Goal: Task Accomplishment & Management: Manage account settings

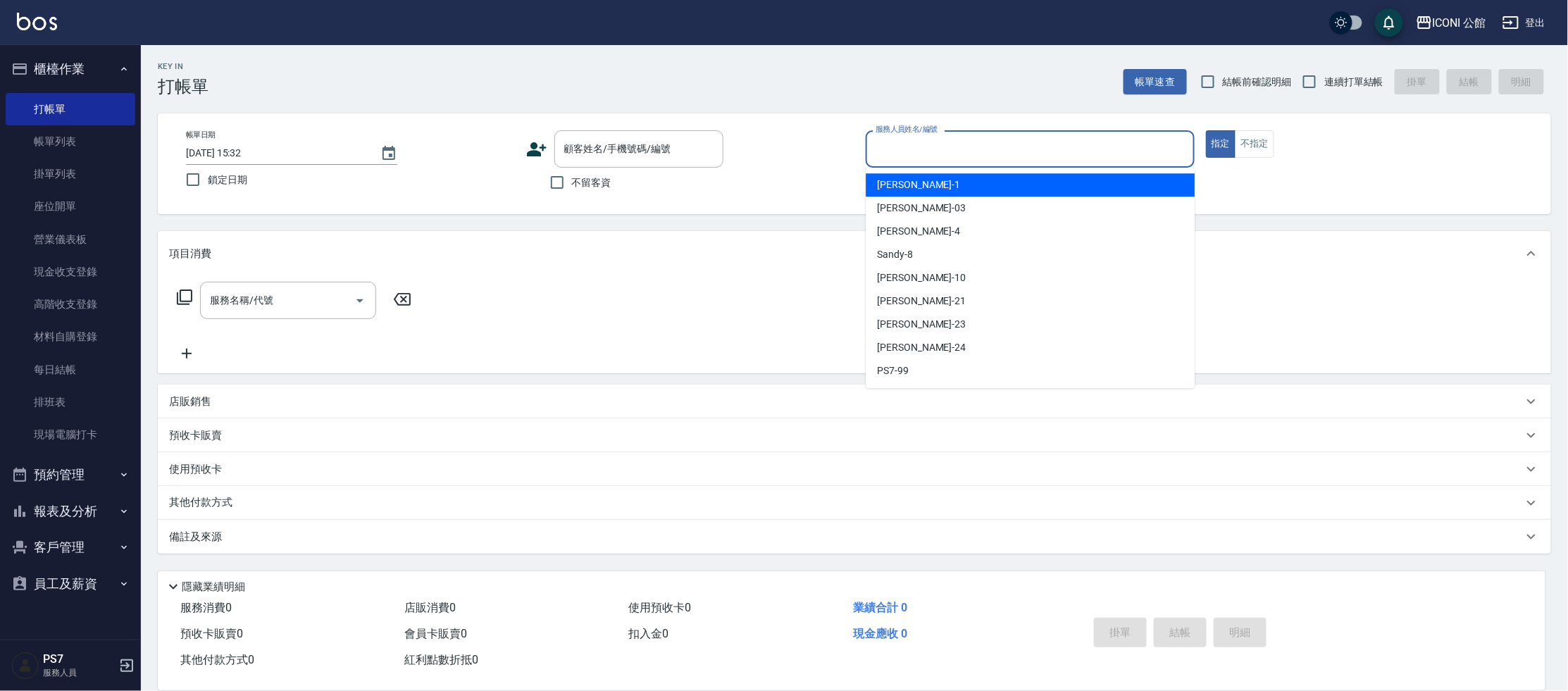
click at [910, 145] on input "服務人員姓名/編號" at bounding box center [1029, 149] width 316 height 25
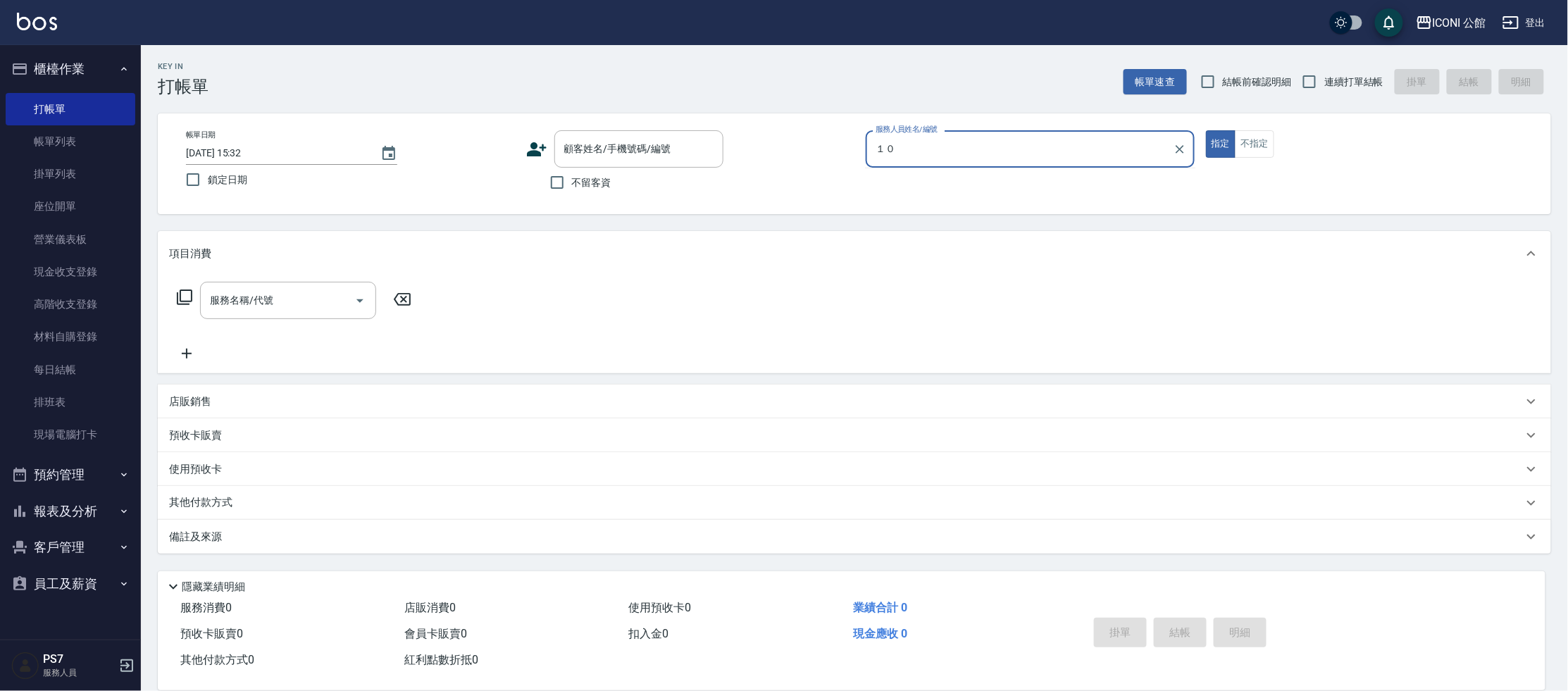
type input "１０"
click at [1206, 130] on button "指定" at bounding box center [1221, 143] width 31 height 28
type button "true"
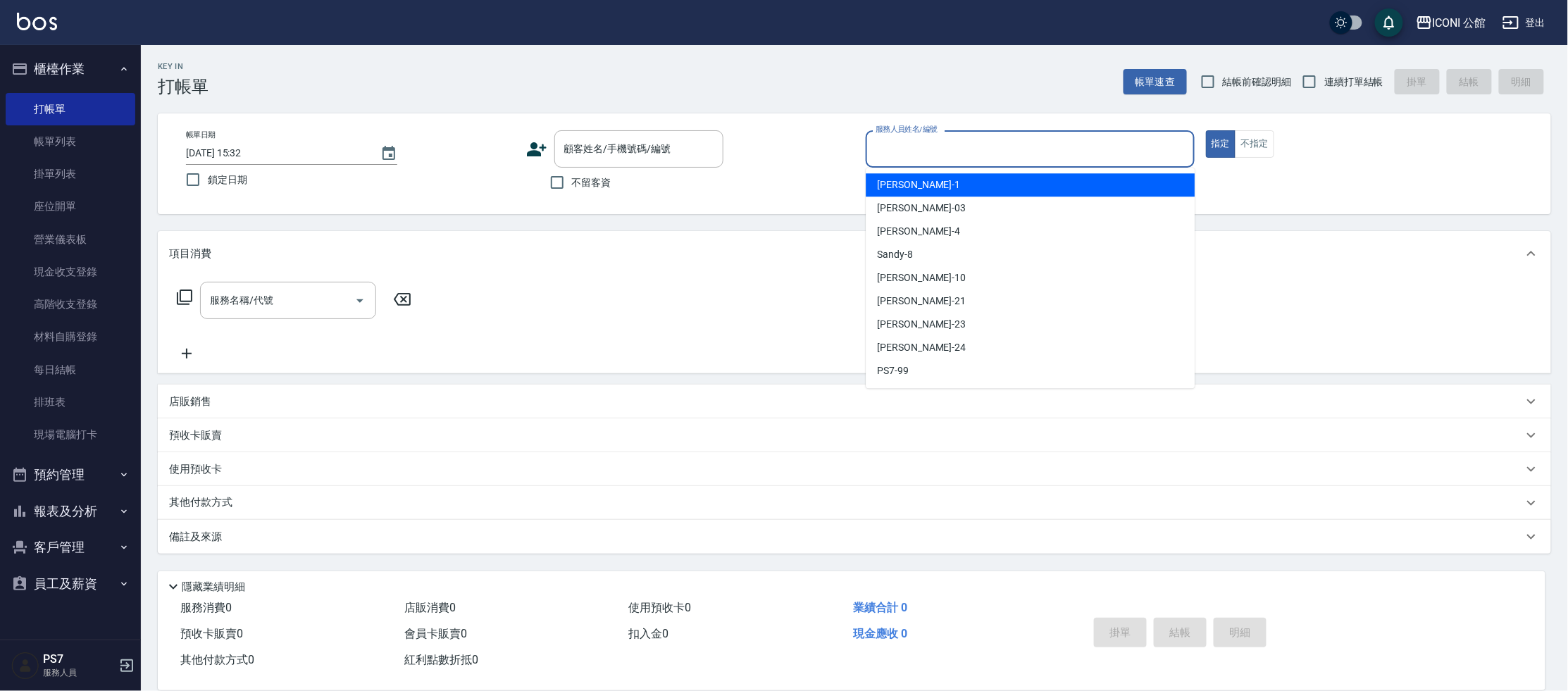
click at [909, 149] on input "服務人員姓名/編號" at bounding box center [1029, 149] width 316 height 25
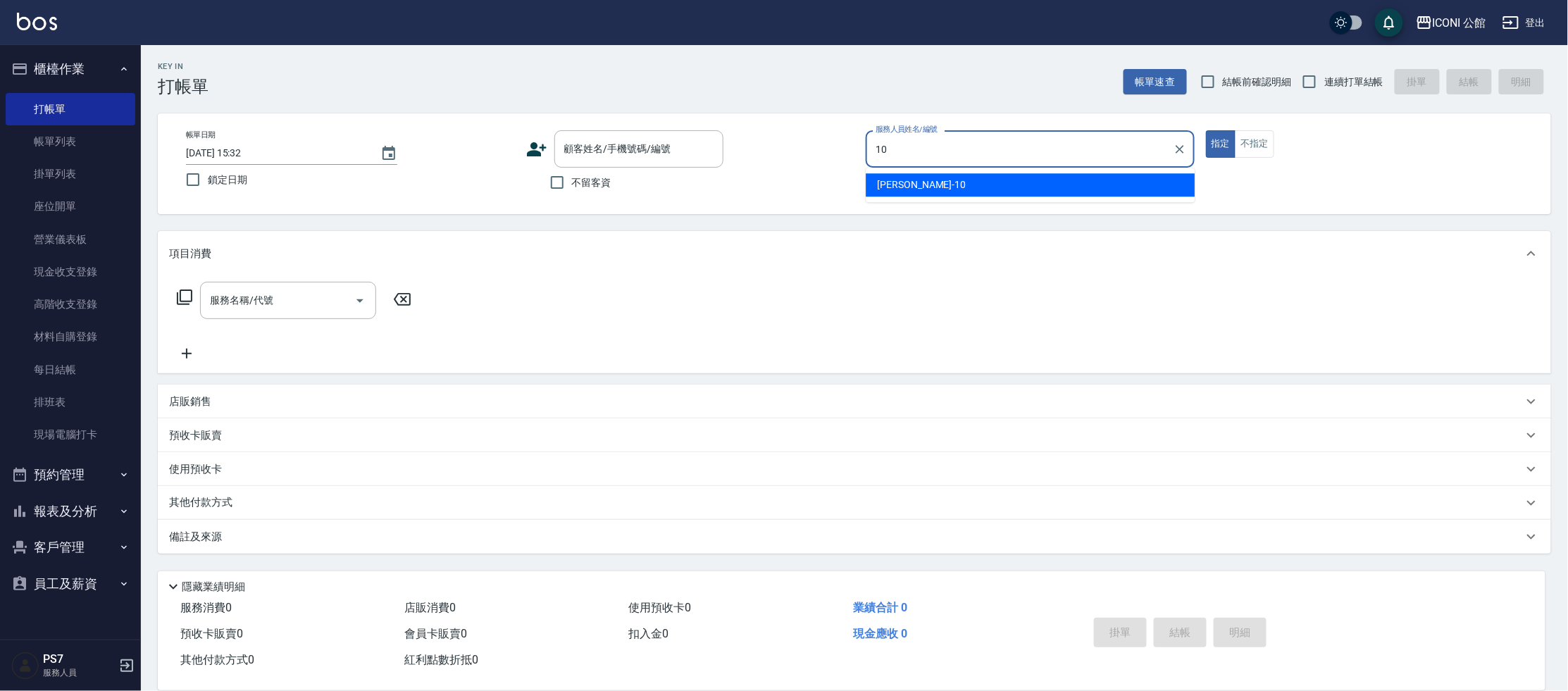
type input "[PERSON_NAME]-10"
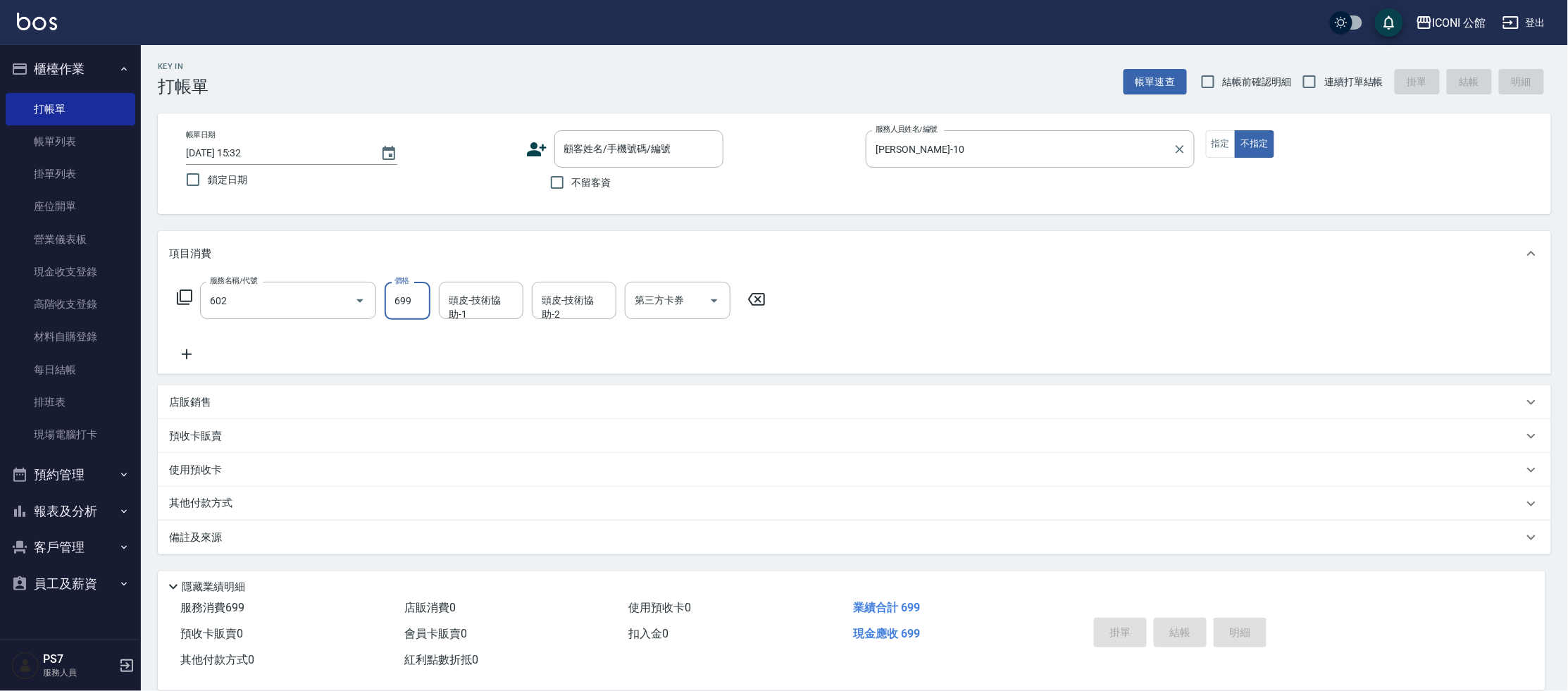
type input "輕度頭皮護理洗髮(602)"
type input "[PERSON_NAME]-21"
drag, startPoint x: 558, startPoint y: 184, endPoint x: 570, endPoint y: 180, distance: 12.6
click at [559, 184] on input "不留客資" at bounding box center [557, 182] width 30 height 30
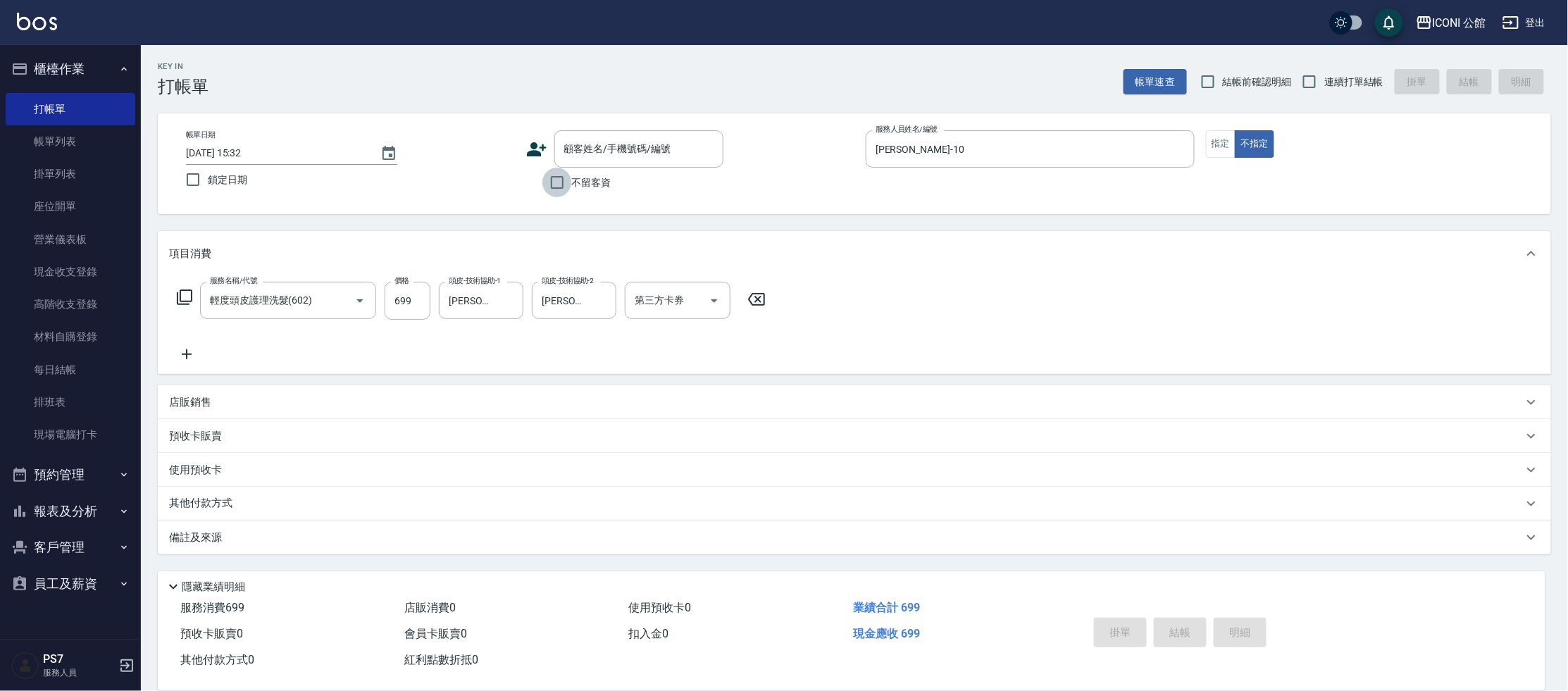
checkbox input "true"
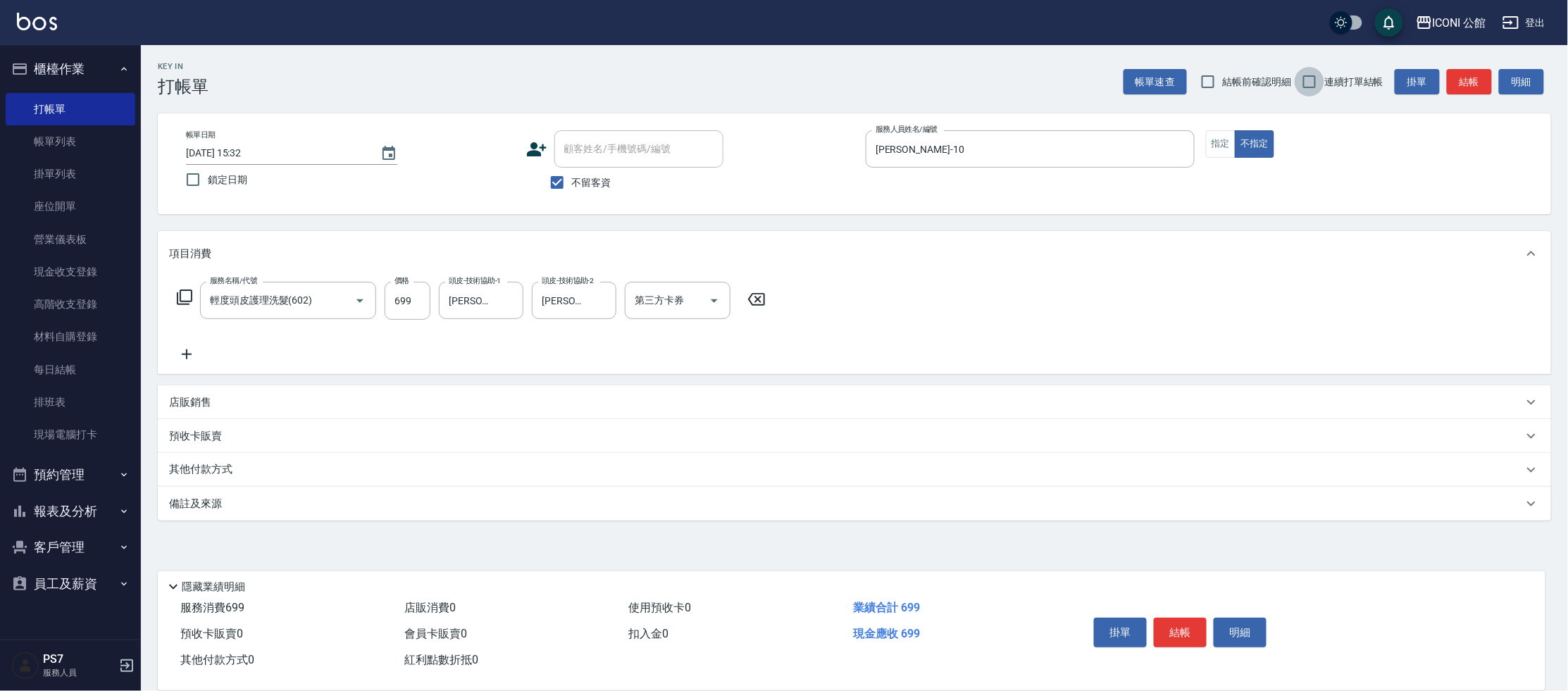
click at [1317, 85] on input "連續打單結帳" at bounding box center [1309, 81] width 30 height 30
checkbox input "true"
click at [1178, 627] on button "結帳" at bounding box center [1179, 632] width 53 height 30
type input "[DATE] 18:52"
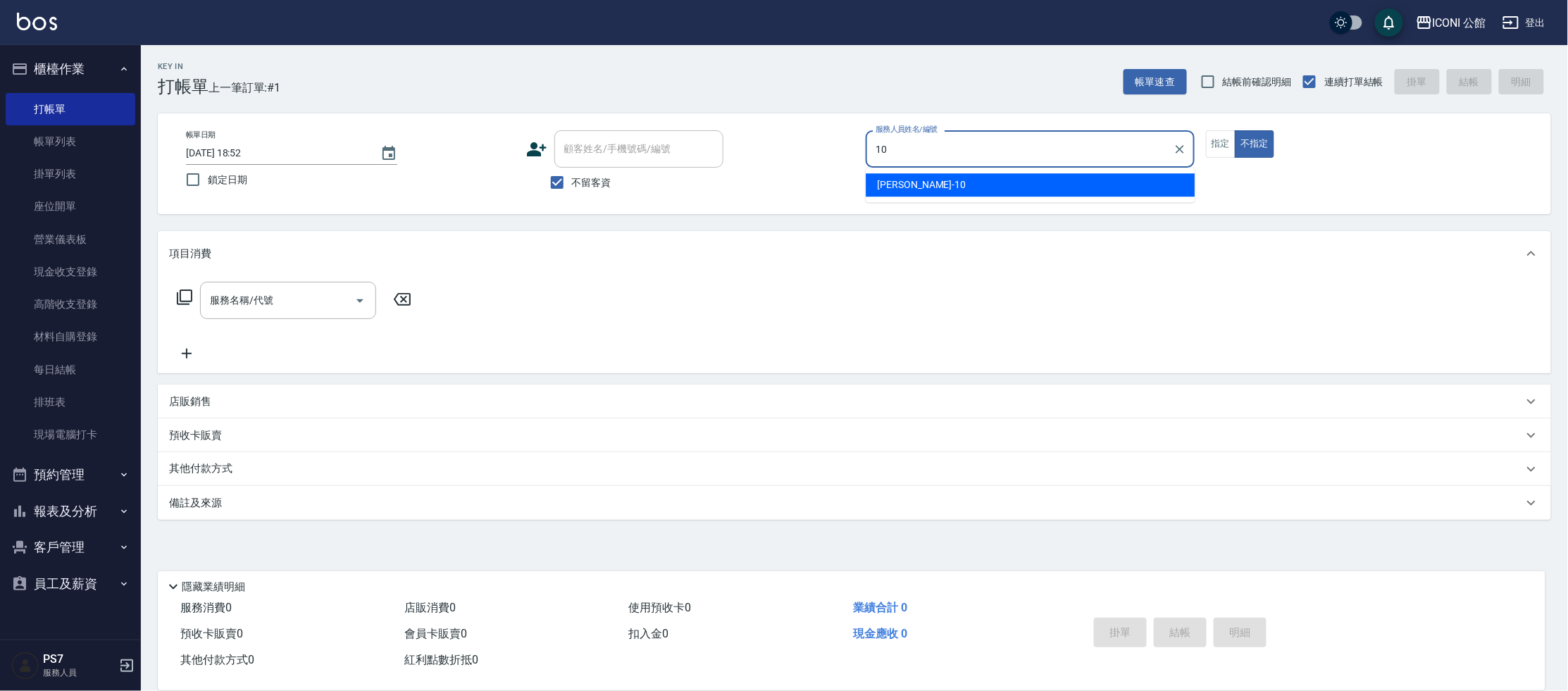
type input "[PERSON_NAME]-10"
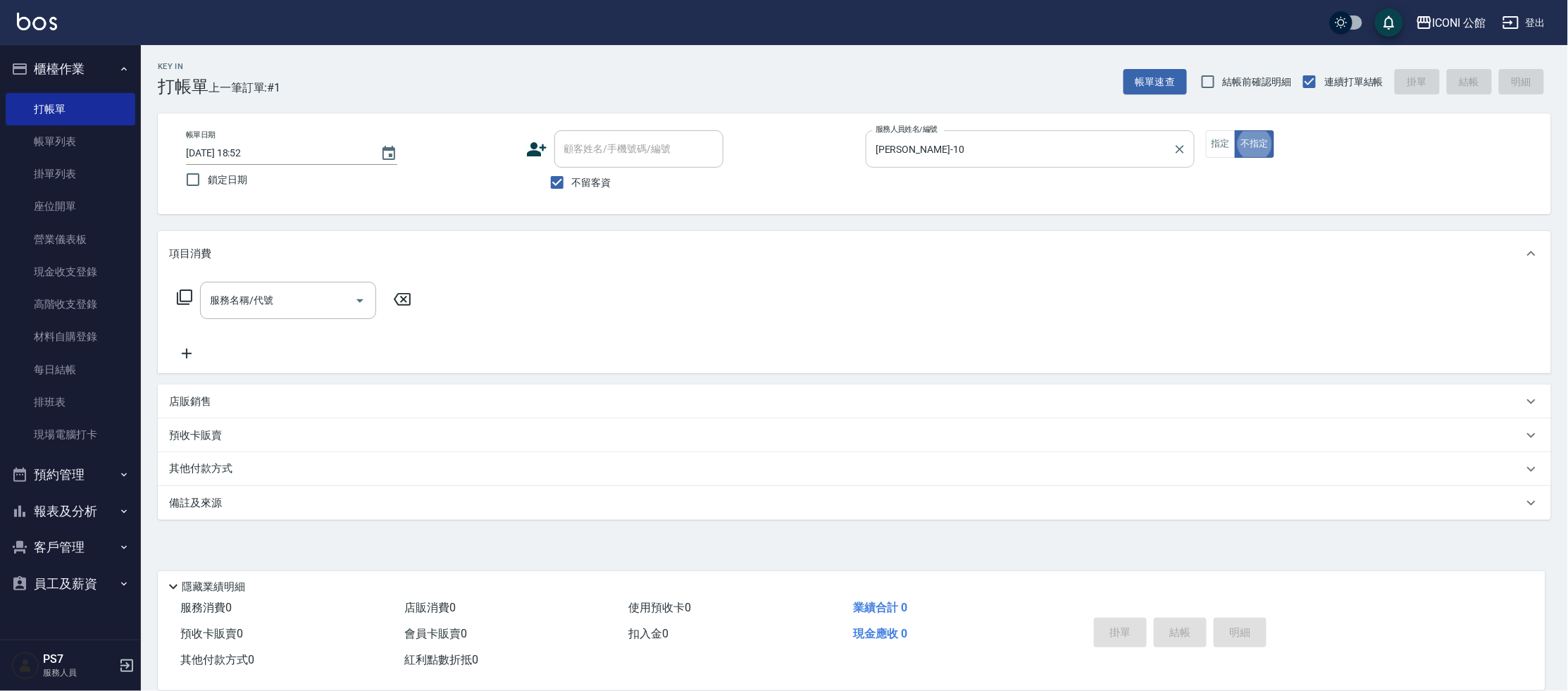
type button "false"
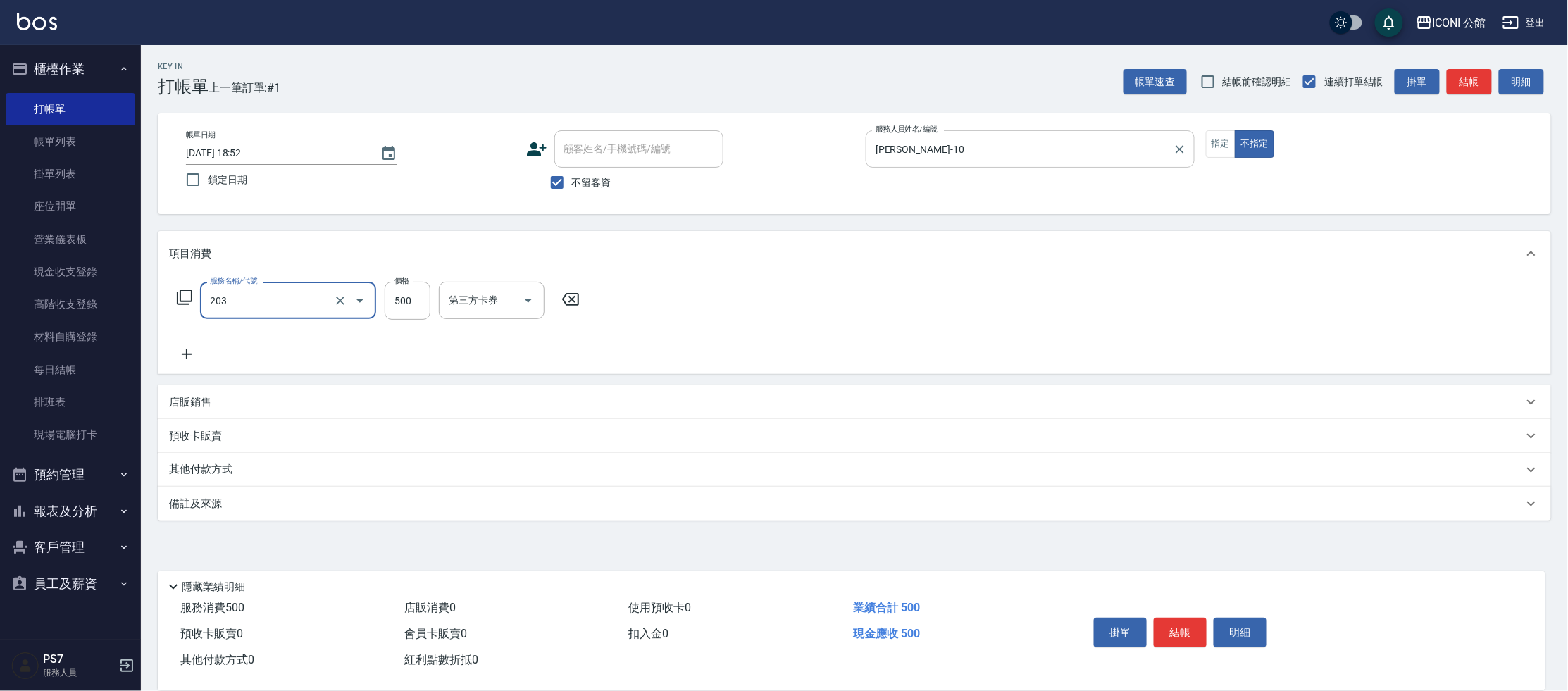
type input "不指定洗+剪(203)"
type input "[PERSON_NAME]-21"
click at [1222, 146] on button "指定" at bounding box center [1221, 143] width 31 height 28
click at [1179, 629] on button "結帳" at bounding box center [1179, 632] width 53 height 30
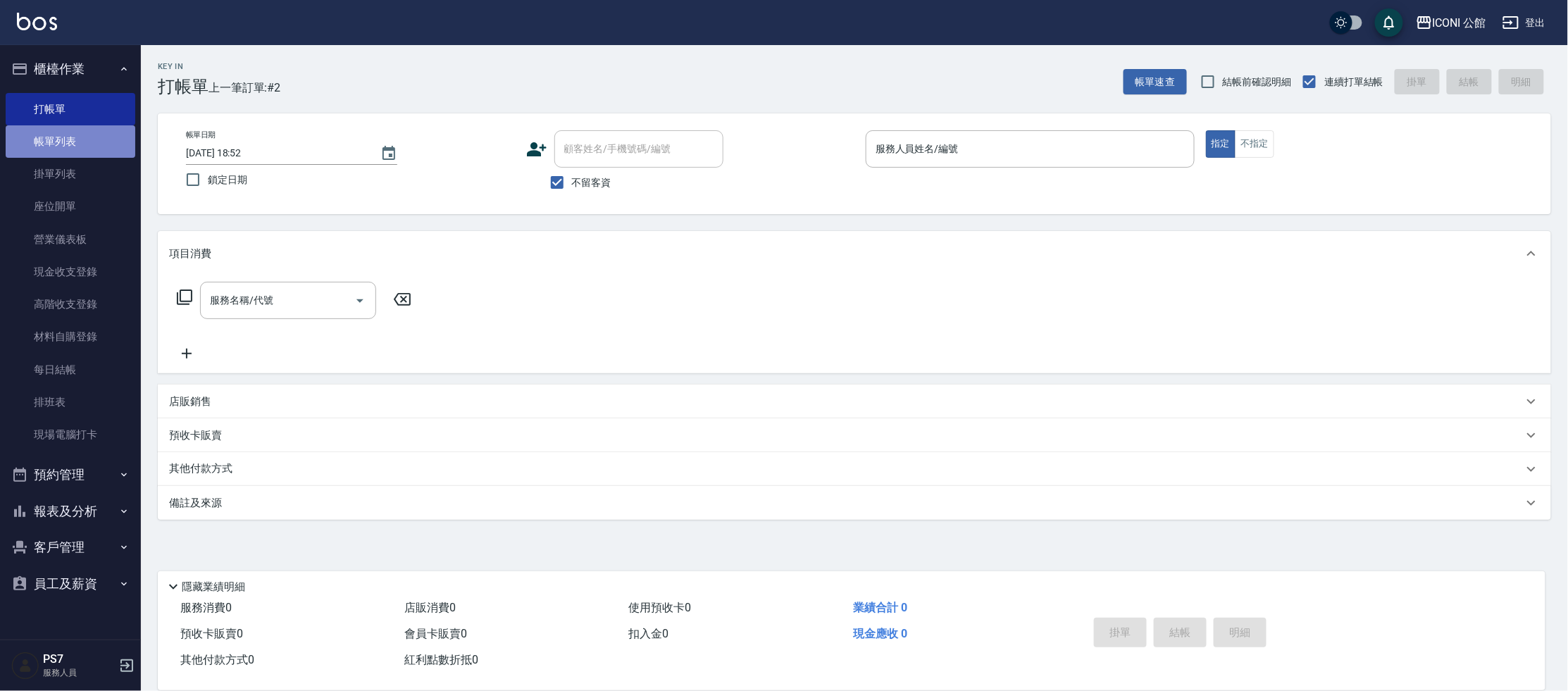
click at [95, 148] on link "帳單列表" at bounding box center [71, 141] width 130 height 32
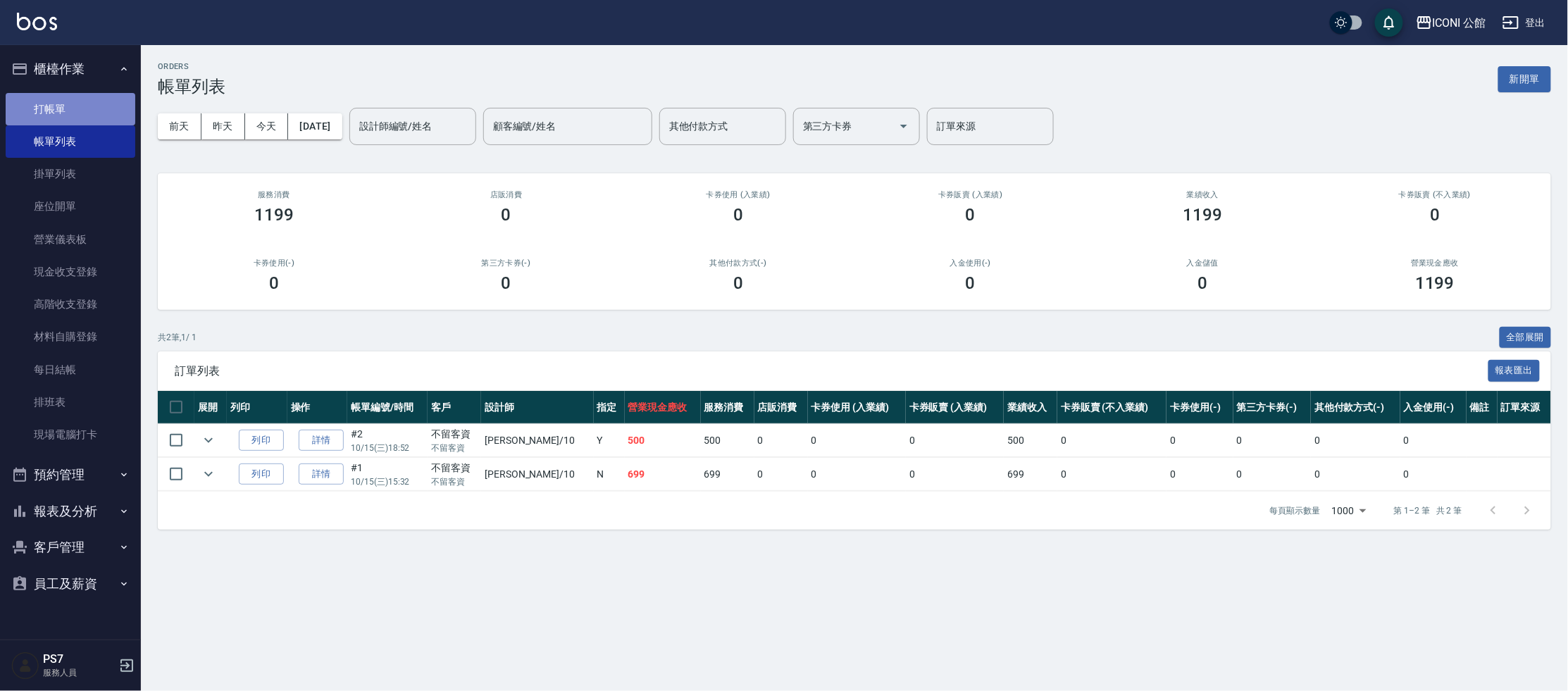
click at [53, 103] on link "打帳單" at bounding box center [71, 109] width 130 height 32
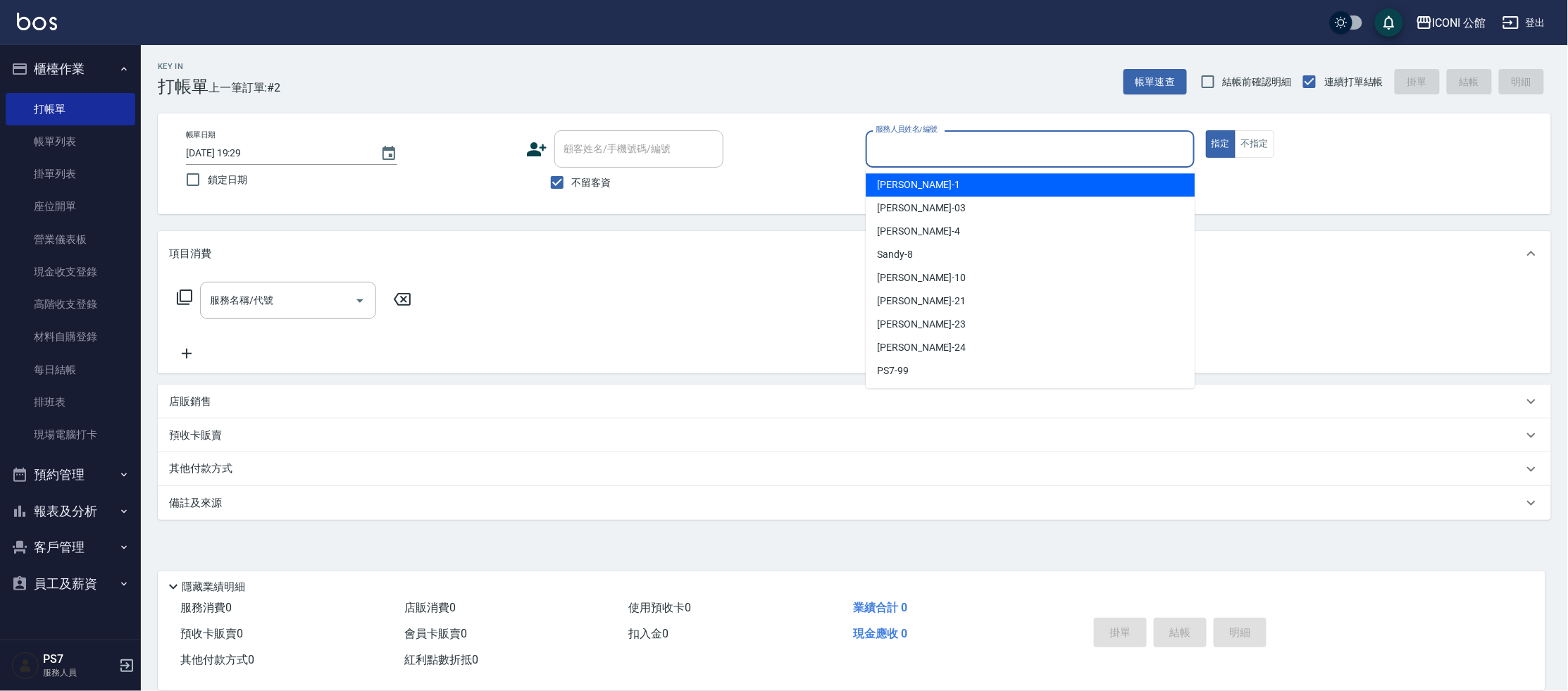
click at [955, 155] on input "服務人員姓名/編號" at bounding box center [1029, 149] width 316 height 25
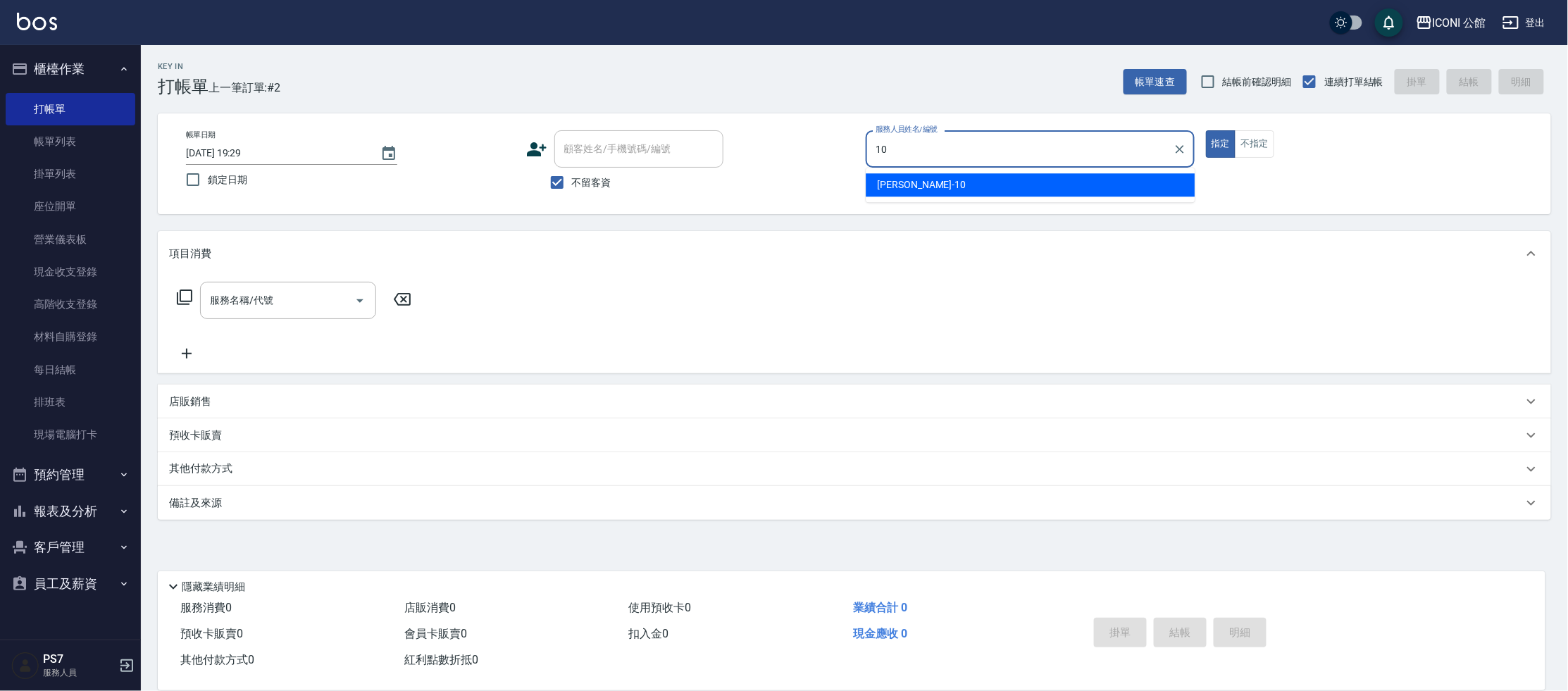
type input "[PERSON_NAME]-10"
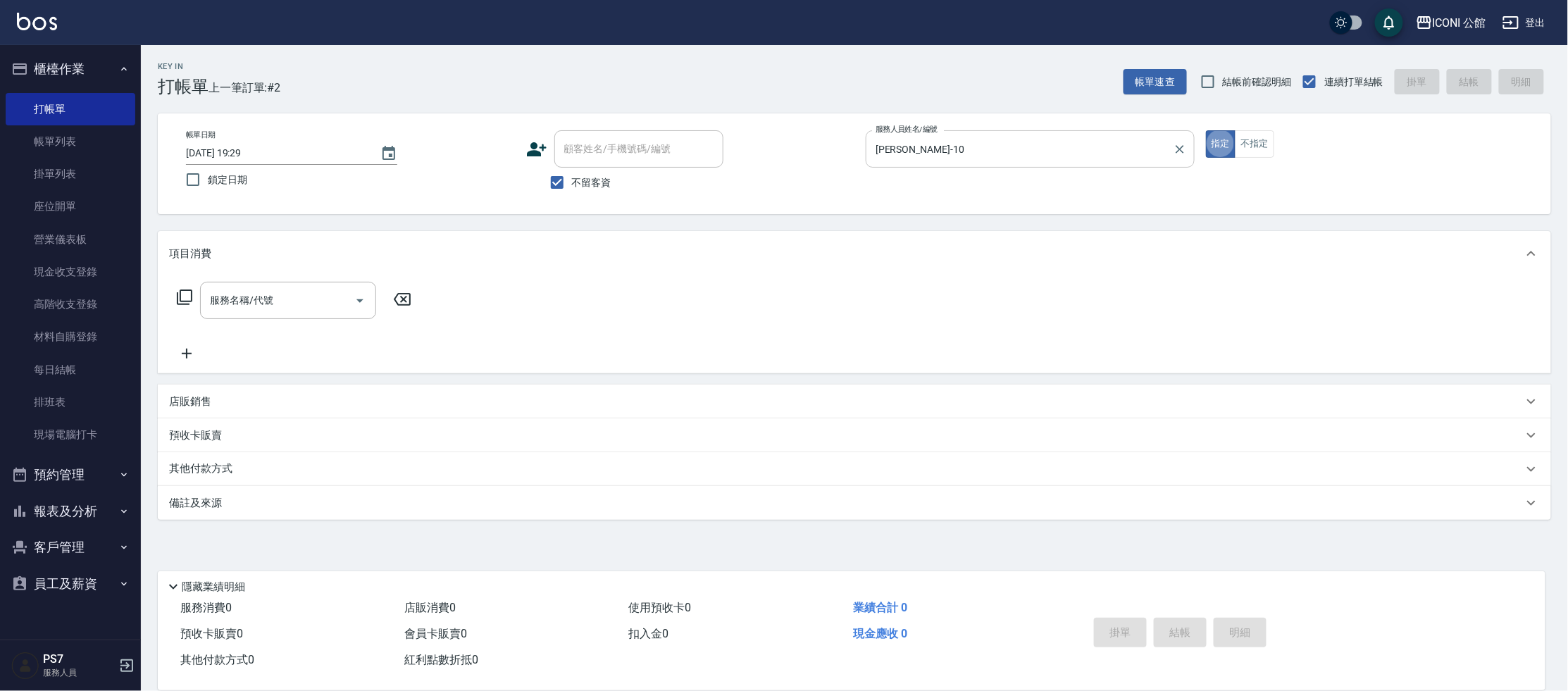
type button "true"
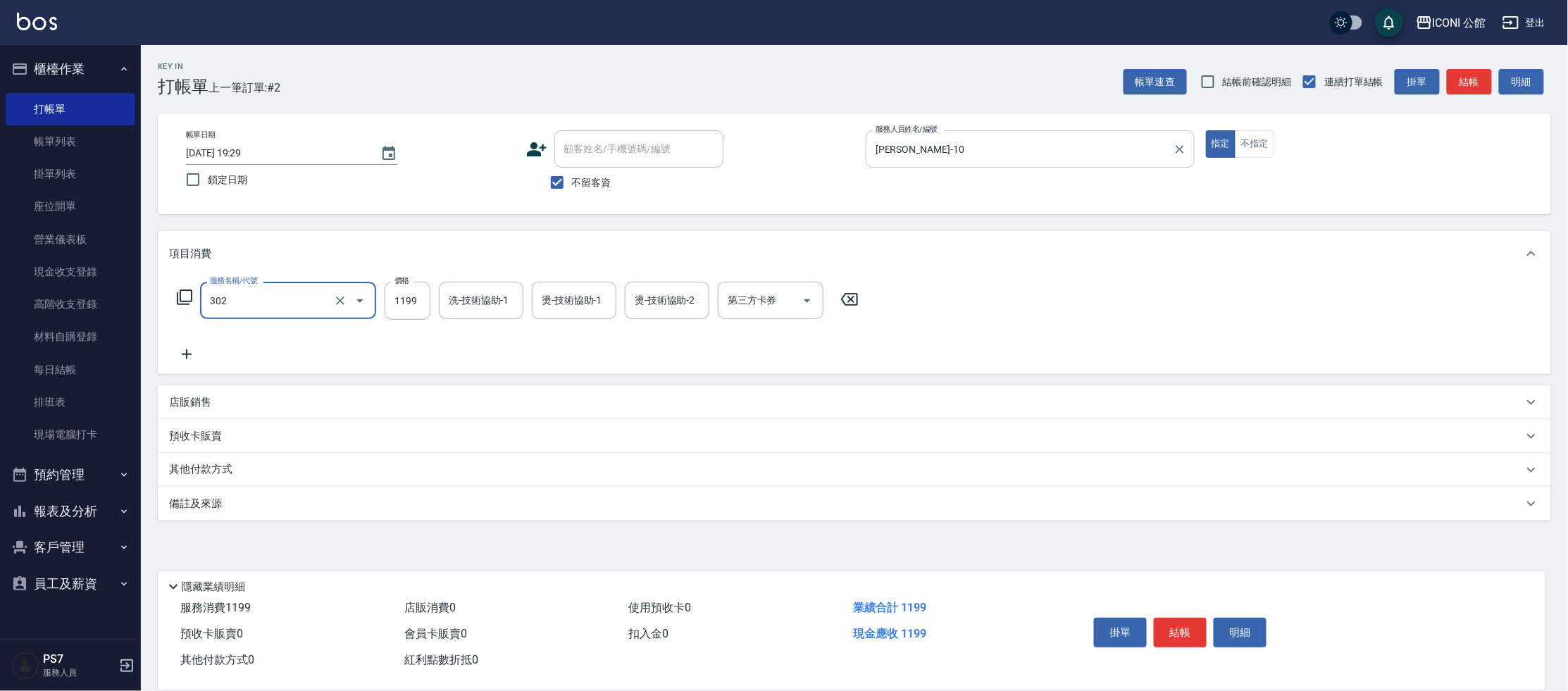
type input "設計燙髮(302)"
type input "1480"
type input "[PERSON_NAME]-21"
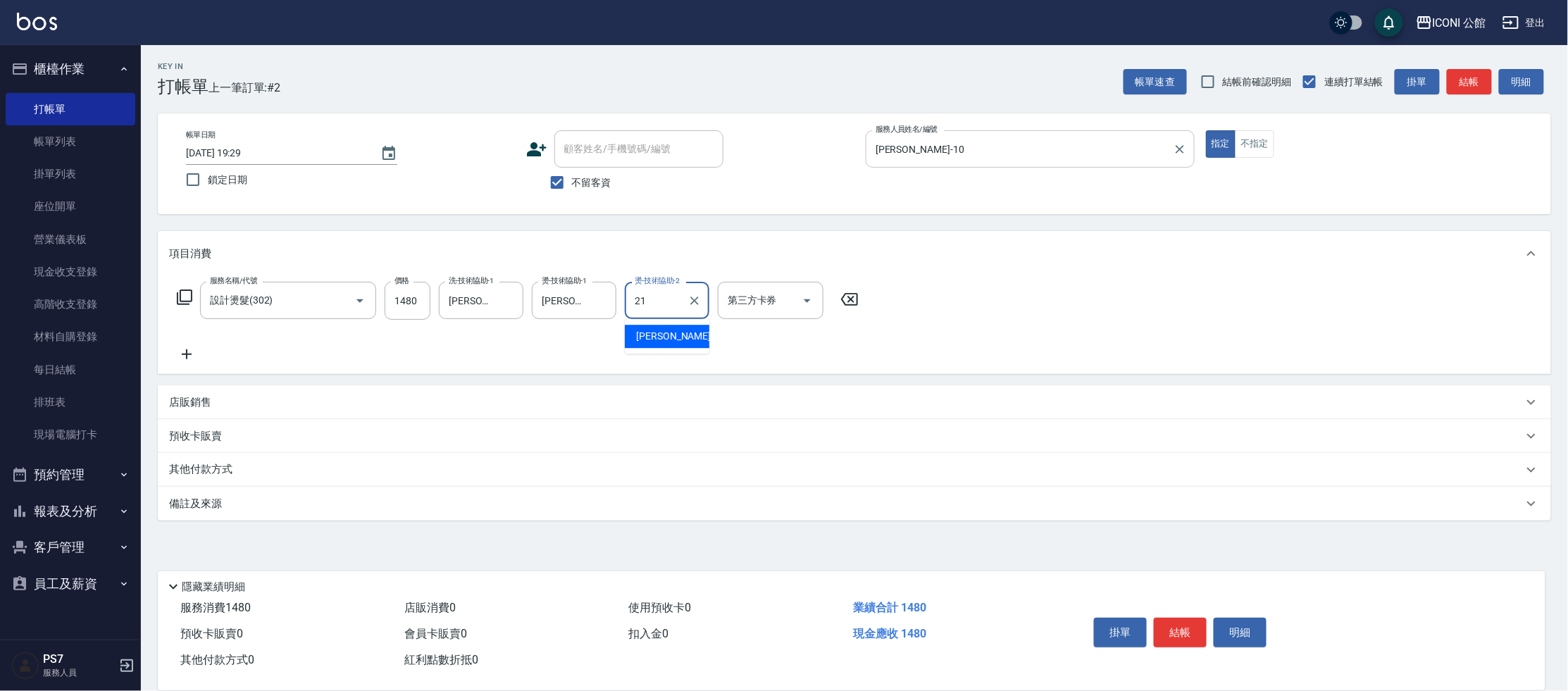
type input "[PERSON_NAME]-21"
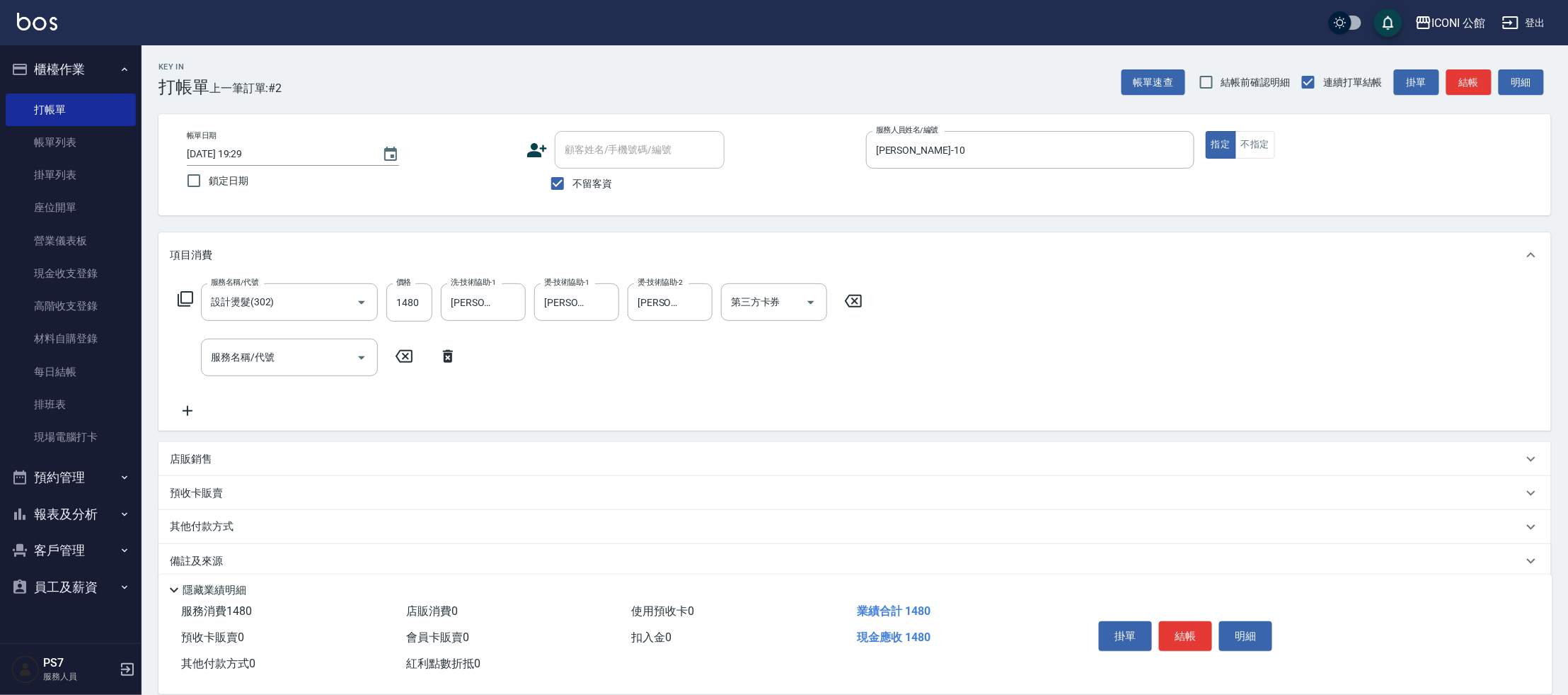
click at [187, 297] on icon at bounding box center [185, 299] width 17 height 17
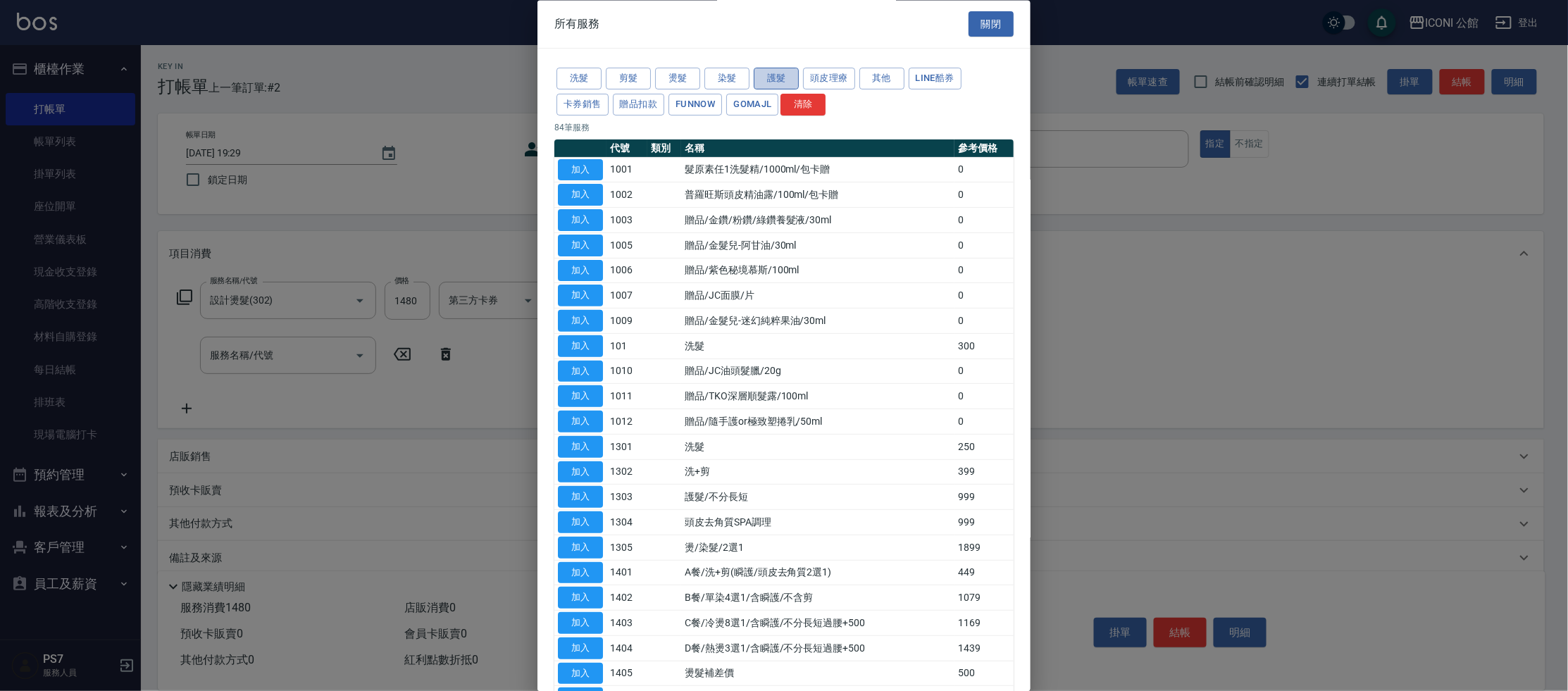
click at [774, 73] on button "護髮" at bounding box center [775, 79] width 45 height 22
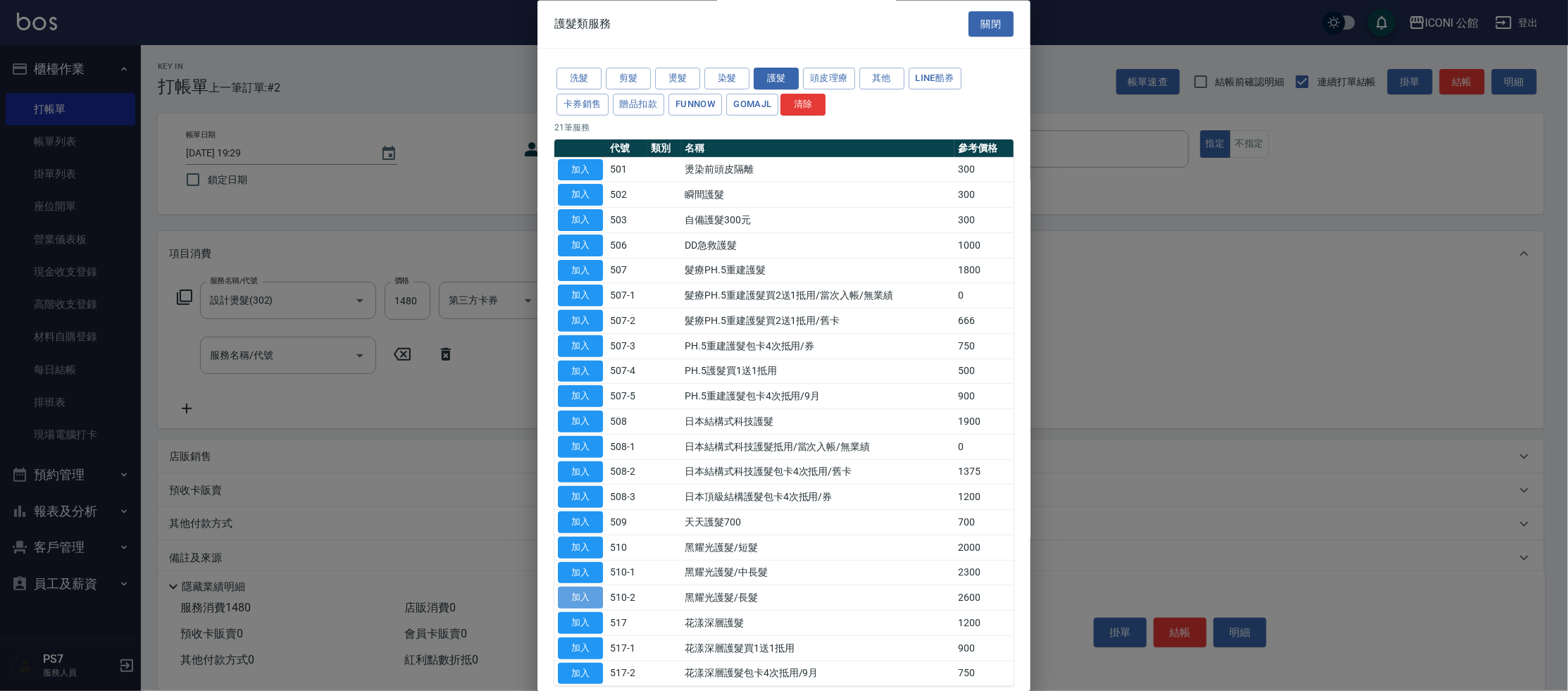
click at [586, 589] on button "加入" at bounding box center [580, 597] width 45 height 22
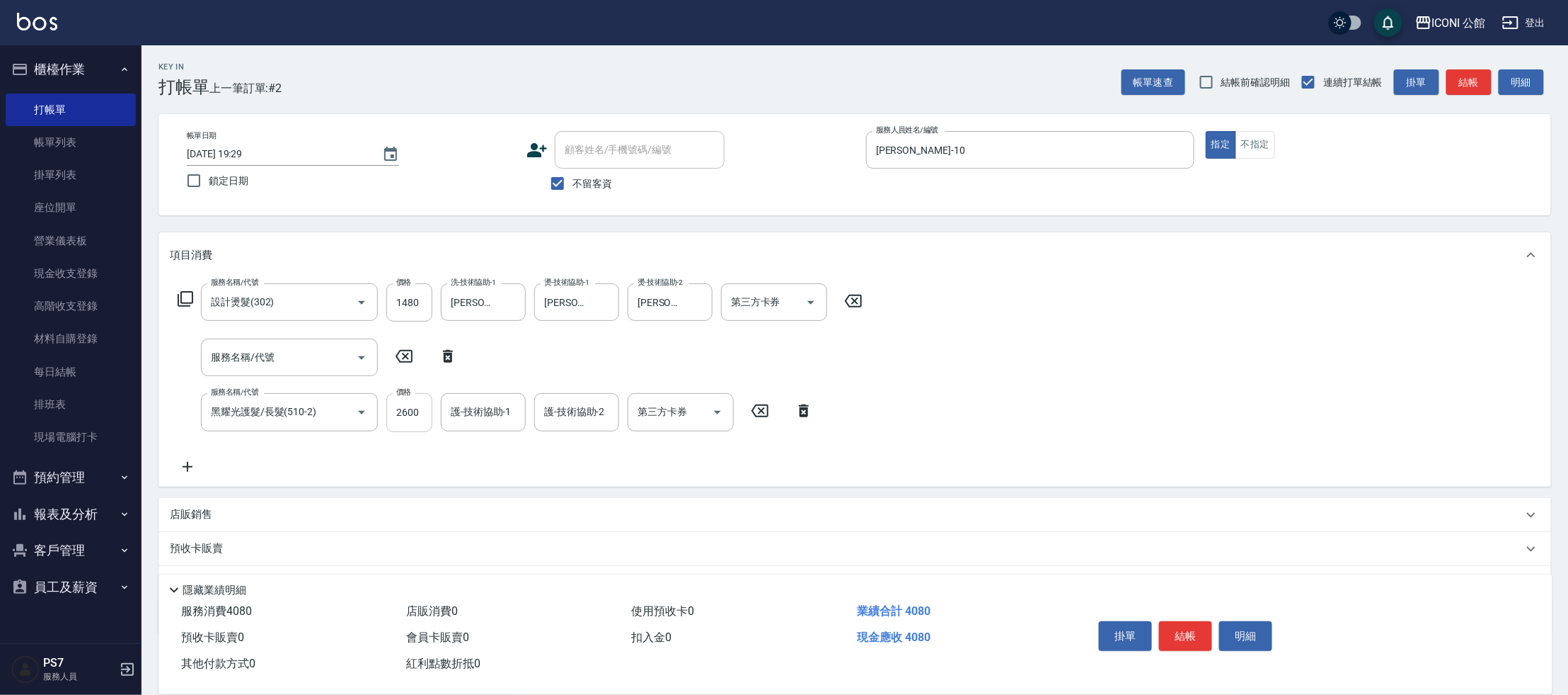
click at [420, 412] on input "2600" at bounding box center [410, 412] width 46 height 38
type input "2080"
type input "[PERSON_NAME]-21"
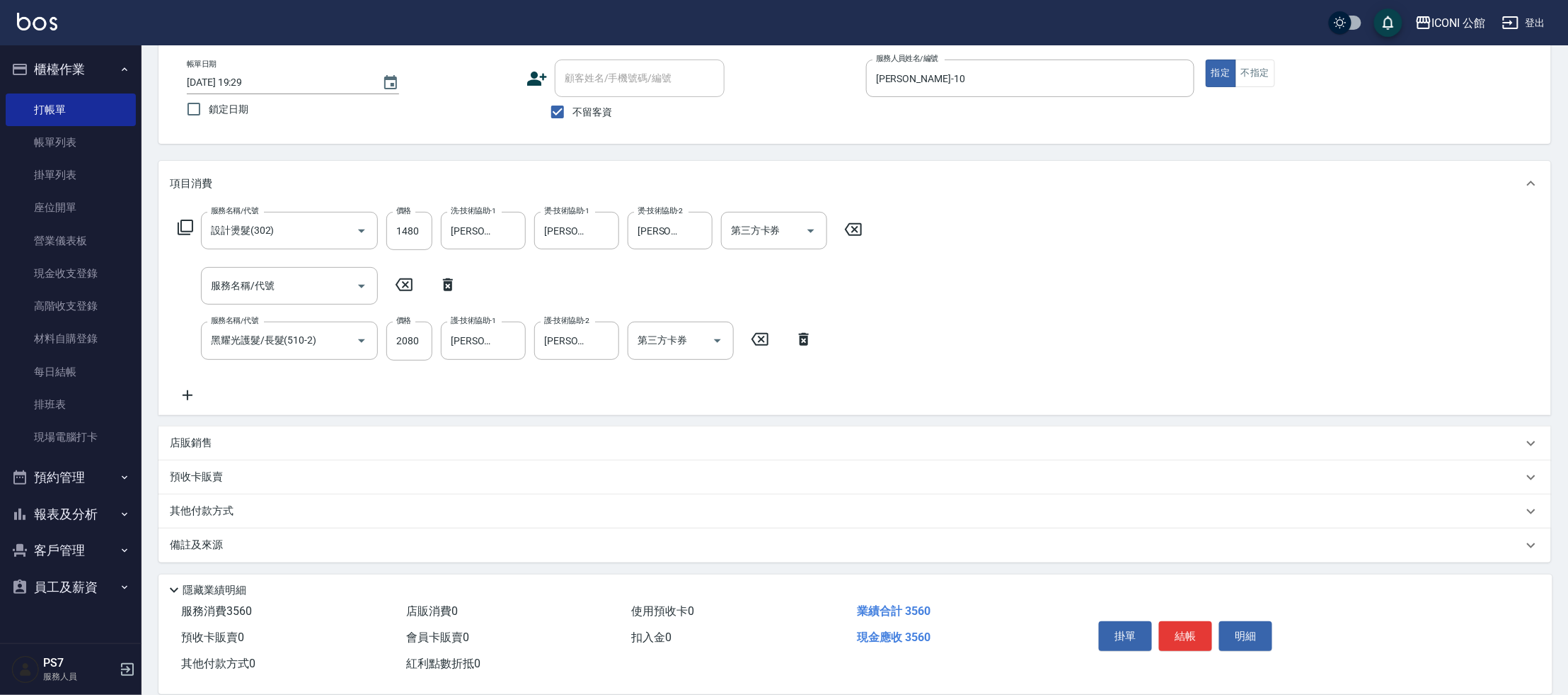
click at [188, 508] on p "其他付款方式" at bounding box center [205, 511] width 71 height 15
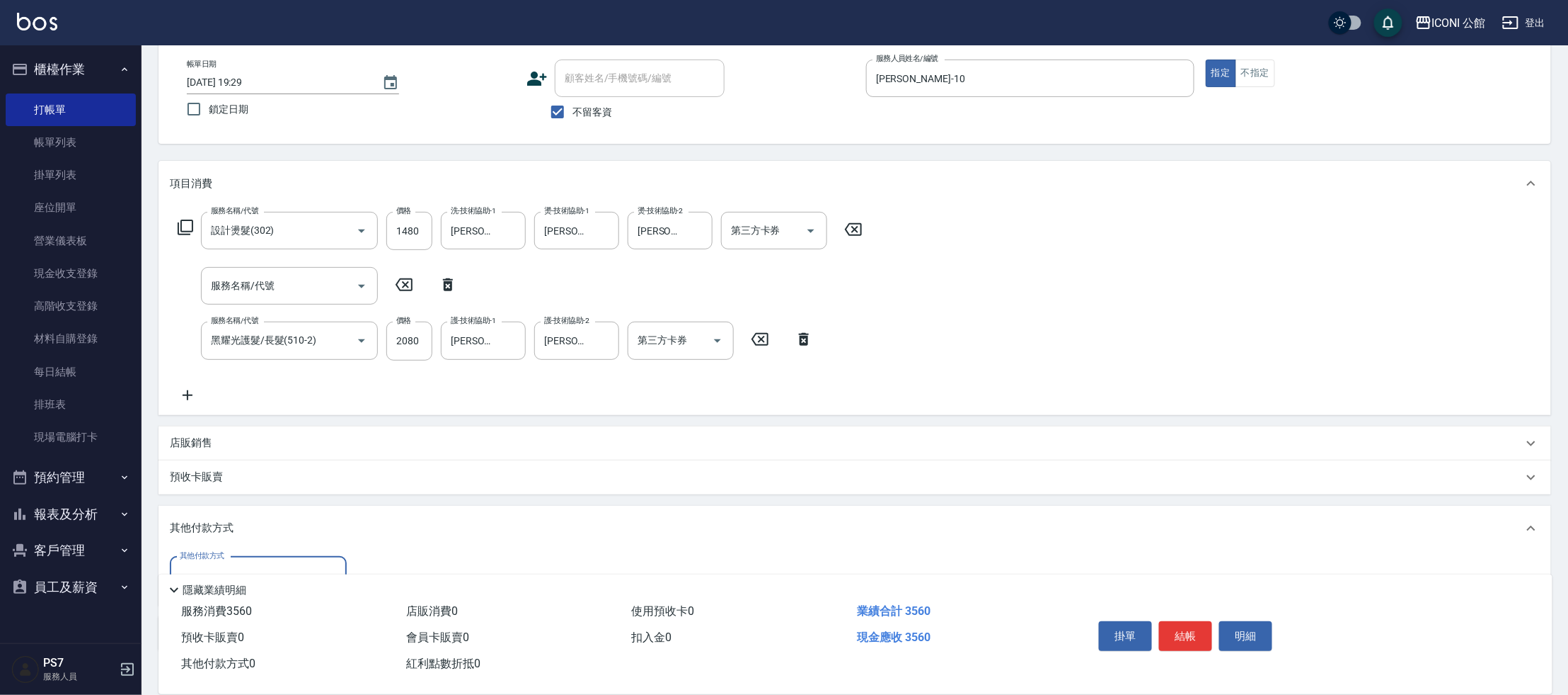
scroll to position [0, 0]
click at [266, 561] on div "其他付款方式" at bounding box center [258, 575] width 177 height 37
click at [660, 418] on div "項目消費 服務名稱/代號 設計燙髮(302) 服務名稱/代號 價格 1480 價格 洗-技術協助-1 [PERSON_NAME]-21 洗-技術協助-1 燙-…" at bounding box center [855, 405] width 1393 height 490
click at [196, 443] on p "店販銷售" at bounding box center [191, 443] width 42 height 14
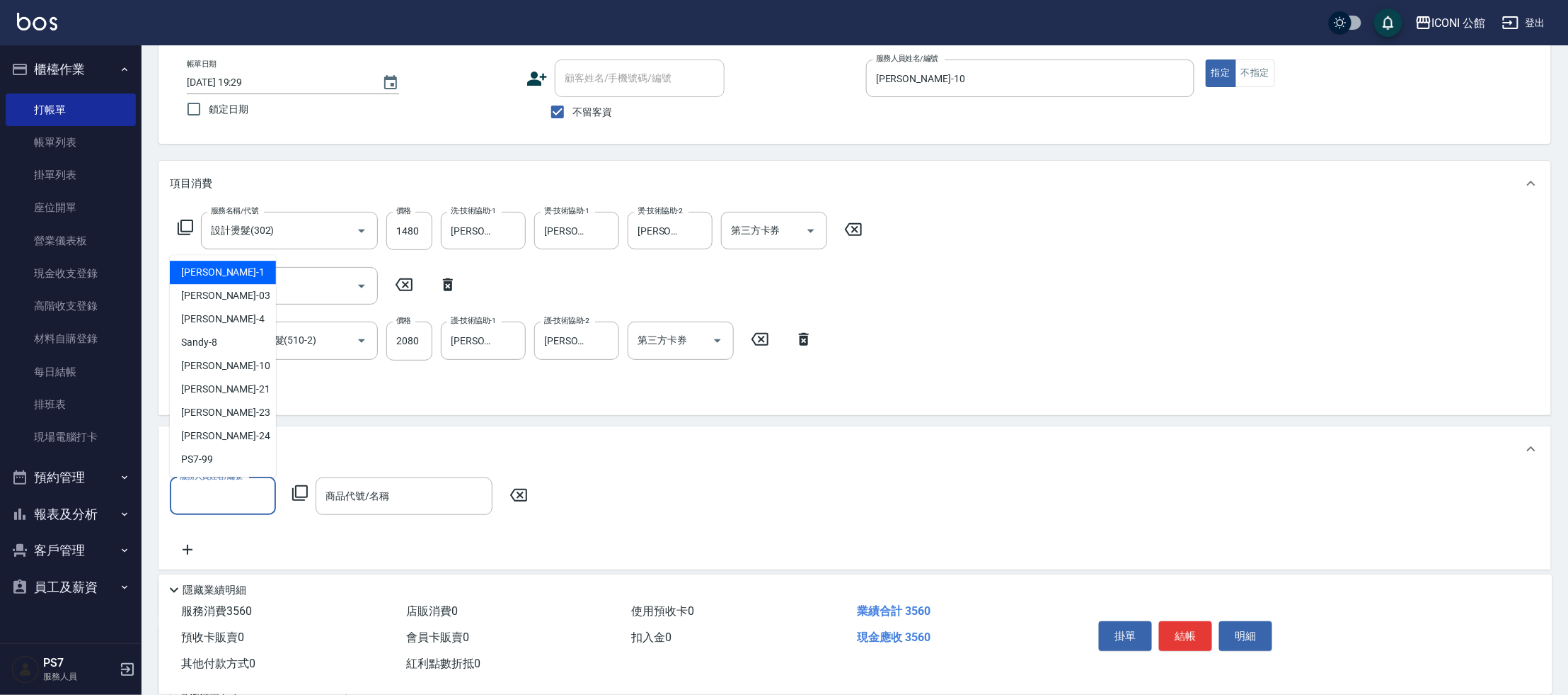
click at [225, 494] on input "服務人員姓名/編號" at bounding box center [223, 496] width 93 height 25
click at [236, 371] on div "[PERSON_NAME] -10" at bounding box center [223, 366] width 107 height 23
type input "[PERSON_NAME]-10"
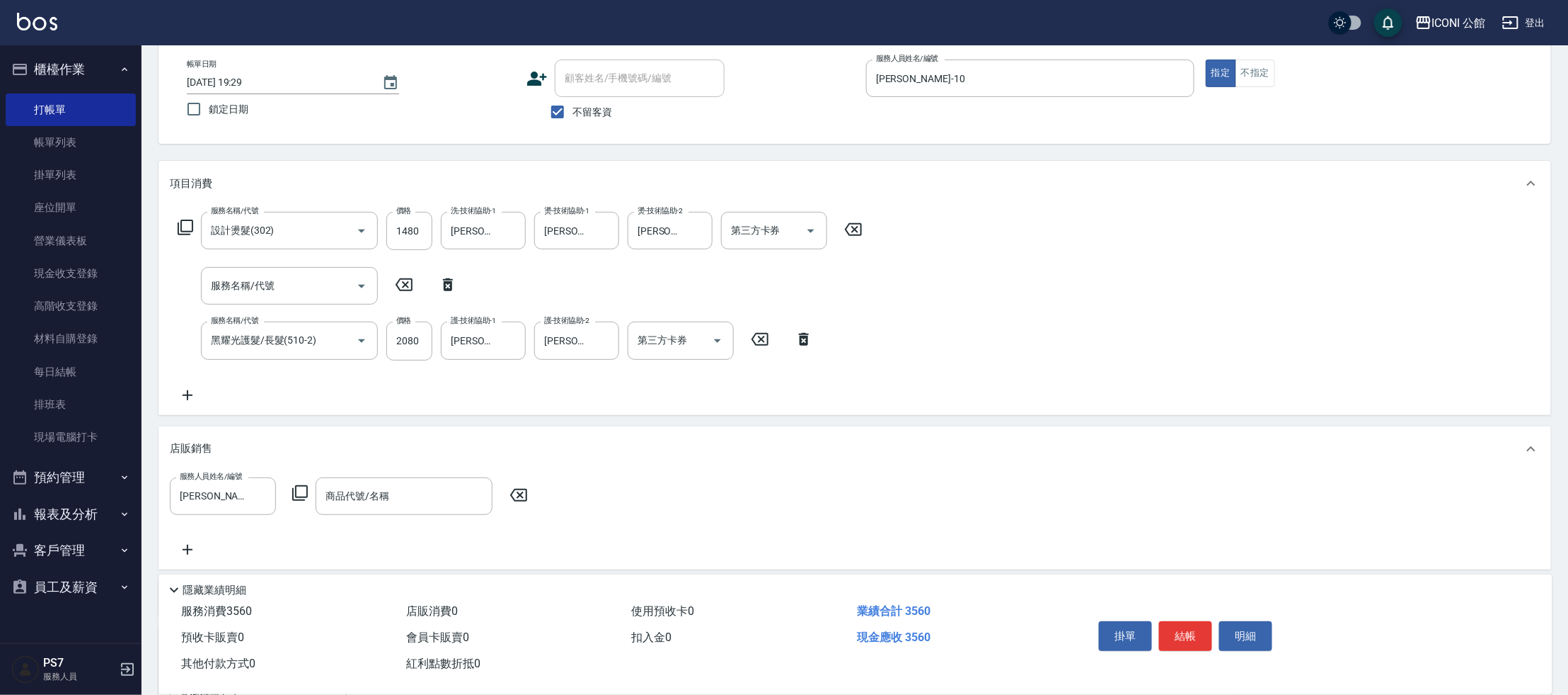
click at [299, 492] on icon at bounding box center [300, 493] width 17 height 17
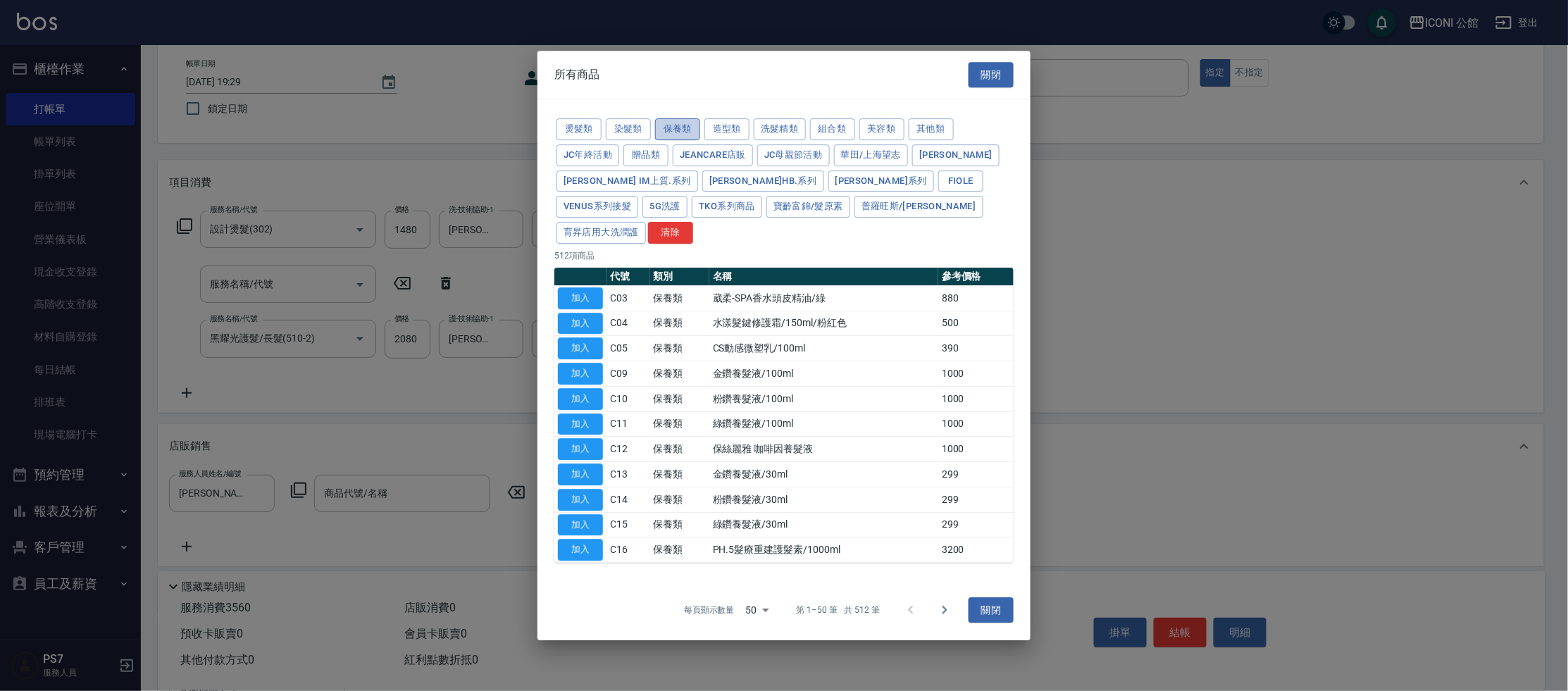
click at [683, 140] on button "保養類" at bounding box center [677, 129] width 45 height 22
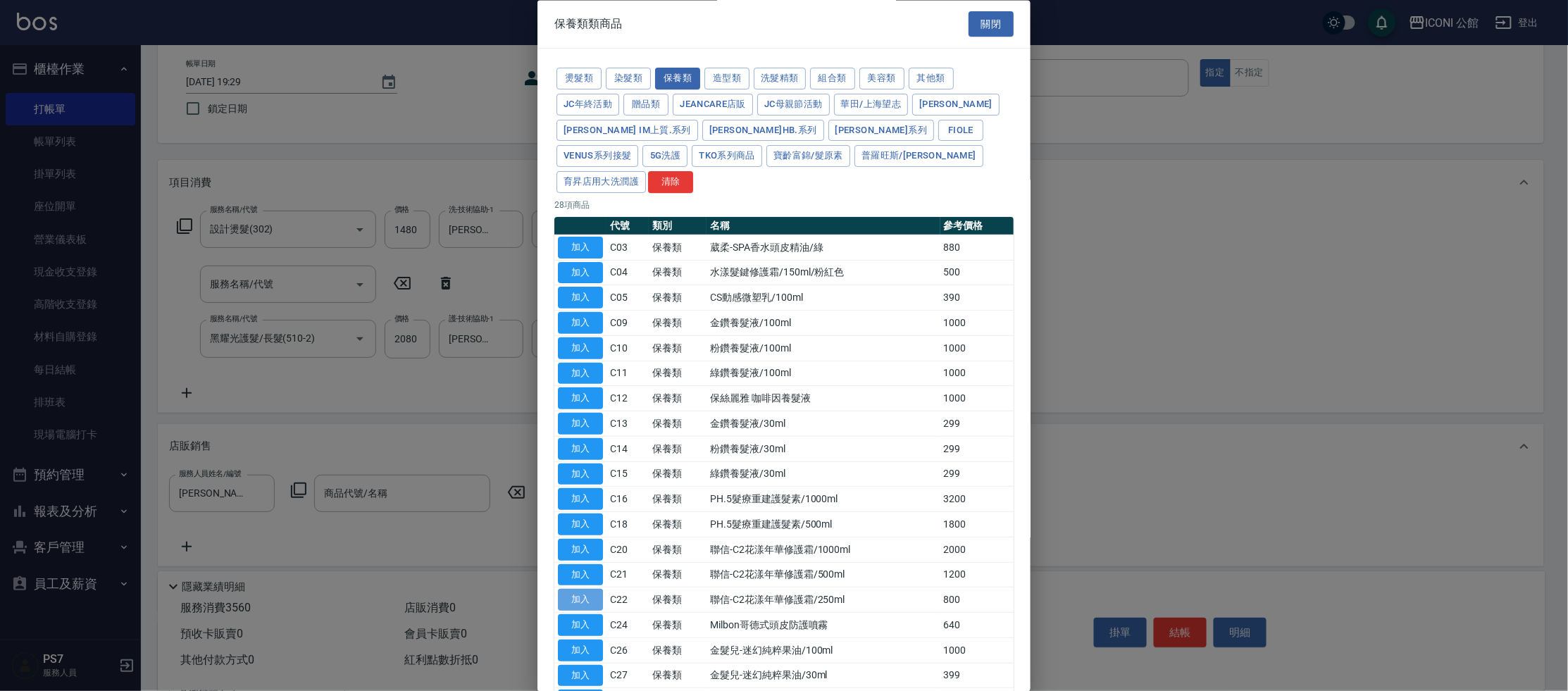
click at [588, 589] on button "加入" at bounding box center [580, 599] width 45 height 22
type input "聯信-C2花漾年華修護霜/250ml"
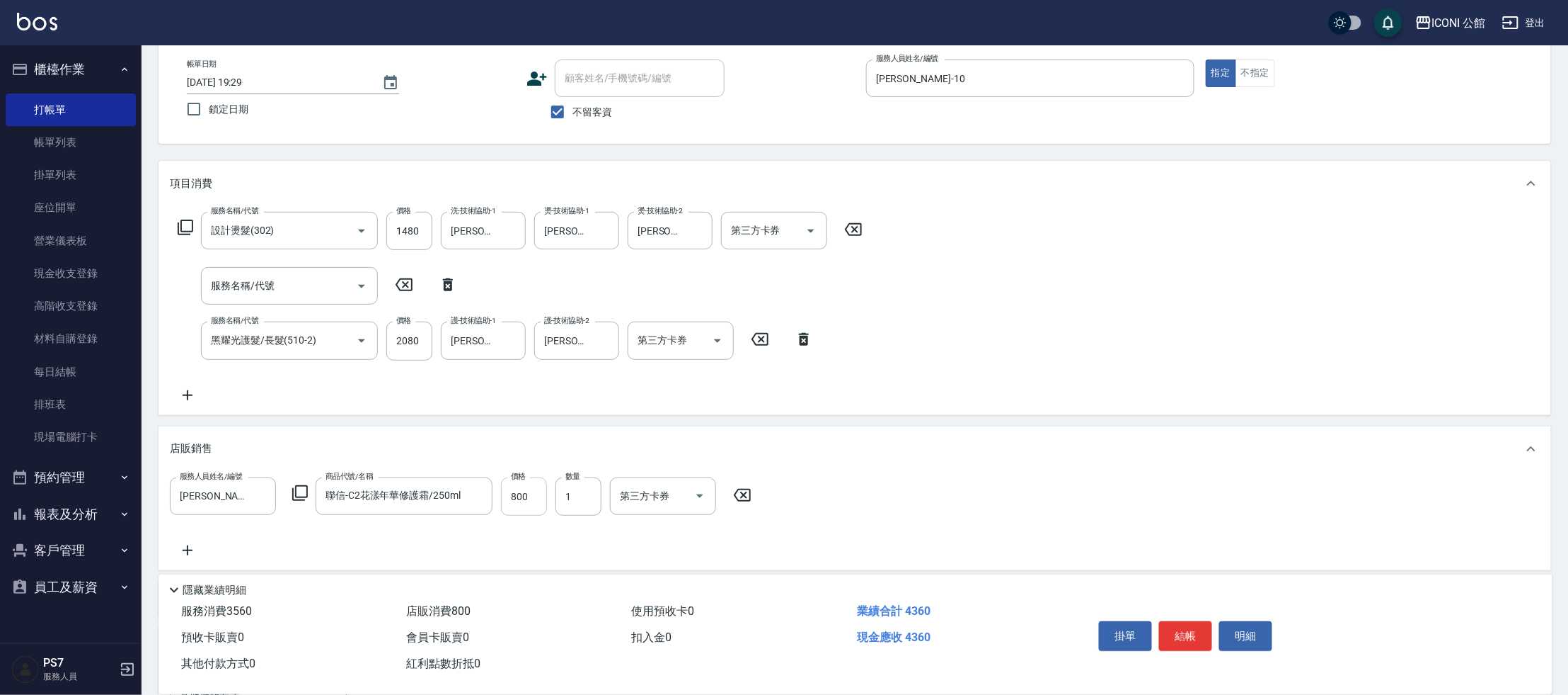
click at [530, 495] on input "800" at bounding box center [524, 496] width 46 height 38
type input "720"
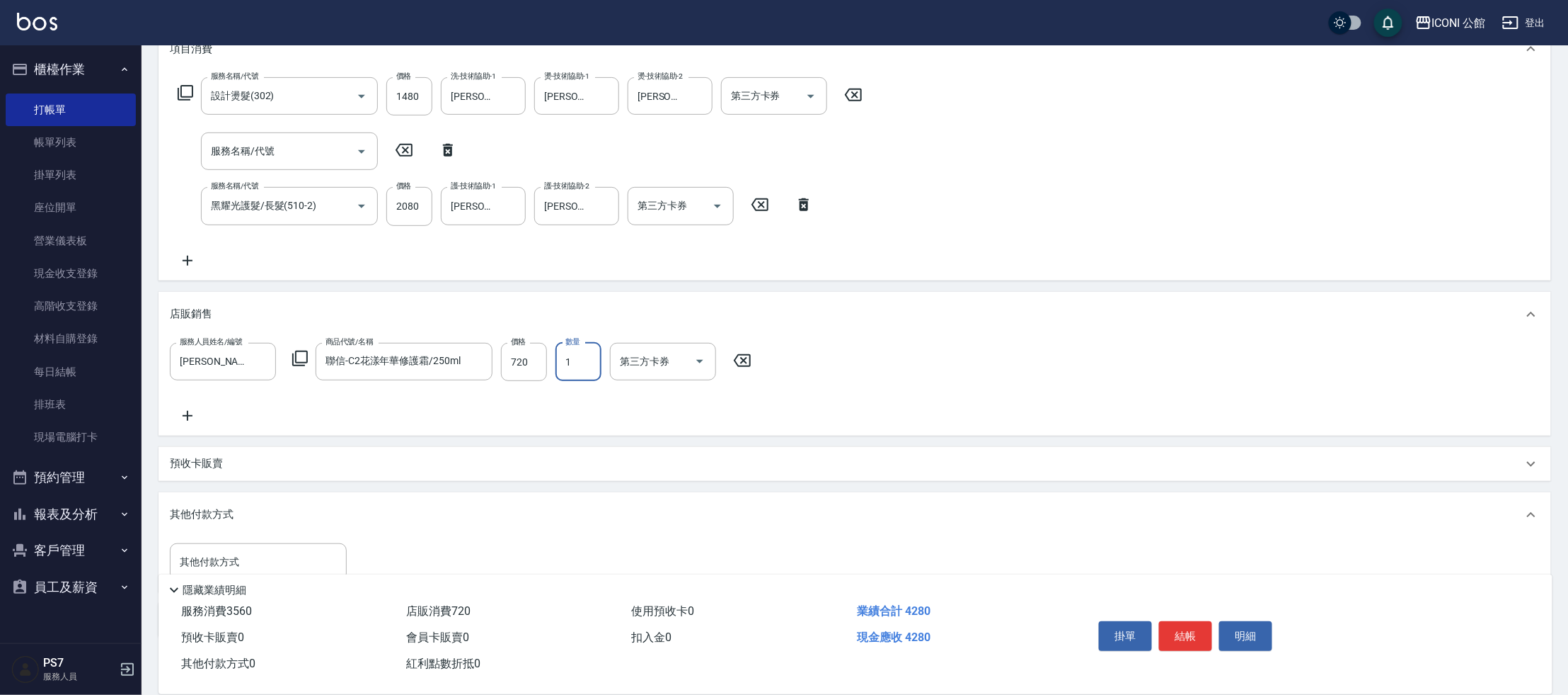
scroll to position [211, 0]
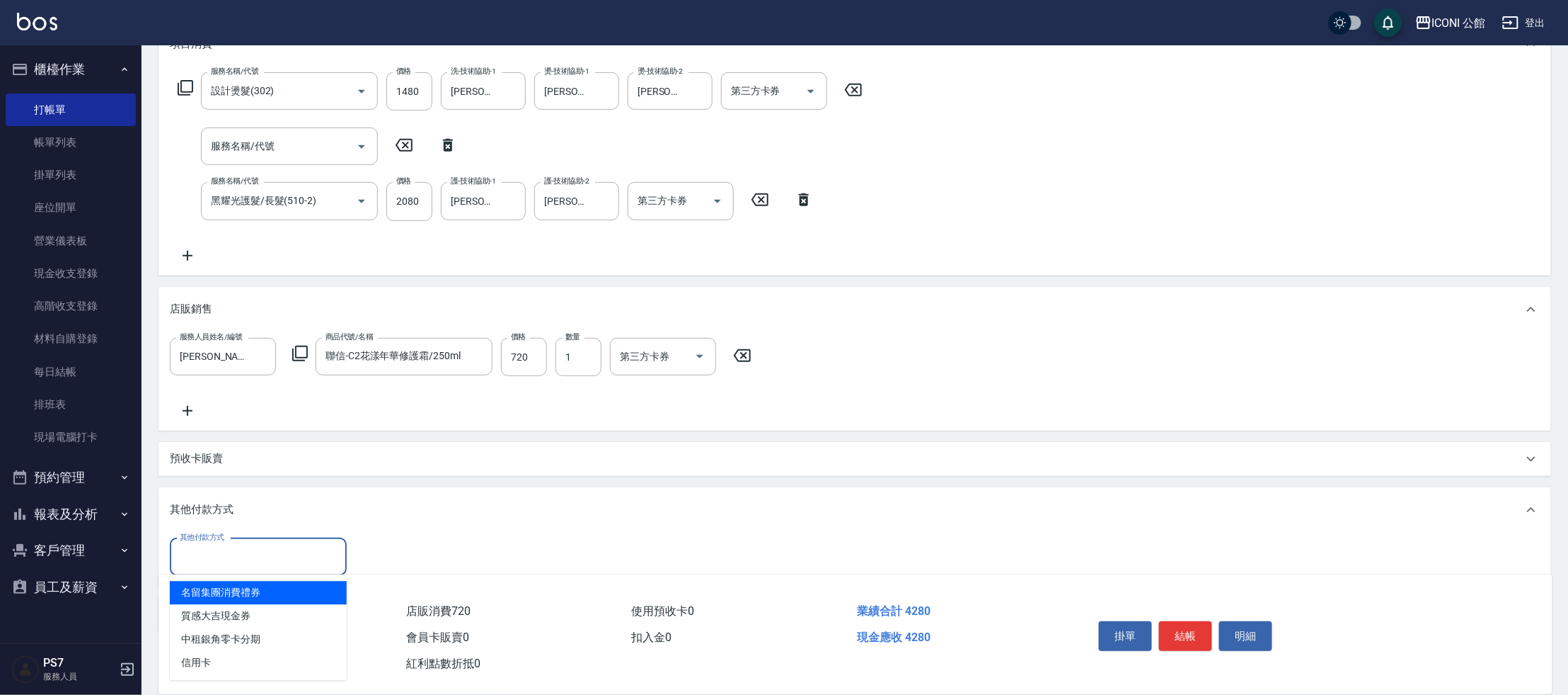
click at [220, 557] on input "其他付款方式" at bounding box center [258, 557] width 164 height 25
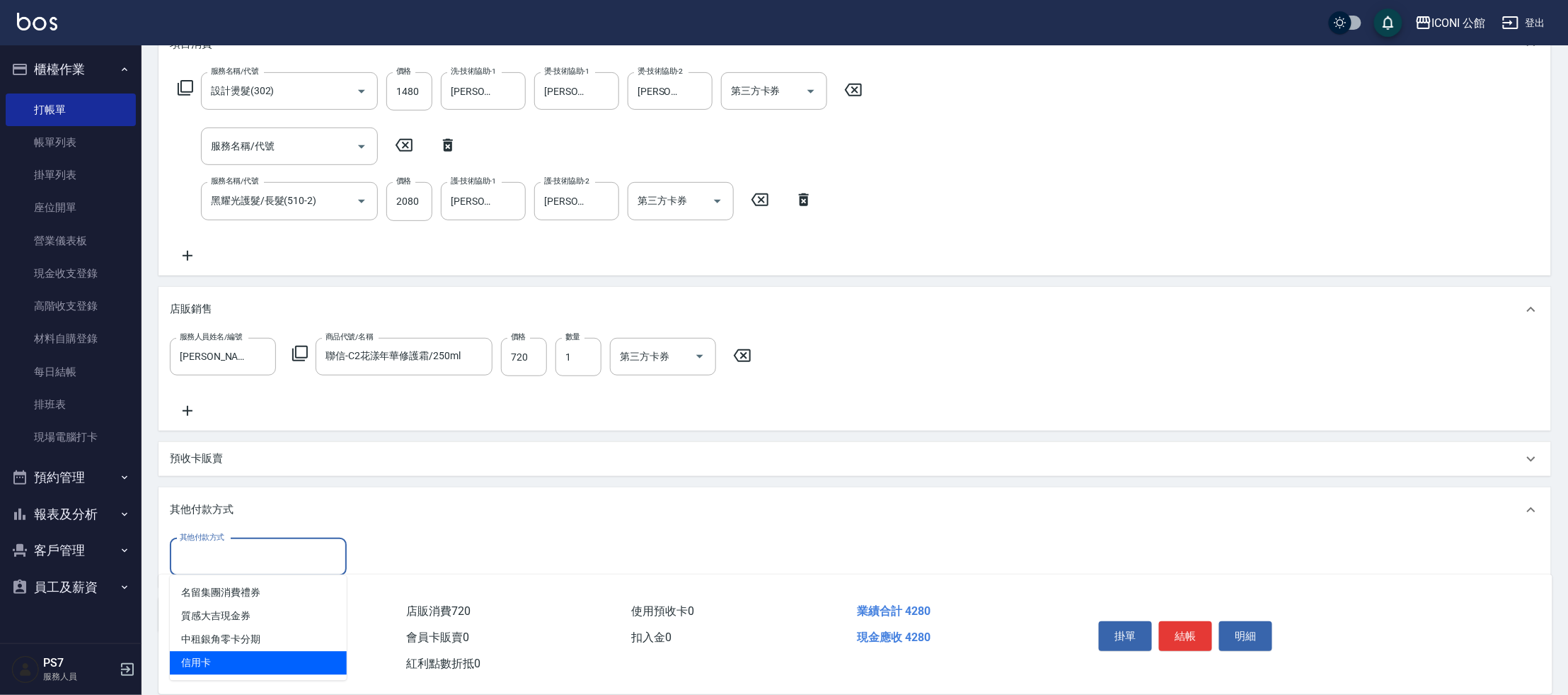
drag, startPoint x: 229, startPoint y: 660, endPoint x: 225, endPoint y: 655, distance: 6.4
click at [229, 660] on span "信用卡" at bounding box center [258, 663] width 177 height 23
type input "信用卡"
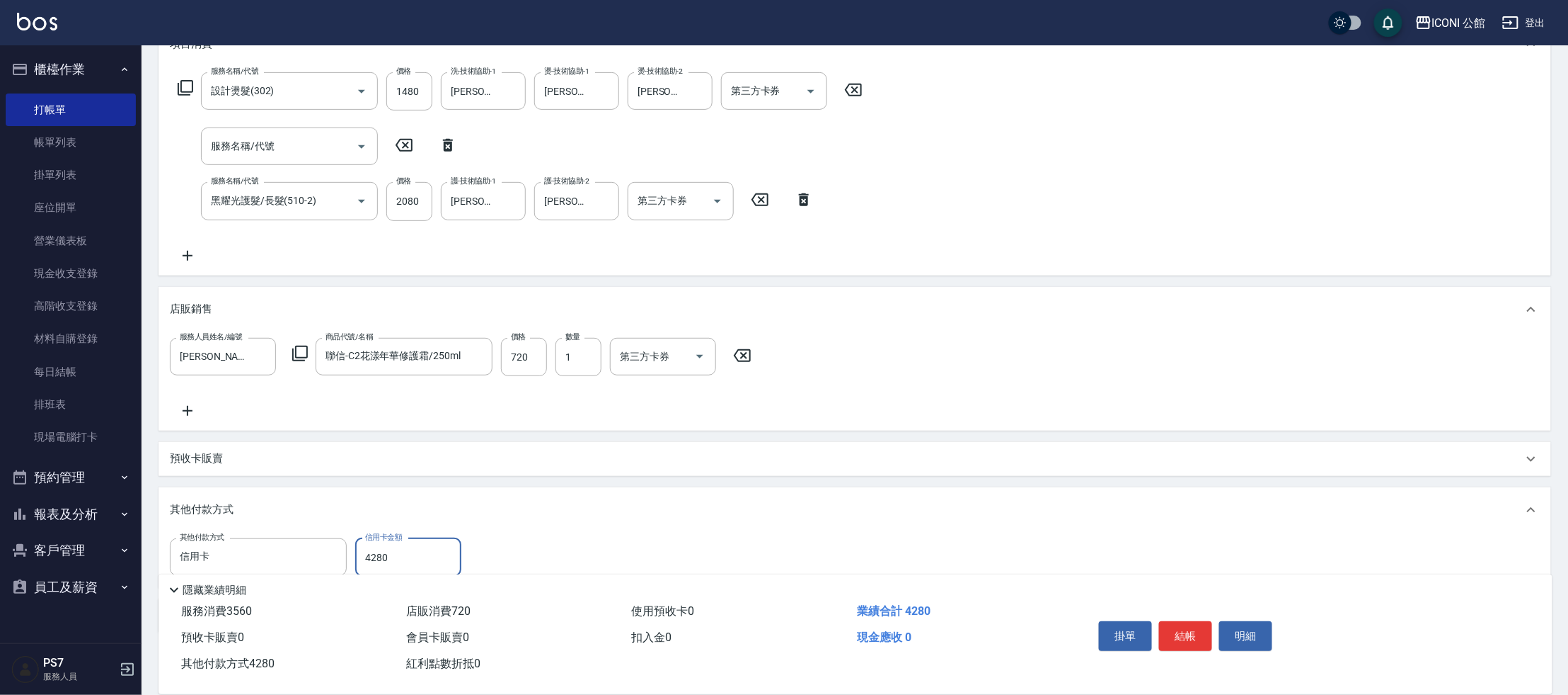
type input "4280"
type input "[DATE] 19:31"
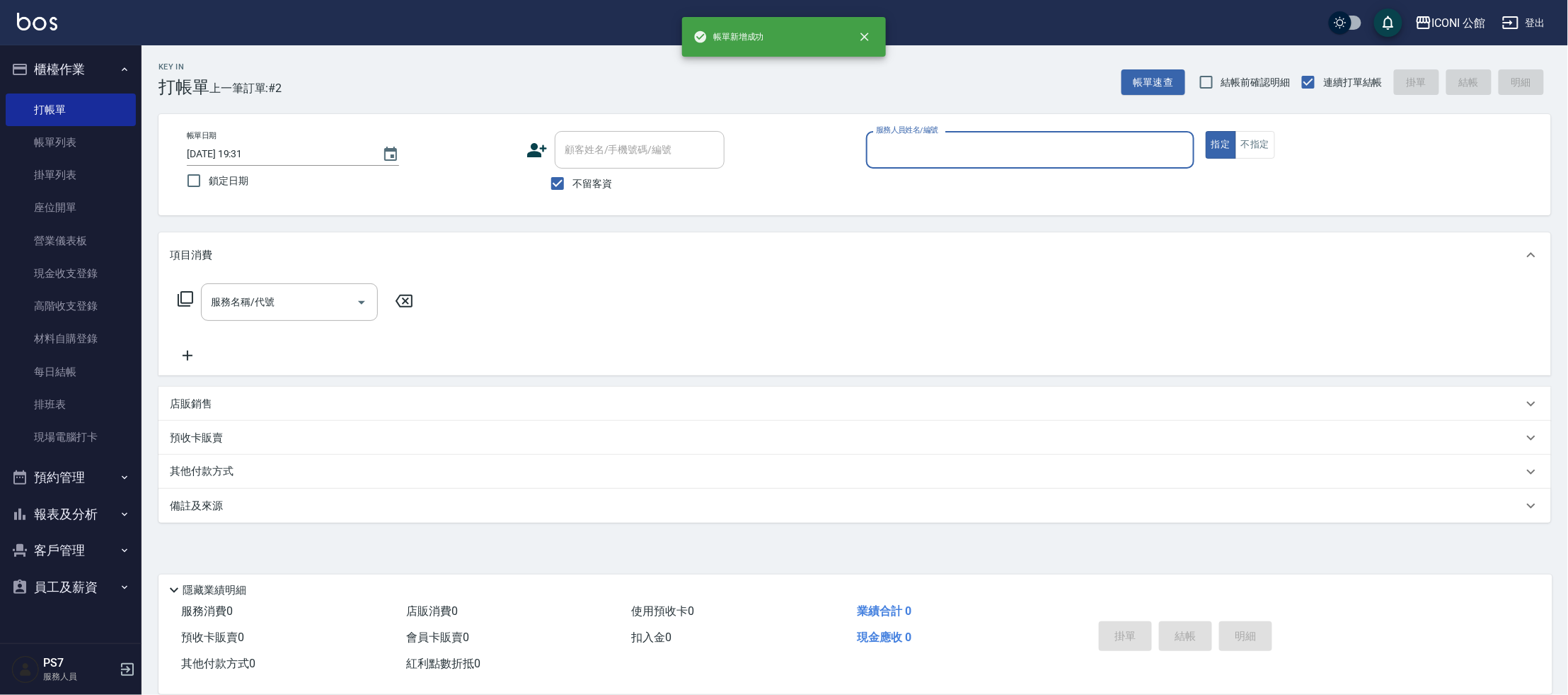
scroll to position [0, 0]
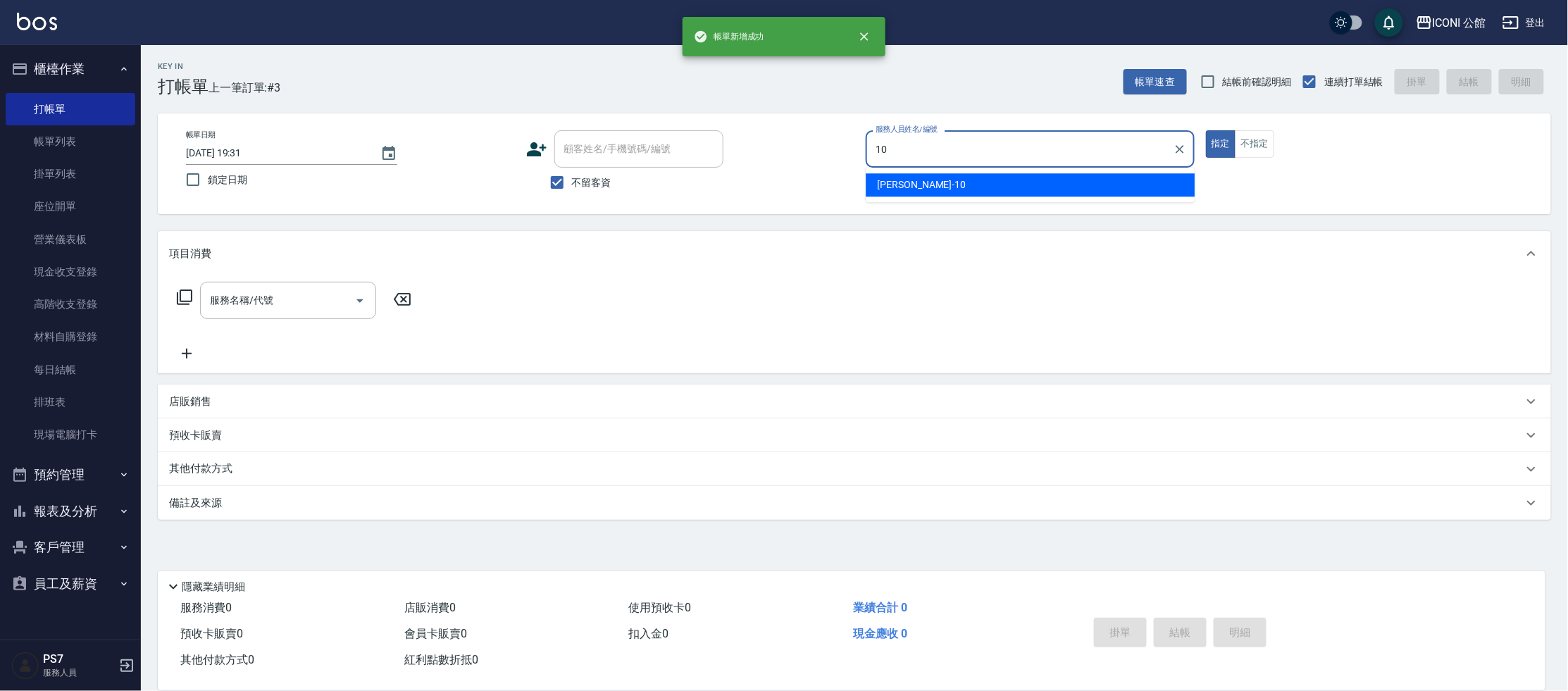
type input "[PERSON_NAME]-10"
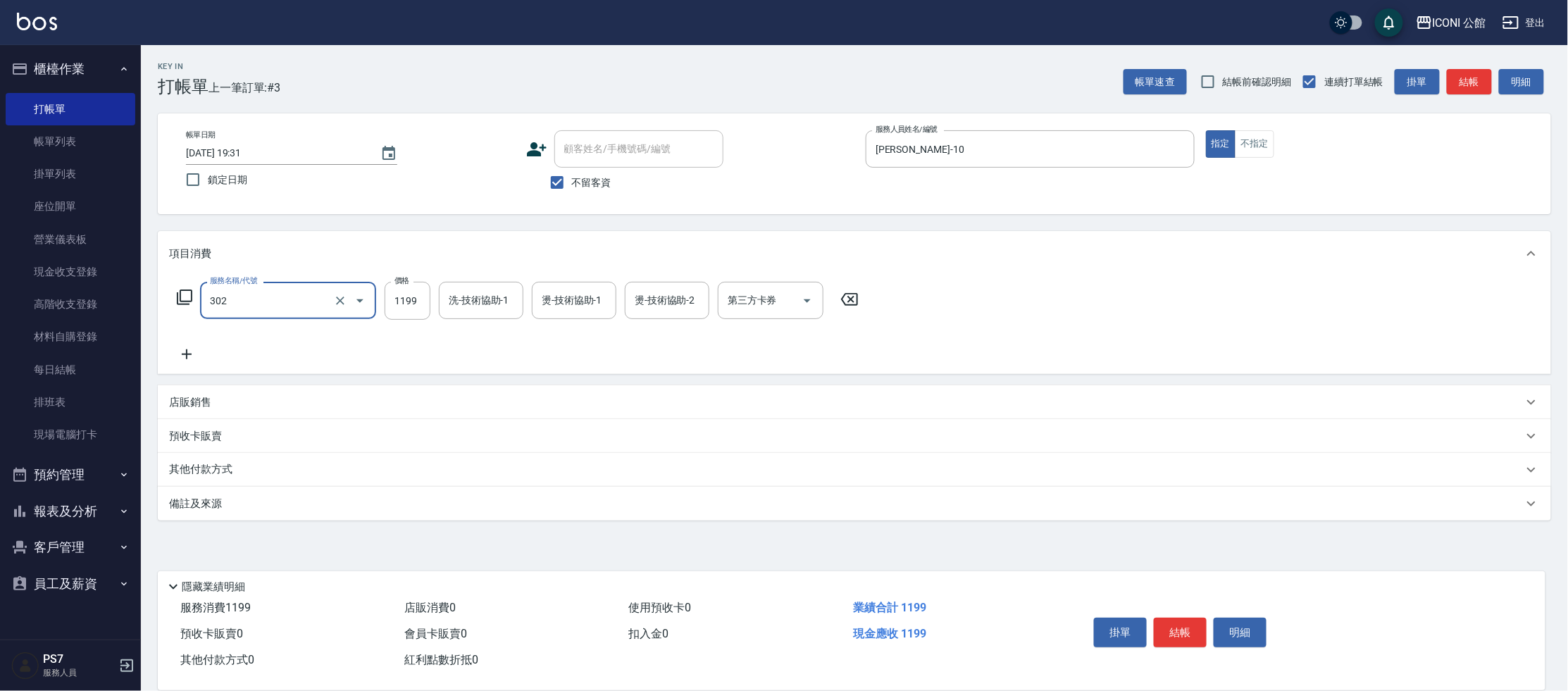
type input "設計燙髮(302)"
type input "1480"
type input "[PERSON_NAME]-21"
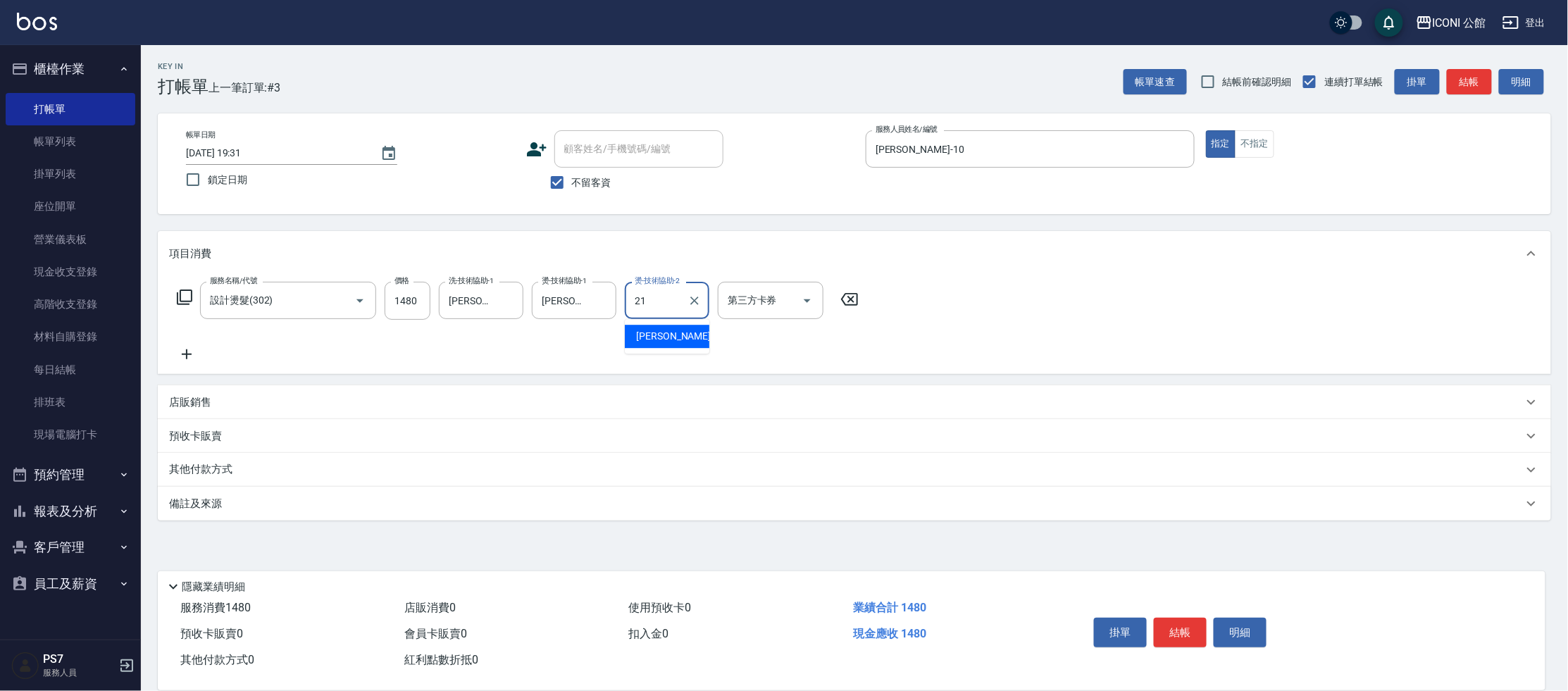
type input "[PERSON_NAME]-21"
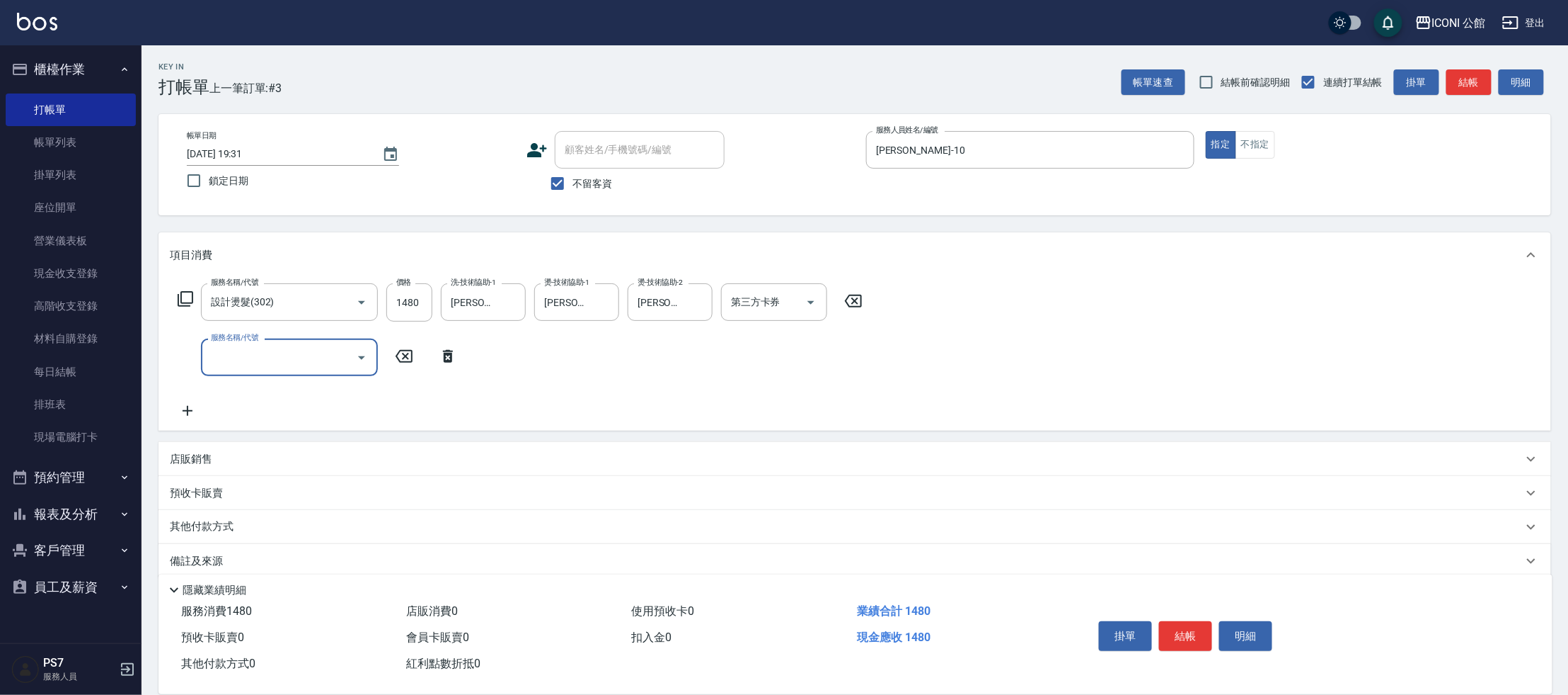
click at [187, 300] on icon at bounding box center [185, 299] width 17 height 17
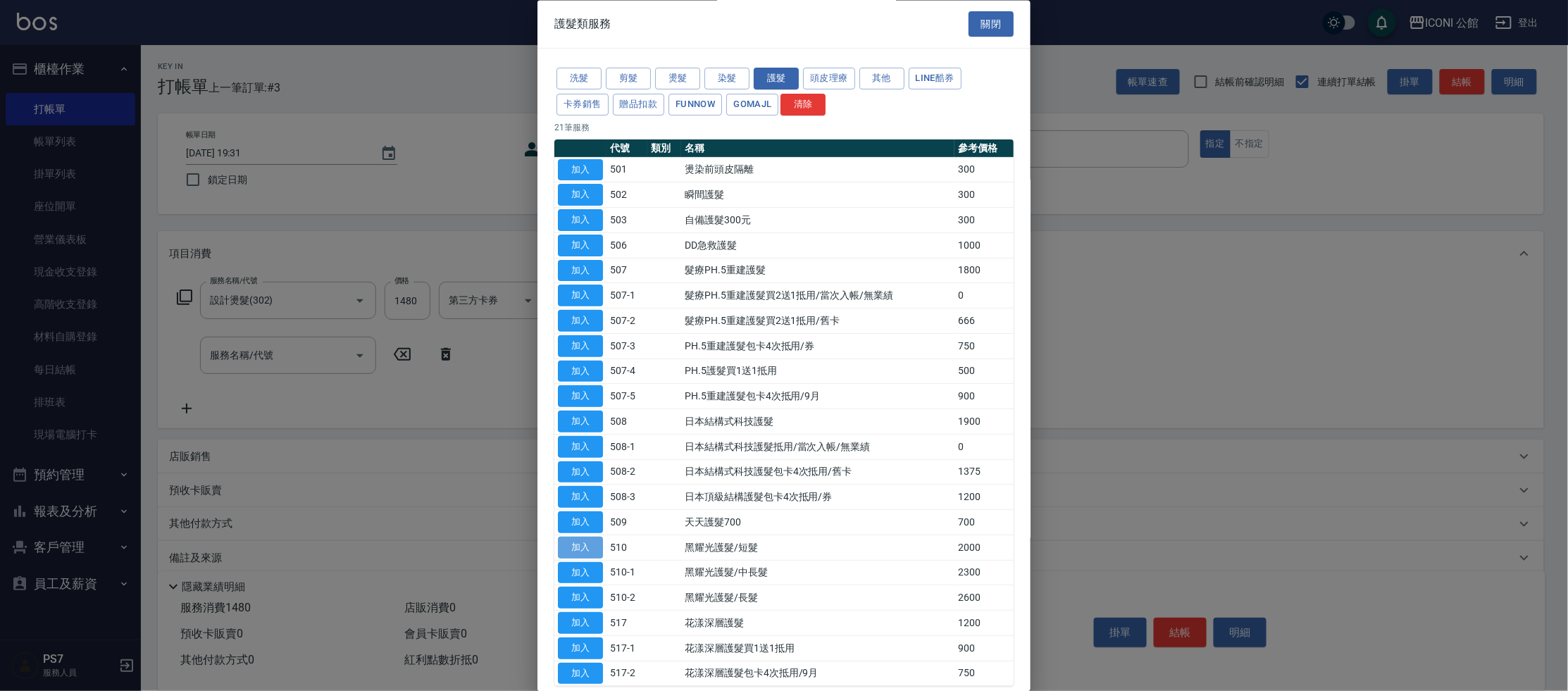
click at [594, 543] on button "加入" at bounding box center [580, 547] width 45 height 22
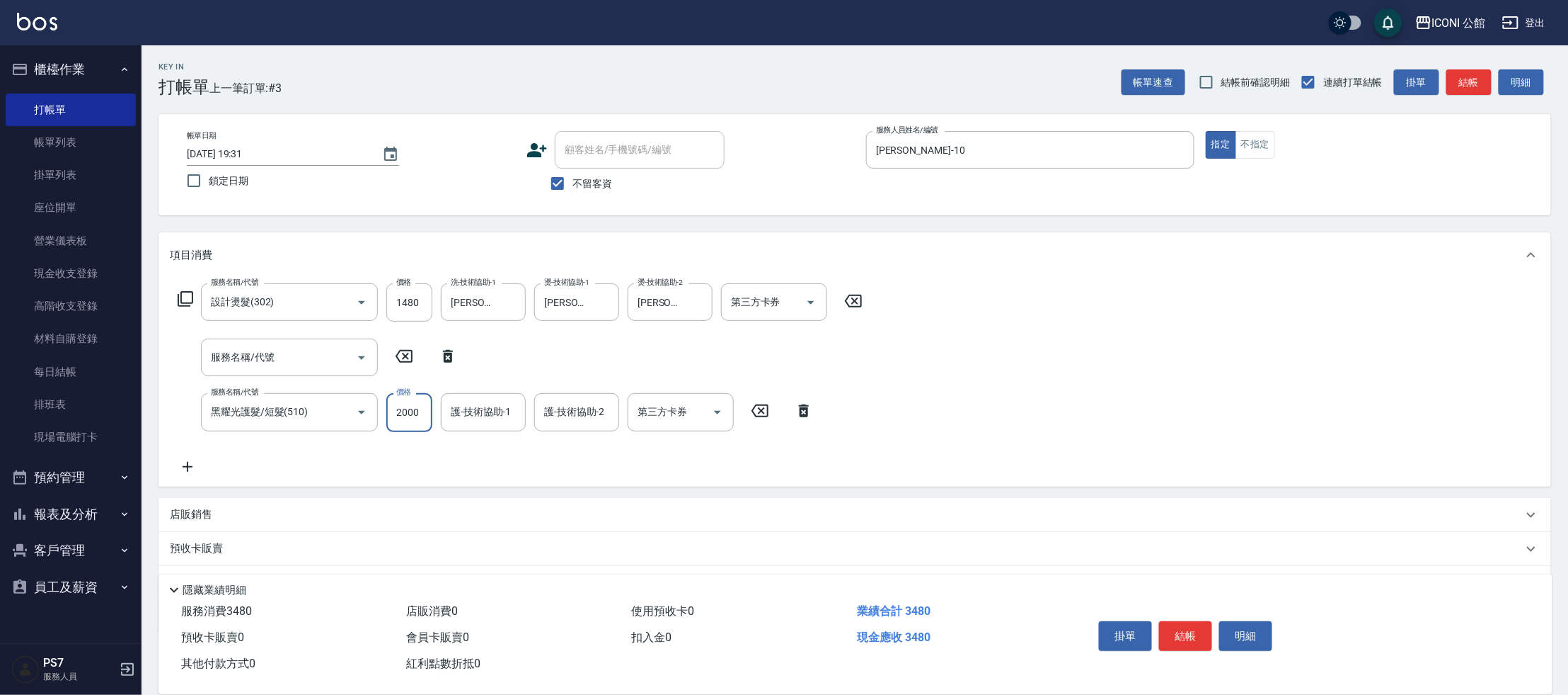
click at [425, 416] on input "2000" at bounding box center [410, 412] width 46 height 38
type input "1600"
type input "[PERSON_NAME]-21"
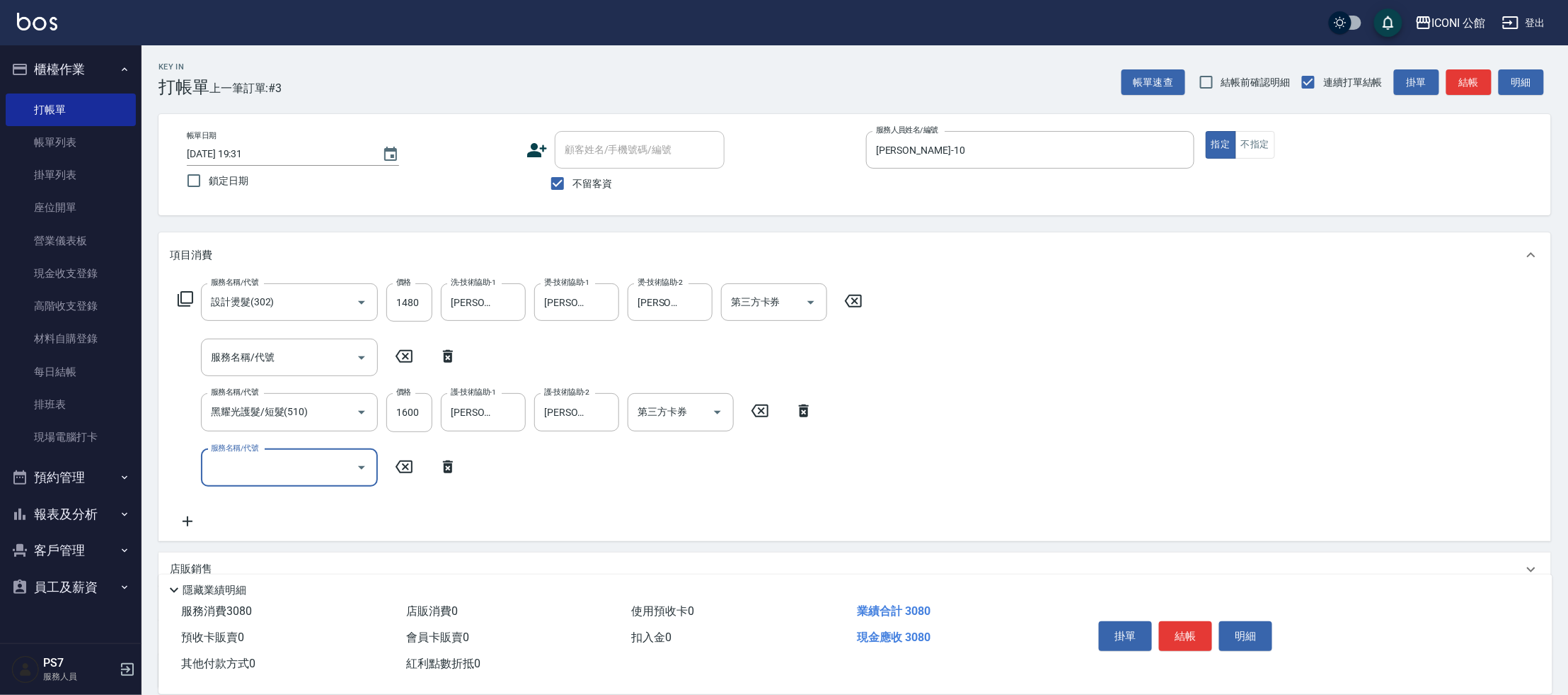
scroll to position [126, 0]
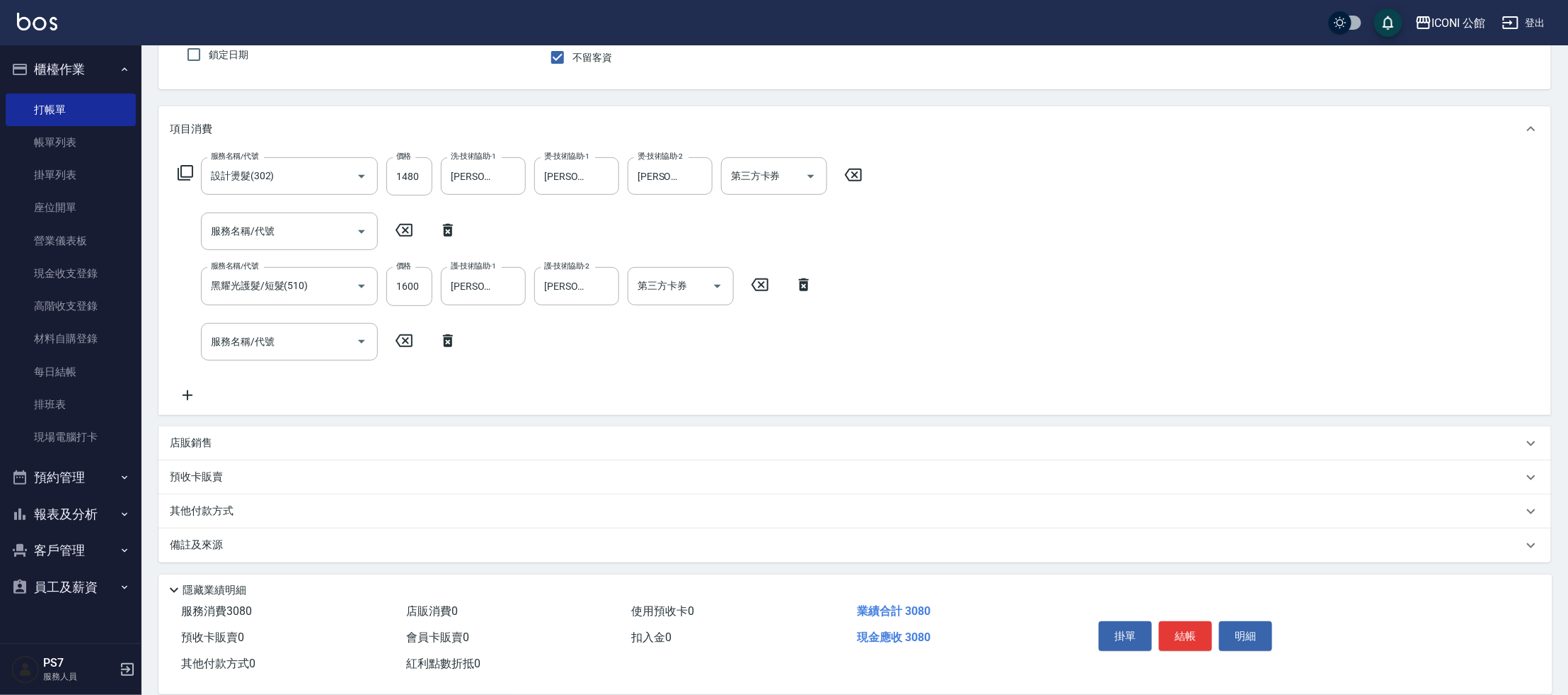
click at [192, 439] on p "店販銷售" at bounding box center [191, 443] width 42 height 14
click at [208, 495] on input "服務人員姓名/編號" at bounding box center [223, 496] width 93 height 25
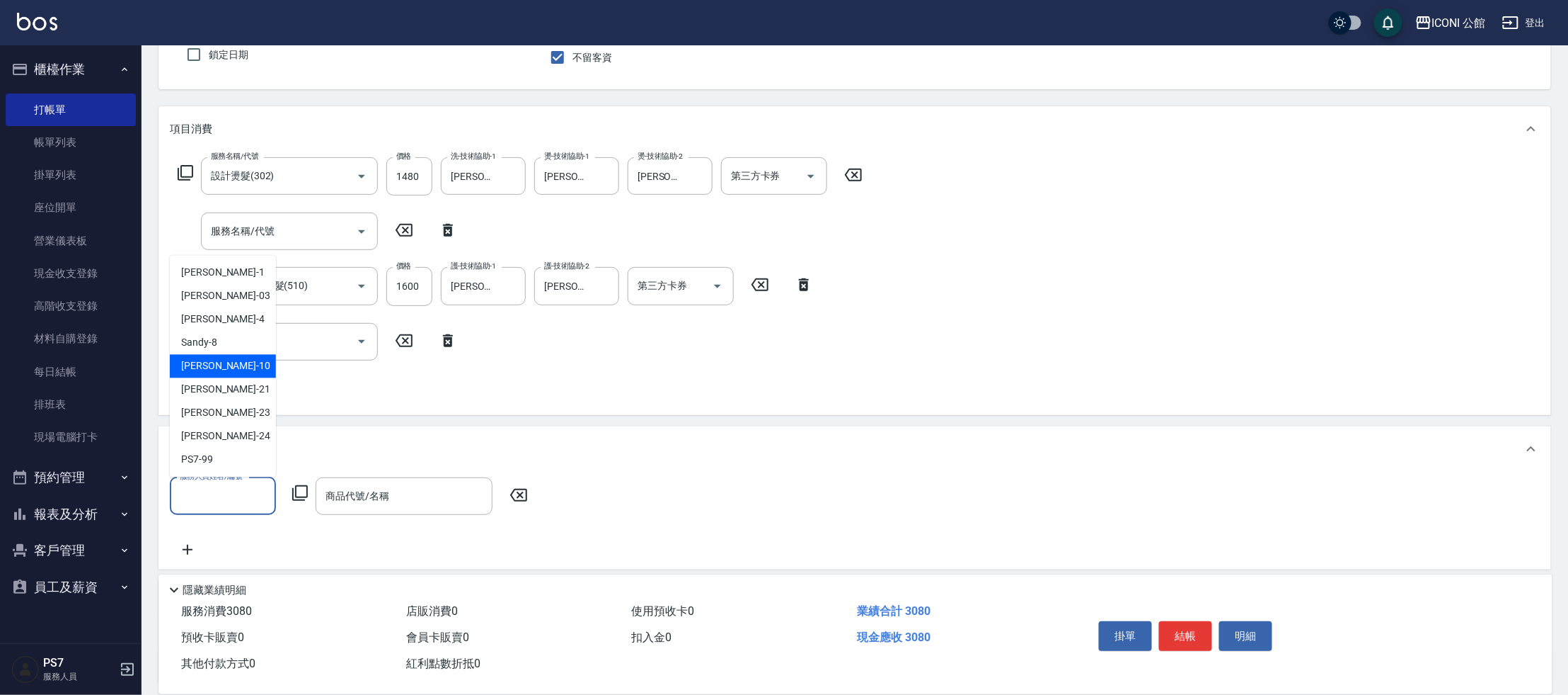
click at [215, 370] on span "[PERSON_NAME] -10" at bounding box center [226, 366] width 89 height 14
type input "[PERSON_NAME]-10"
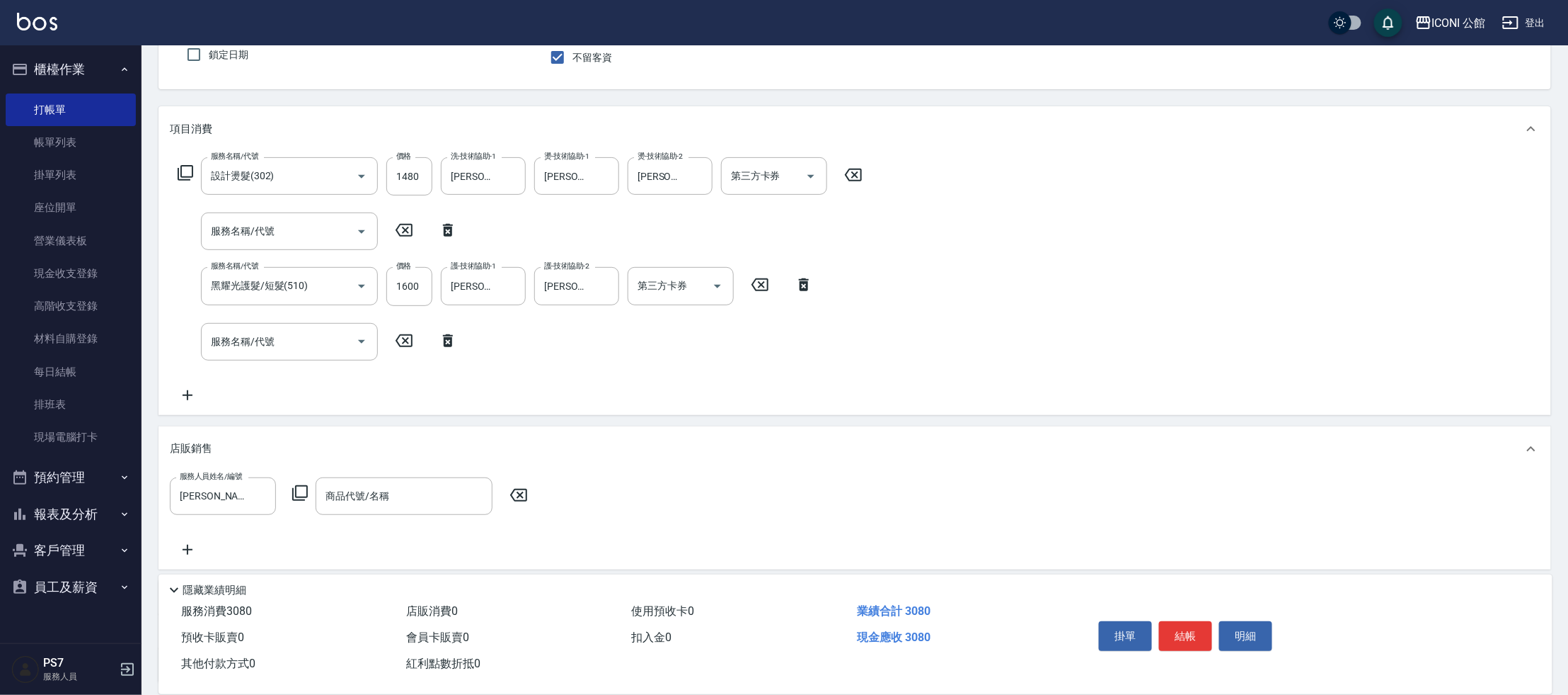
click at [301, 491] on icon at bounding box center [300, 493] width 17 height 17
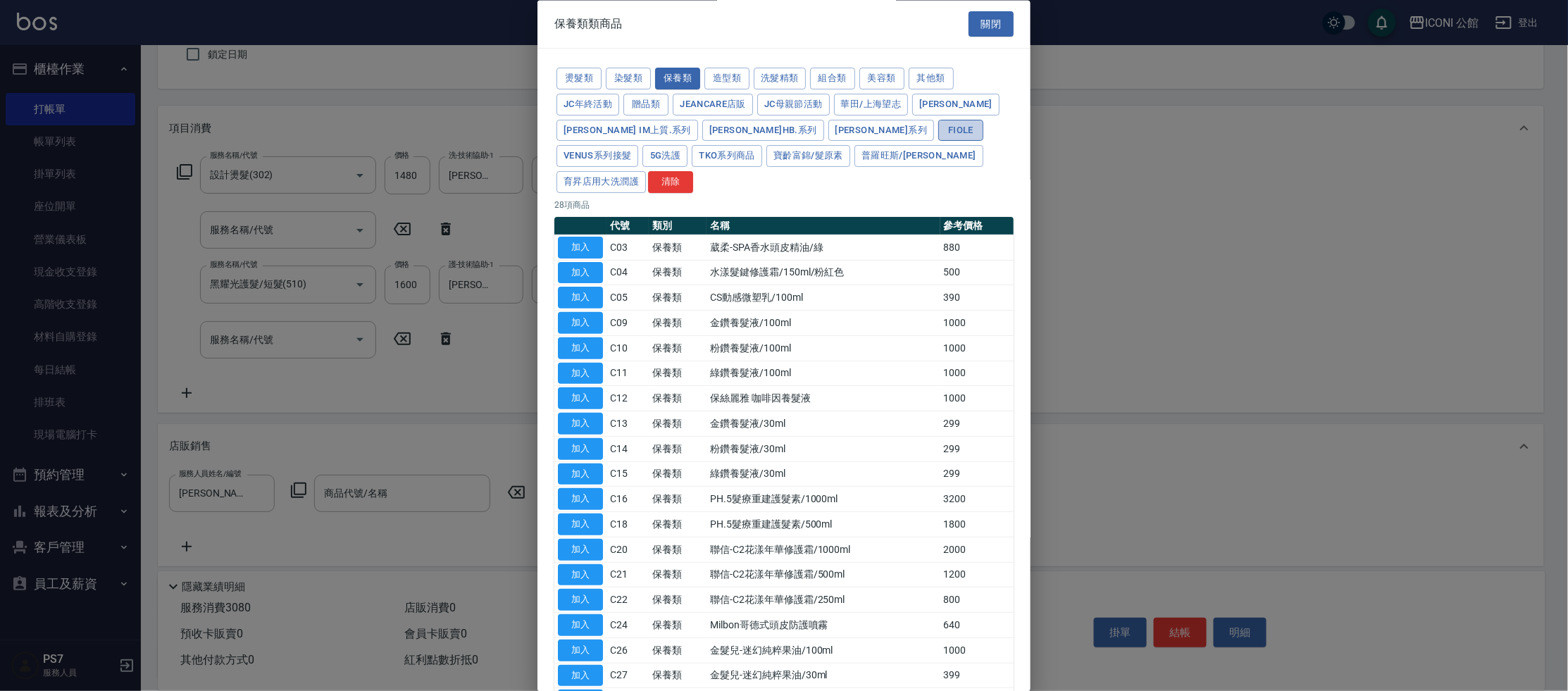
click at [938, 130] on button "Fiole" at bounding box center [960, 130] width 45 height 22
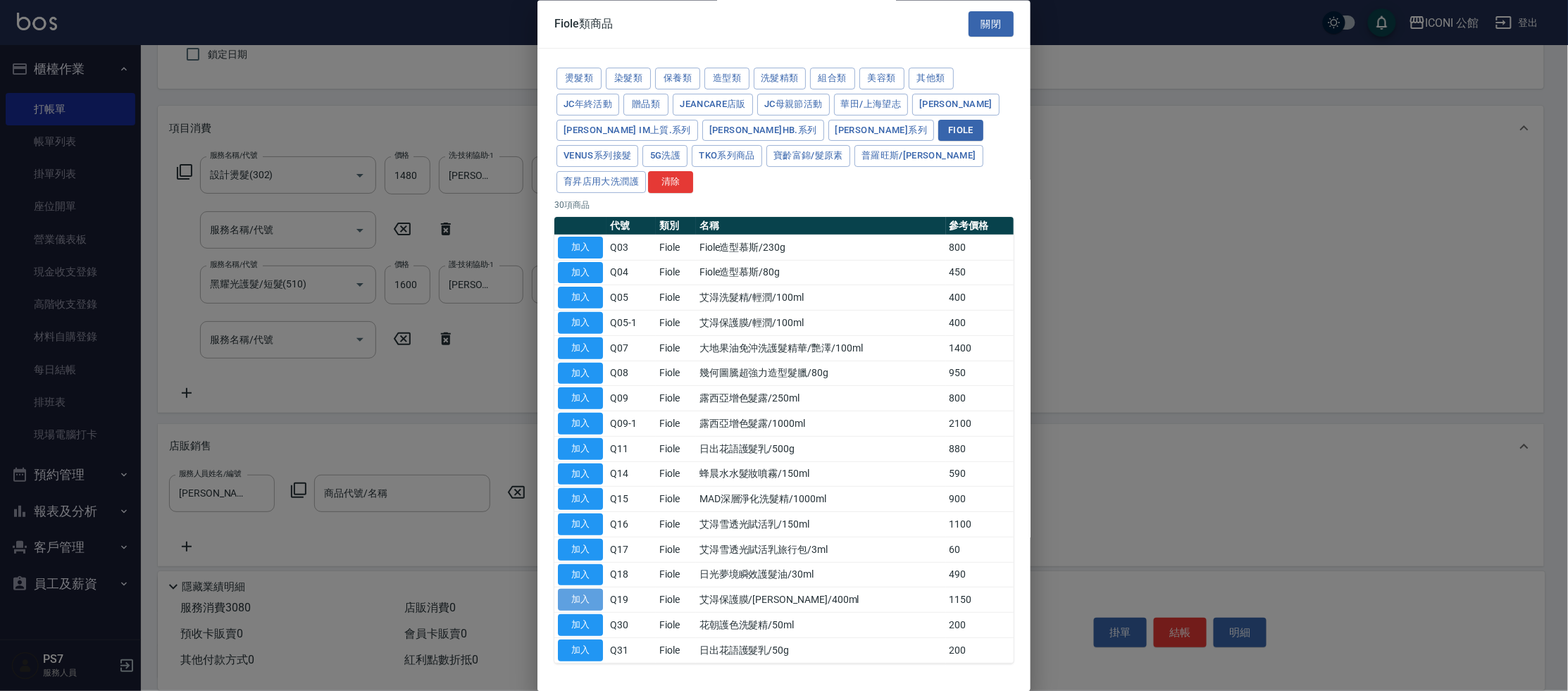
click at [598, 589] on button "加入" at bounding box center [580, 599] width 45 height 22
type input "艾淂保護膜/[PERSON_NAME]/400ml"
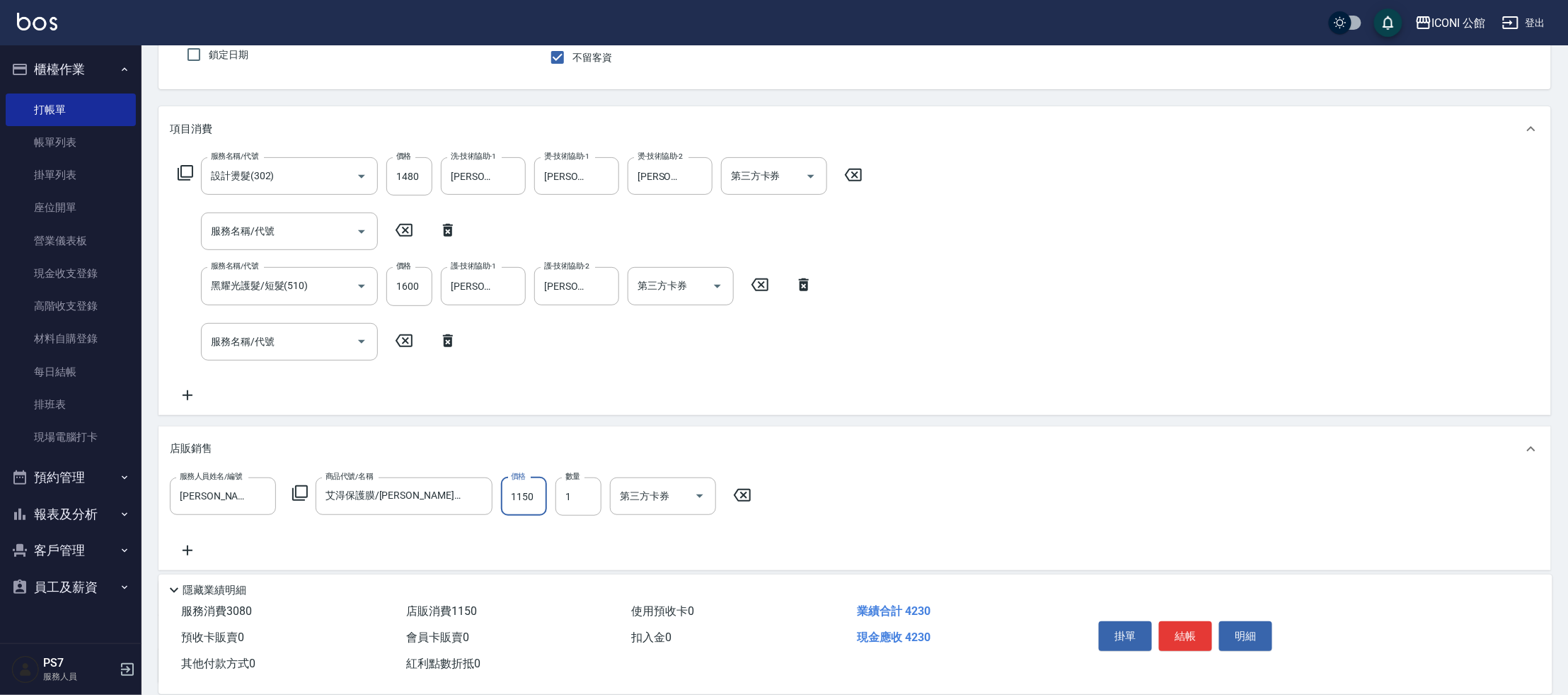
click at [538, 498] on input "1150" at bounding box center [524, 496] width 46 height 38
type input "920"
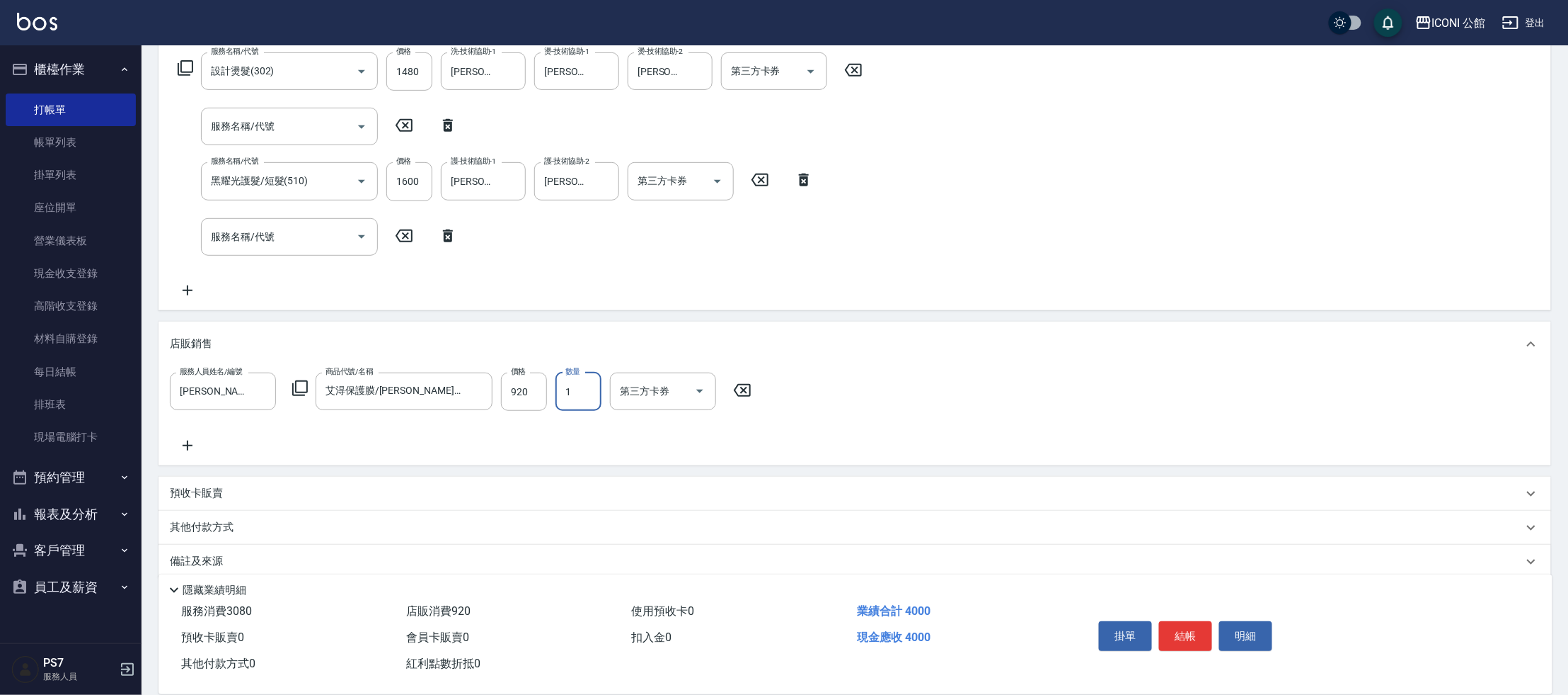
scroll to position [247, 0]
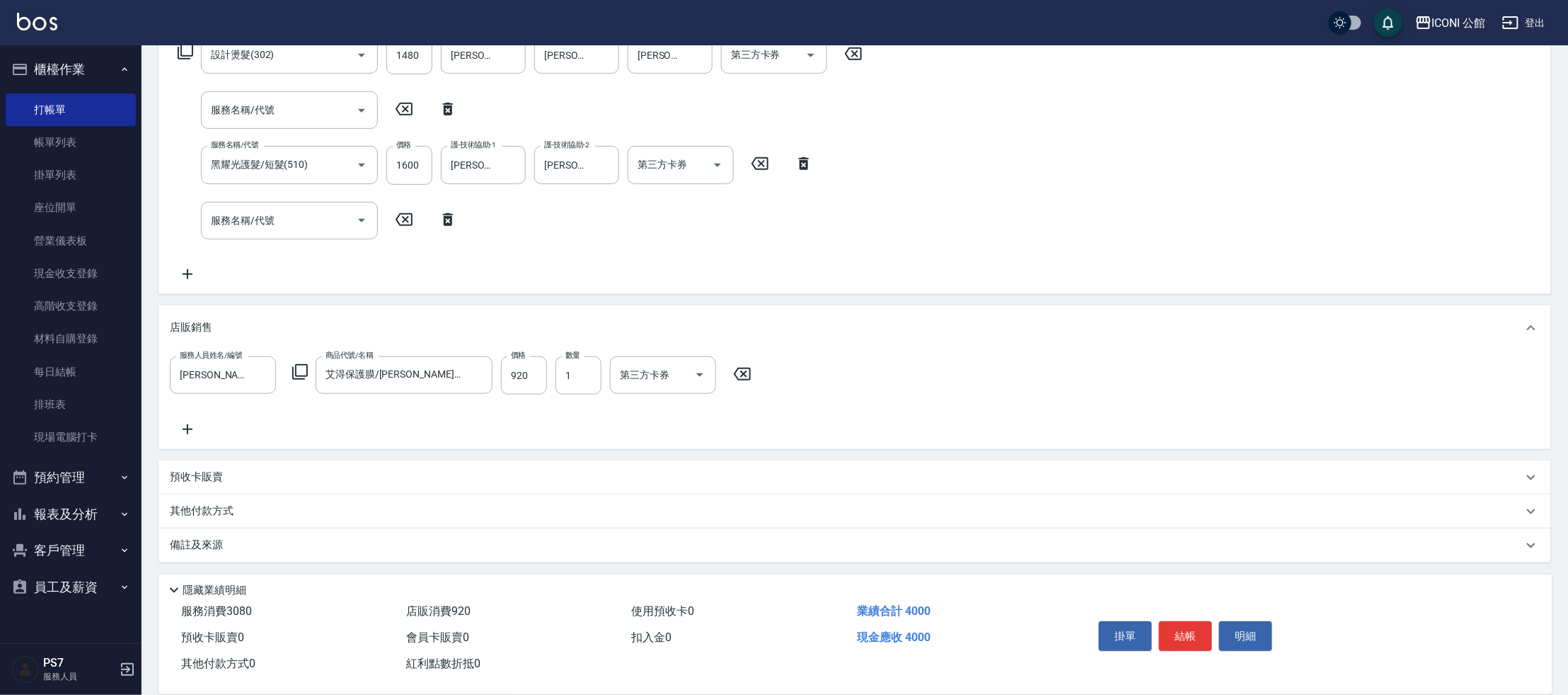
click at [198, 512] on p "其他付款方式" at bounding box center [205, 511] width 71 height 15
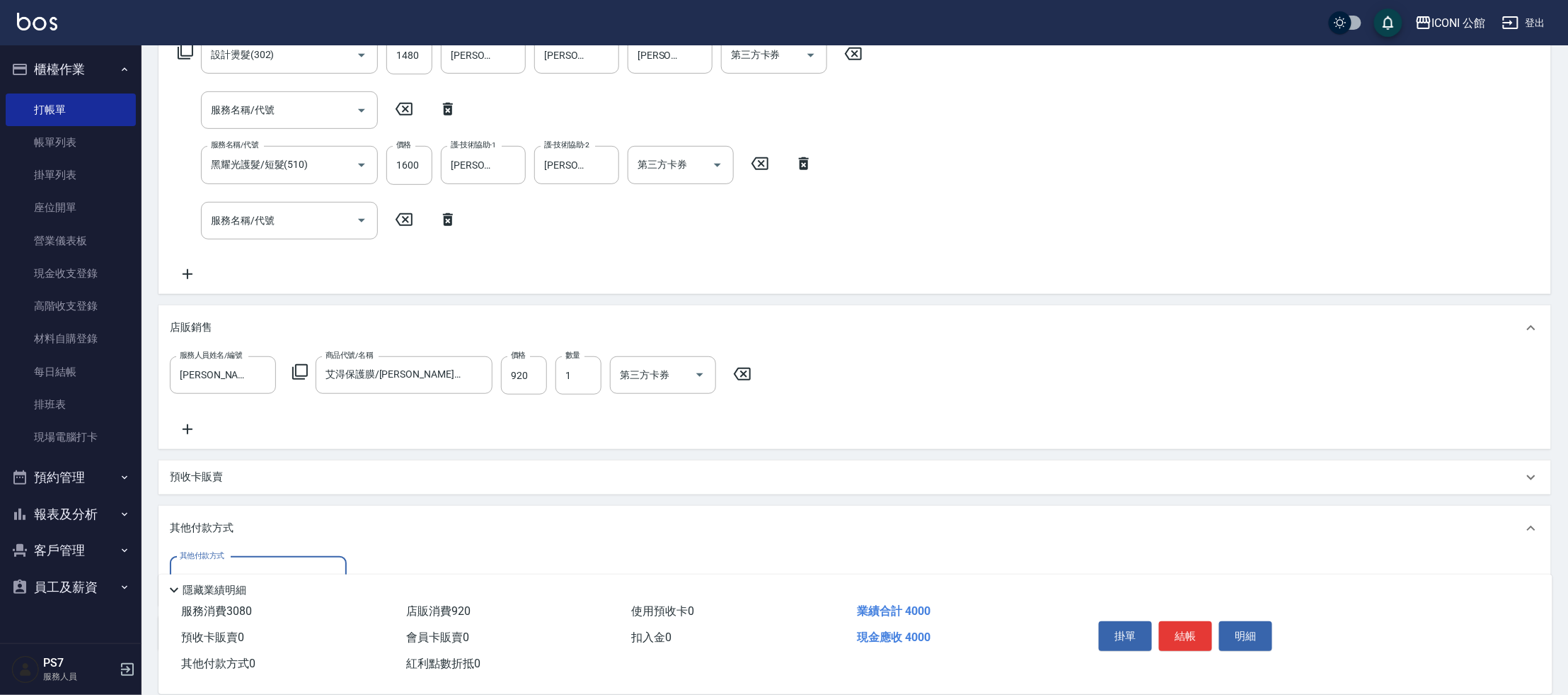
scroll to position [0, 0]
click at [266, 564] on input "其他付款方式" at bounding box center [258, 575] width 164 height 25
click at [264, 530] on span "信用卡" at bounding box center [258, 539] width 177 height 23
type input "信用卡"
click at [387, 557] on label "信用卡金額" at bounding box center [384, 555] width 36 height 11
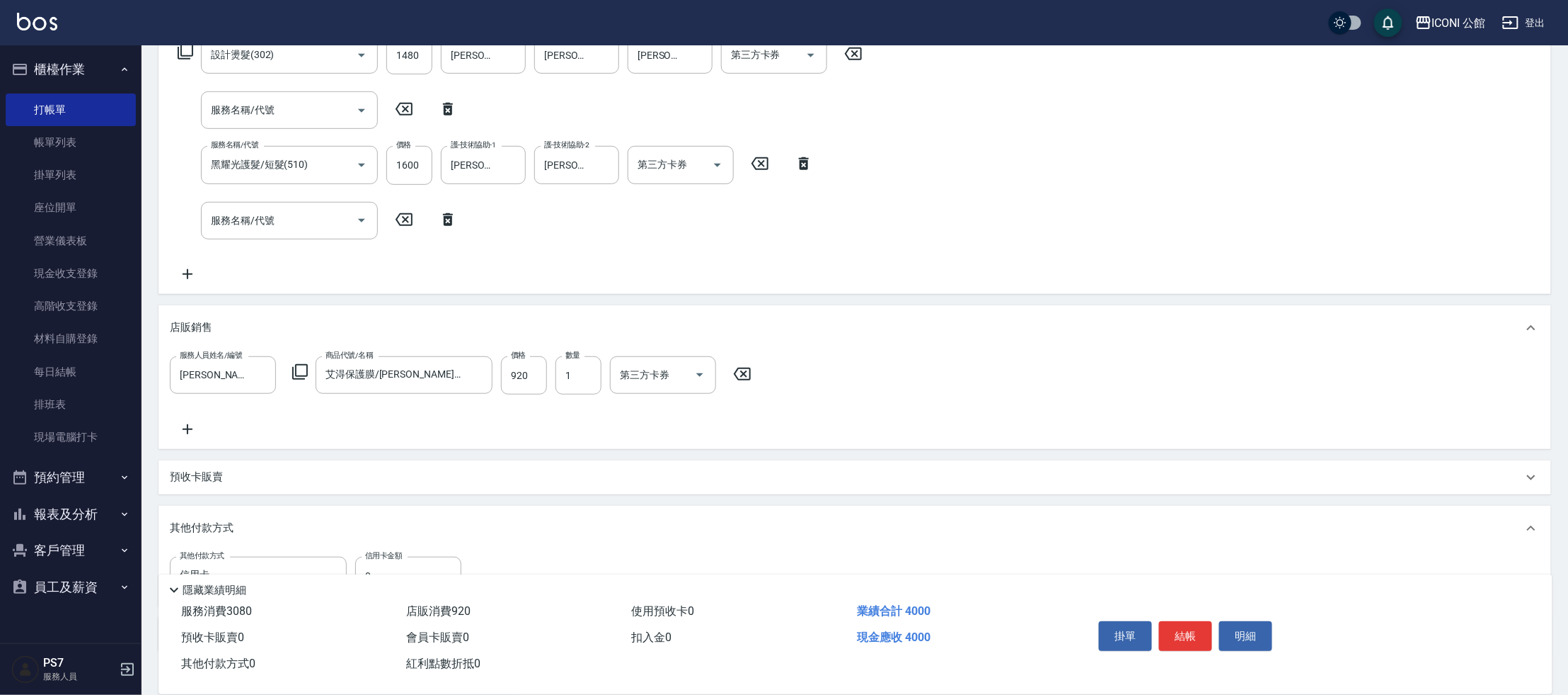
click at [387, 557] on input "0" at bounding box center [408, 576] width 107 height 38
type input "4000"
type input "[DATE] 19:32"
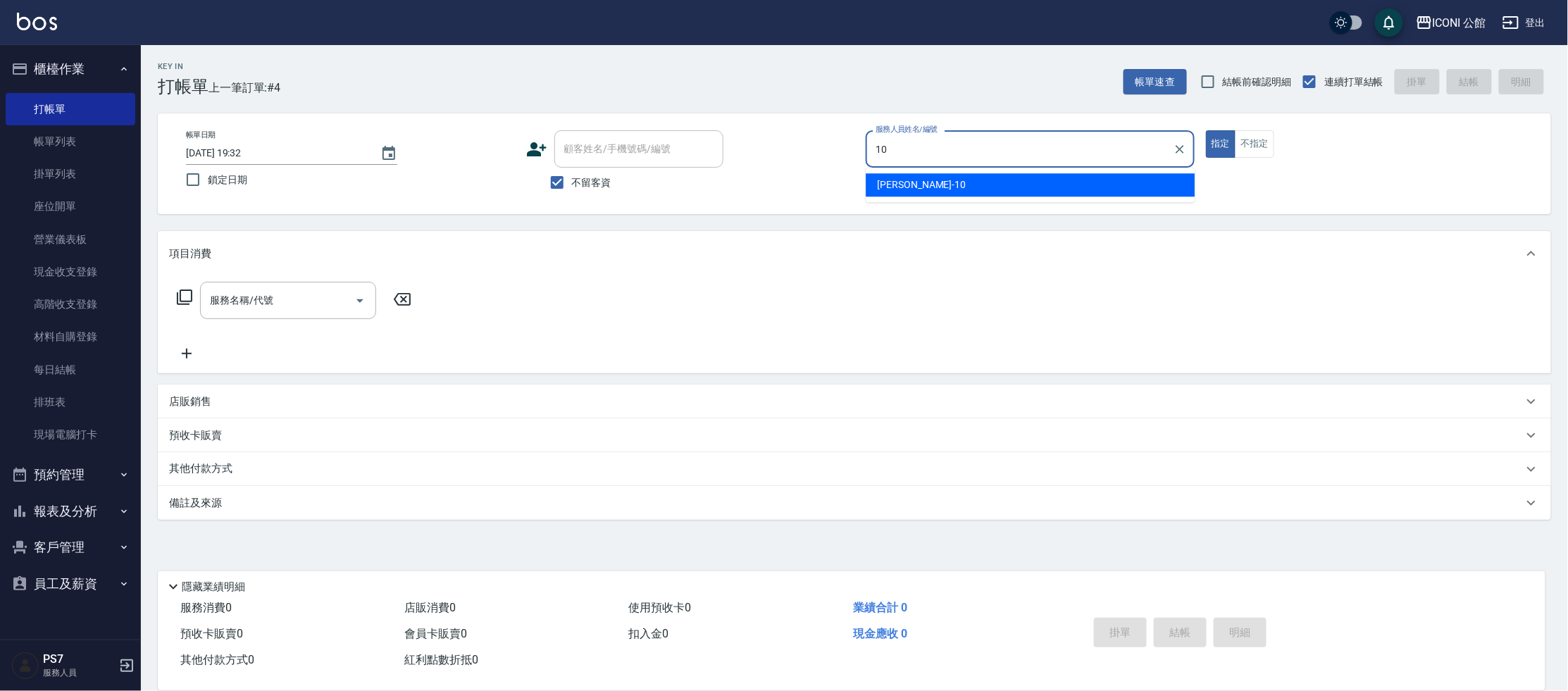
type input "[PERSON_NAME]-10"
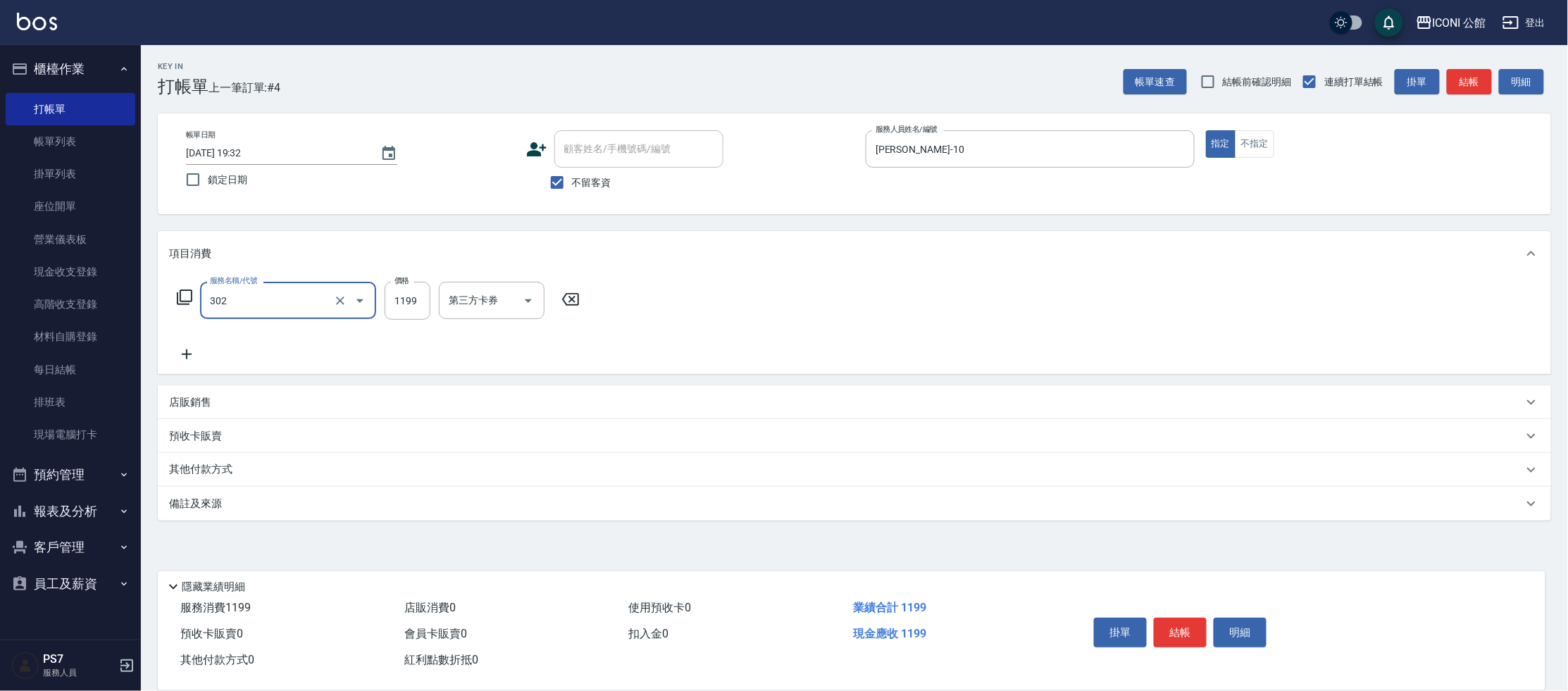
type input "設計燙髮(302)"
type input "1480"
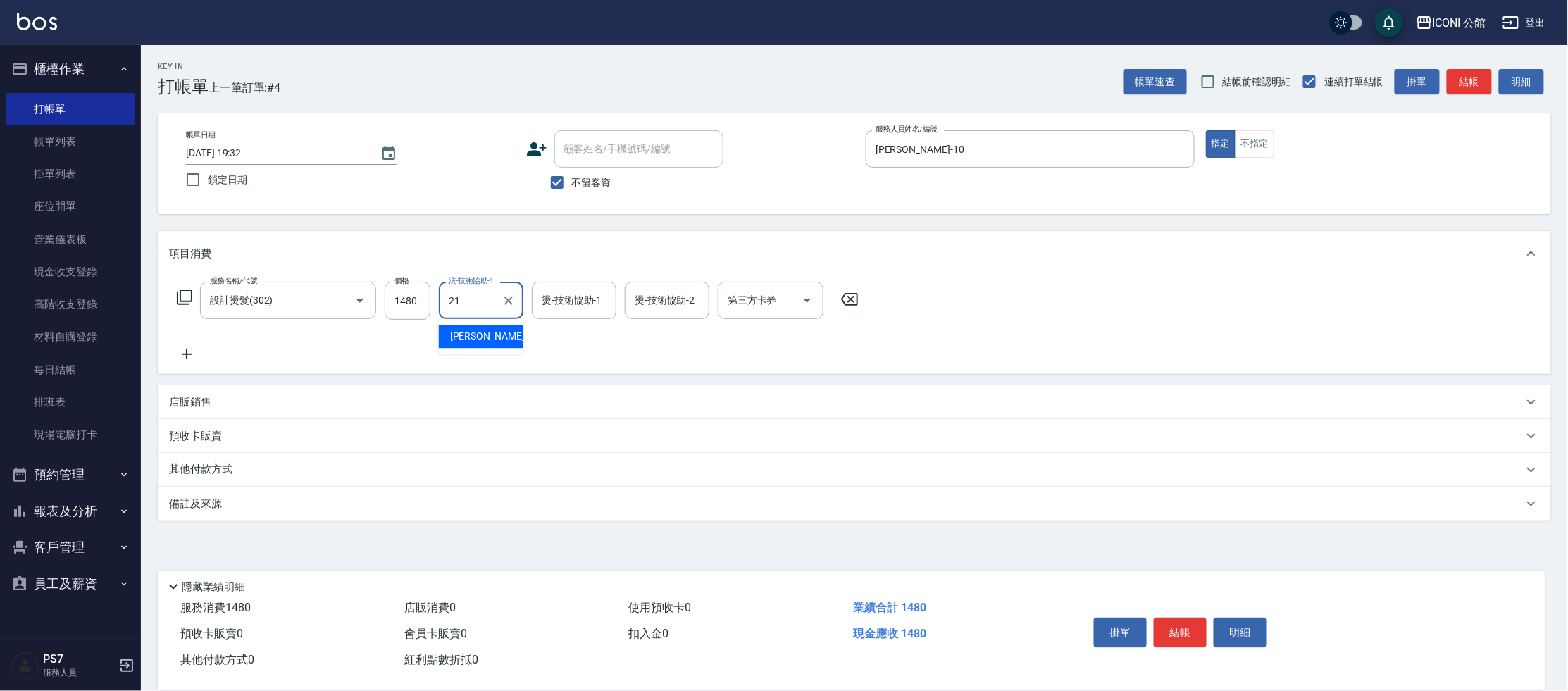
type input "[PERSON_NAME]-21"
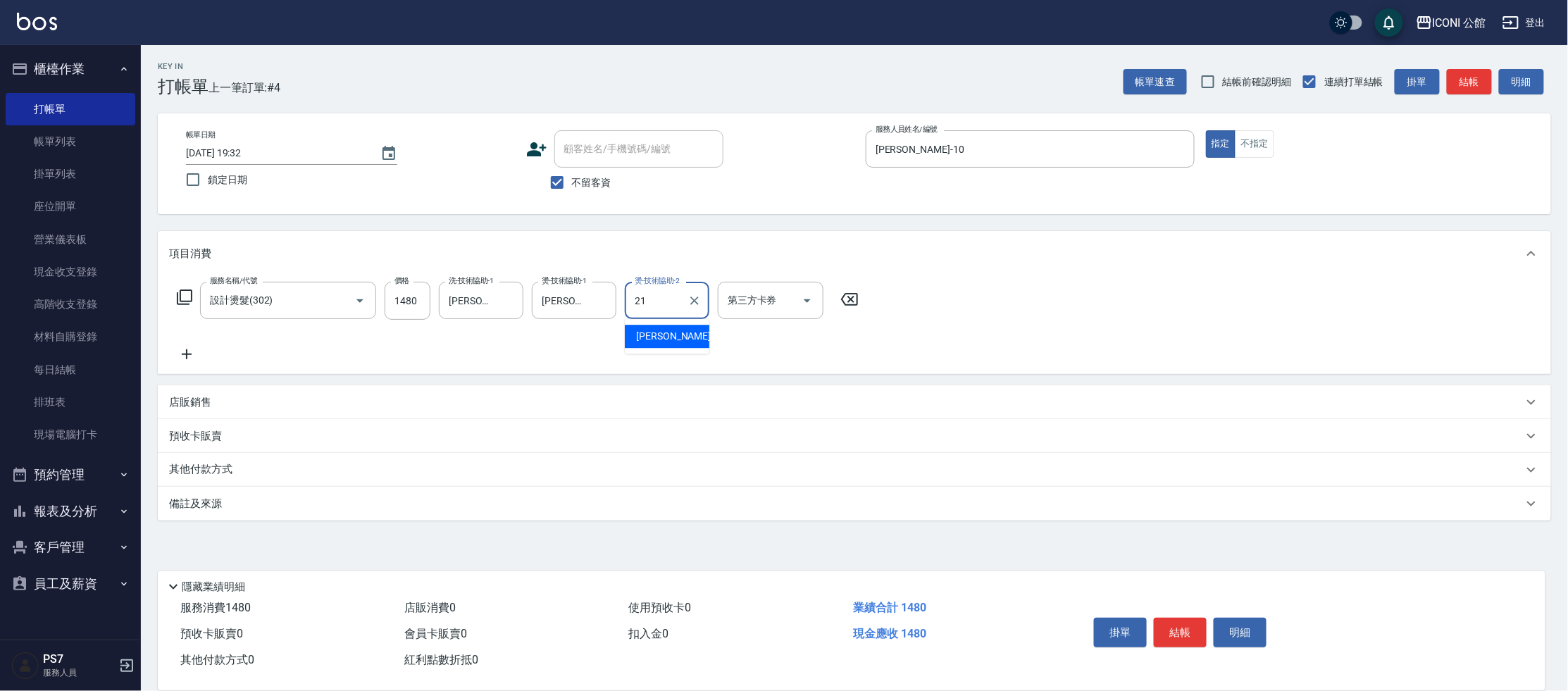
type input "[PERSON_NAME]-21"
click at [192, 298] on icon at bounding box center [184, 297] width 17 height 17
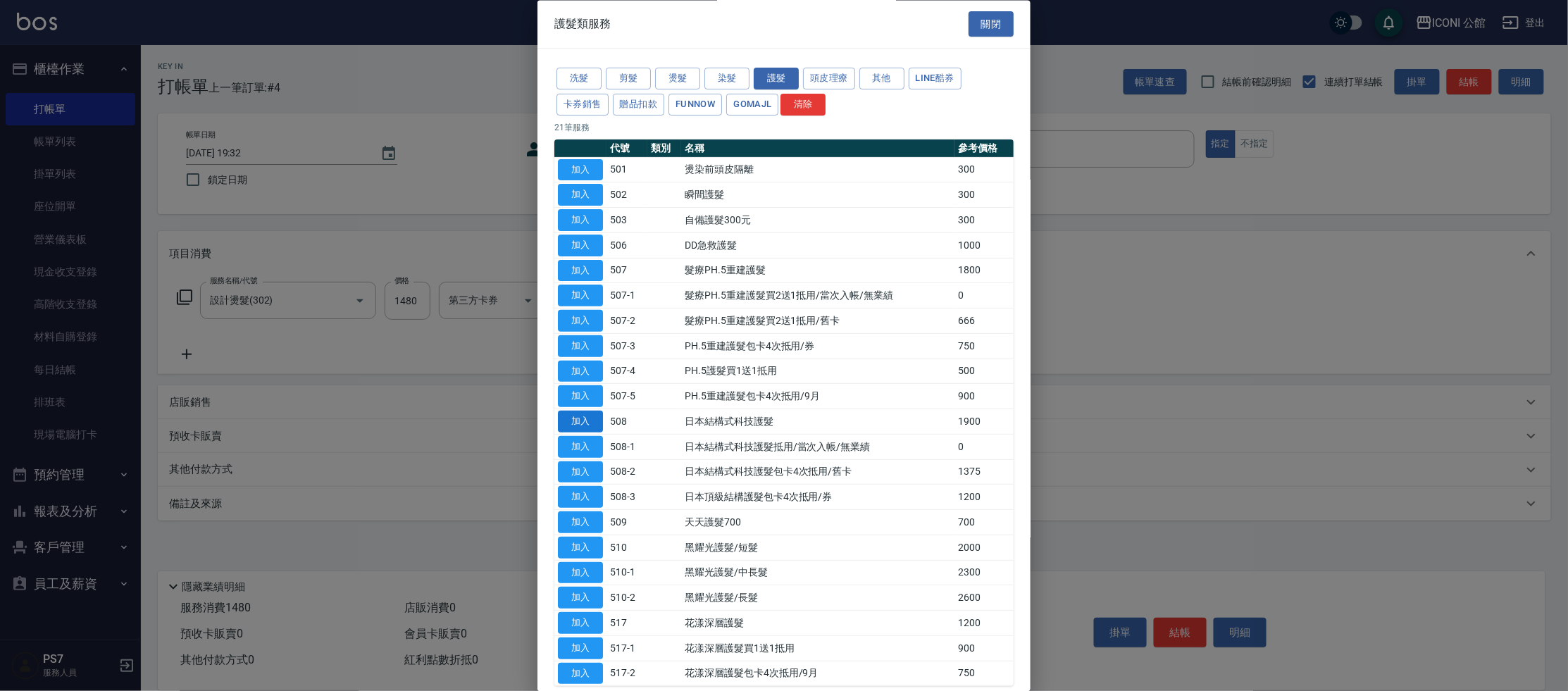
click at [576, 414] on button "加入" at bounding box center [580, 422] width 45 height 22
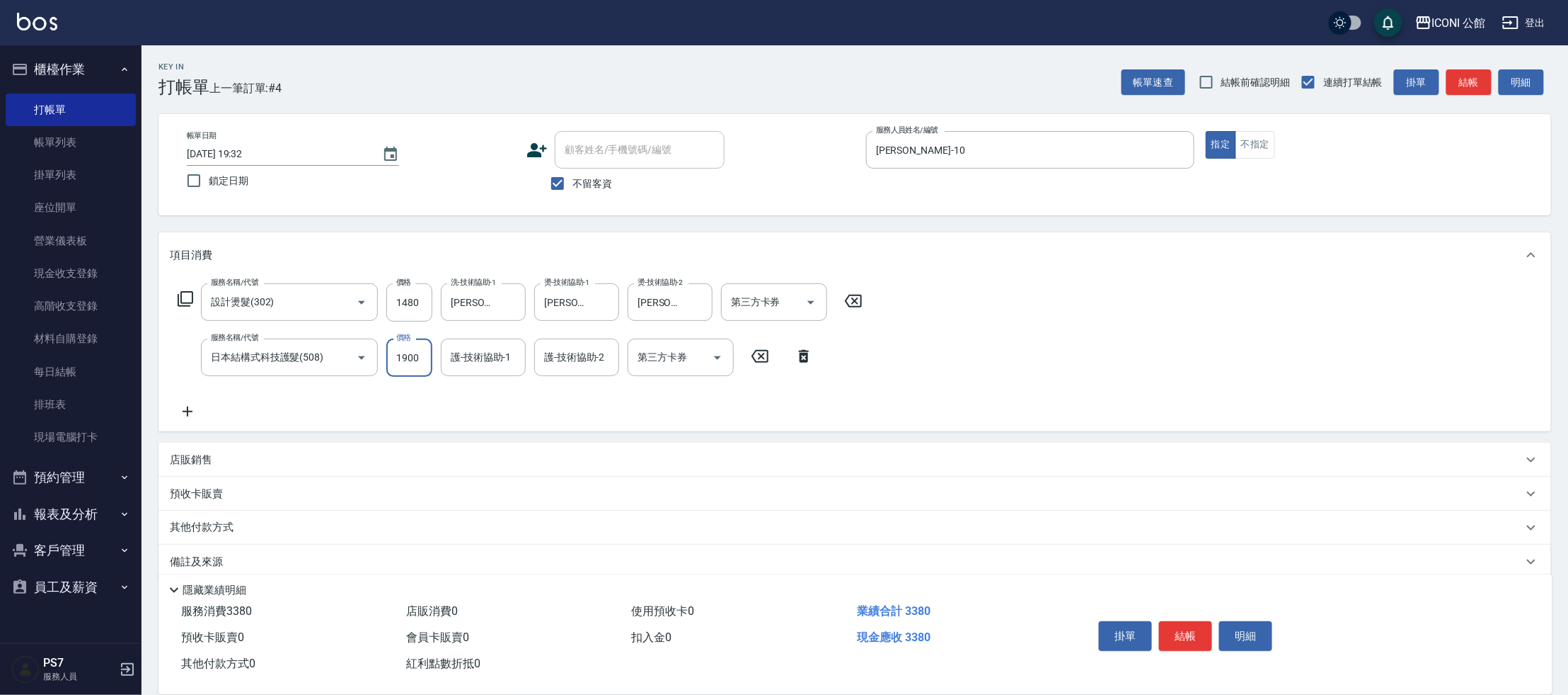
click at [426, 366] on input "1900" at bounding box center [410, 358] width 46 height 38
type input "1520"
type input "[PERSON_NAME]-21"
click at [226, 526] on p "其他付款方式" at bounding box center [205, 527] width 71 height 15
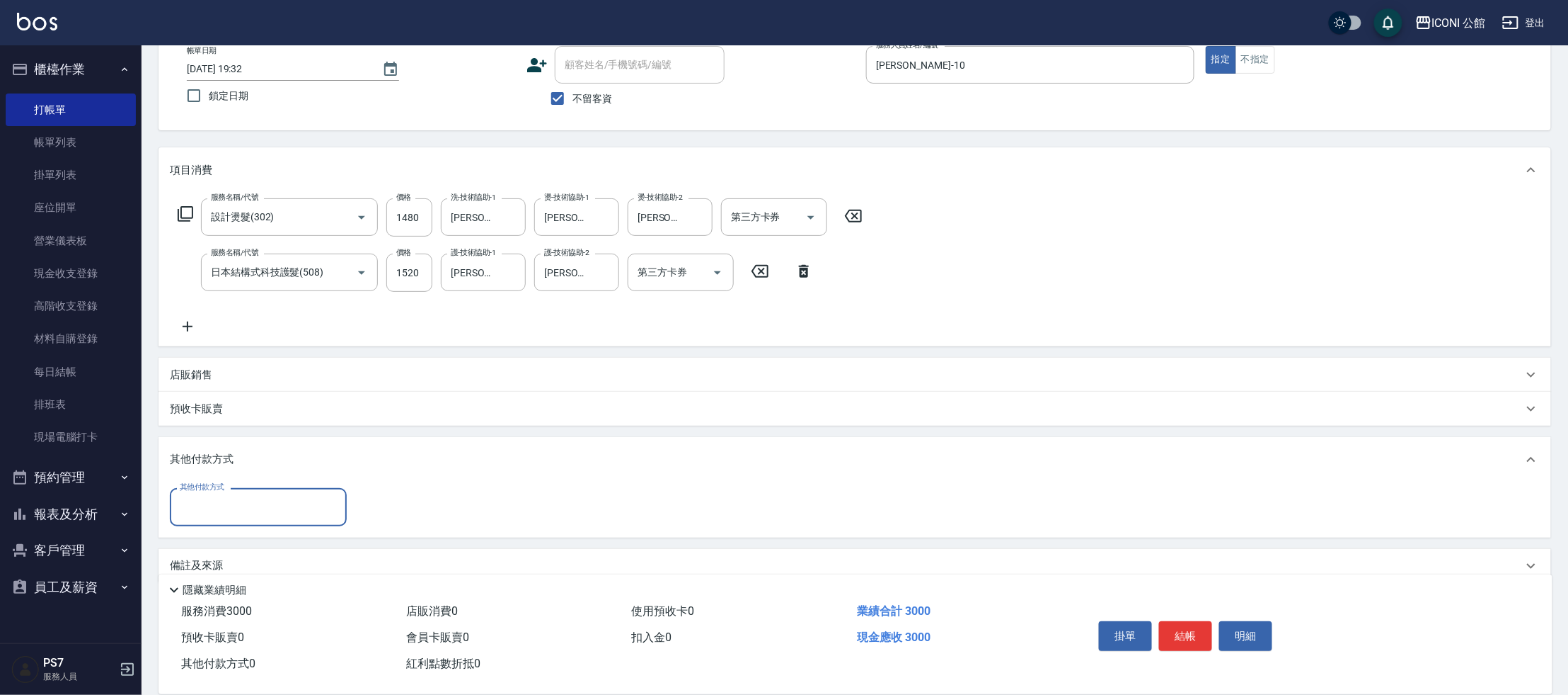
scroll to position [106, 0]
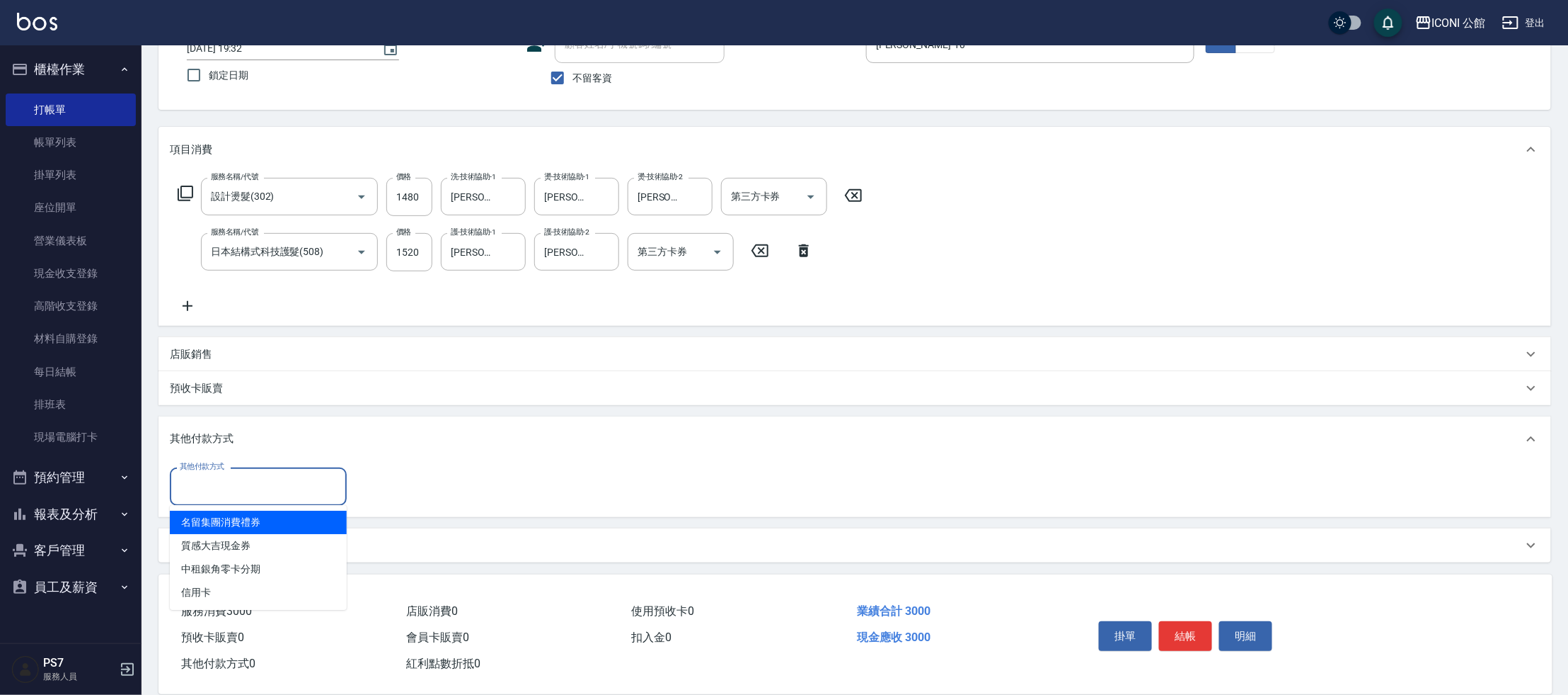
drag, startPoint x: 191, startPoint y: 487, endPoint x: 207, endPoint y: 515, distance: 32.2
click at [192, 489] on input "其他付款方式" at bounding box center [258, 486] width 164 height 25
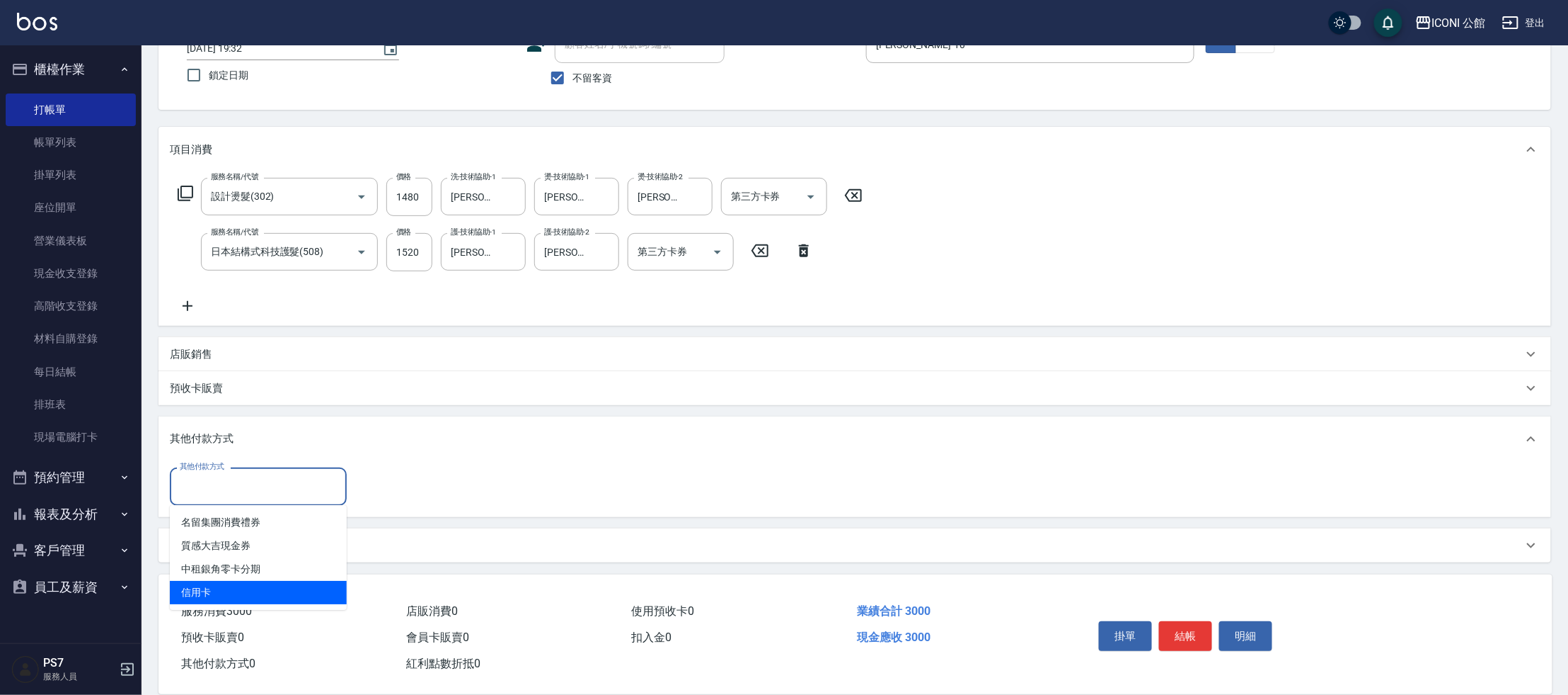
click at [232, 596] on span "信用卡" at bounding box center [258, 592] width 177 height 23
type input "信用卡"
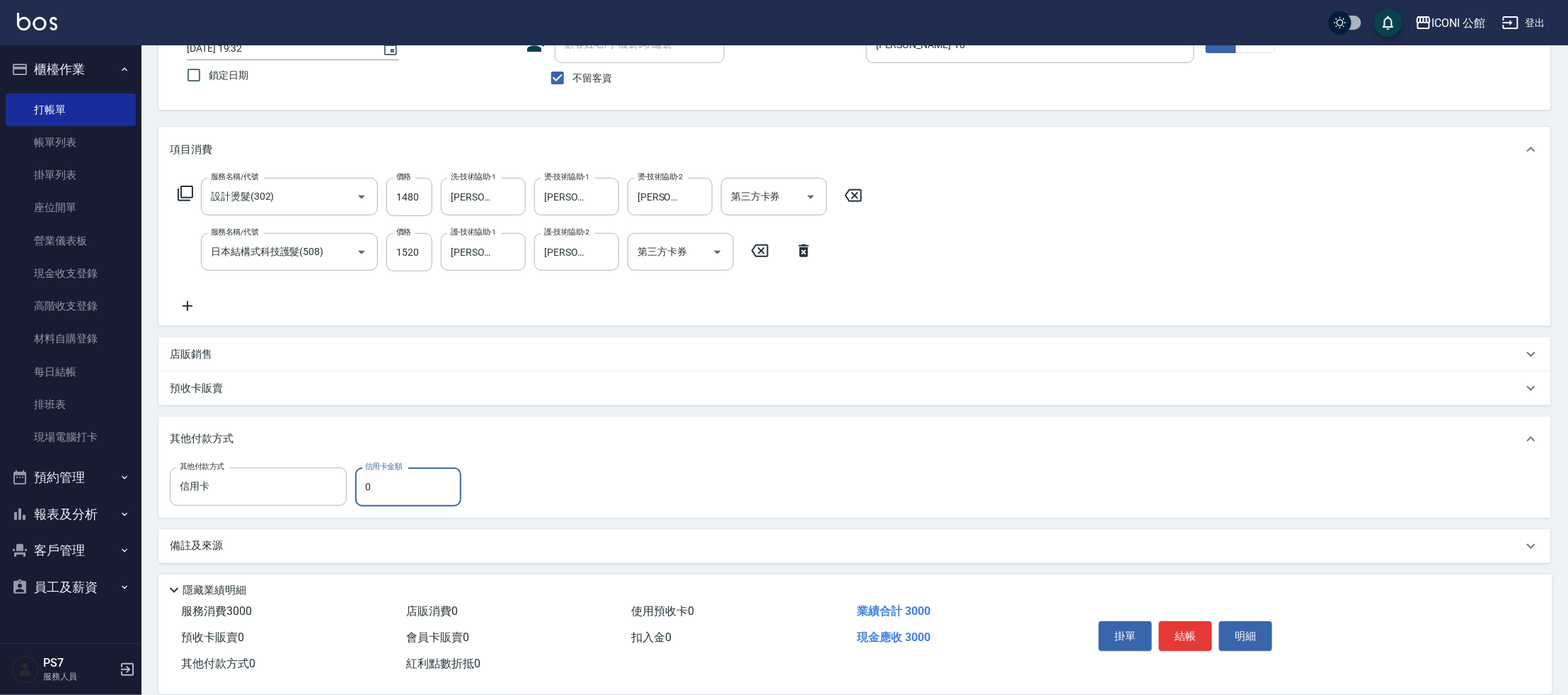
click at [392, 486] on input "0" at bounding box center [408, 487] width 107 height 38
type input "3000"
type input "[DATE] 19:33"
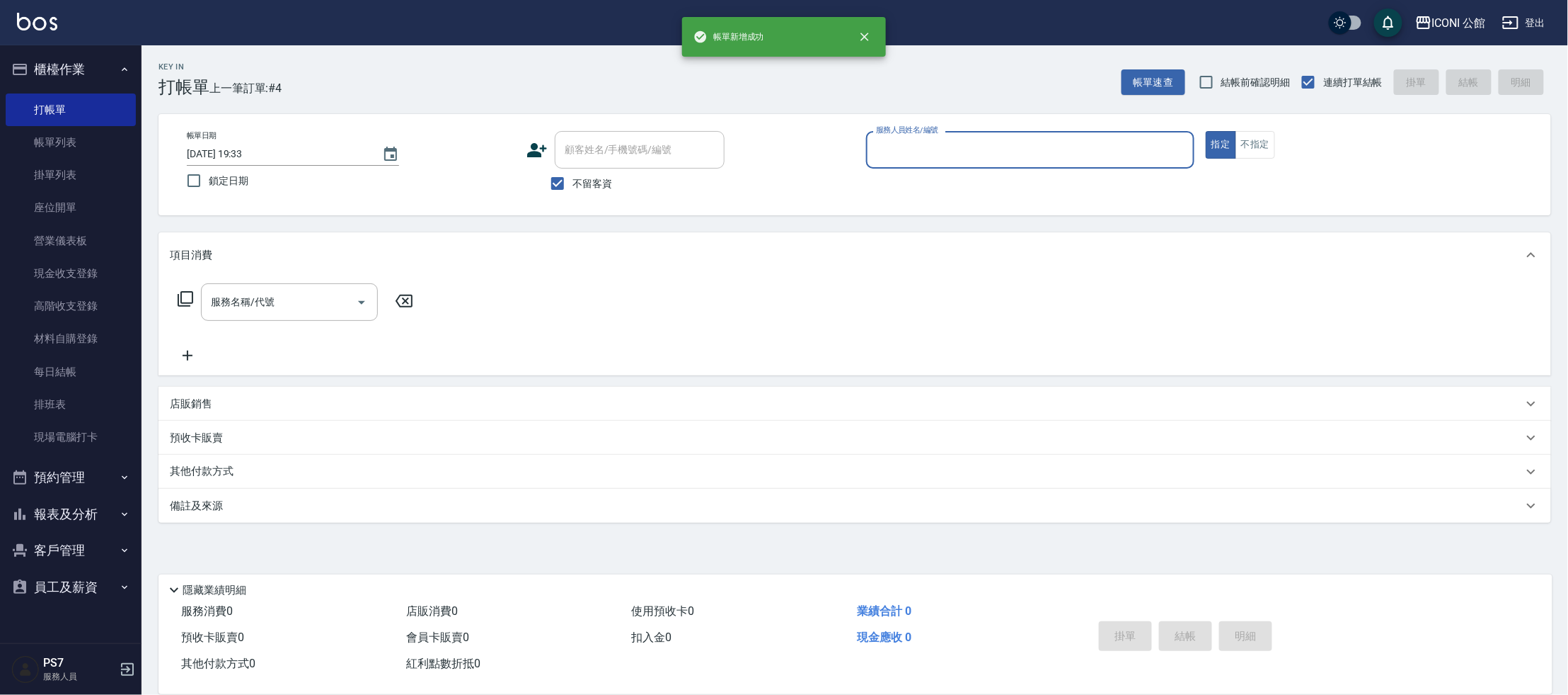
scroll to position [0, 0]
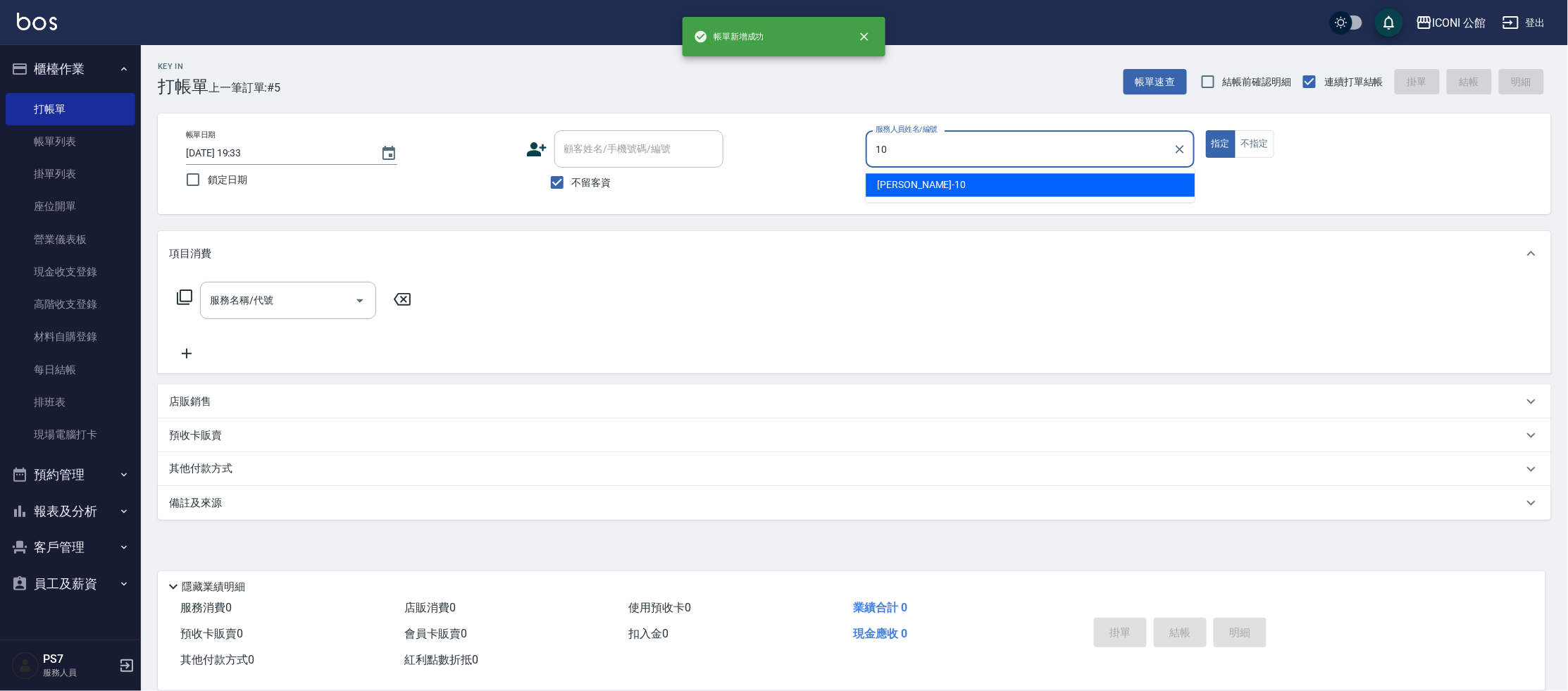
type input "[PERSON_NAME]-10"
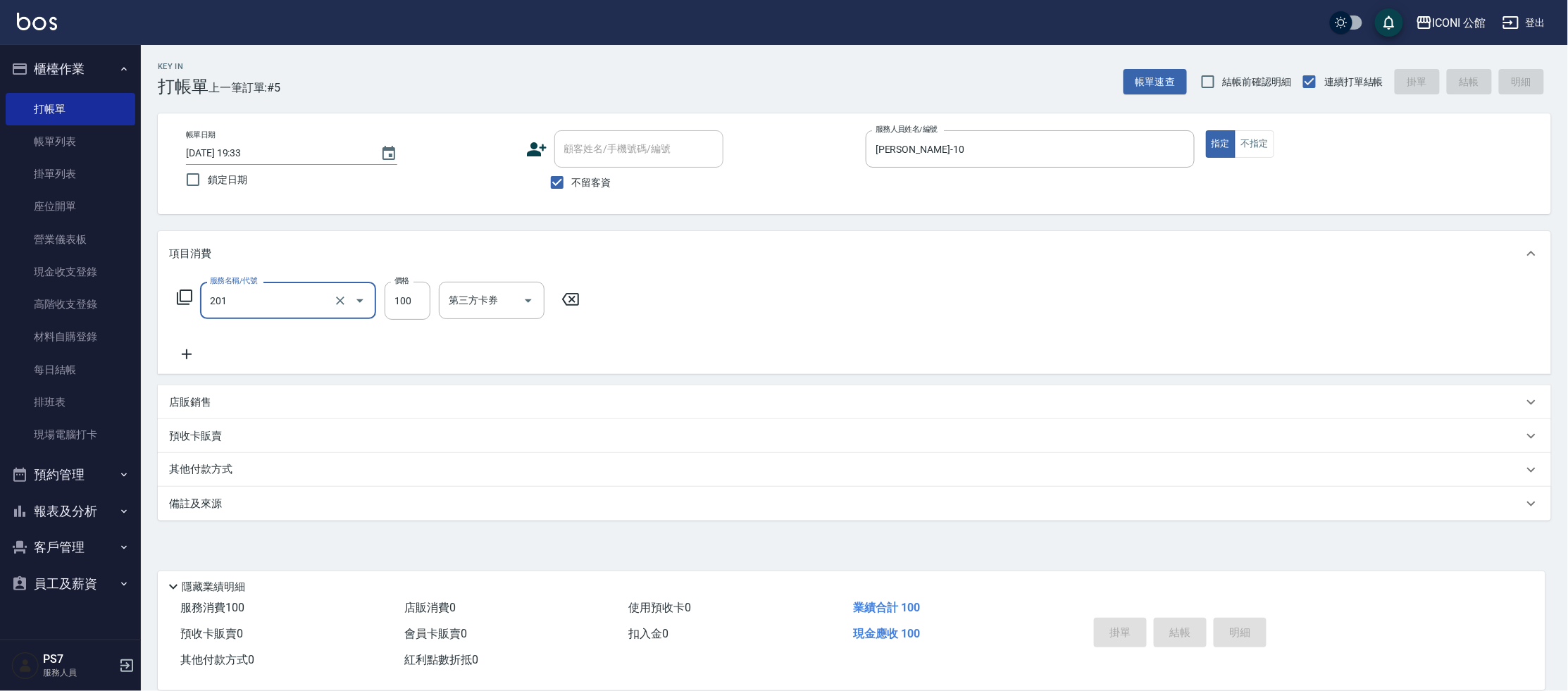
type input "201"
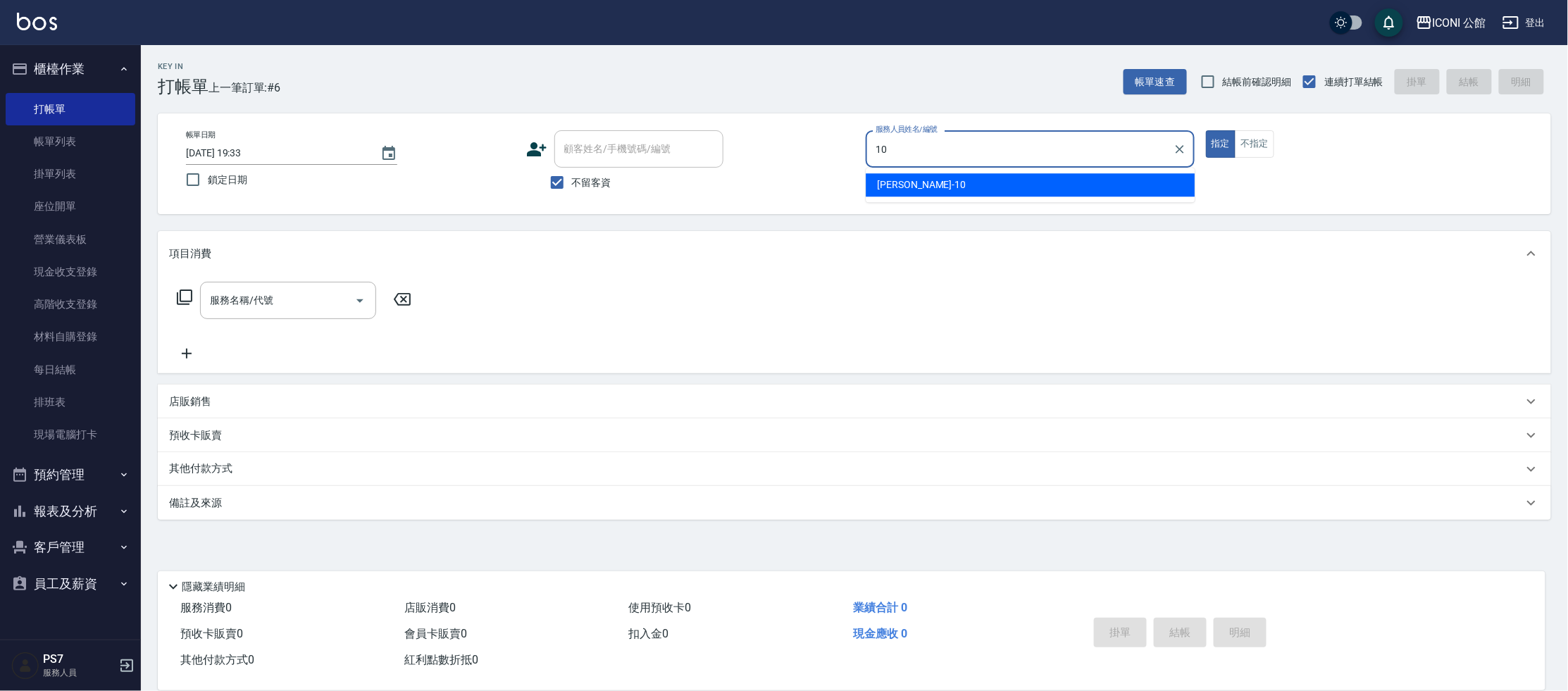
type input "[PERSON_NAME]-10"
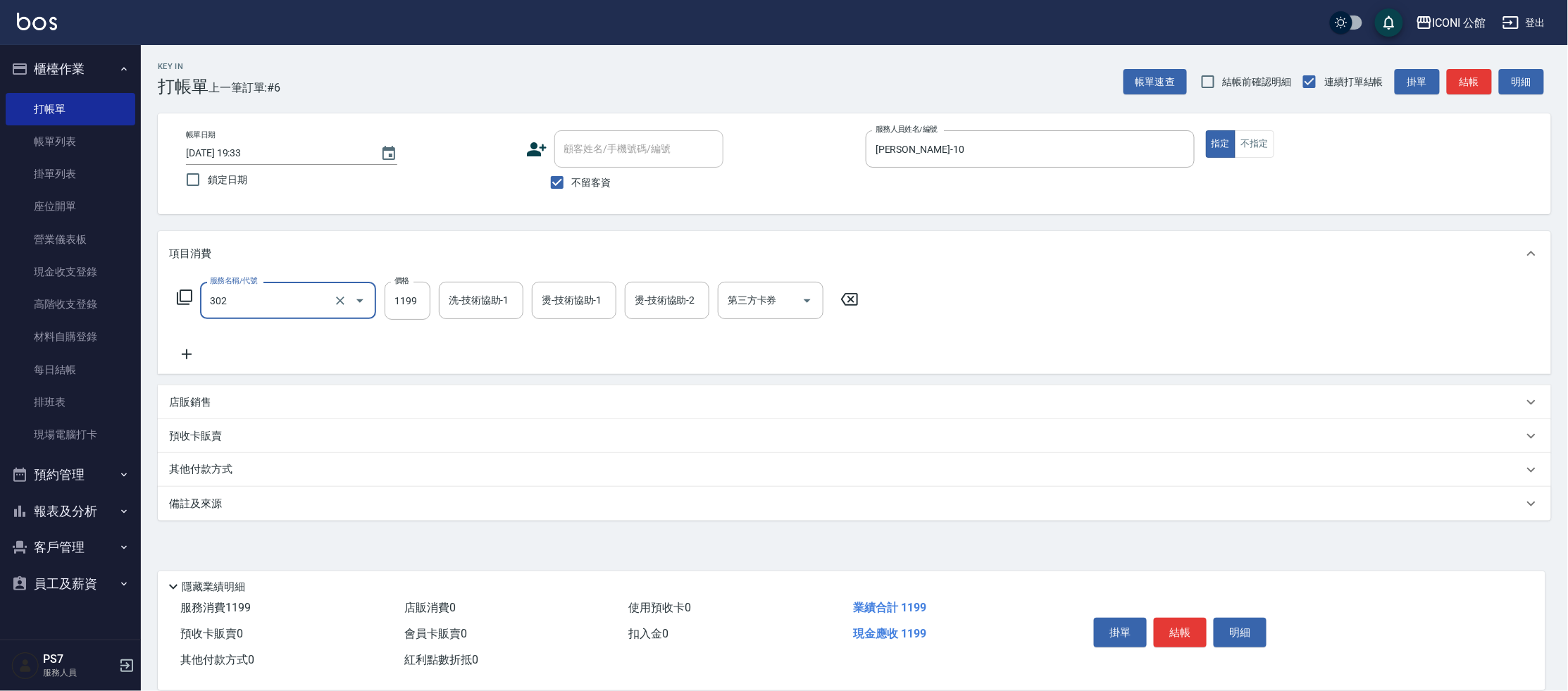
type input "設計燙髮(302)"
type input "1699"
type input "[PERSON_NAME]-21"
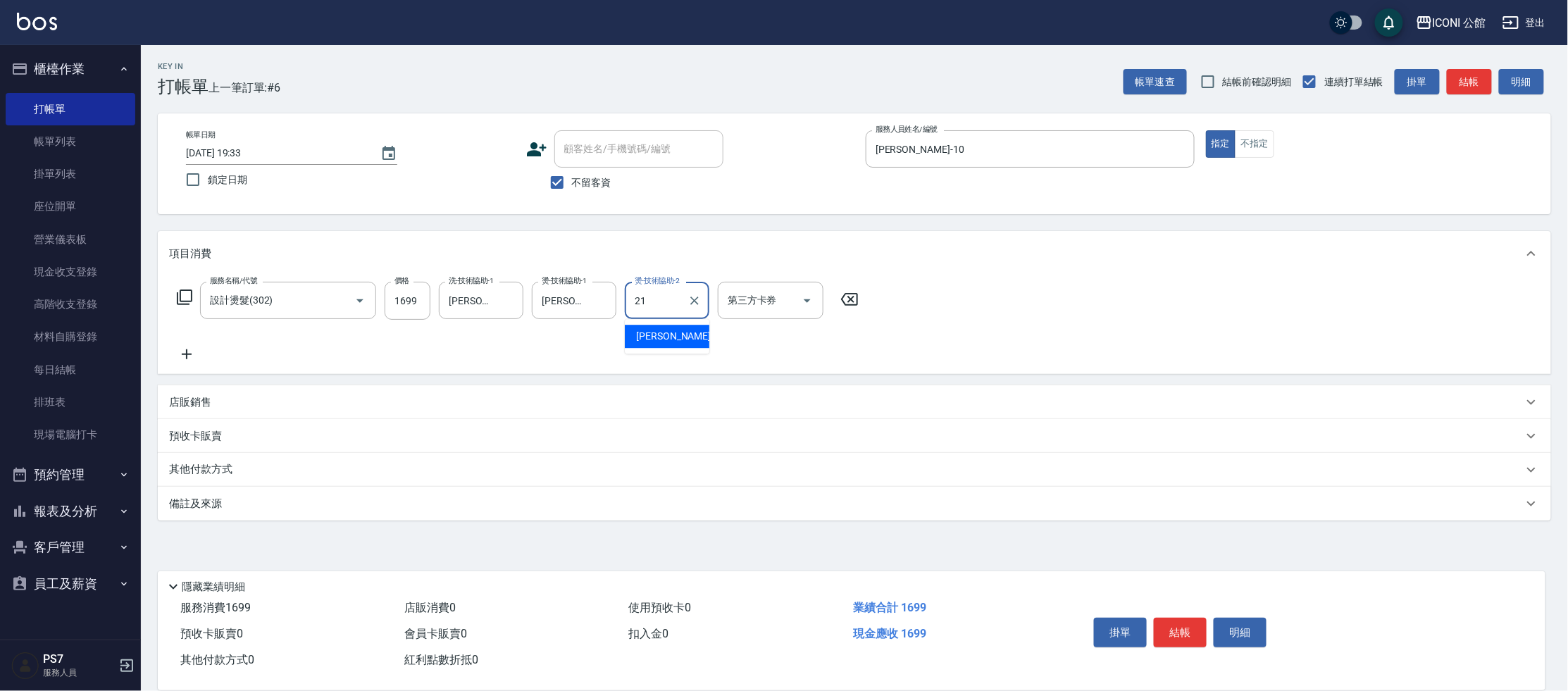
type input "[PERSON_NAME]-21"
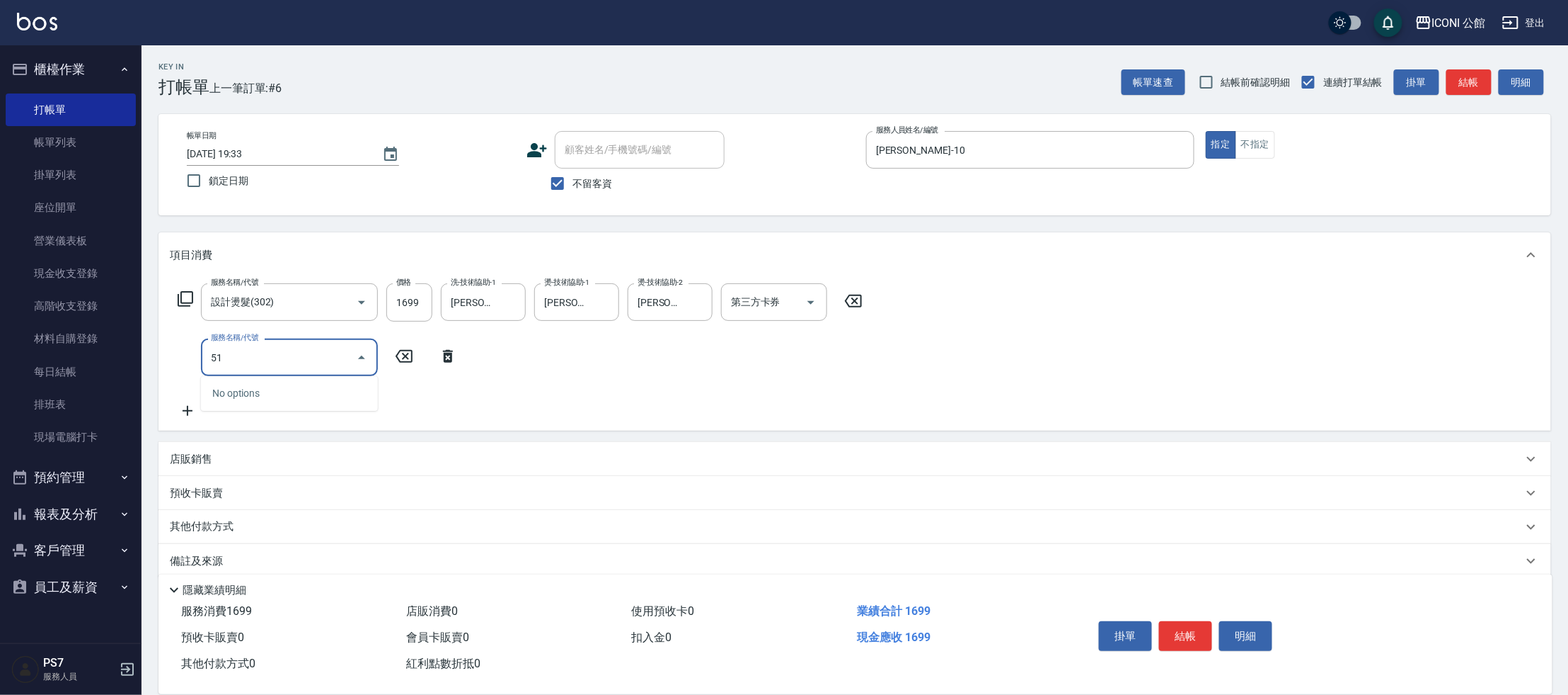
type input "5"
type input "DD急救護髮(506)"
type input "800"
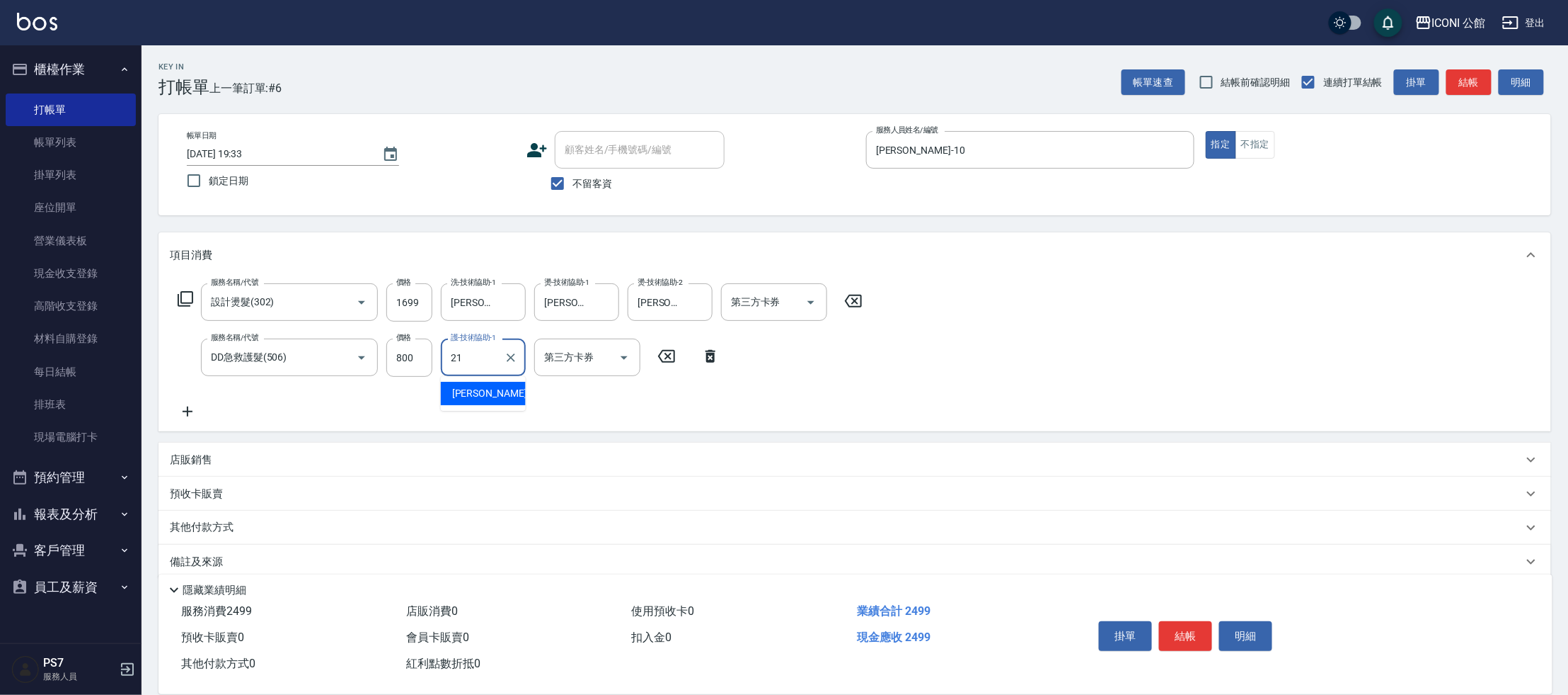
type input "[PERSON_NAME]-21"
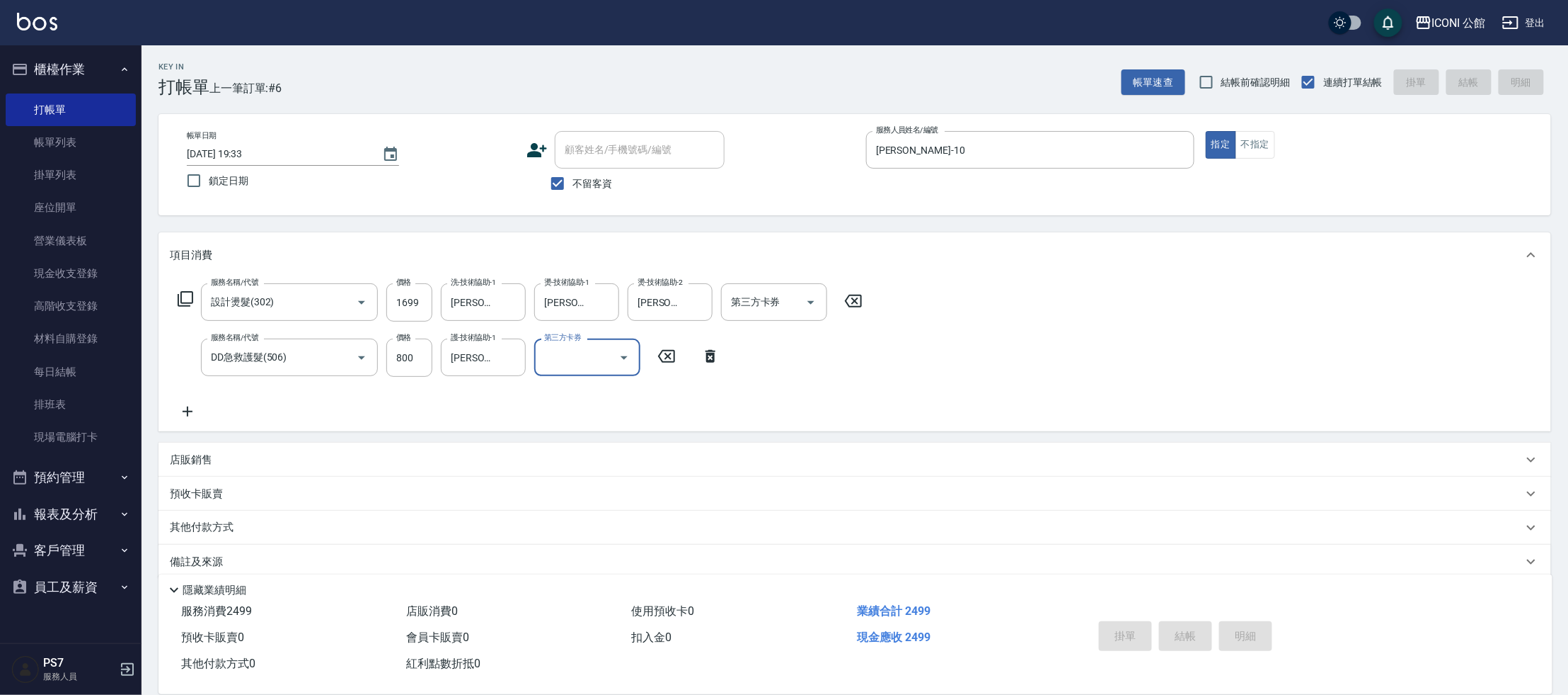
type input "[DATE] 19:34"
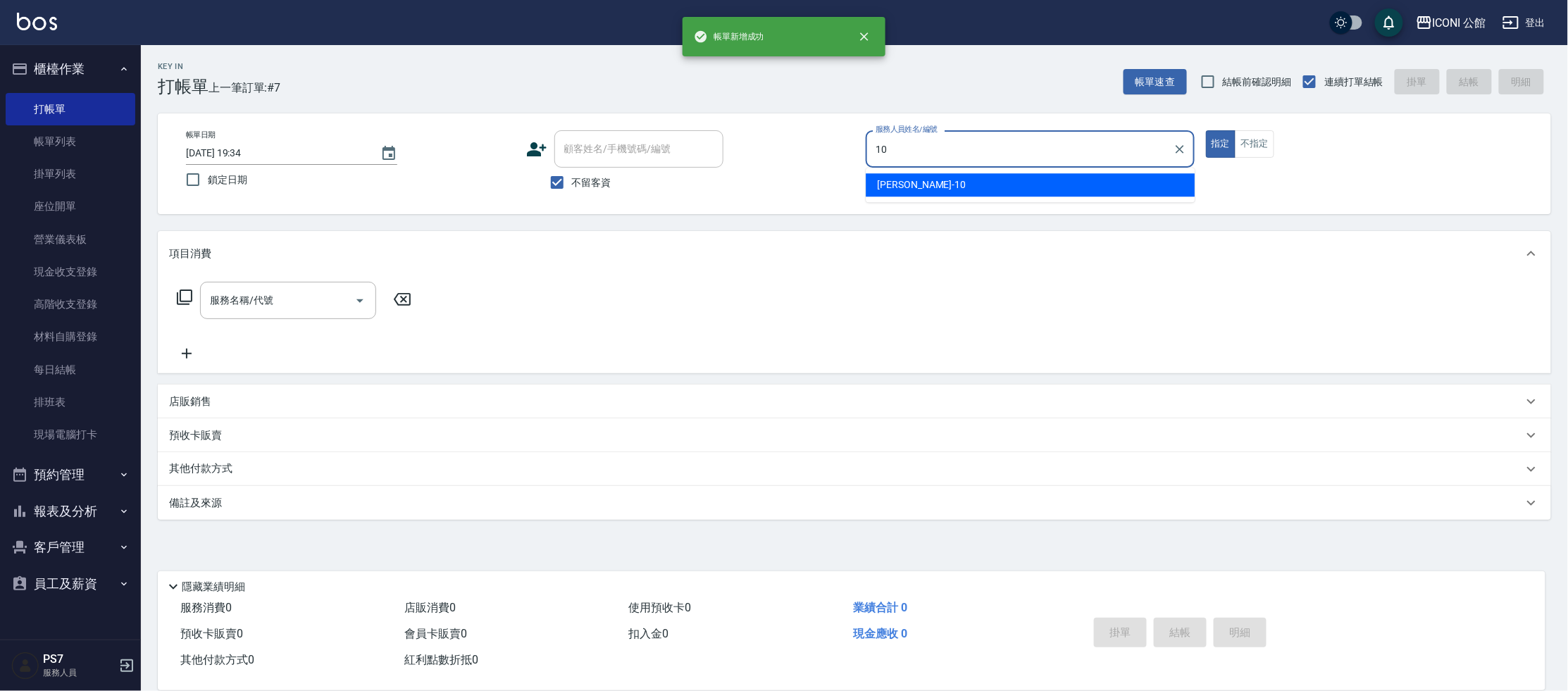
type input "[PERSON_NAME]-10"
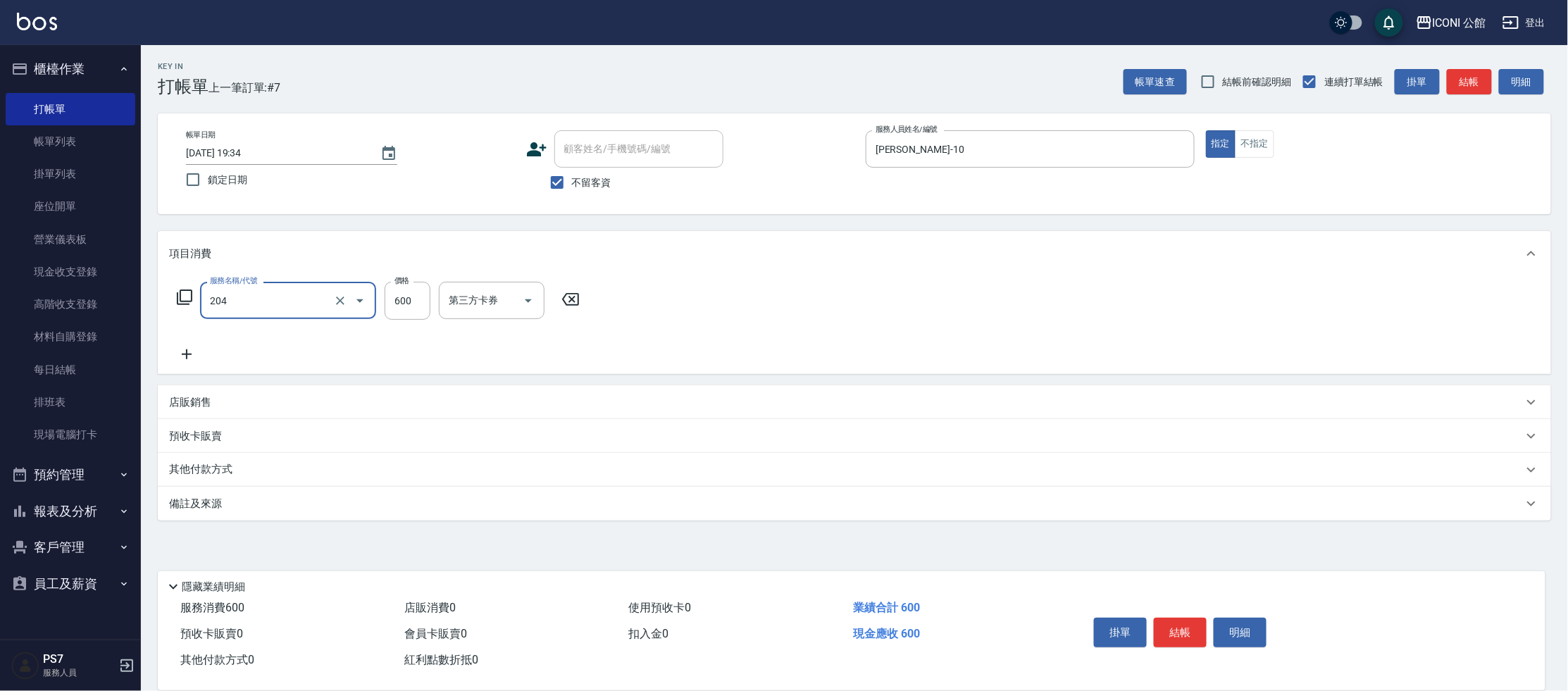
type input "指定洗+剪(204)"
type input "[PERSON_NAME]-21"
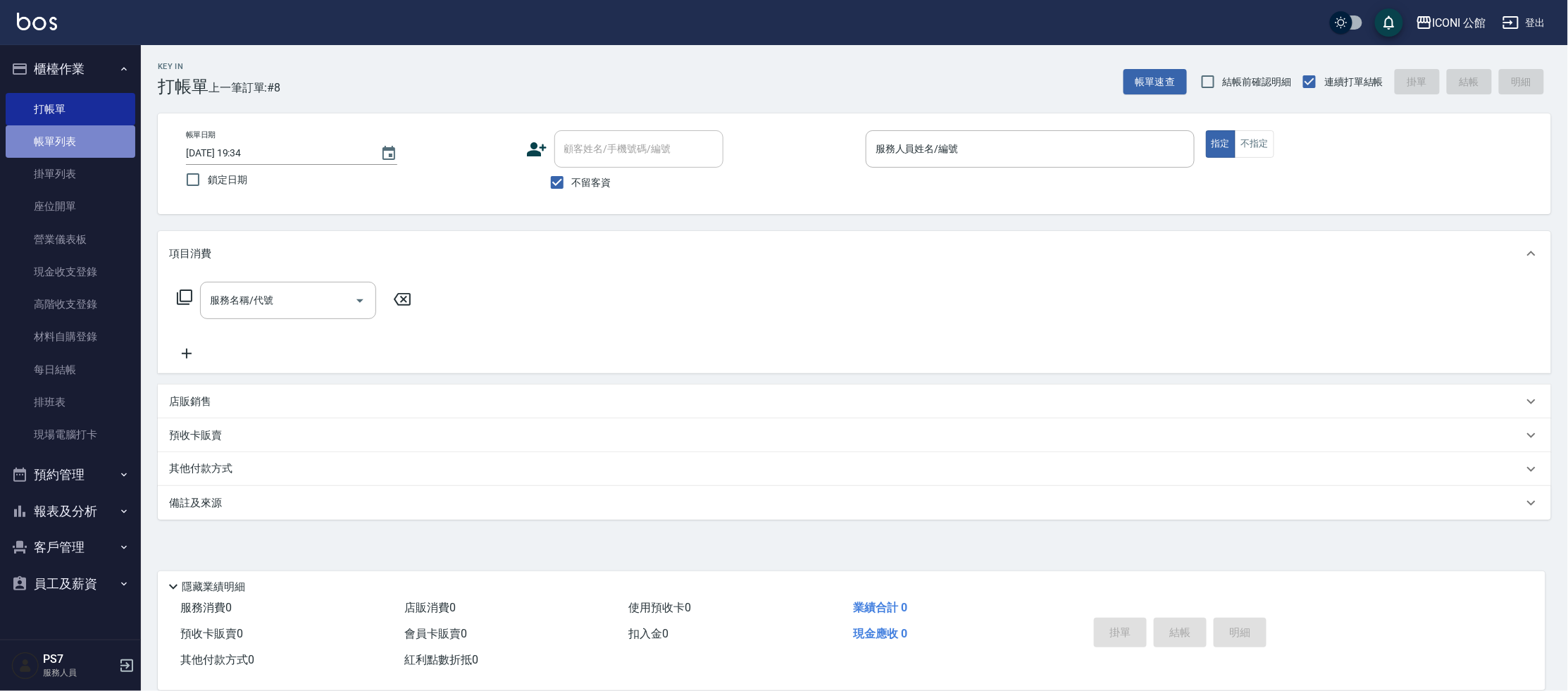
click at [42, 143] on link "帳單列表" at bounding box center [71, 141] width 130 height 32
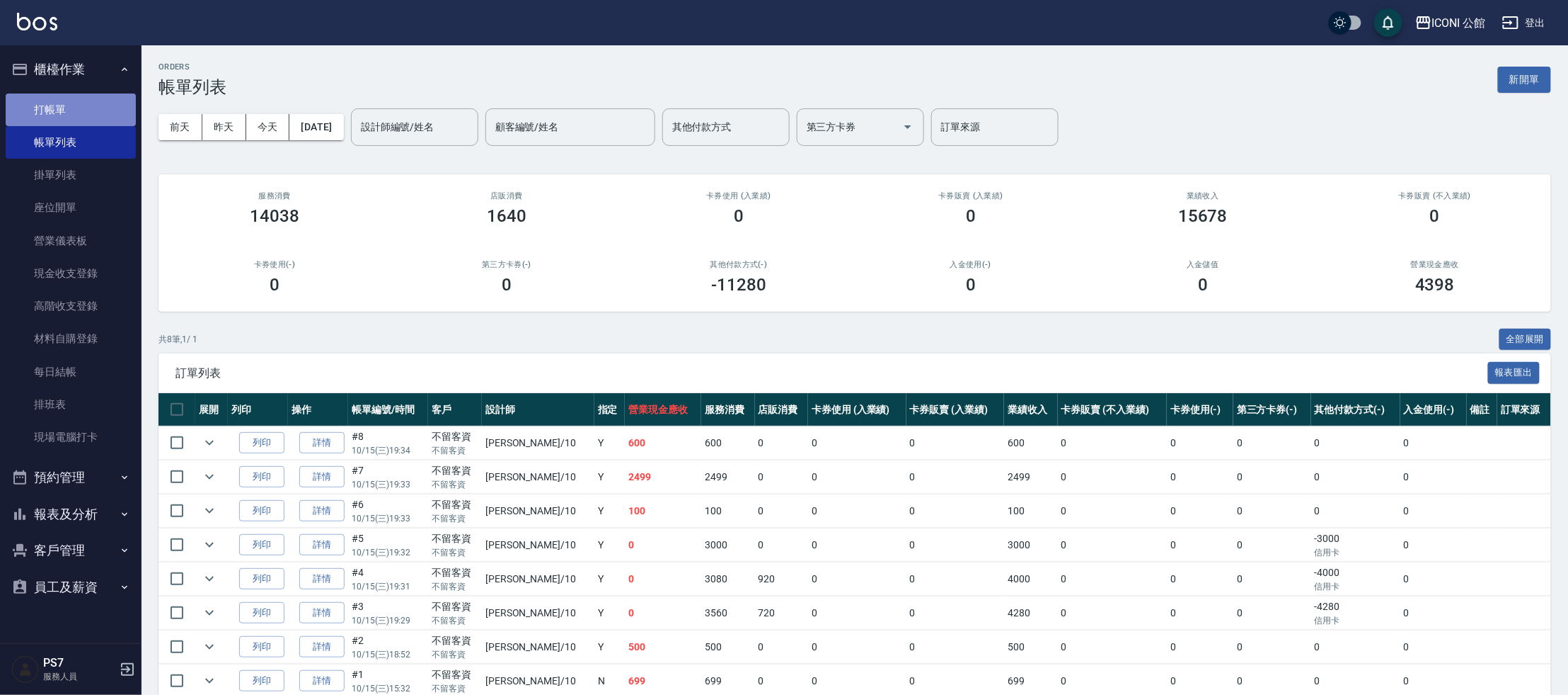
click at [89, 109] on link "打帳單" at bounding box center [71, 109] width 131 height 33
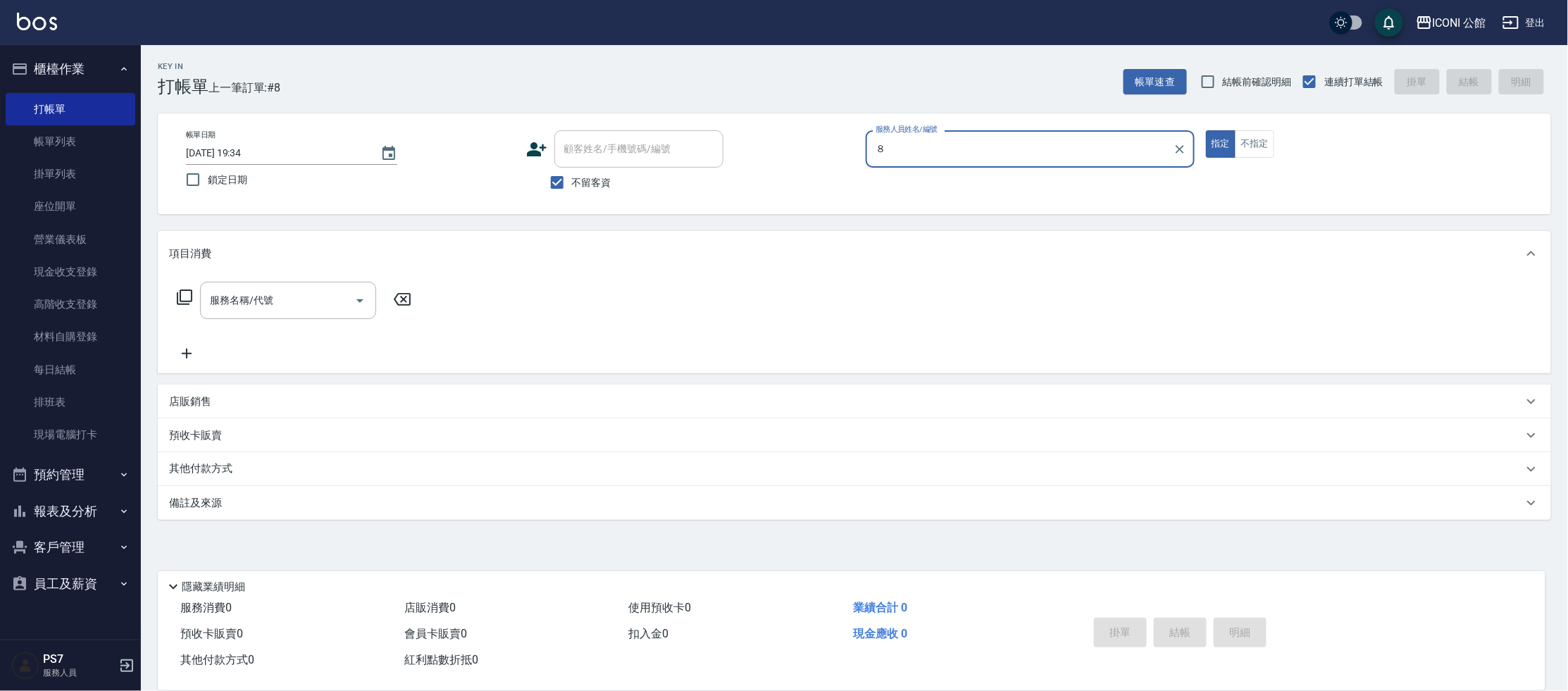
type input "８"
click at [1206, 130] on button "指定" at bounding box center [1221, 143] width 31 height 28
type button "true"
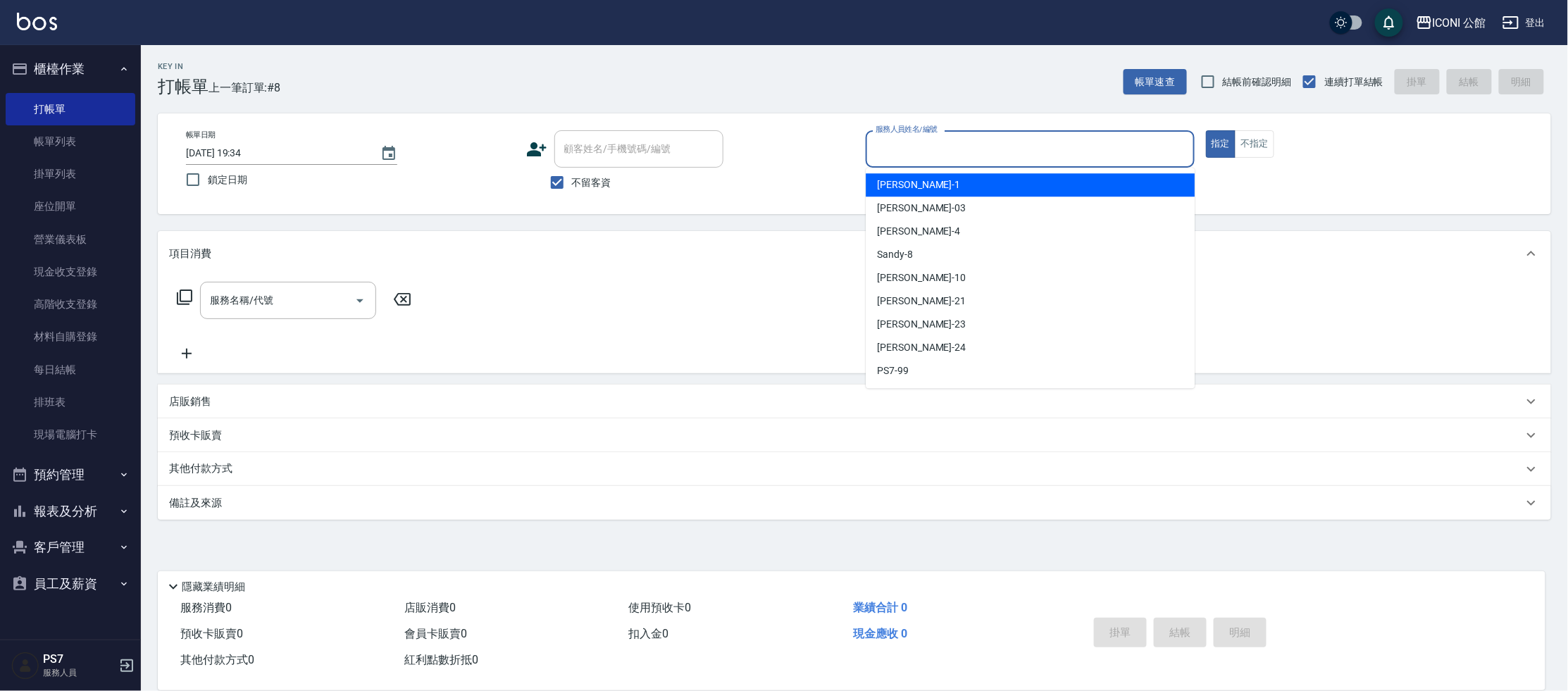
click at [895, 146] on input "服務人員姓名/編號" at bounding box center [1029, 149] width 316 height 25
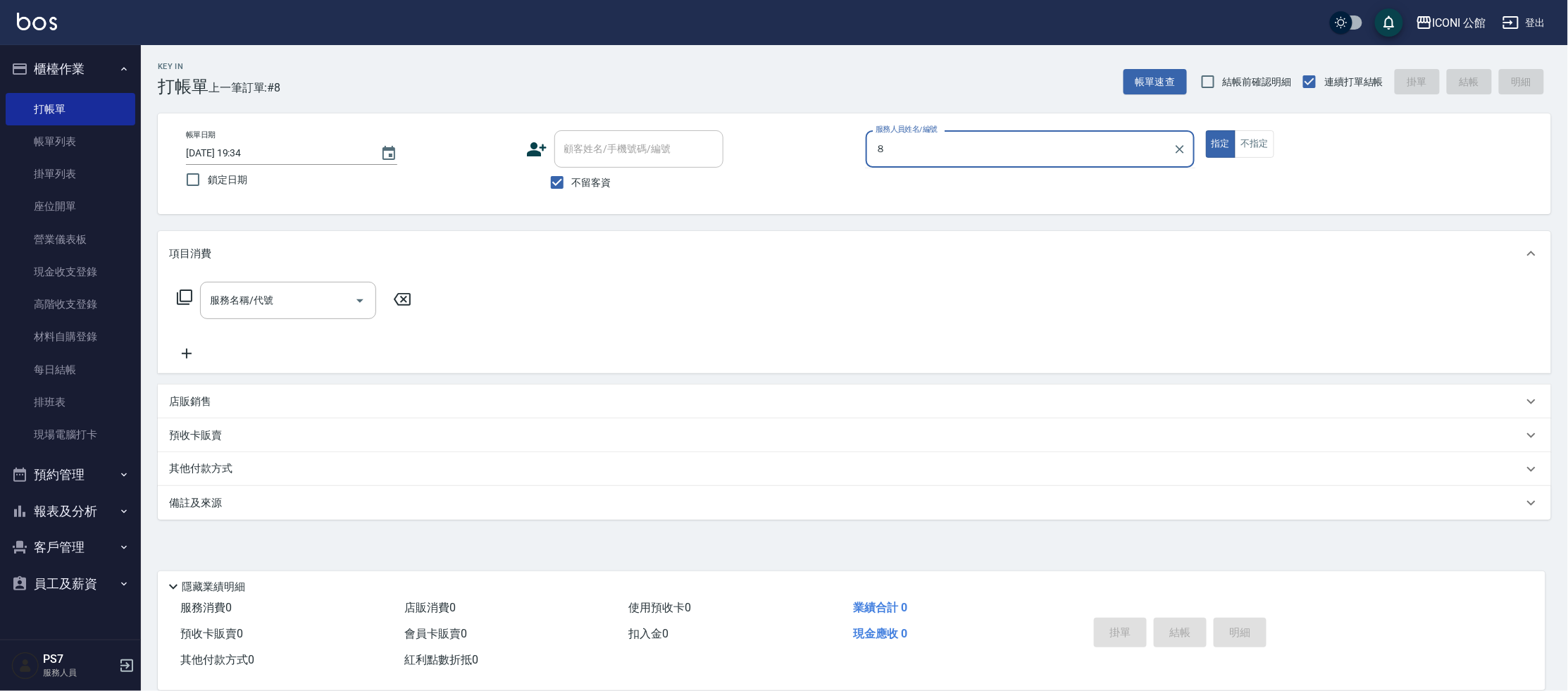
type input "８"
click at [1206, 130] on button "指定" at bounding box center [1221, 143] width 31 height 28
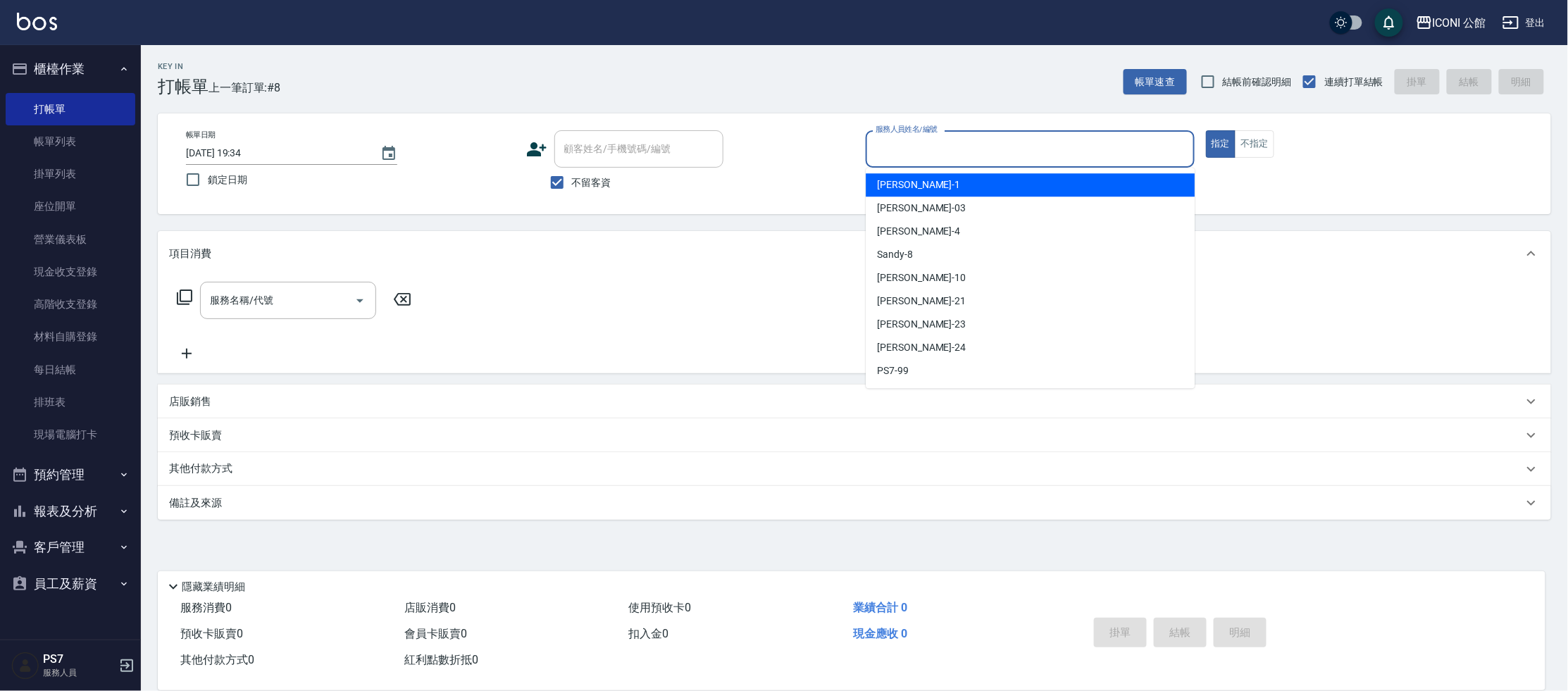
click at [892, 155] on input "服務人員姓名/編號" at bounding box center [1029, 149] width 316 height 25
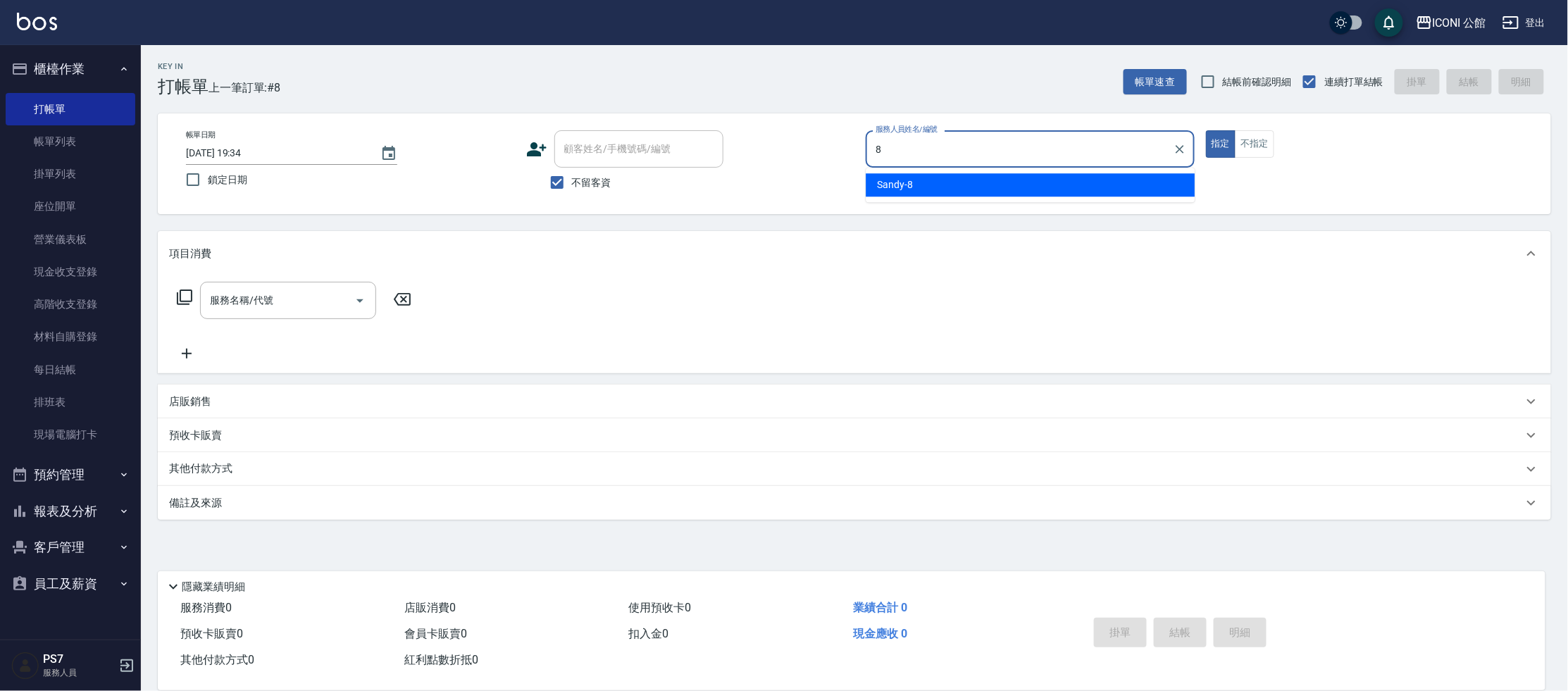
type input "Sandy-8"
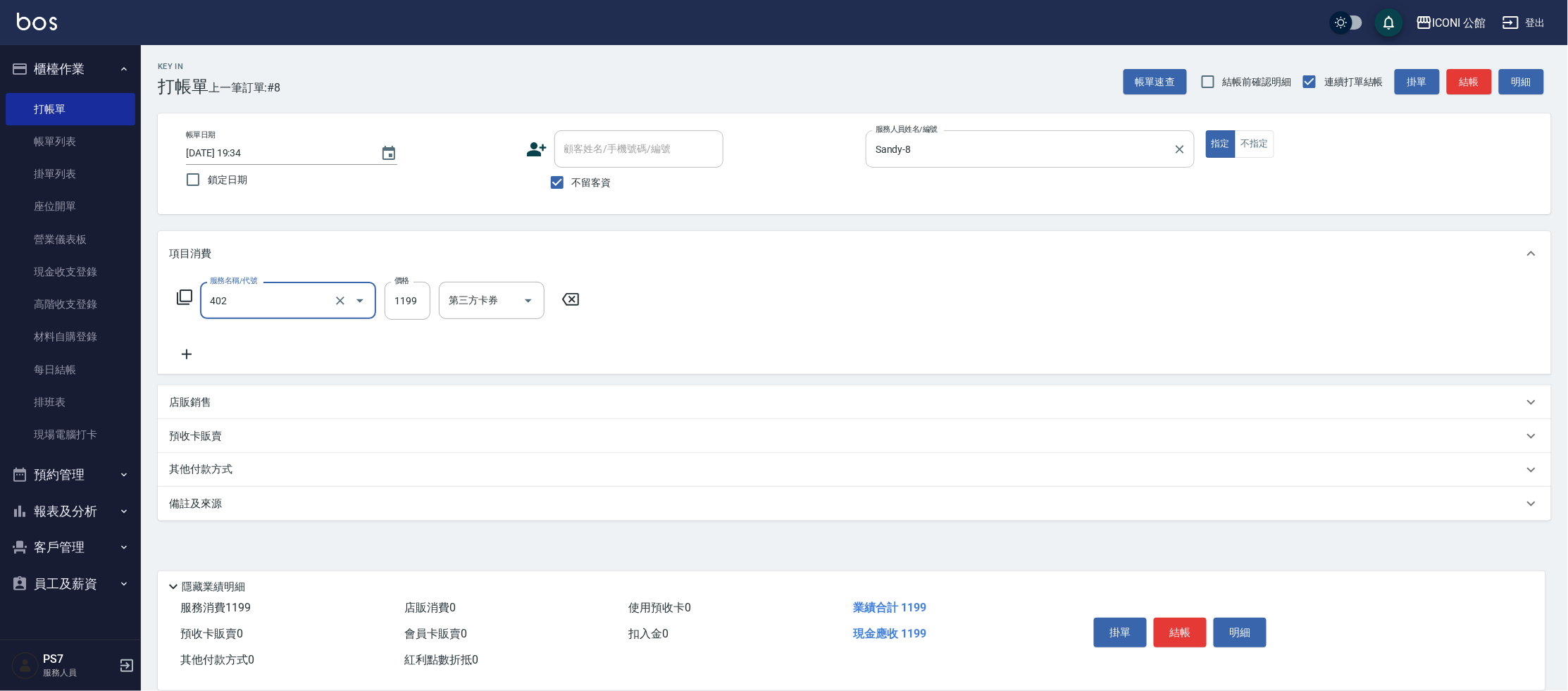
type input "設計染髮(402)"
type input "1880"
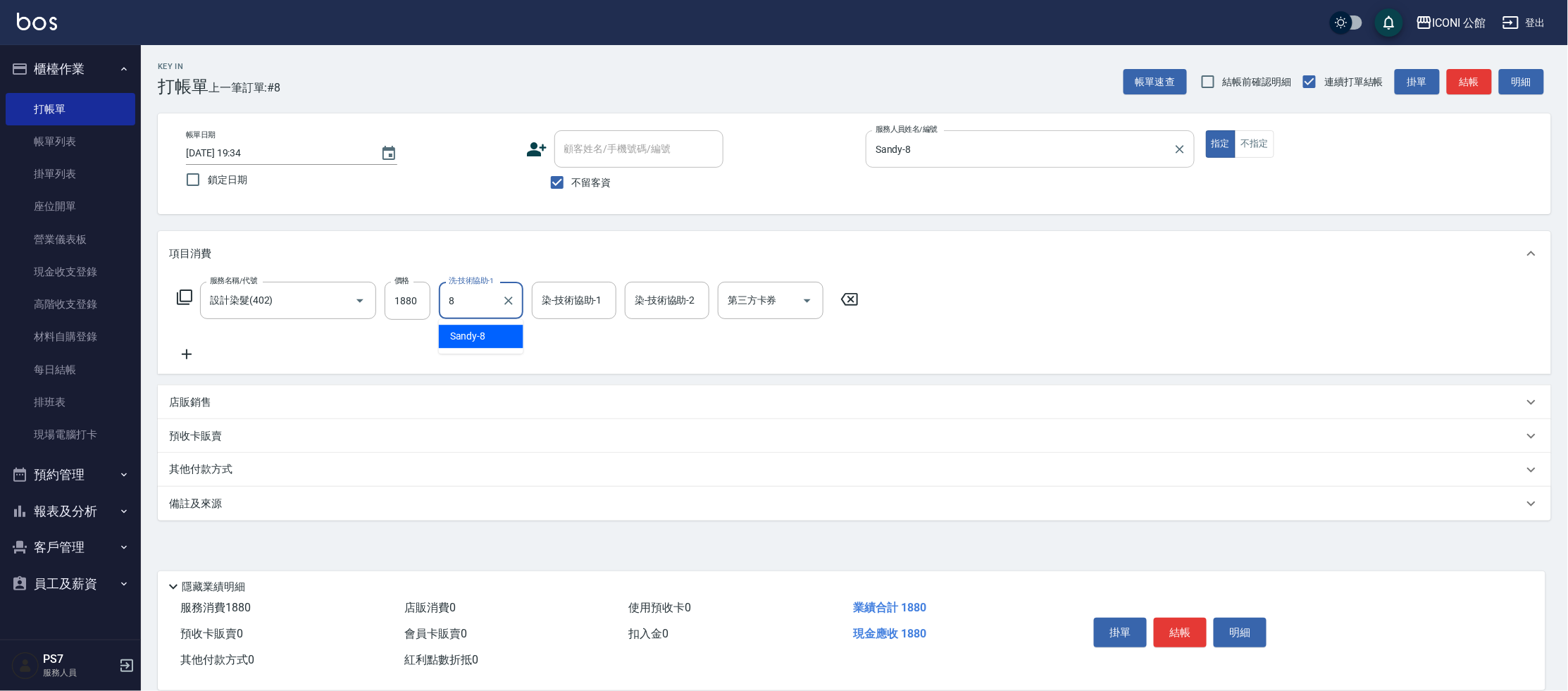
type input "Sandy-8"
type input "[PERSON_NAME]-24"
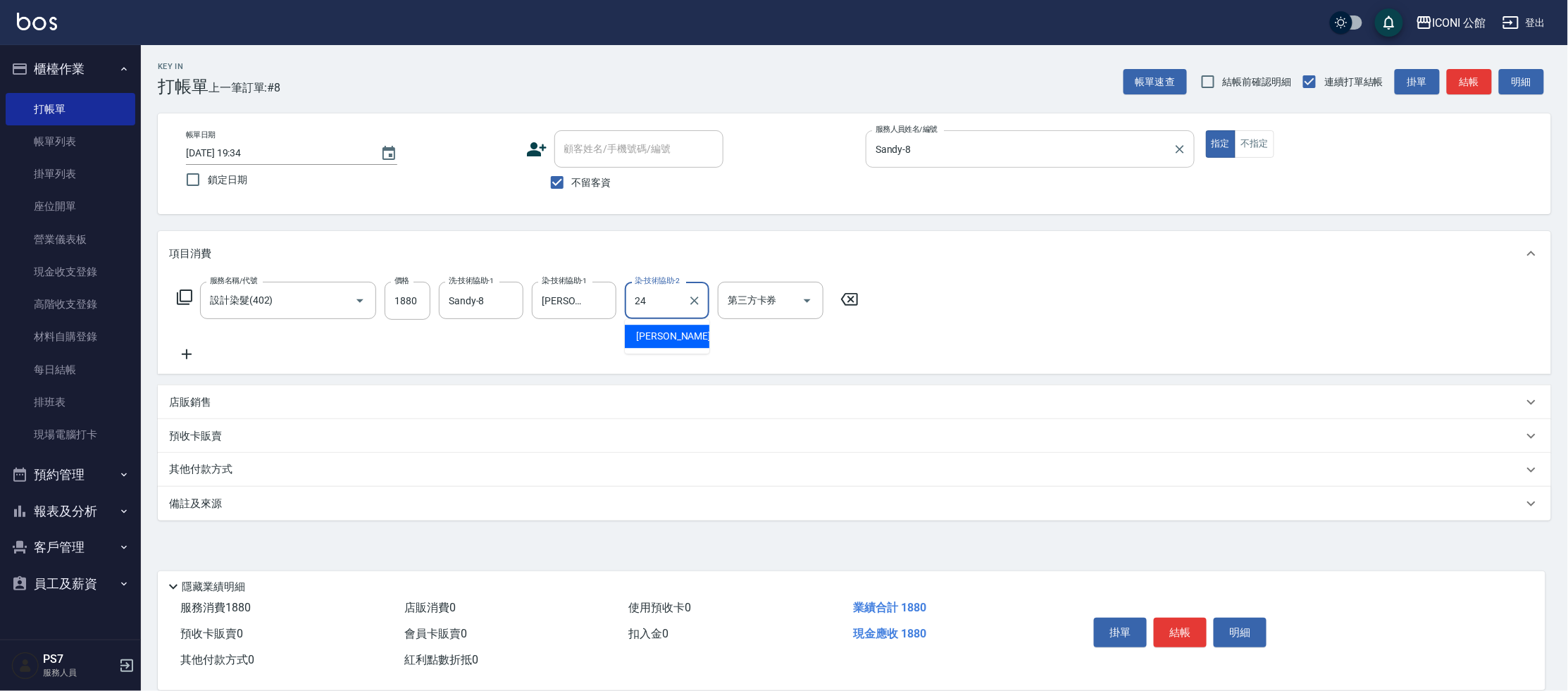
type input "[PERSON_NAME]-24"
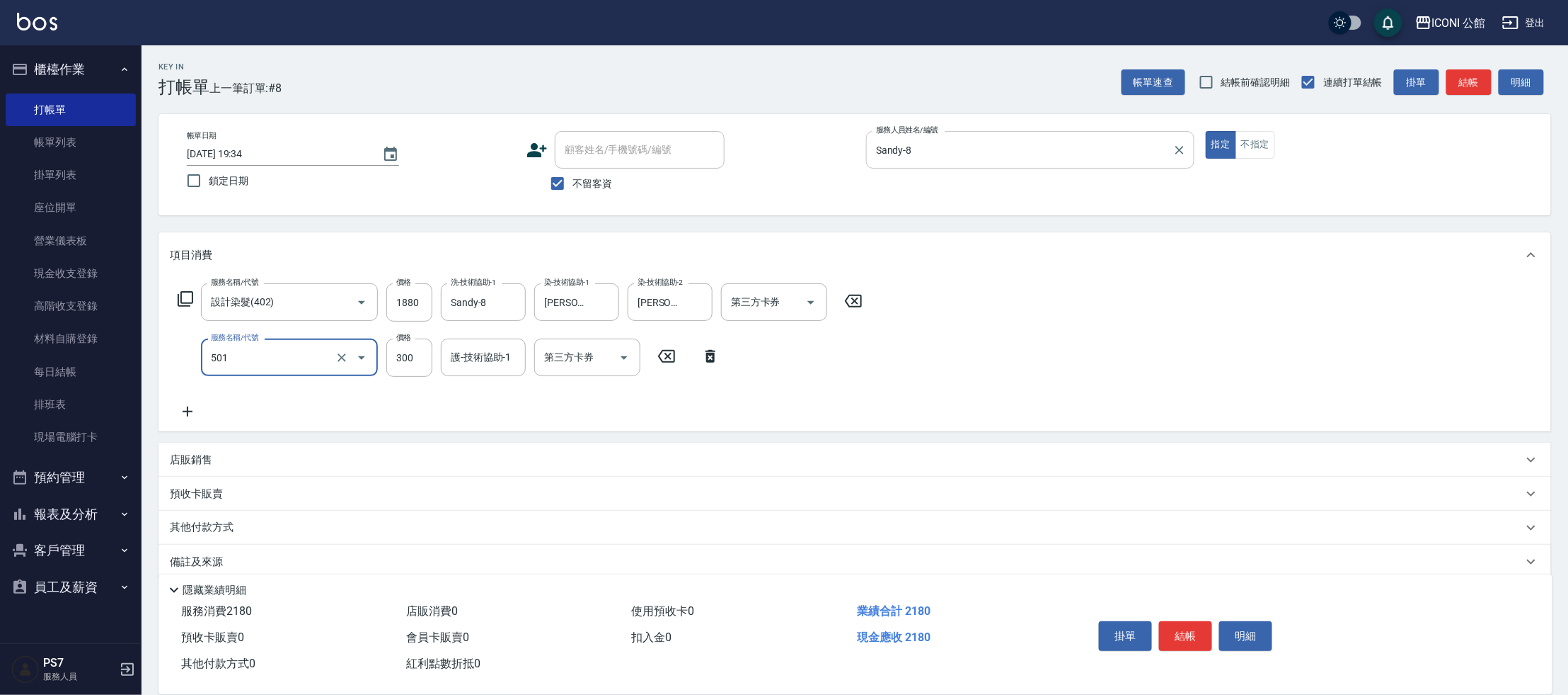
type input "燙染前頭皮隔離(501)"
type input "600"
type input "Sandy-8"
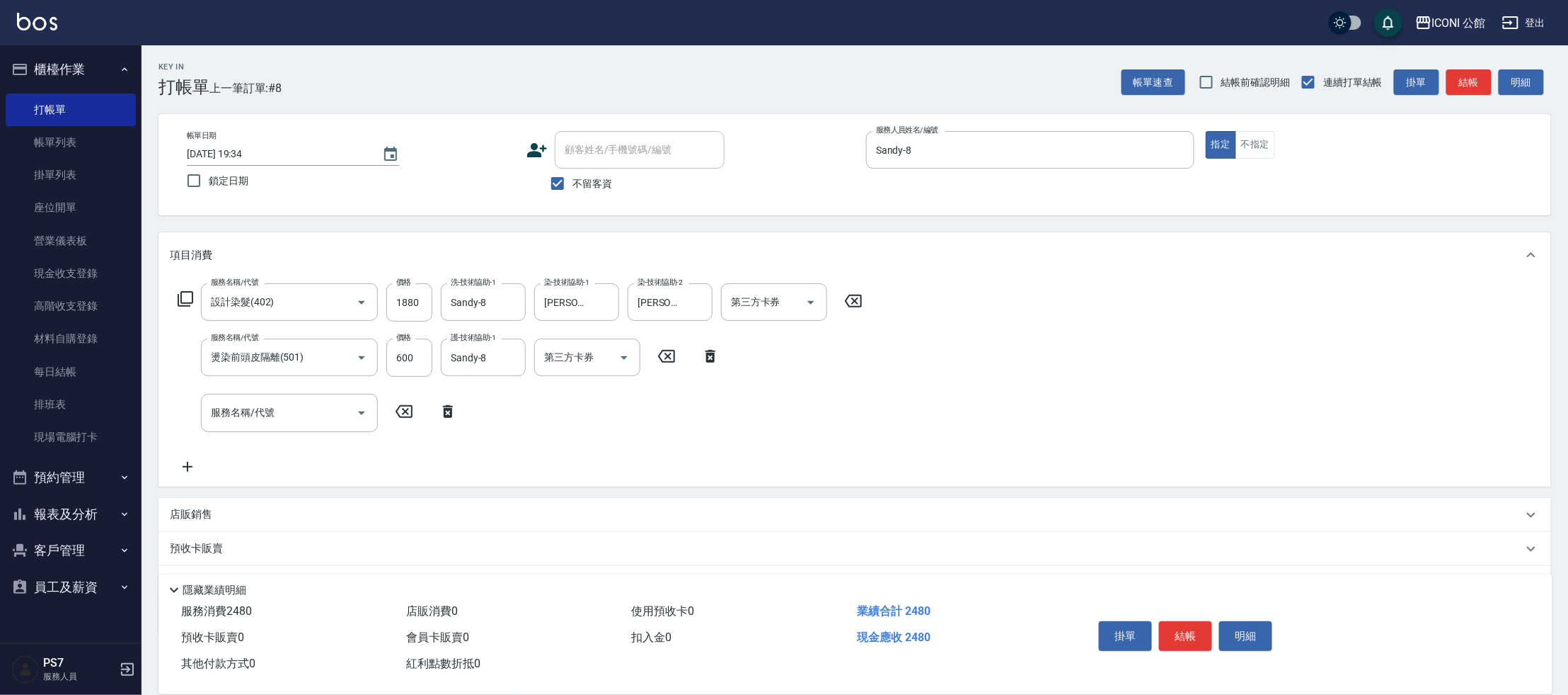
click at [187, 296] on icon at bounding box center [185, 299] width 17 height 17
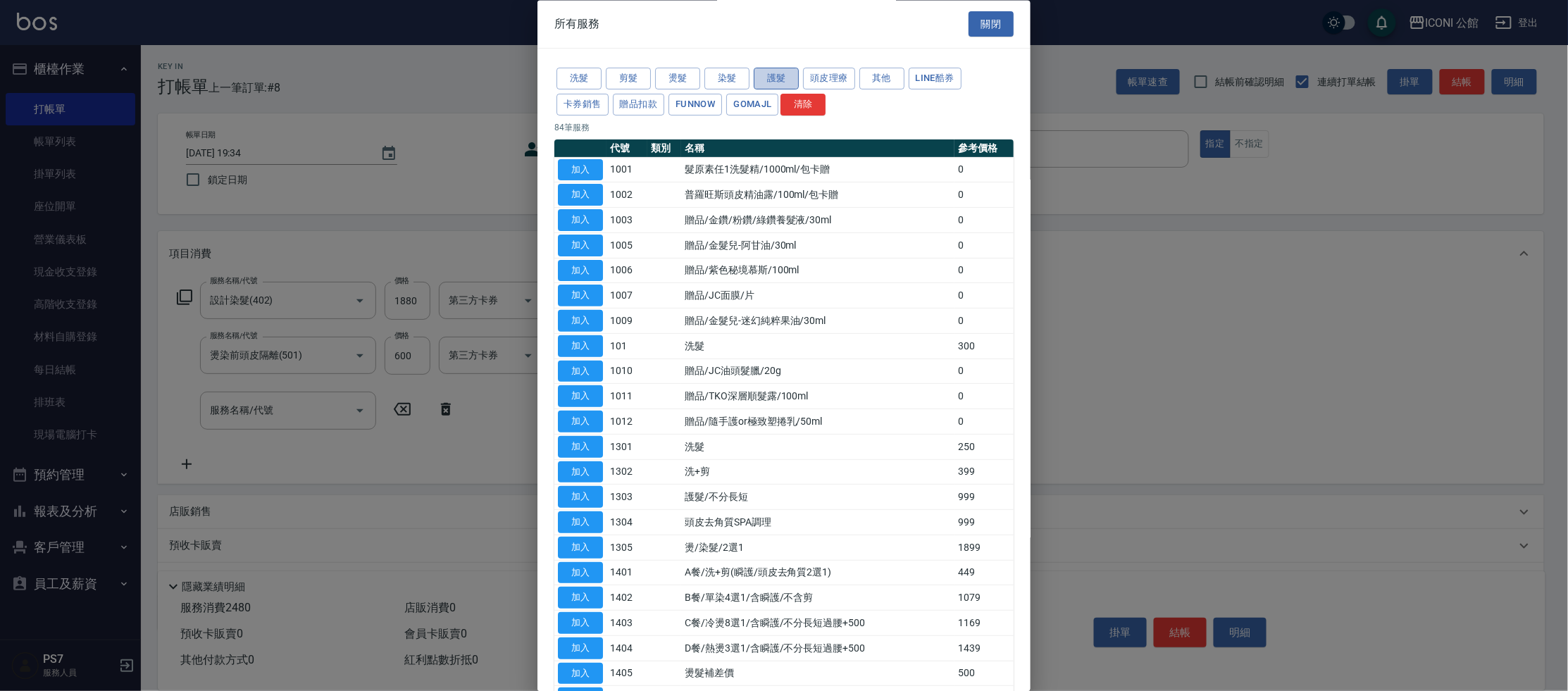
click at [785, 85] on button "護髮" at bounding box center [775, 79] width 45 height 22
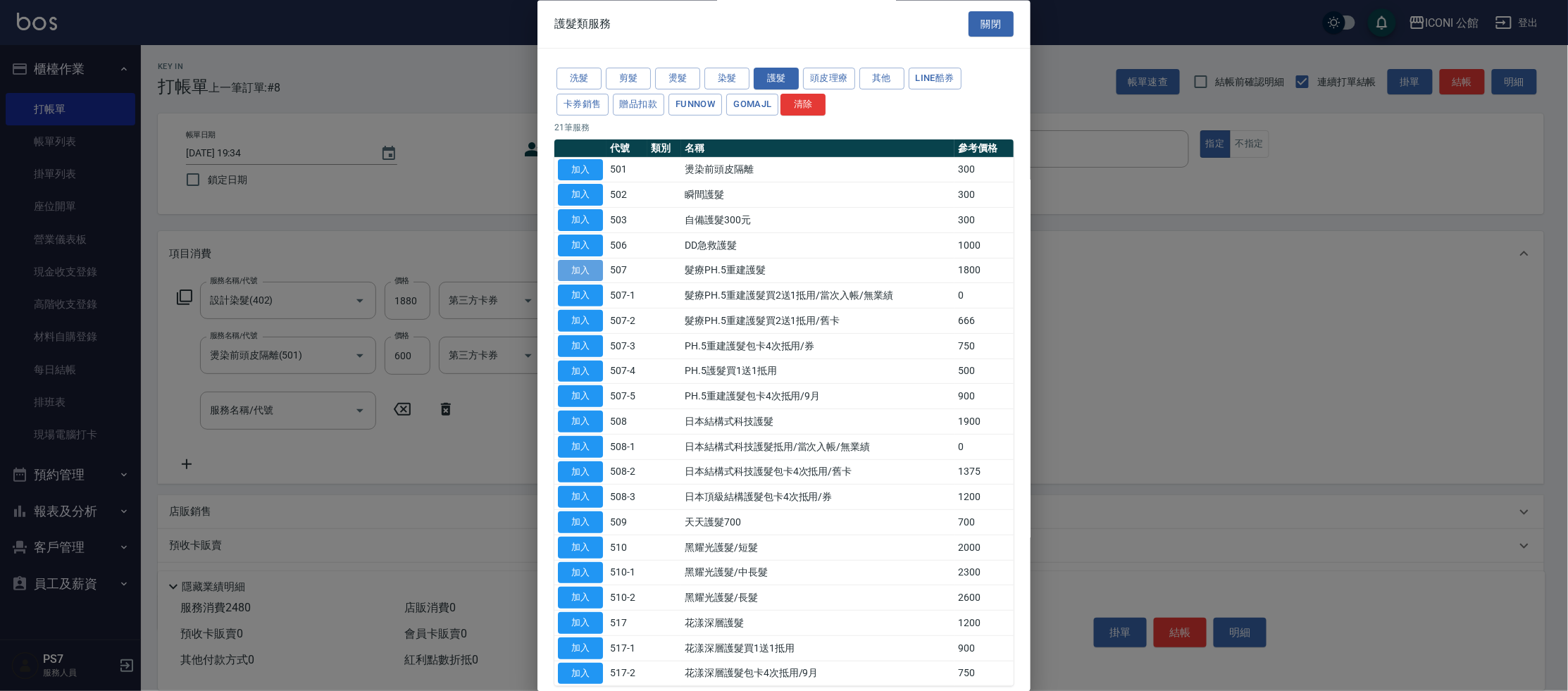
click at [583, 272] on button "加入" at bounding box center [580, 270] width 45 height 22
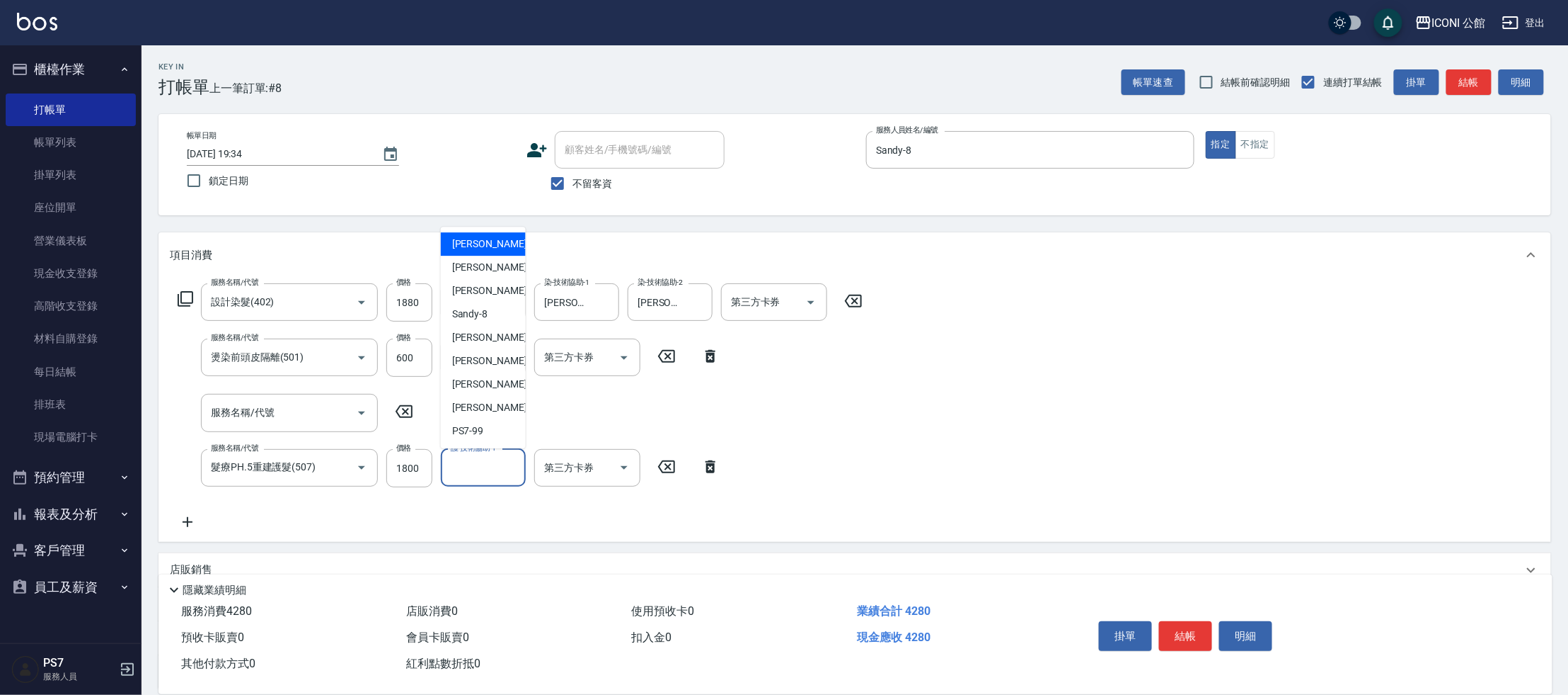
click at [473, 468] on input "護-技術協助-1" at bounding box center [483, 467] width 72 height 25
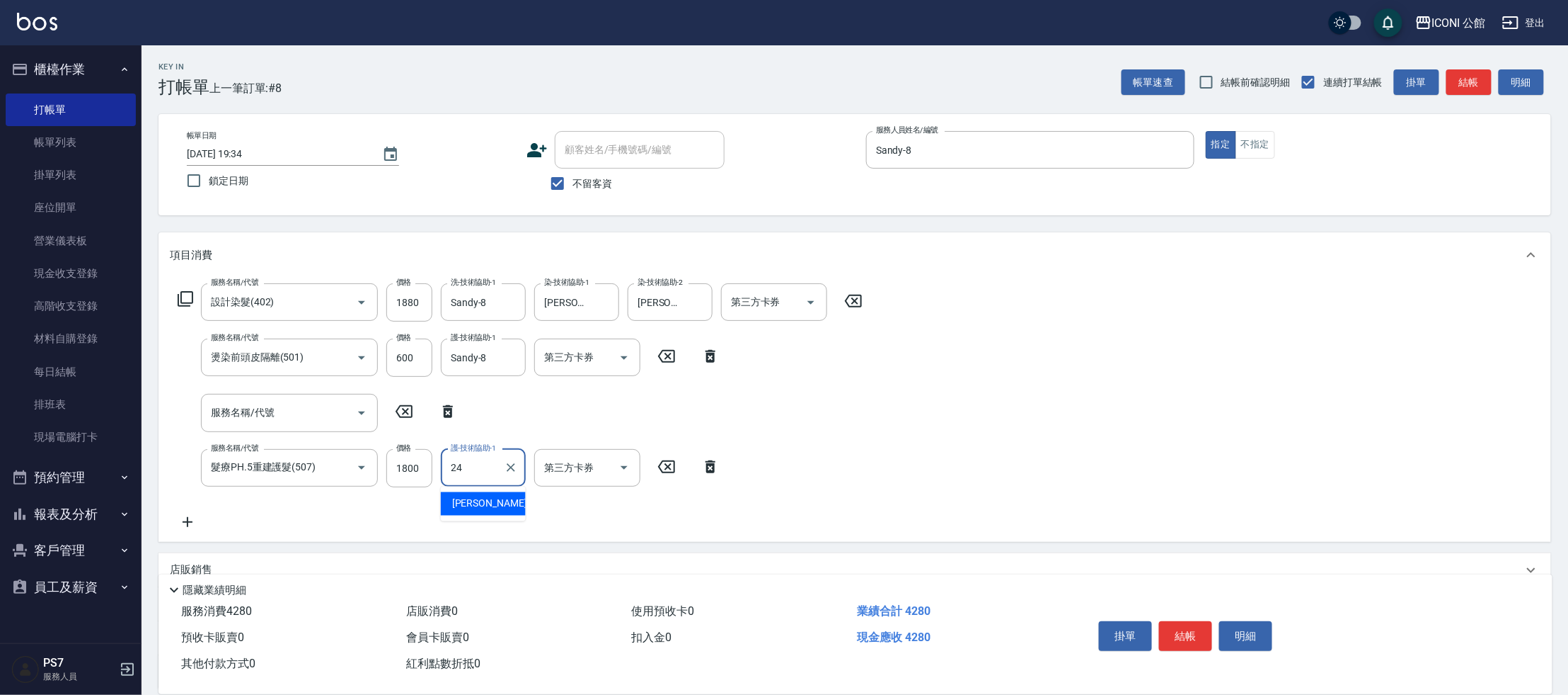
type input "[PERSON_NAME]-24"
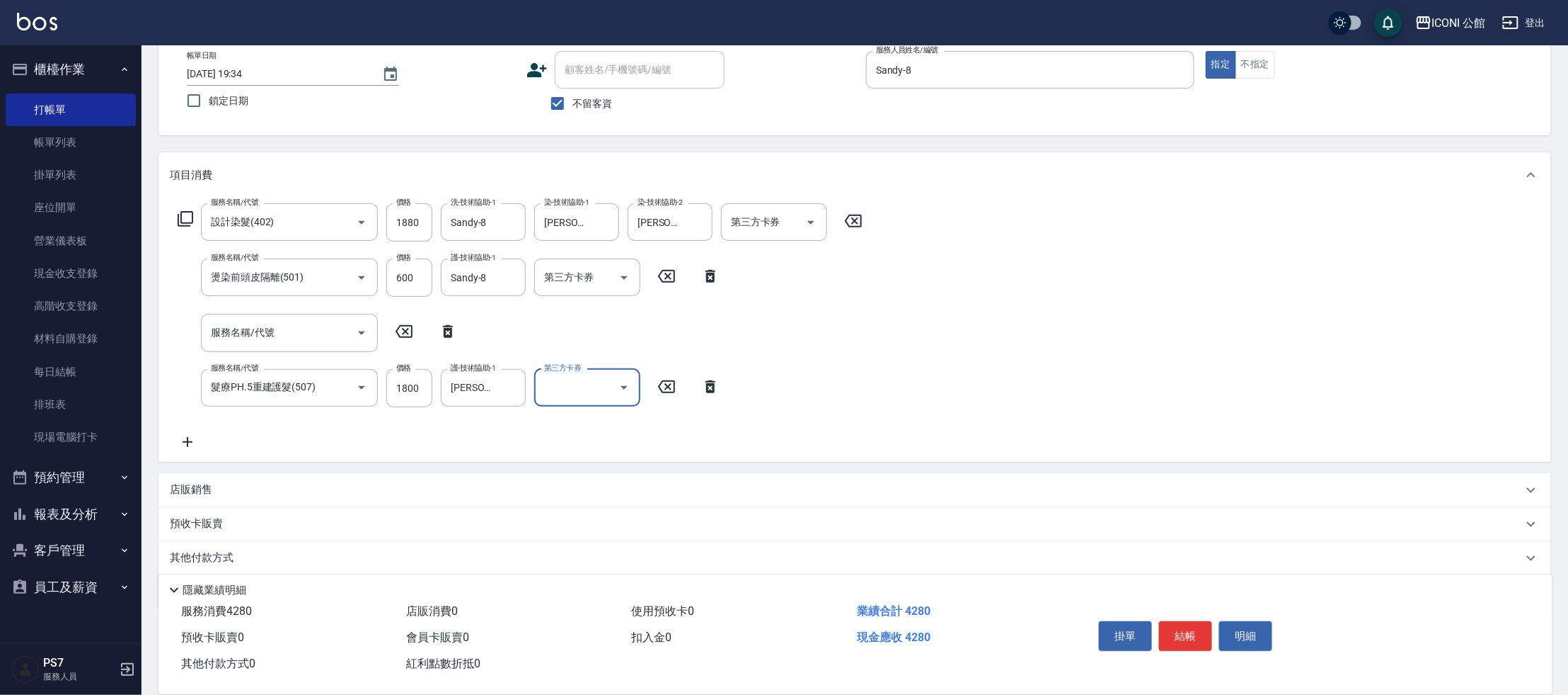
scroll to position [127, 0]
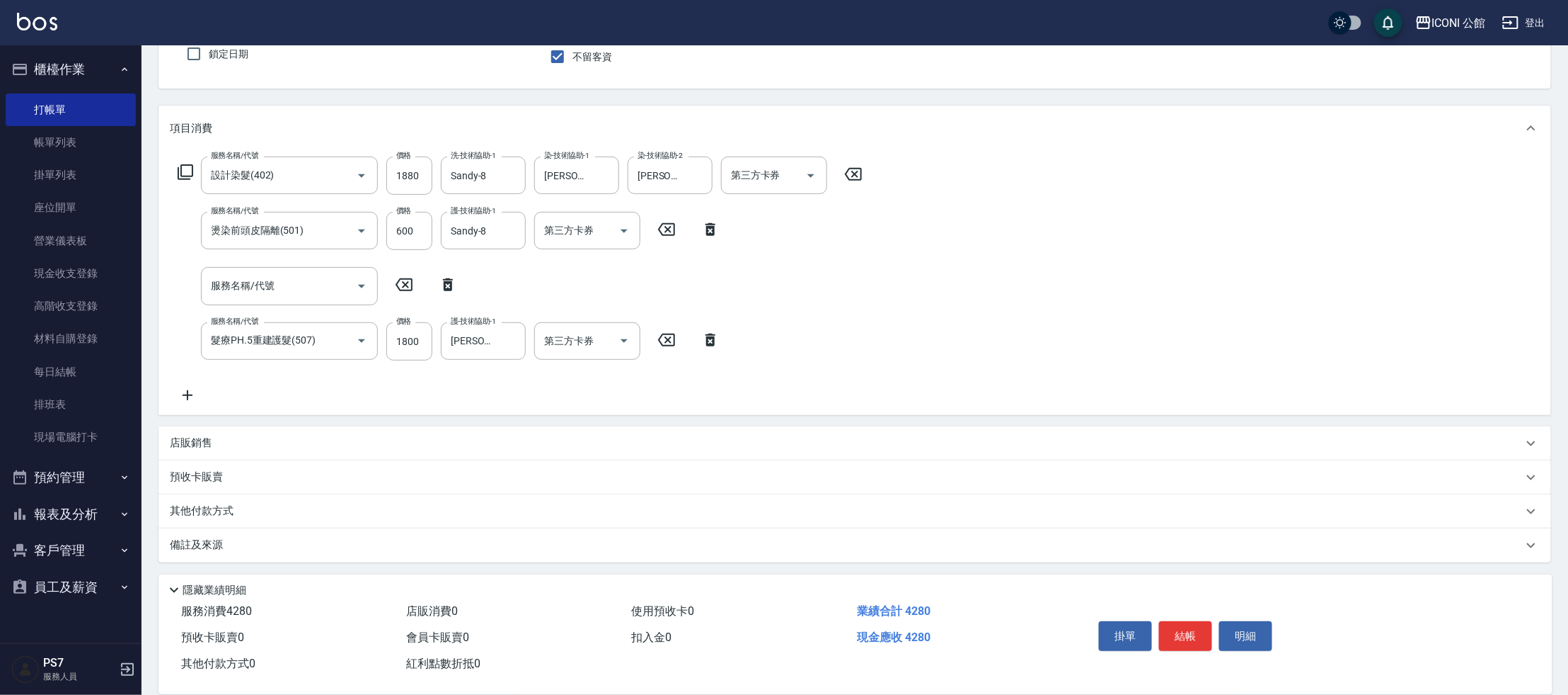
click at [200, 442] on p "店販銷售" at bounding box center [191, 443] width 42 height 14
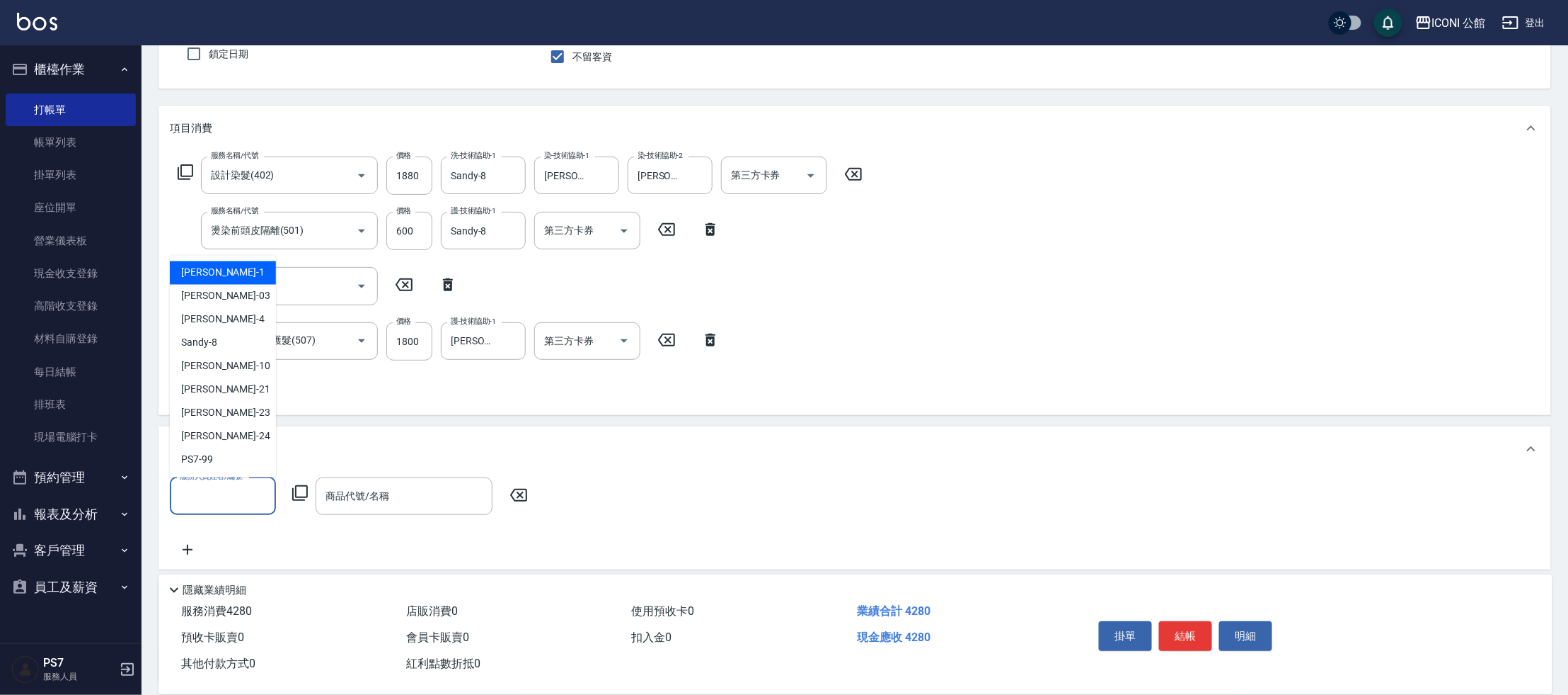
click at [228, 501] on input "服務人員姓名/編號" at bounding box center [223, 496] width 93 height 25
click at [231, 348] on div "Sandy -8" at bounding box center [223, 343] width 107 height 23
type input "Sandy-8"
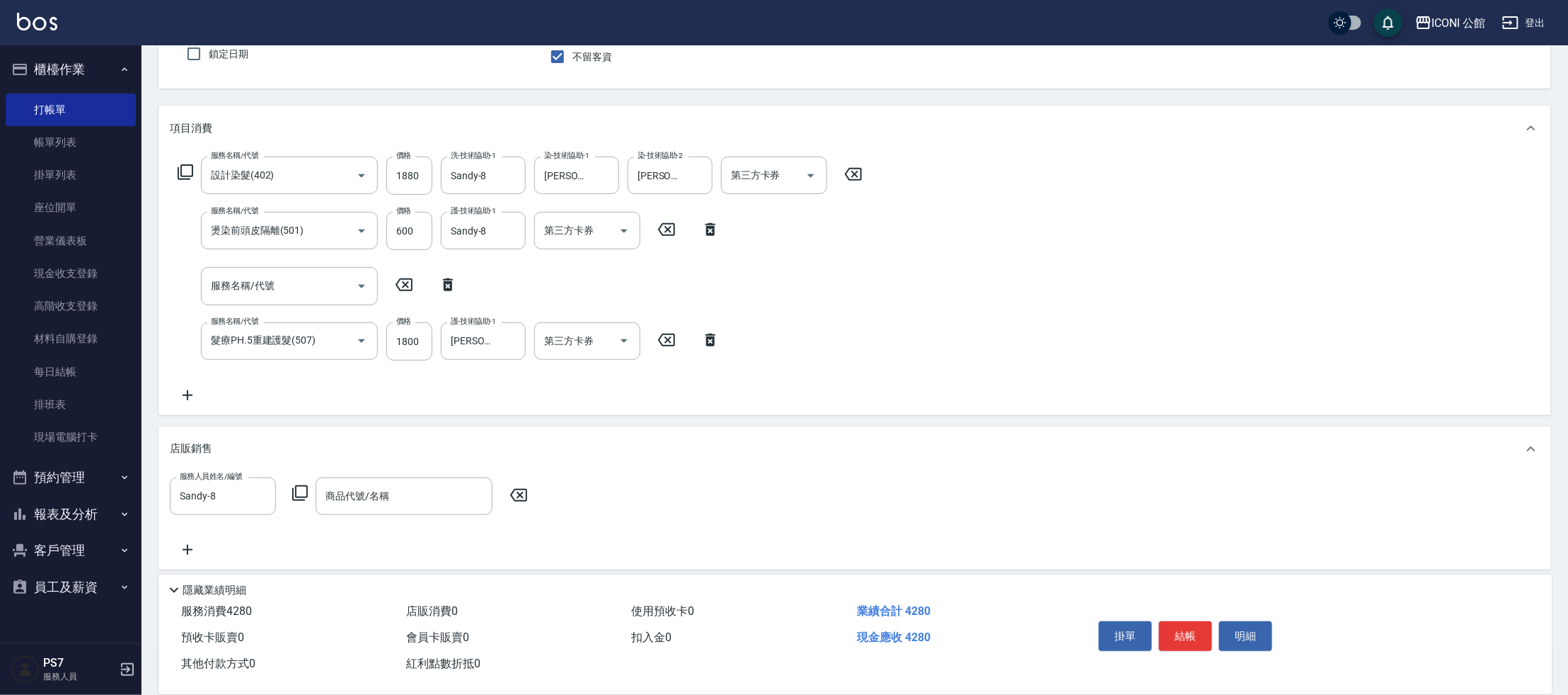
click at [303, 493] on icon at bounding box center [300, 493] width 17 height 17
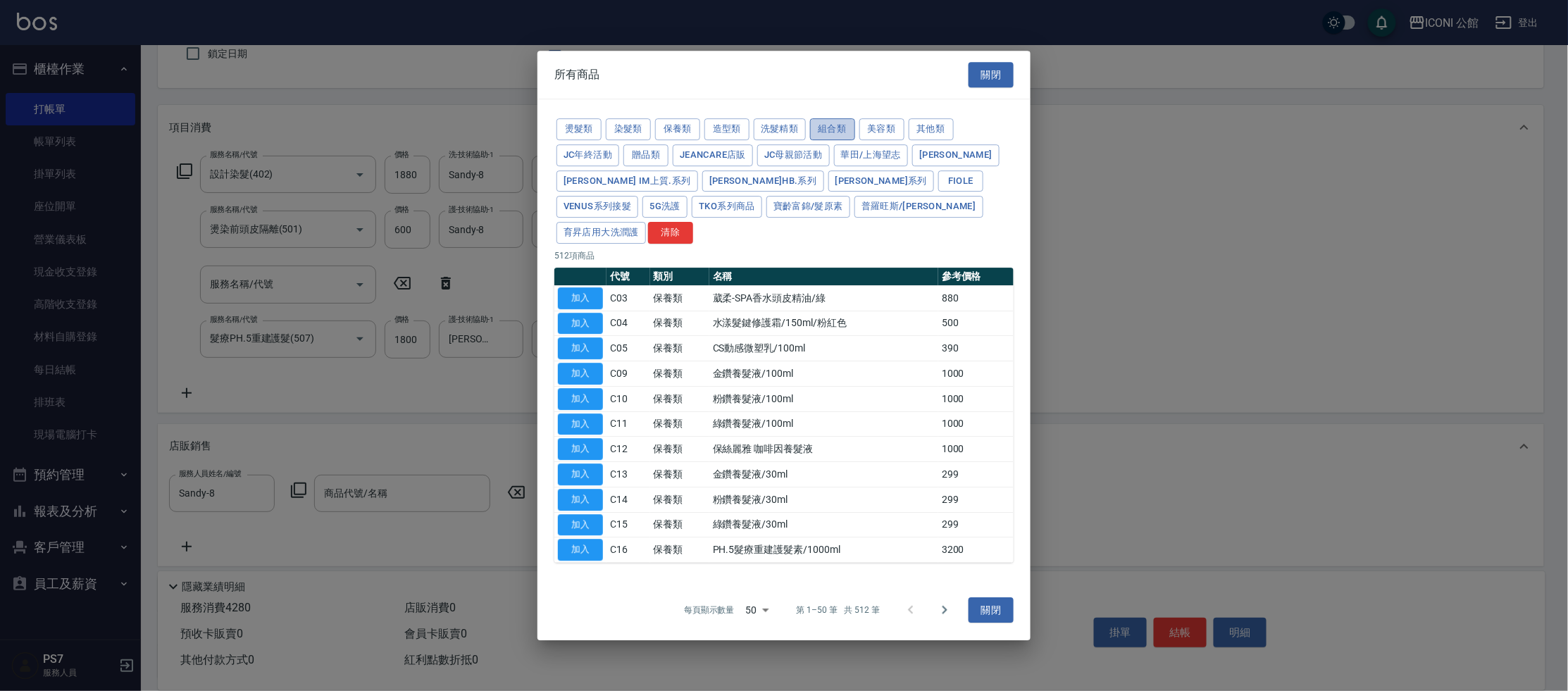
click at [836, 140] on button "組合類" at bounding box center [832, 129] width 45 height 22
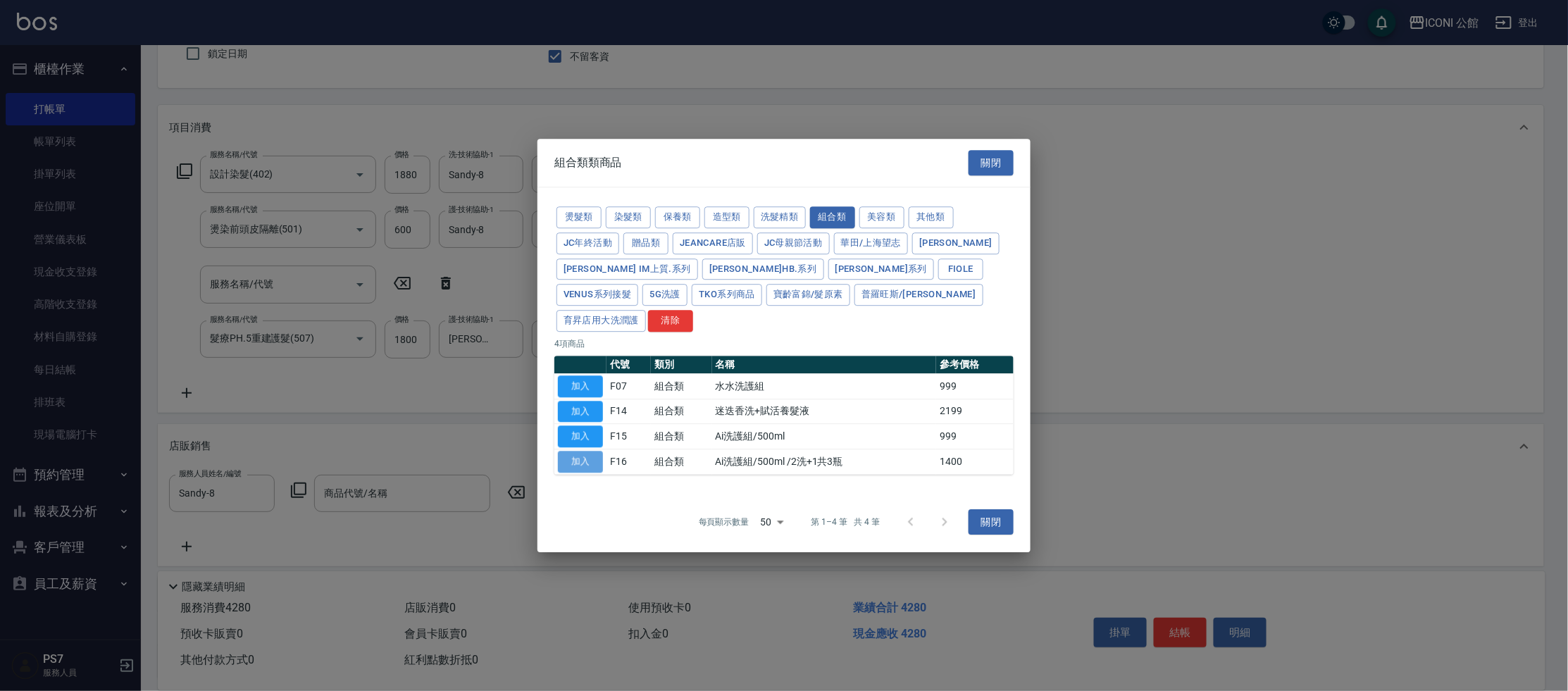
click at [584, 450] on button "加入" at bounding box center [580, 461] width 45 height 22
type input "Ai洗護組/500ml /2洗+1共3瓶"
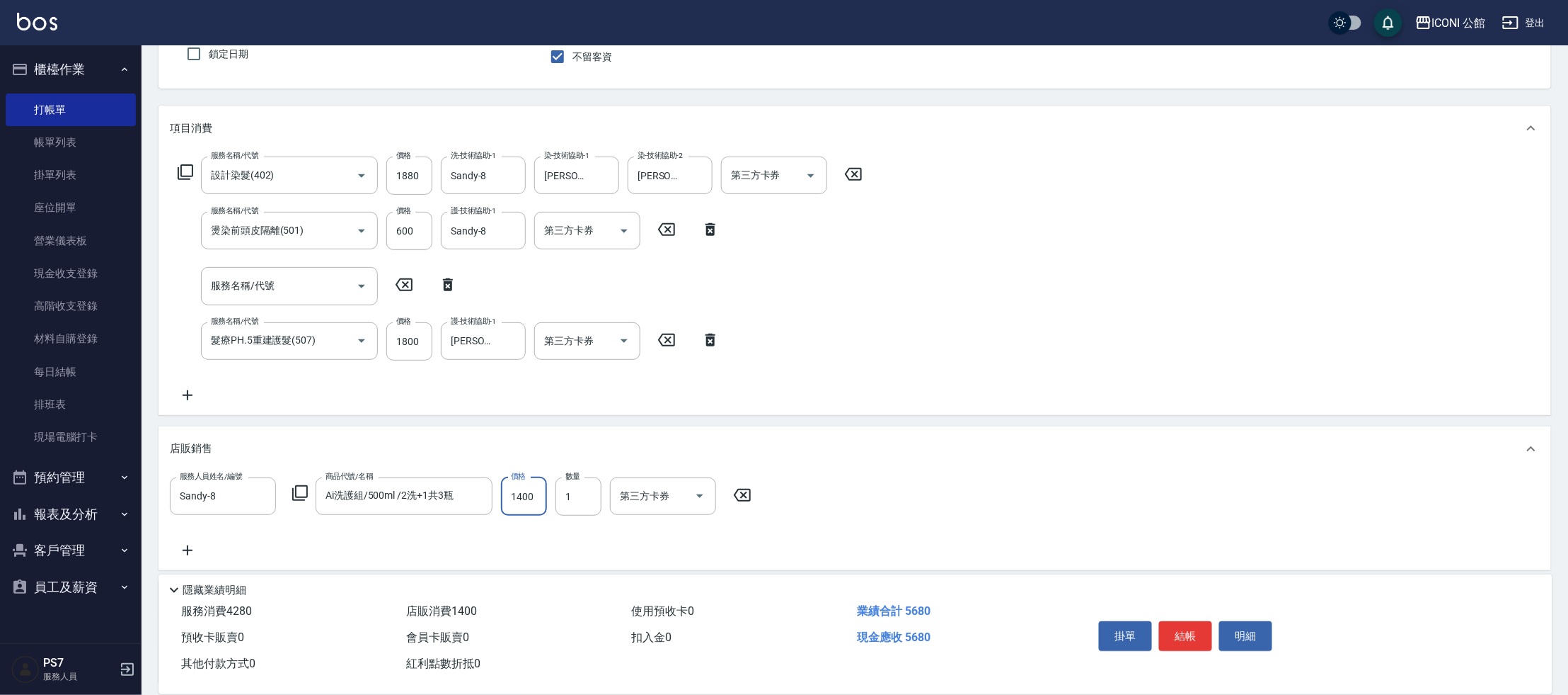
click at [535, 493] on input "1400" at bounding box center [524, 496] width 46 height 38
type input "1200"
type input "[DATE] 19:41"
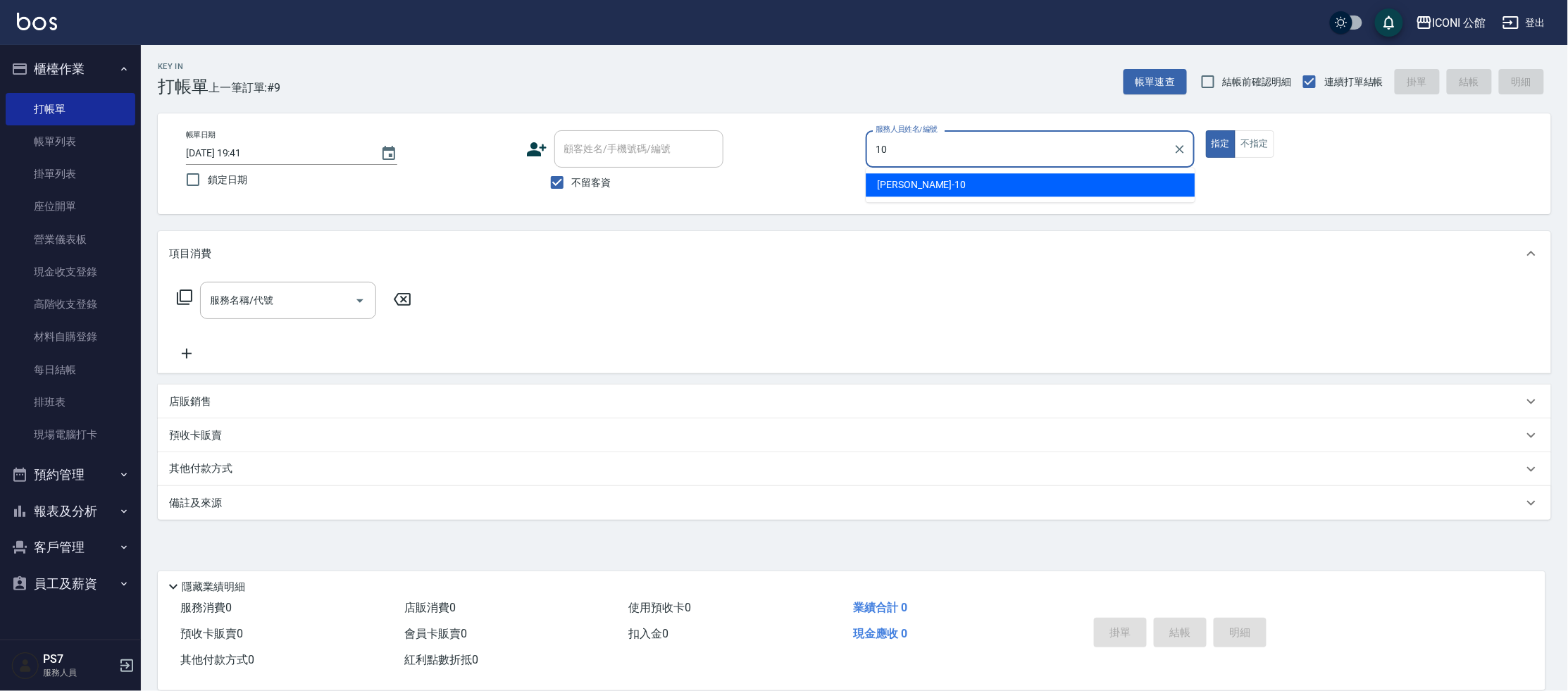
type input "1"
type input "Sandy-8"
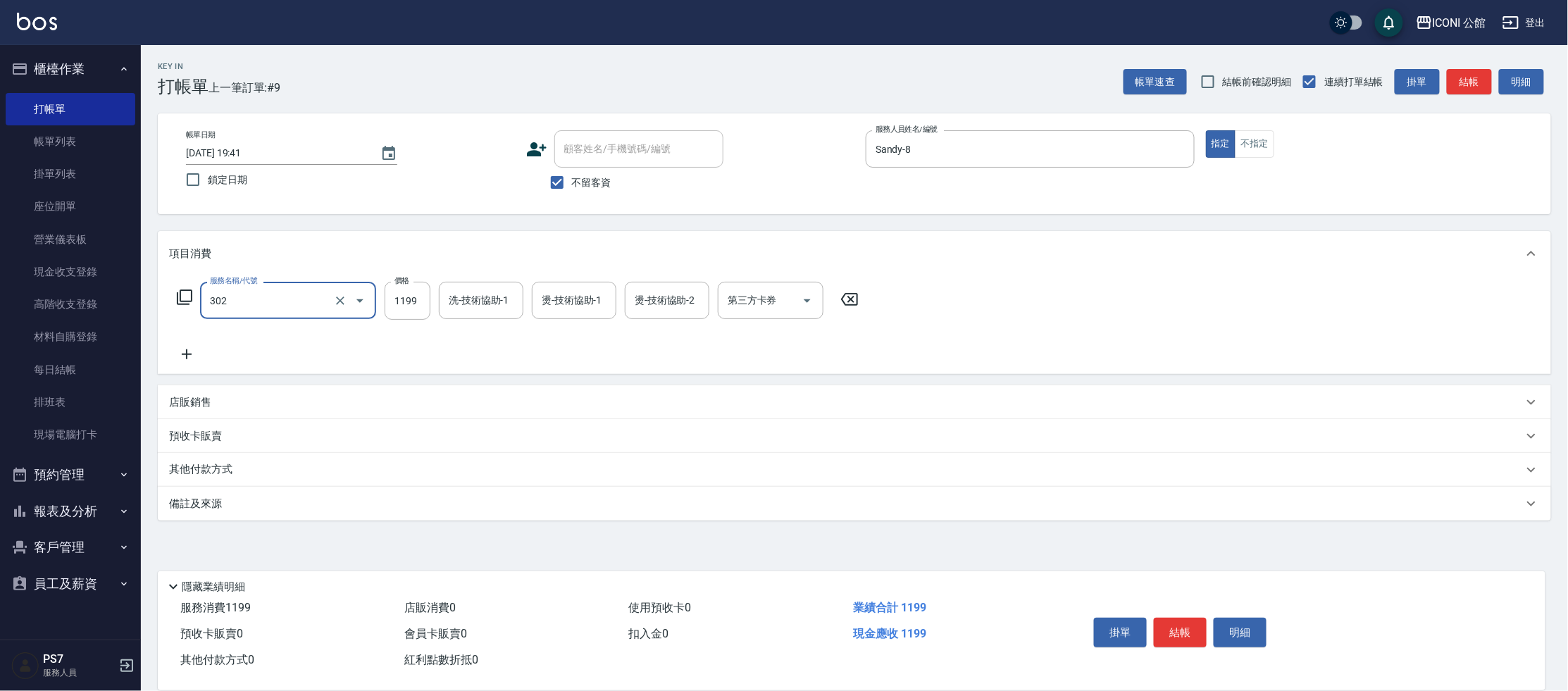
type input "設計燙髮(302)"
type input "1380"
type input "[PERSON_NAME]-1"
type input "[PERSON_NAME]-24"
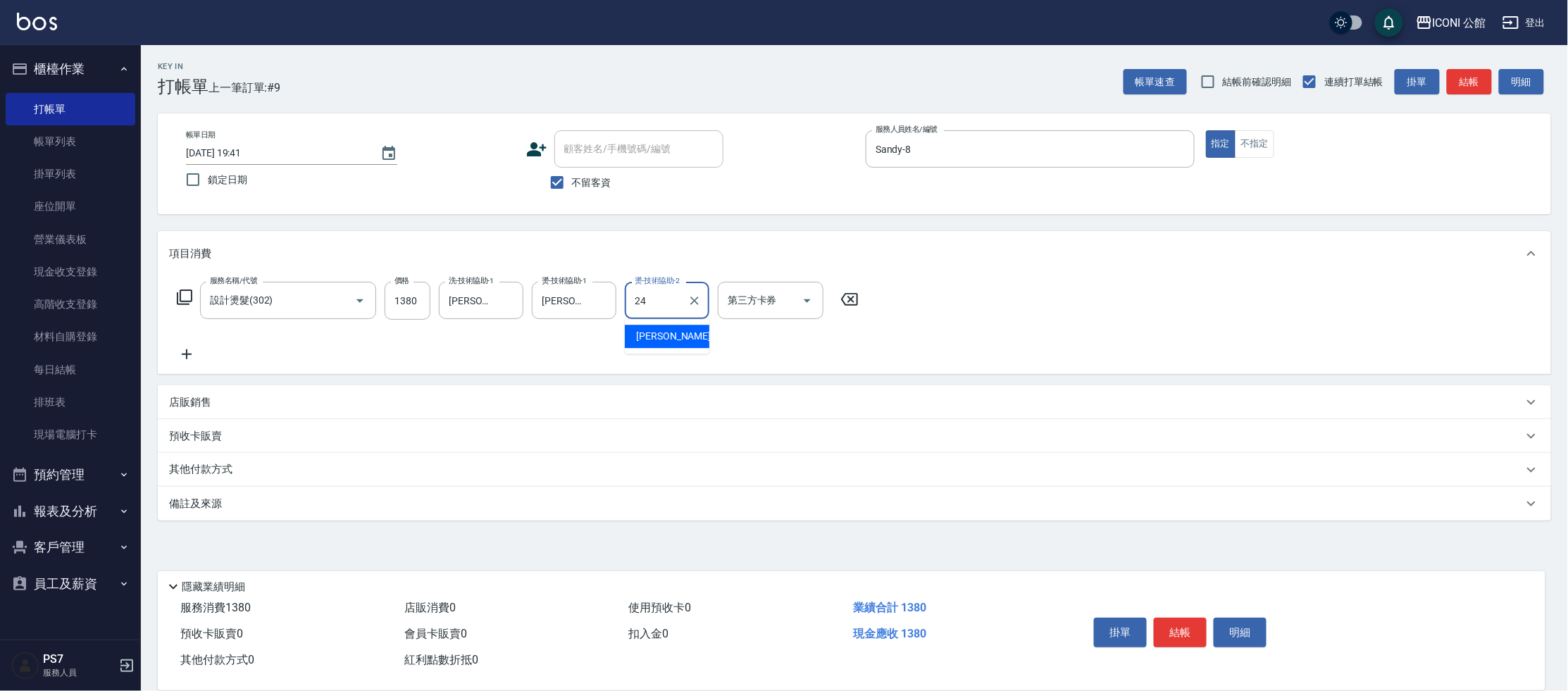
type input "[PERSON_NAME]-24"
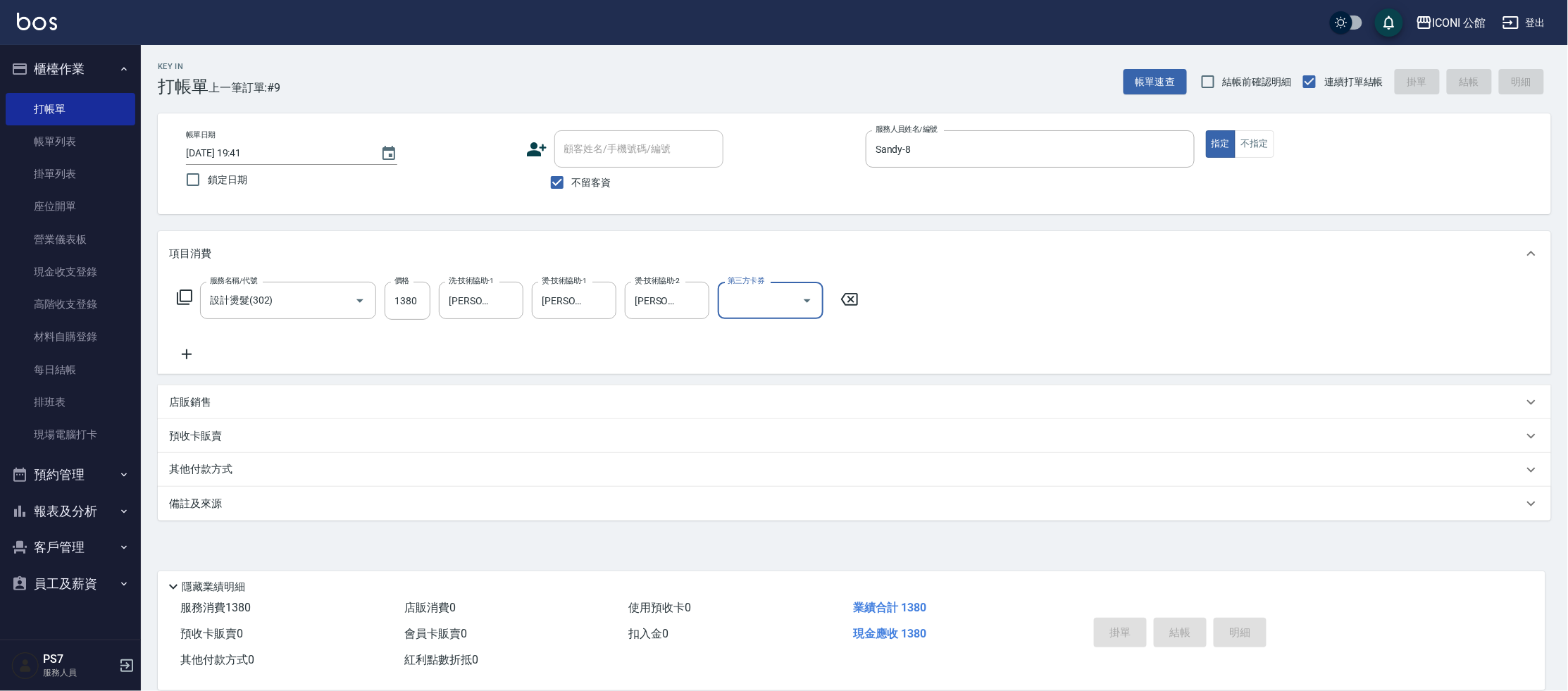
type input "[DATE] 19:42"
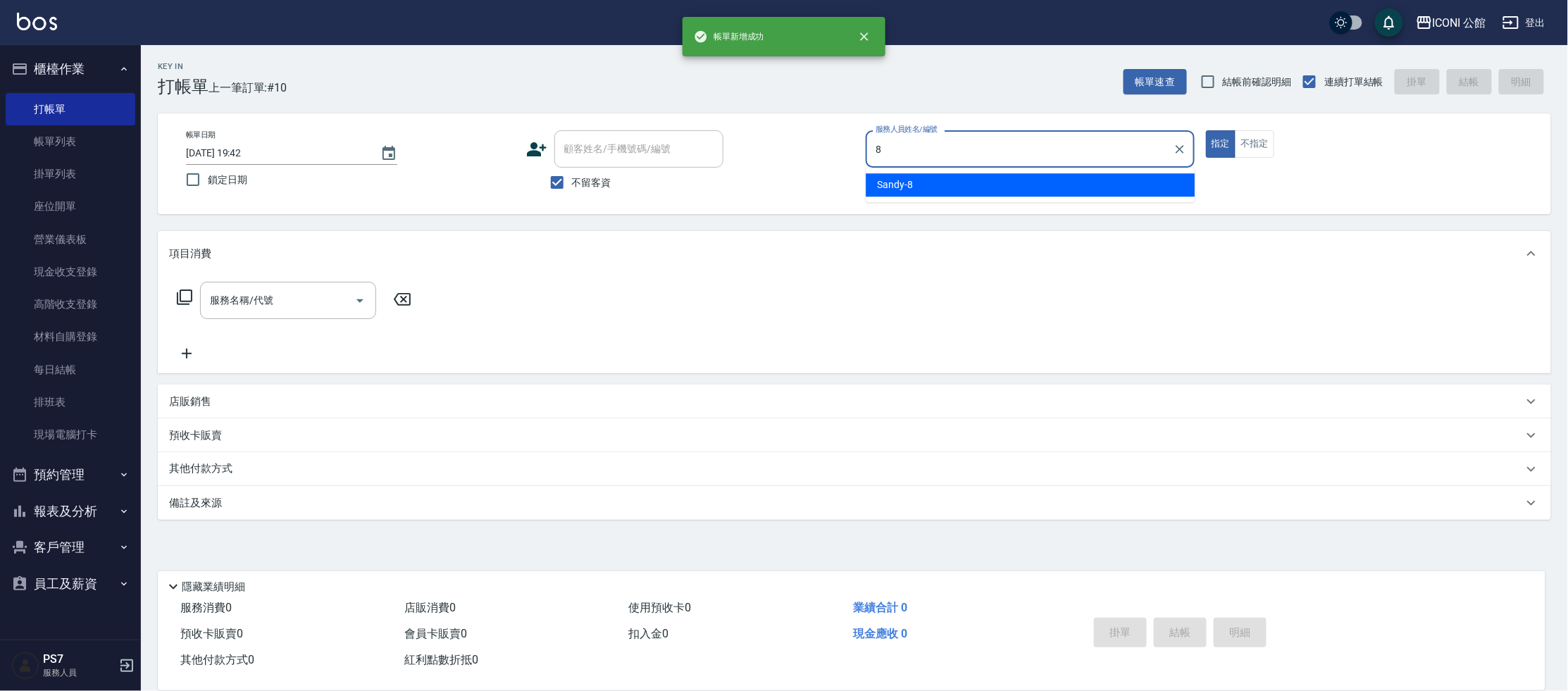
type input "Sandy-8"
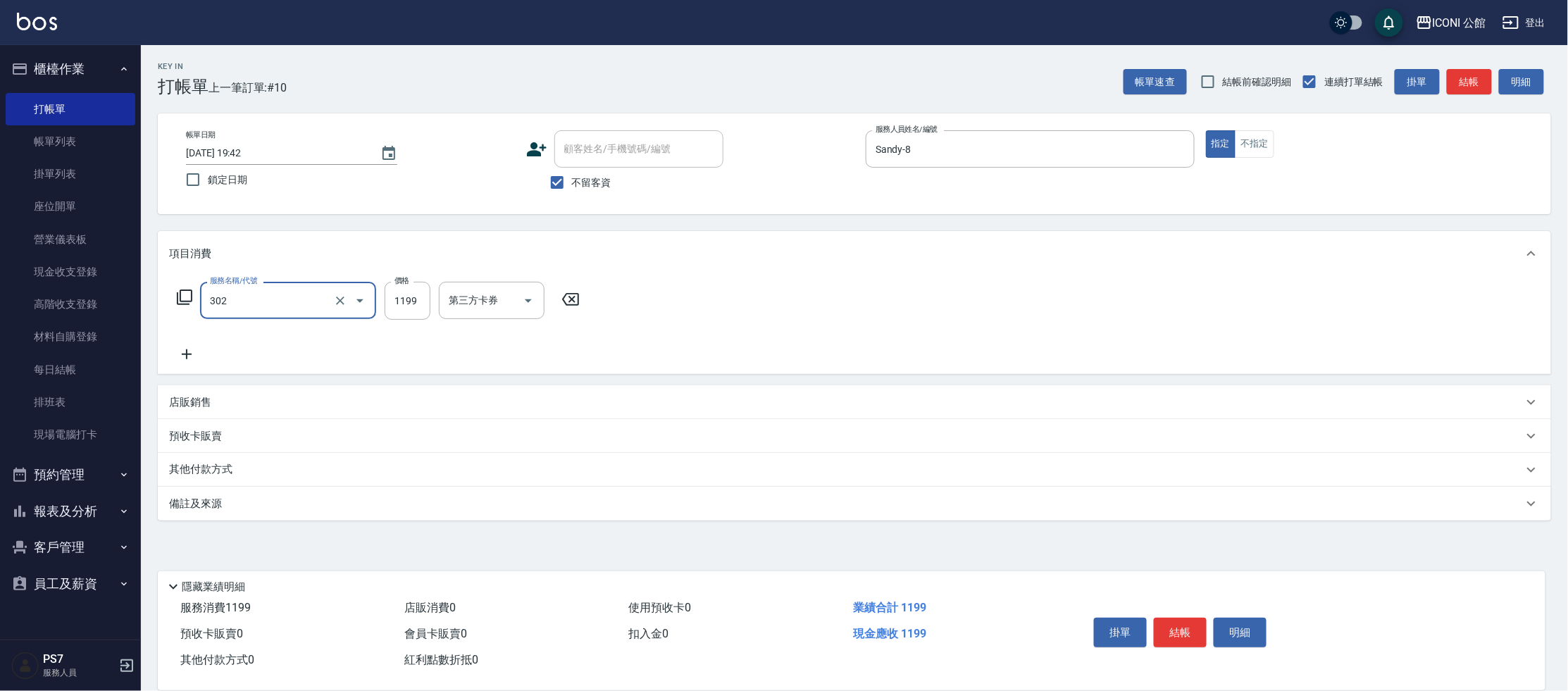
type input "設計燙髮(302)"
type input "1699"
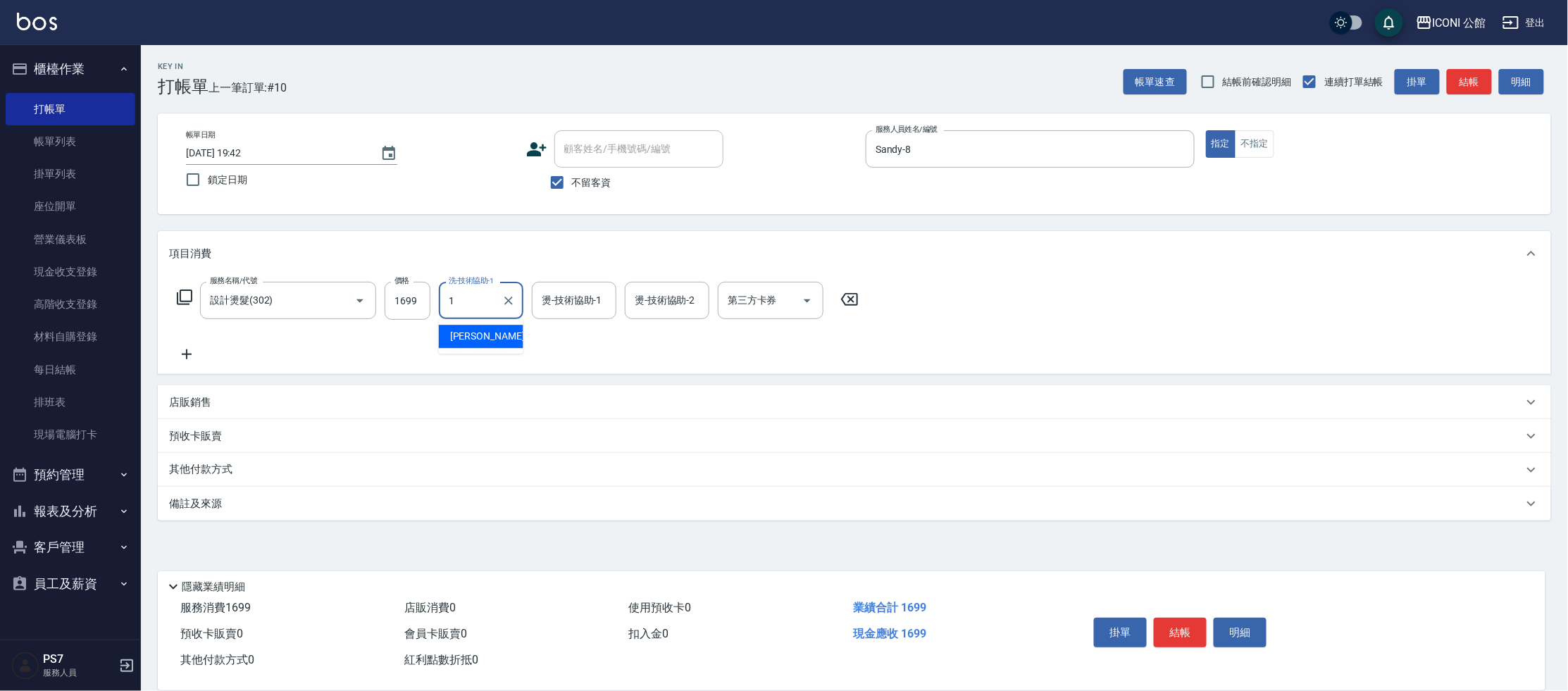
type input "[PERSON_NAME]-1"
type input "[PERSON_NAME]-24"
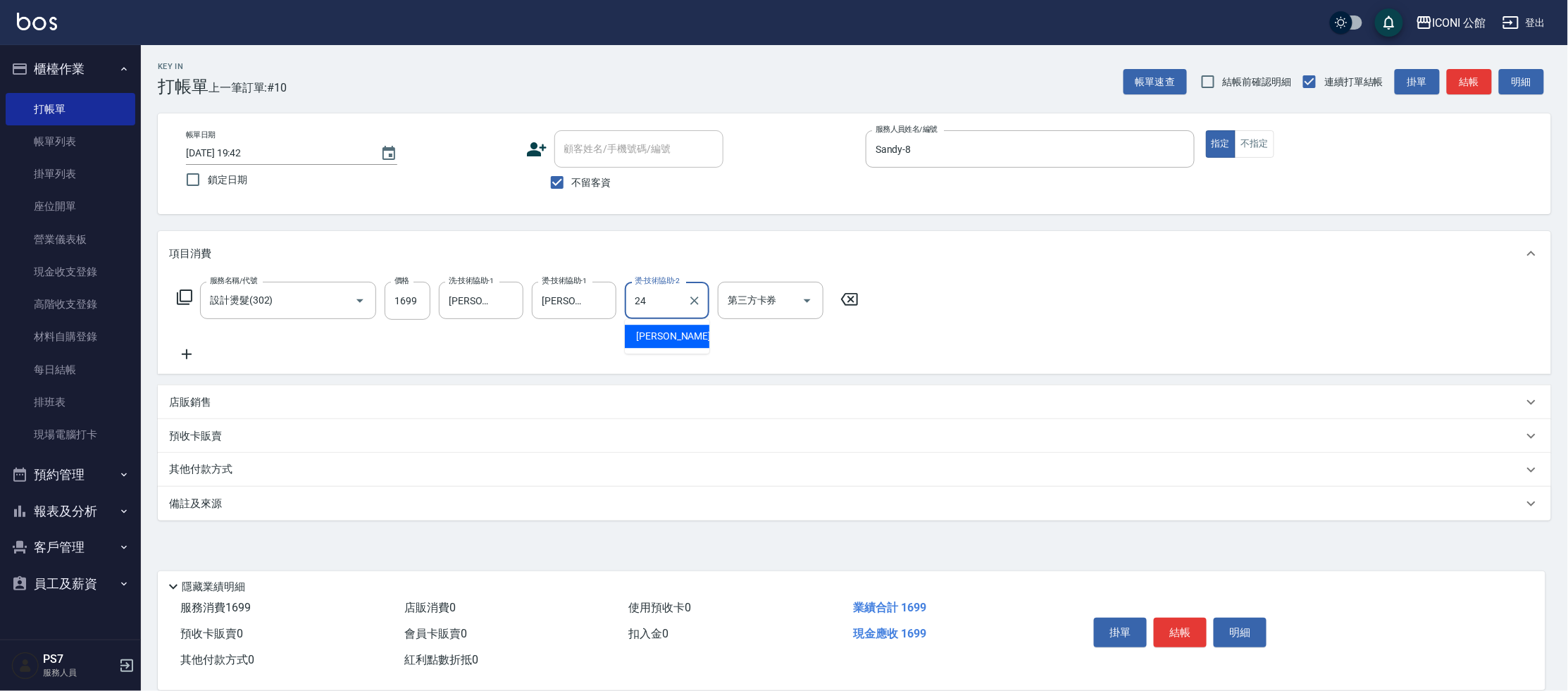
type input "[PERSON_NAME]-24"
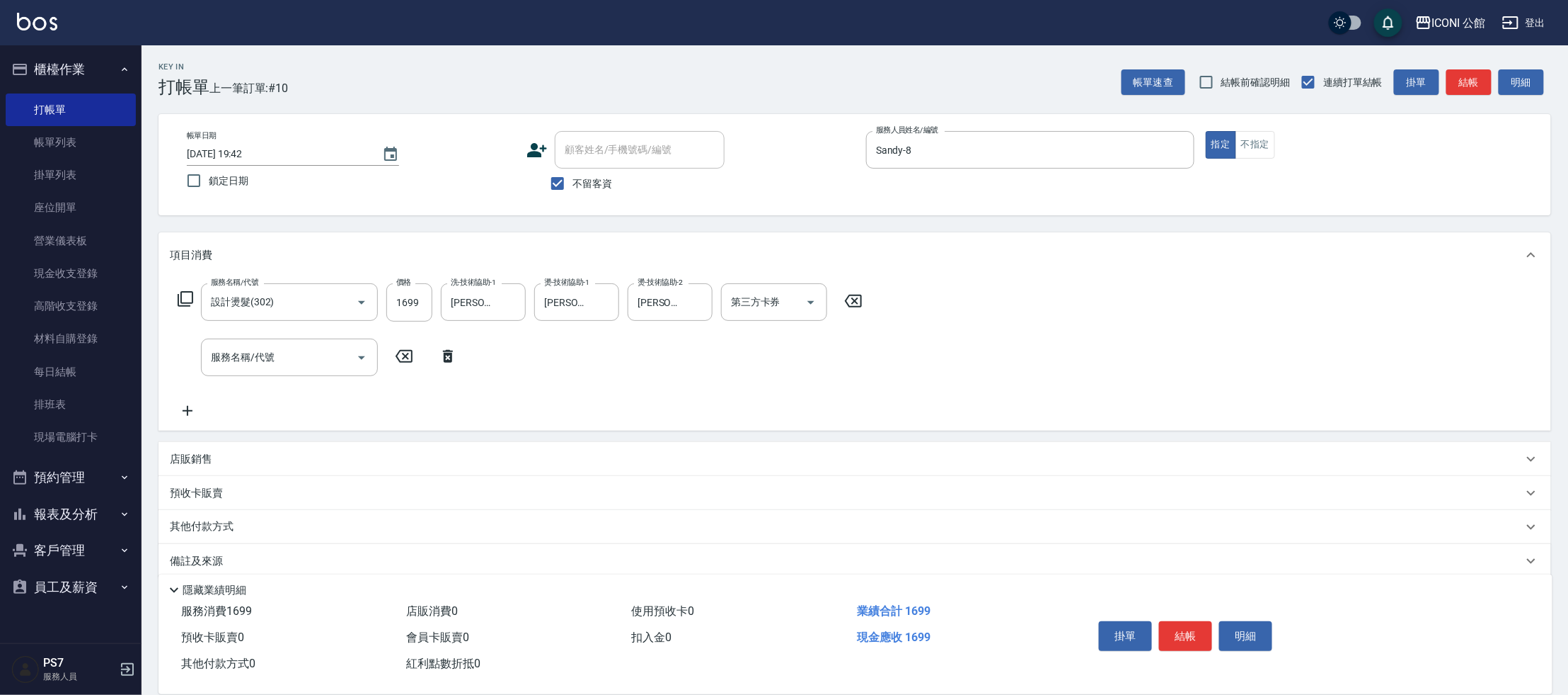
click at [190, 300] on icon at bounding box center [185, 299] width 17 height 17
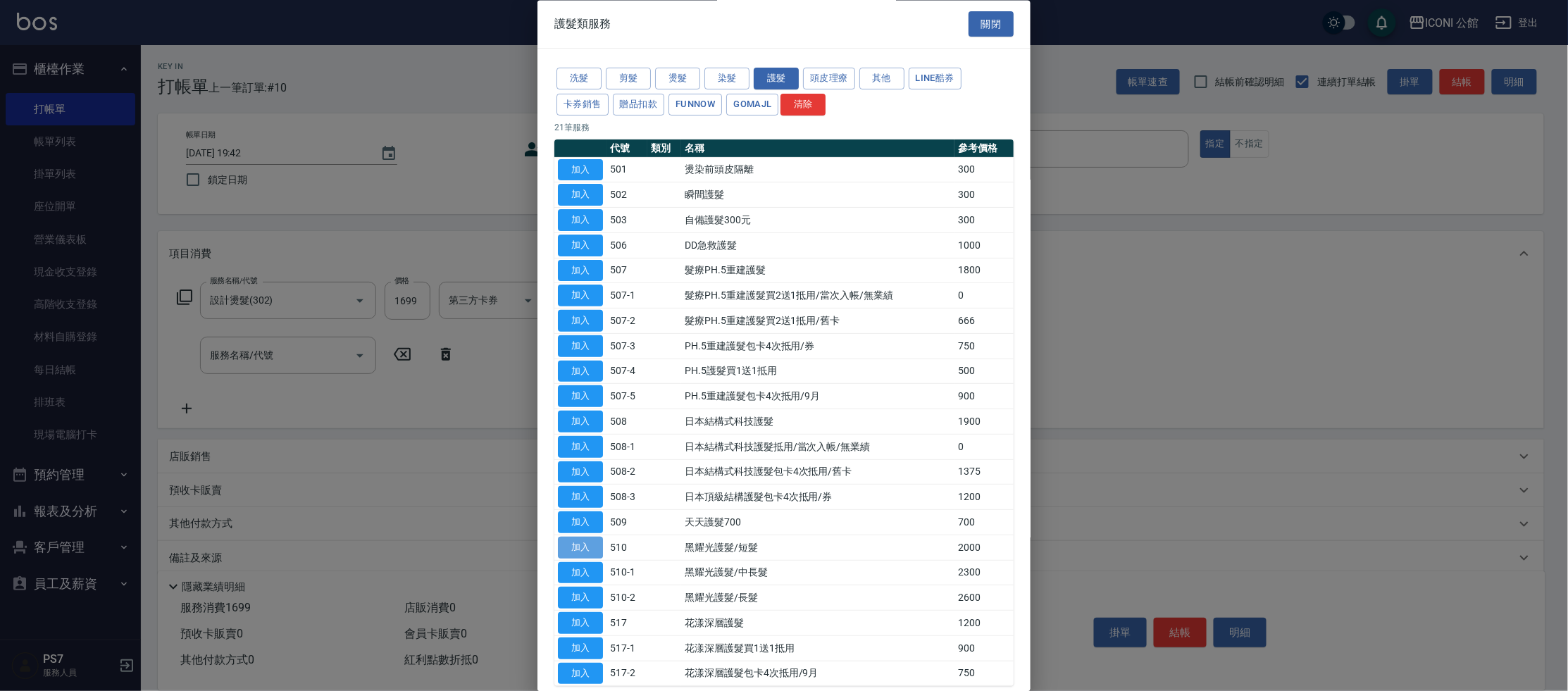
click at [576, 543] on button "加入" at bounding box center [580, 547] width 45 height 22
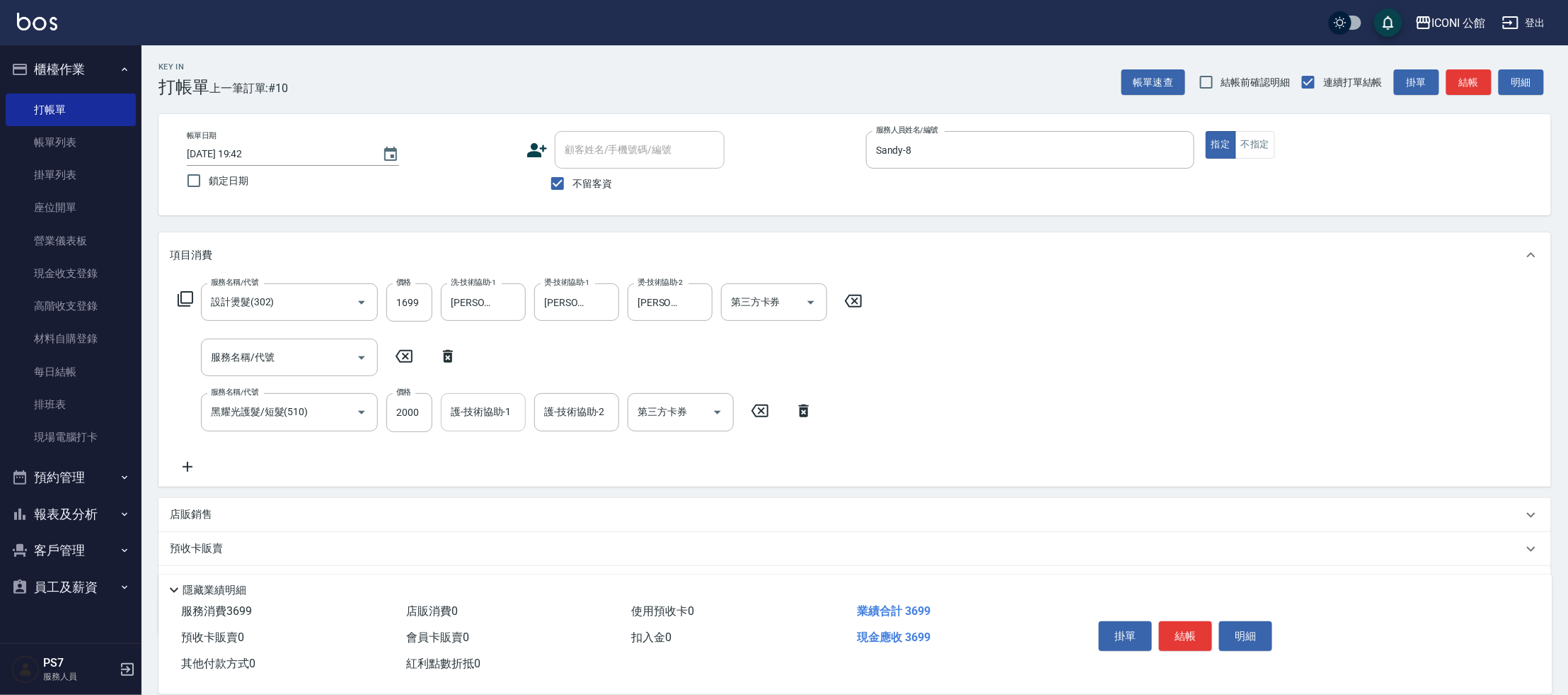
click at [480, 409] on input "護-技術協助-1" at bounding box center [483, 412] width 72 height 25
type input "[PERSON_NAME]-24"
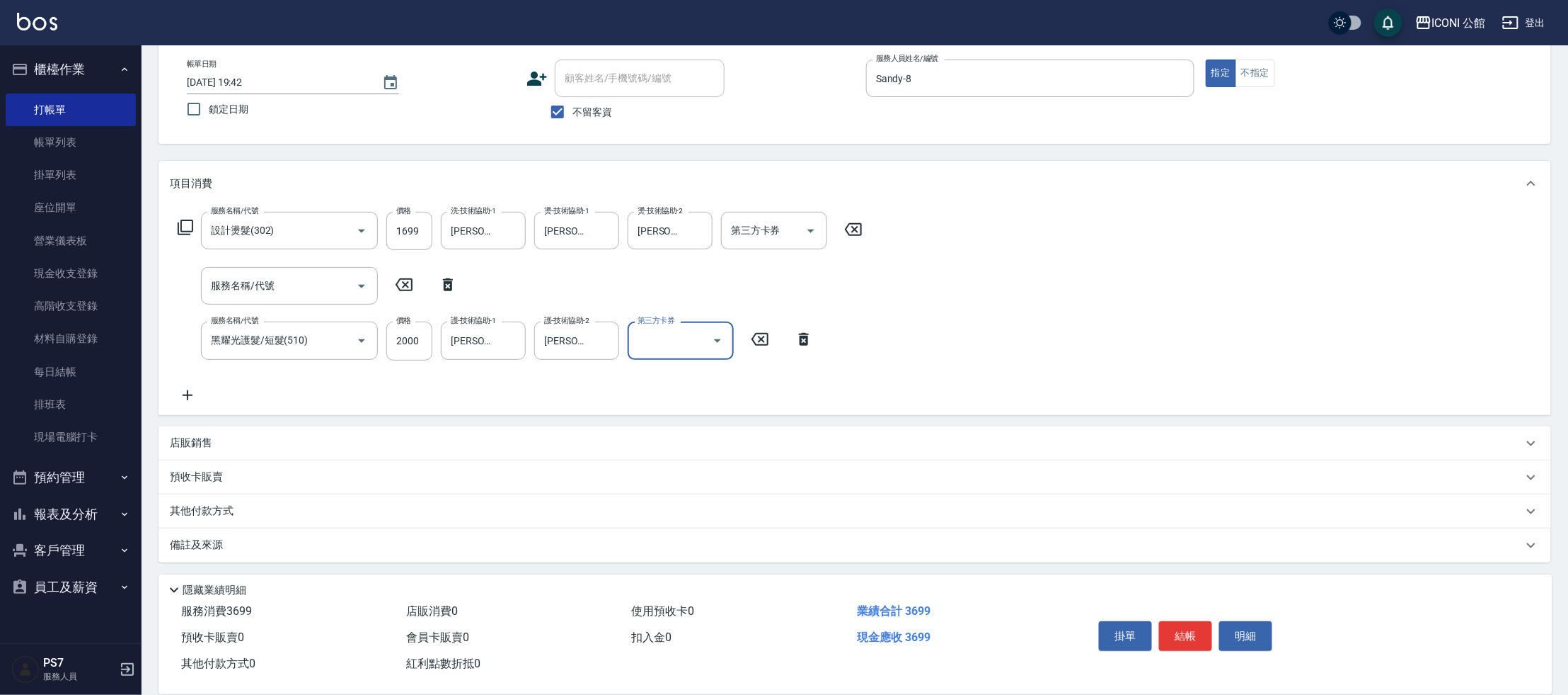
click at [194, 508] on p "其他付款方式" at bounding box center [205, 511] width 71 height 15
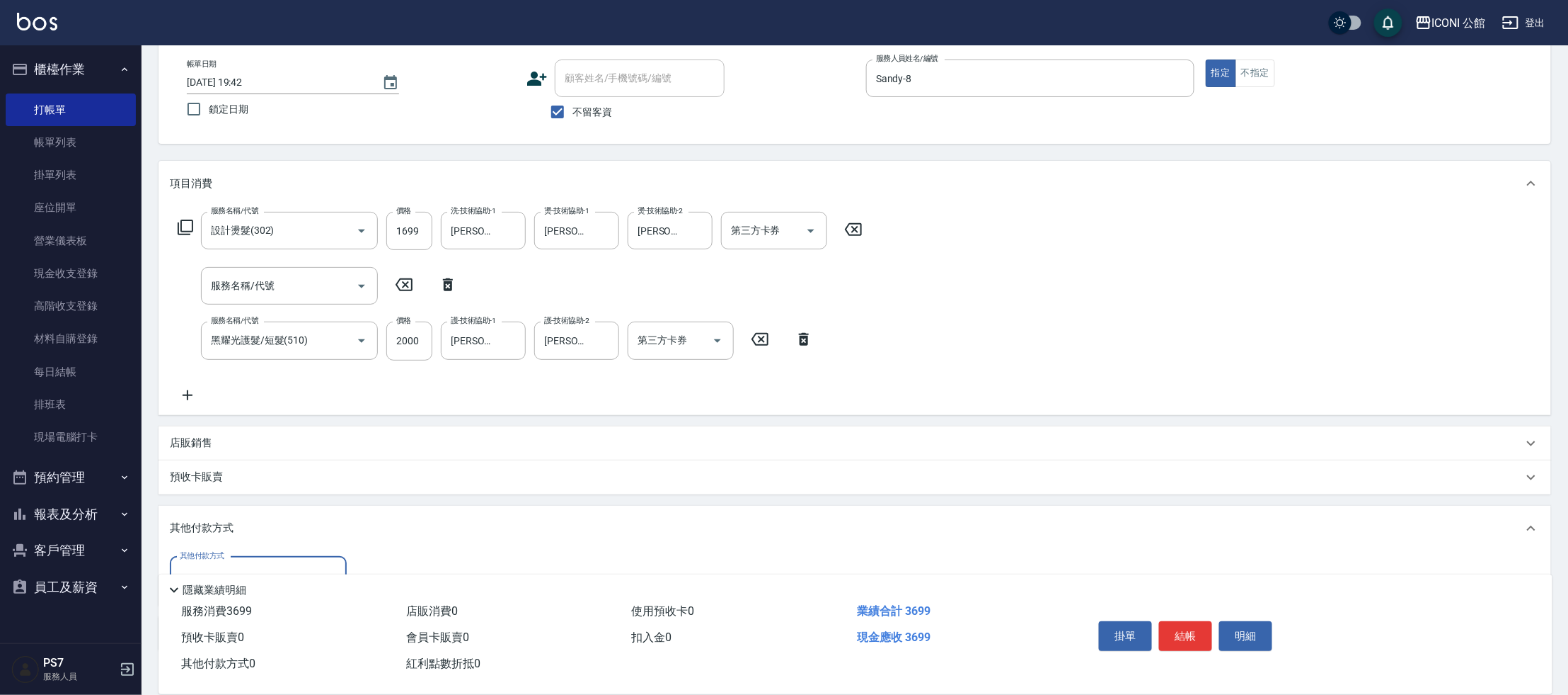
scroll to position [0, 0]
click at [233, 564] on input "其他付款方式" at bounding box center [258, 575] width 164 height 25
click at [240, 541] on span "信用卡" at bounding box center [258, 539] width 177 height 23
type input "信用卡"
click at [380, 563] on input "0" at bounding box center [408, 576] width 107 height 38
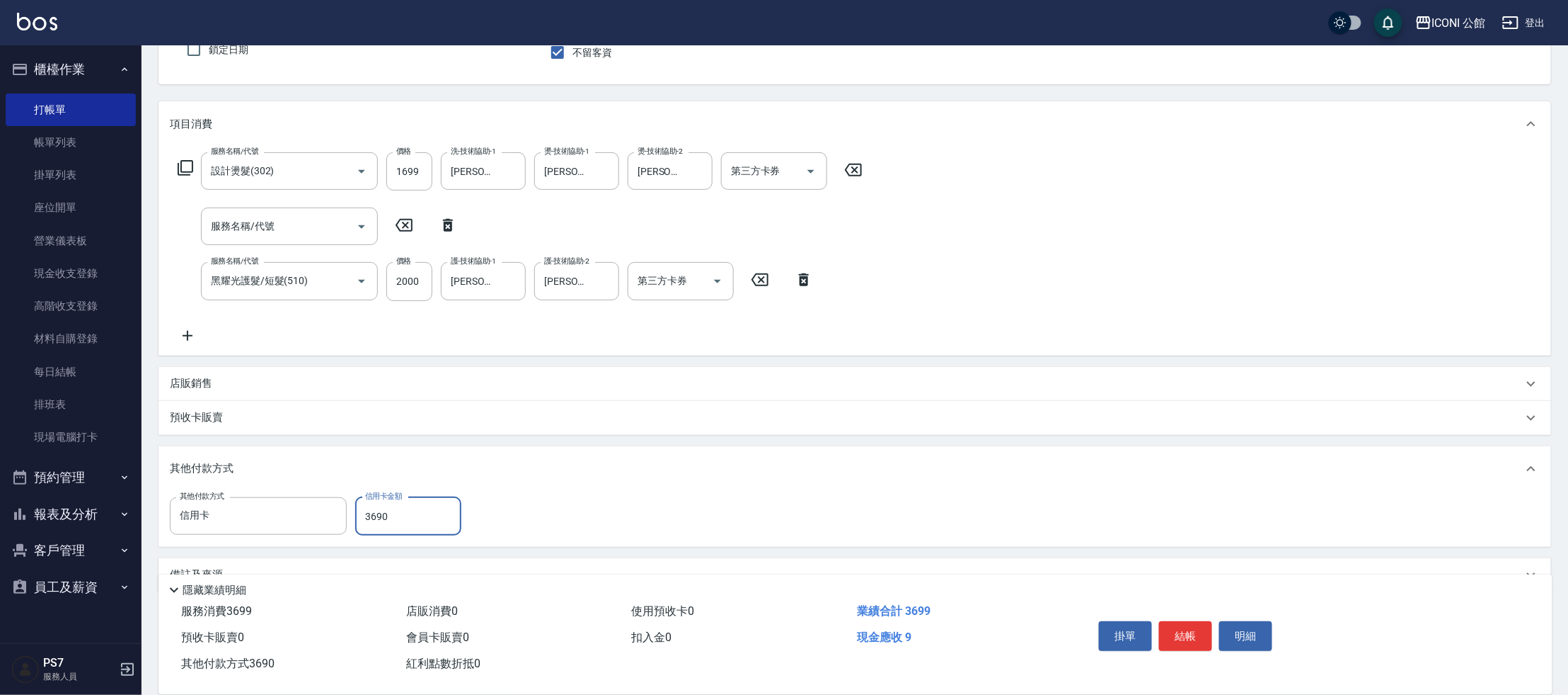
scroll to position [136, 0]
type input "3699"
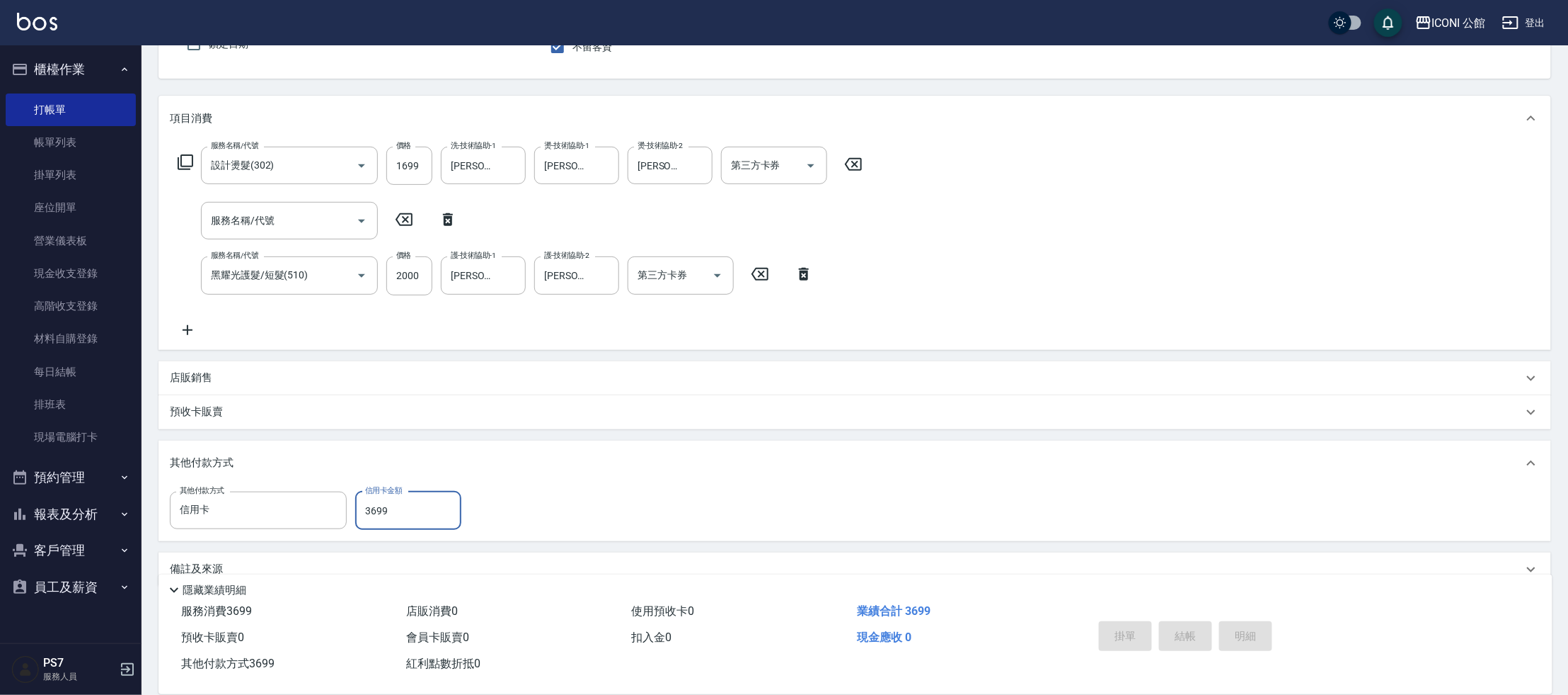
type input "[DATE] 19:43"
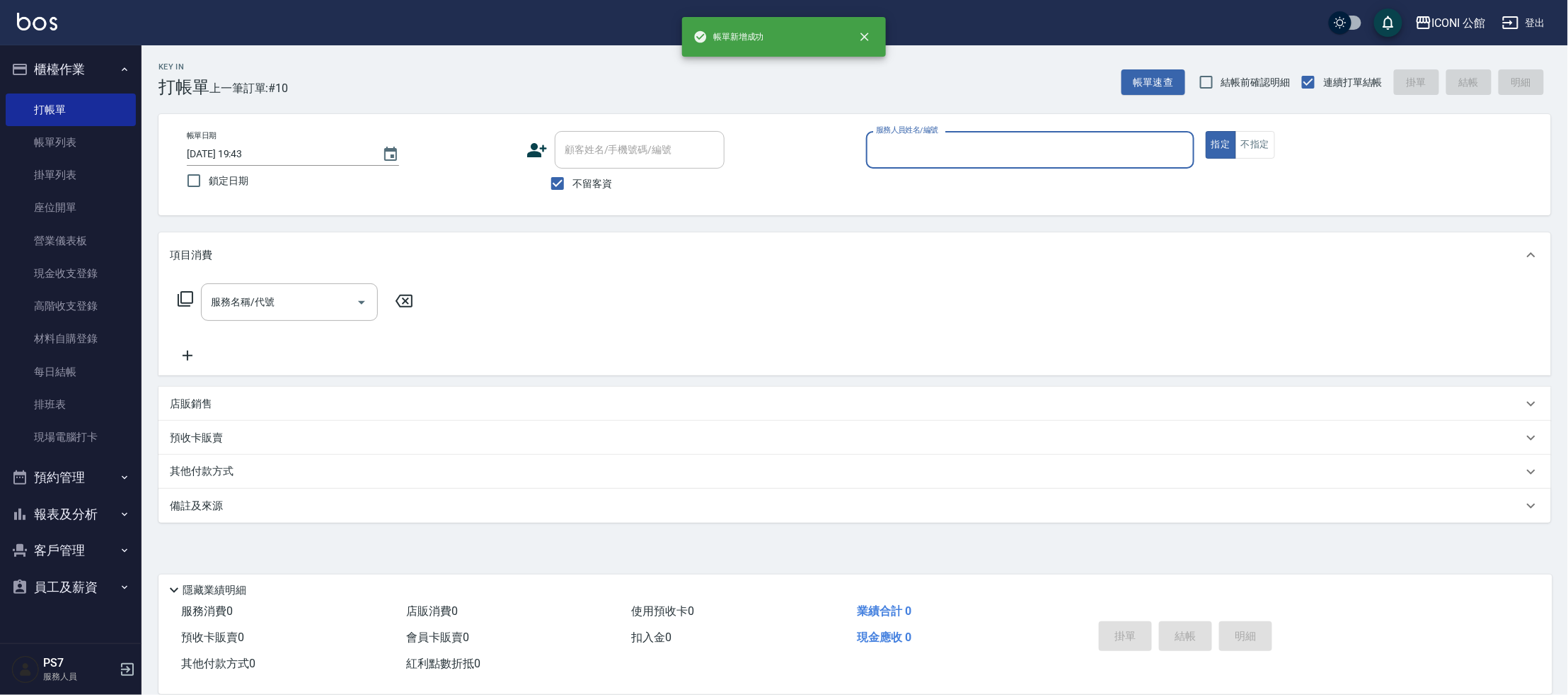
scroll to position [0, 0]
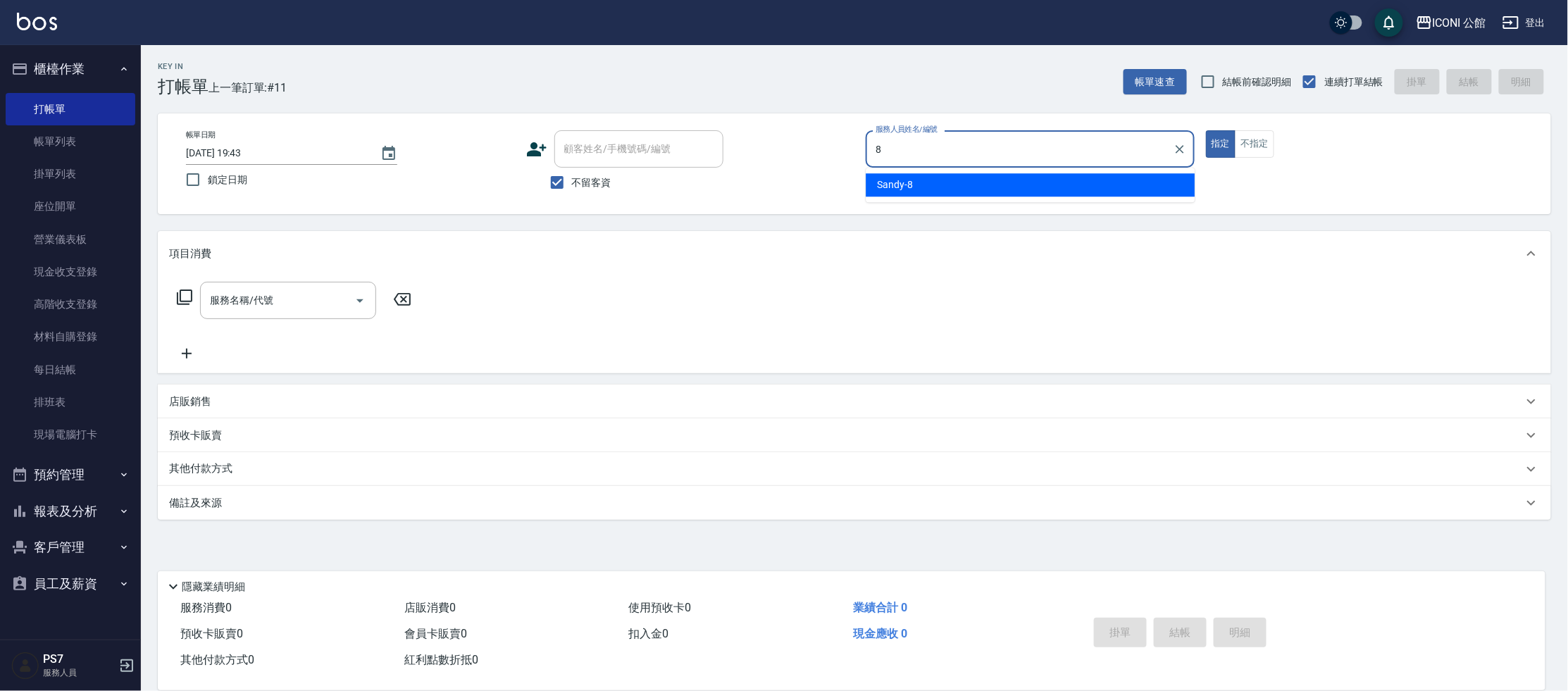
type input "Sandy-8"
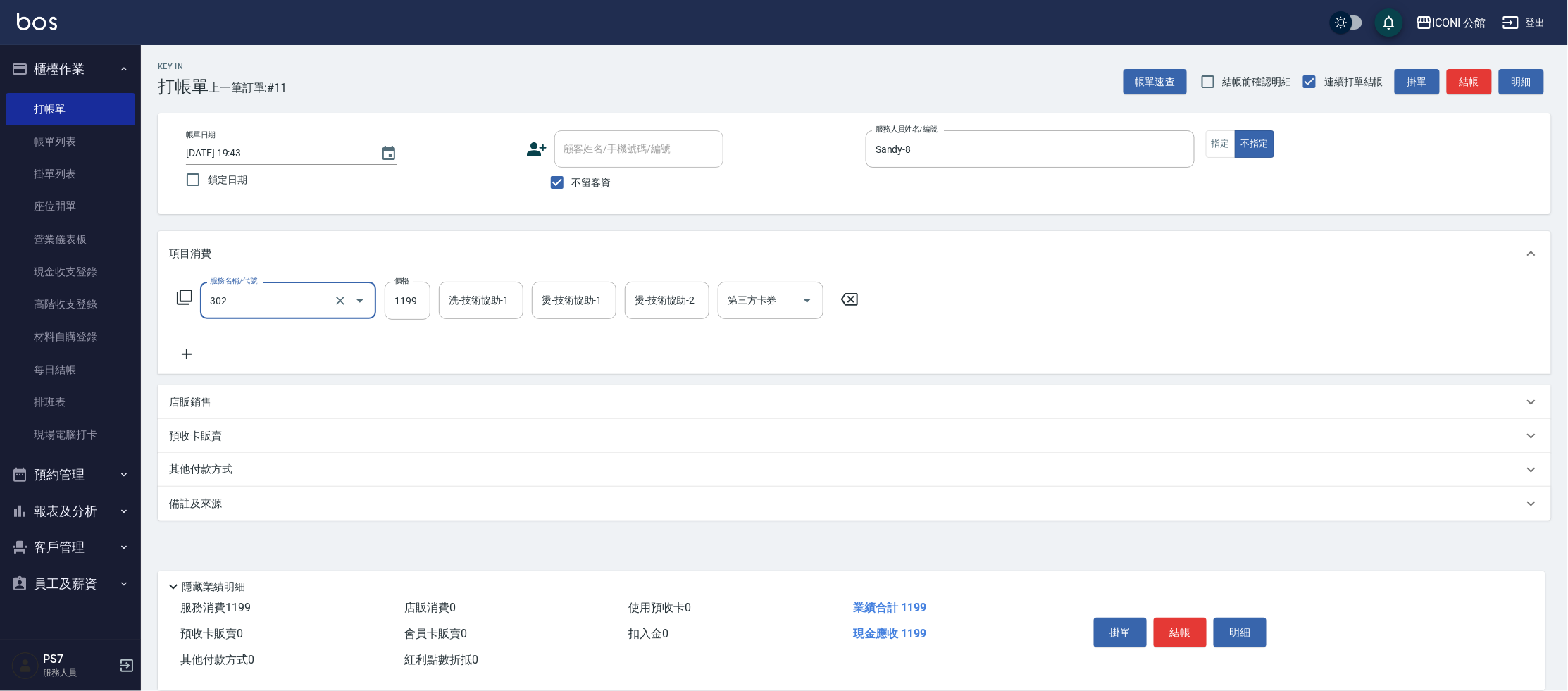
type input "設計燙髮(302)"
type input "2500"
type input "Sandy-8"
type input "[PERSON_NAME]-24"
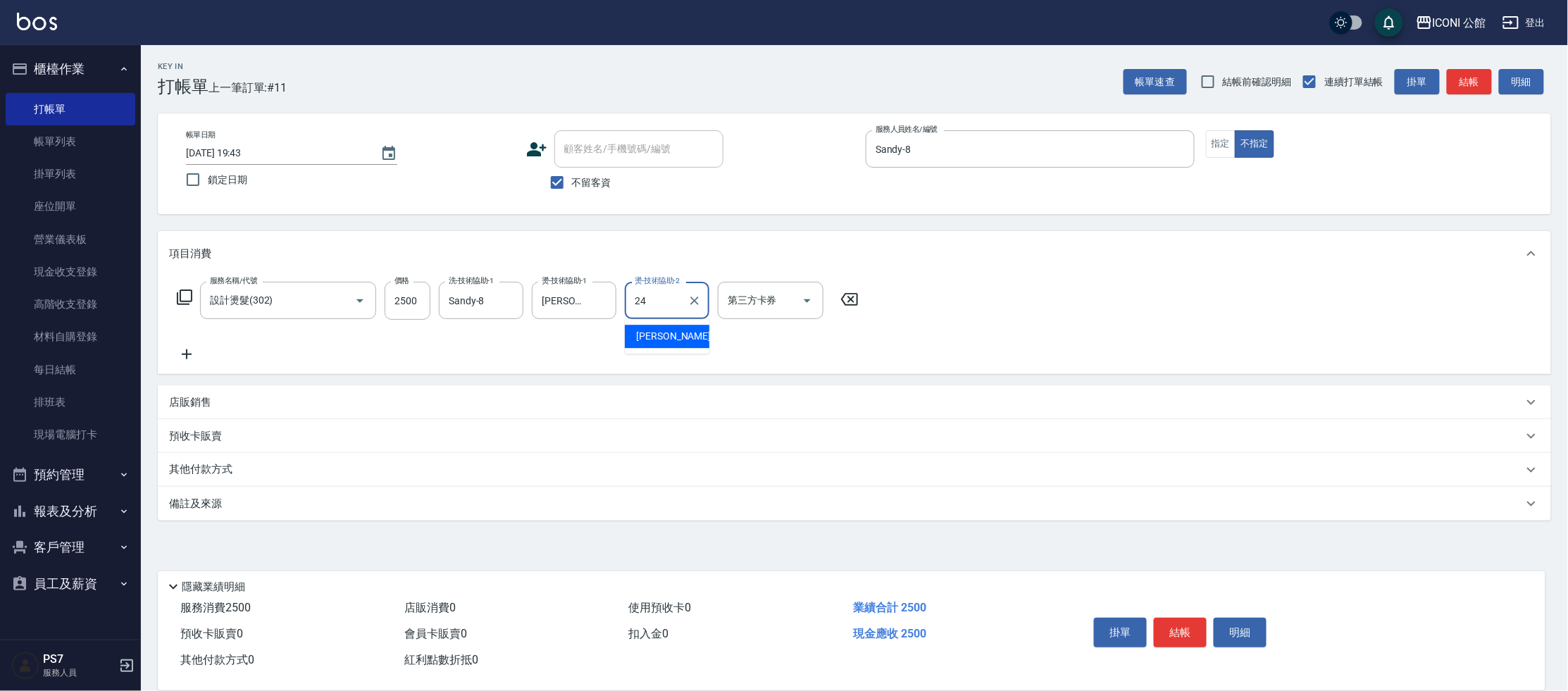
type input "[PERSON_NAME]-24"
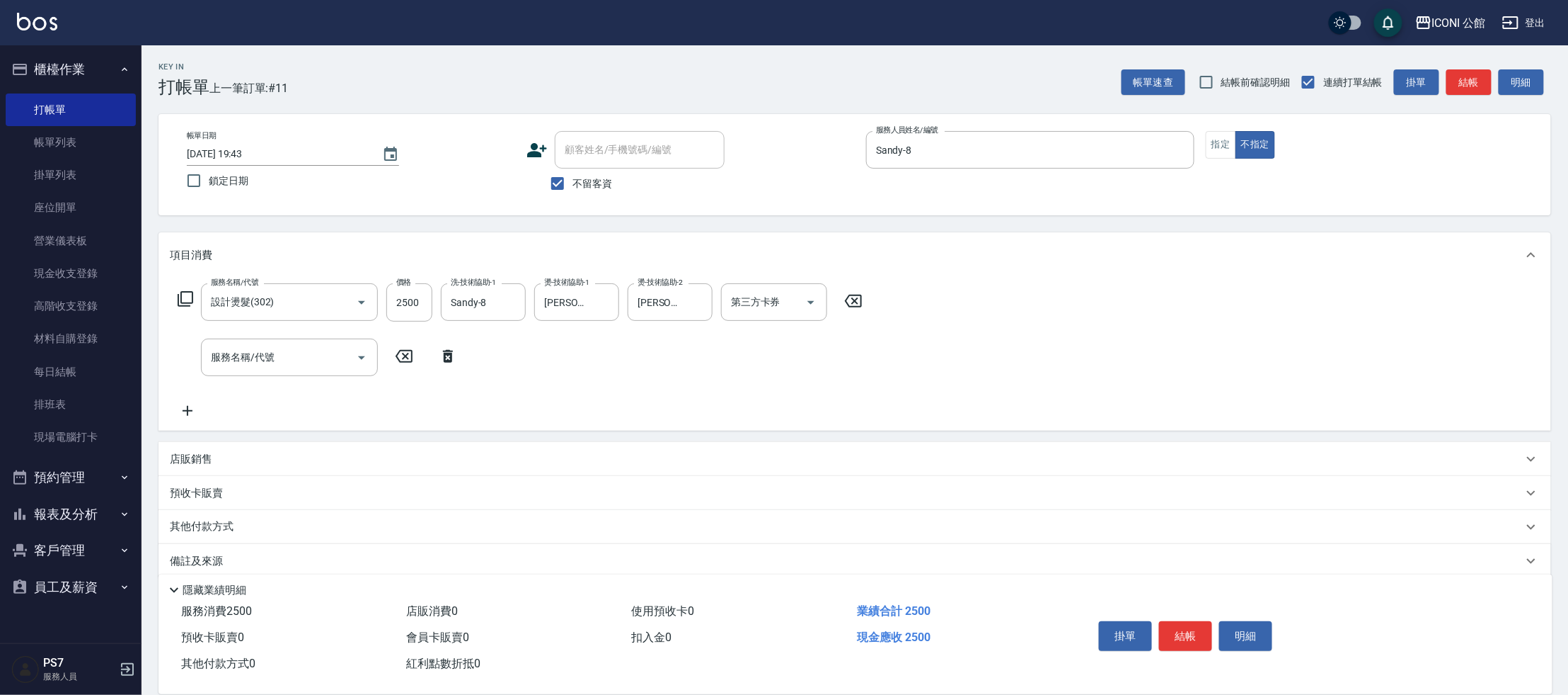
click at [184, 300] on icon at bounding box center [185, 299] width 17 height 17
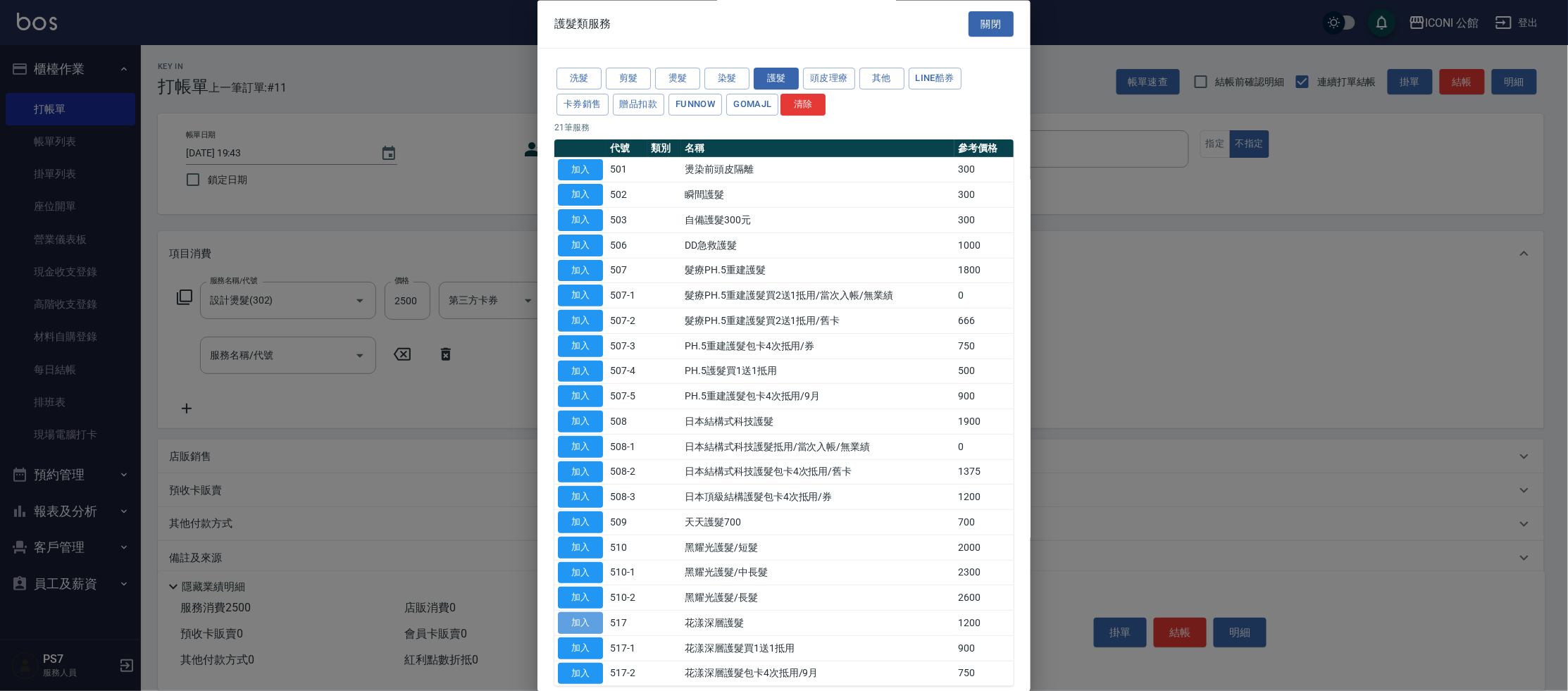
click at [591, 613] on button "加入" at bounding box center [580, 623] width 45 height 22
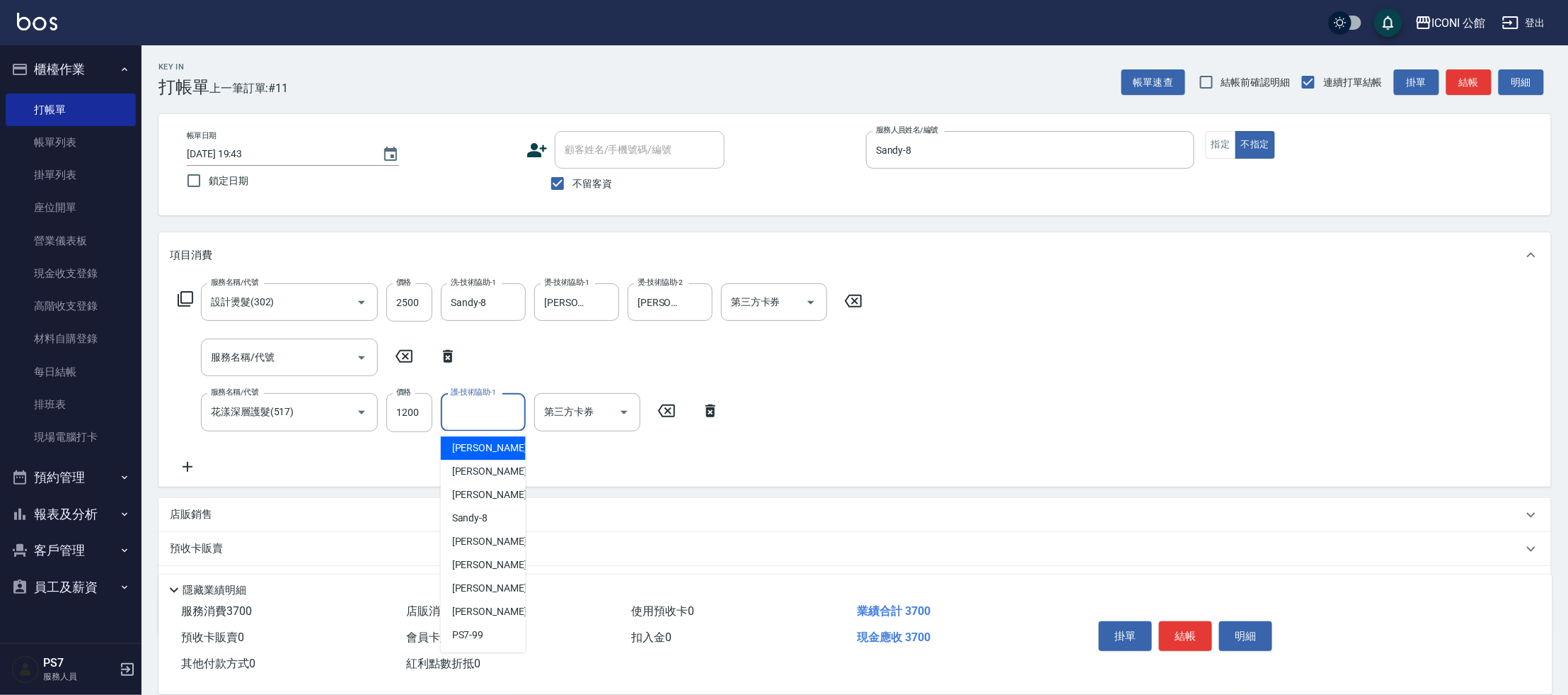
click at [503, 418] on input "護-技術協助-1" at bounding box center [483, 412] width 72 height 25
type input "[PERSON_NAME]-24"
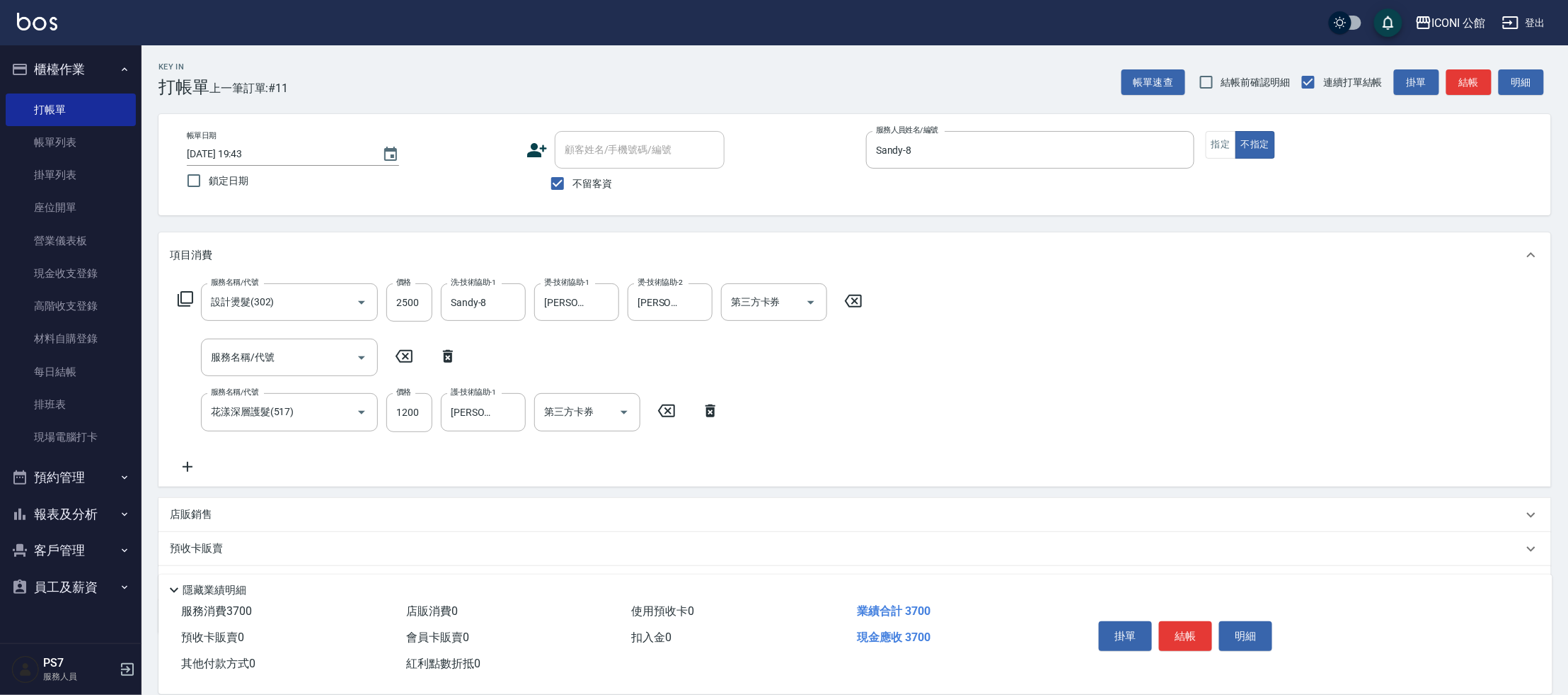
drag, startPoint x: 188, startPoint y: 512, endPoint x: 1588, endPoint y: 437, distance: 1402.0
click at [1568, 437] on html "ICONI 公館 登出 櫃檯作業 打帳單 帳單列表 掛單列表 座位開單 營業儀表板 現金收支登錄 高階收支登錄 材料自購登錄 每日結帳 排班表 現場電腦打卡 …" at bounding box center [784, 383] width 1568 height 767
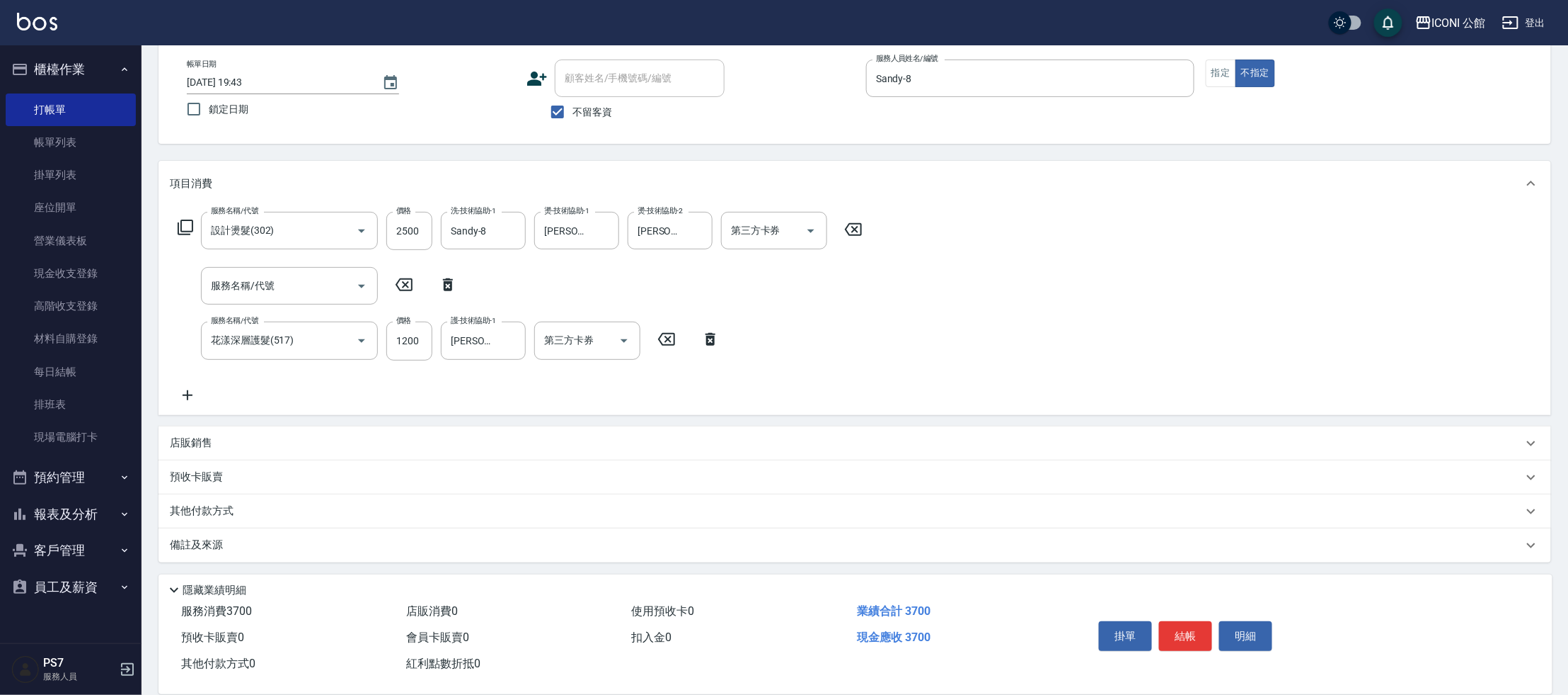
click at [193, 509] on p "其他付款方式" at bounding box center [205, 511] width 71 height 15
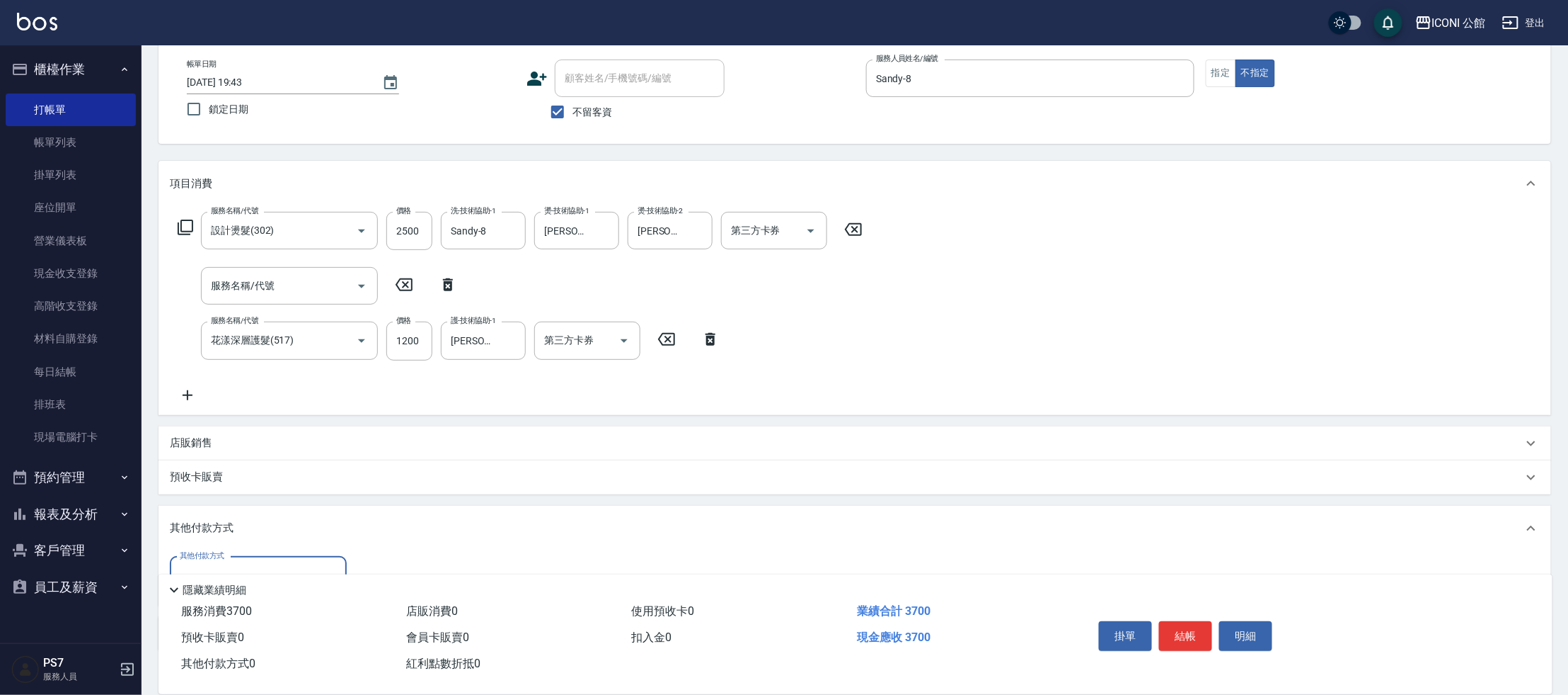
scroll to position [0, 0]
click at [227, 562] on div "其他付款方式" at bounding box center [258, 575] width 177 height 37
click at [242, 539] on span "信用卡" at bounding box center [258, 539] width 177 height 23
type input "信用卡"
click at [412, 562] on input "0" at bounding box center [408, 576] width 107 height 38
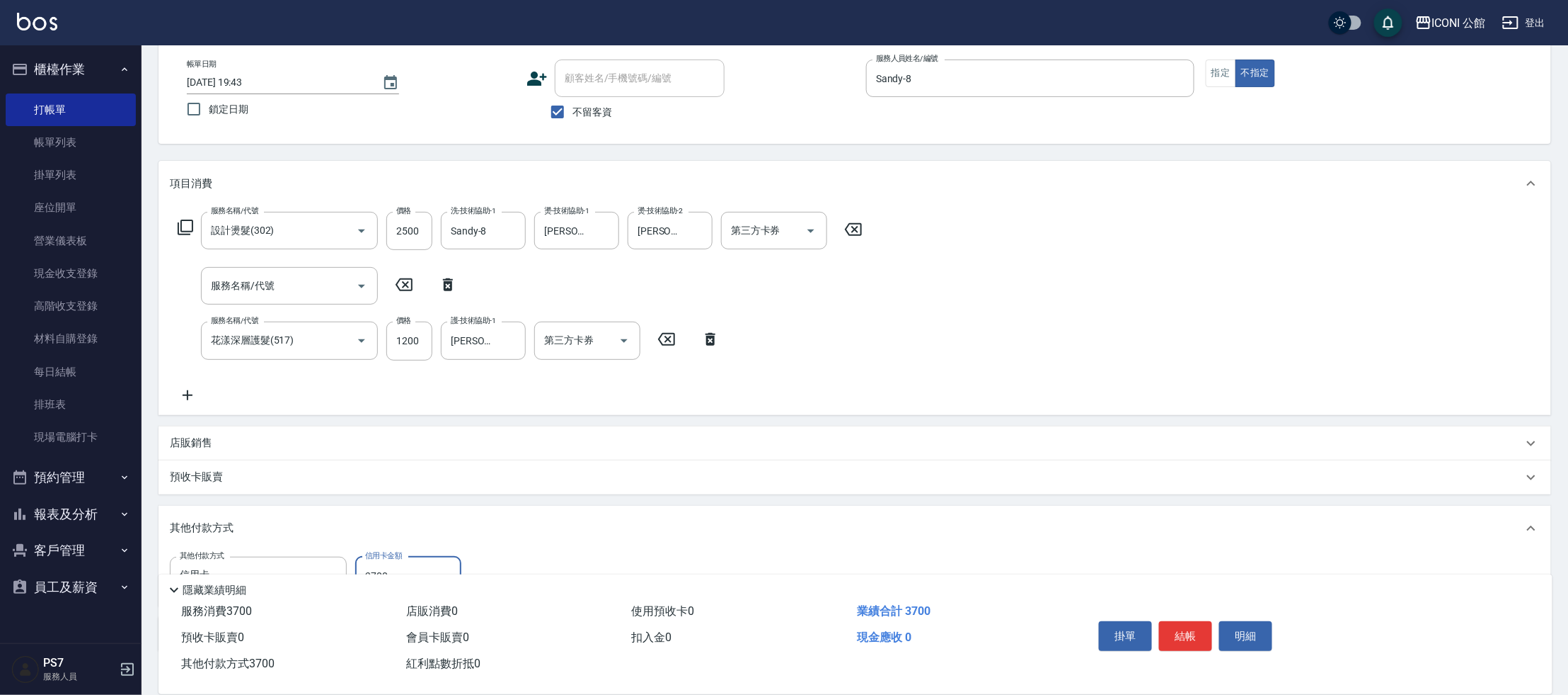
type input "3700"
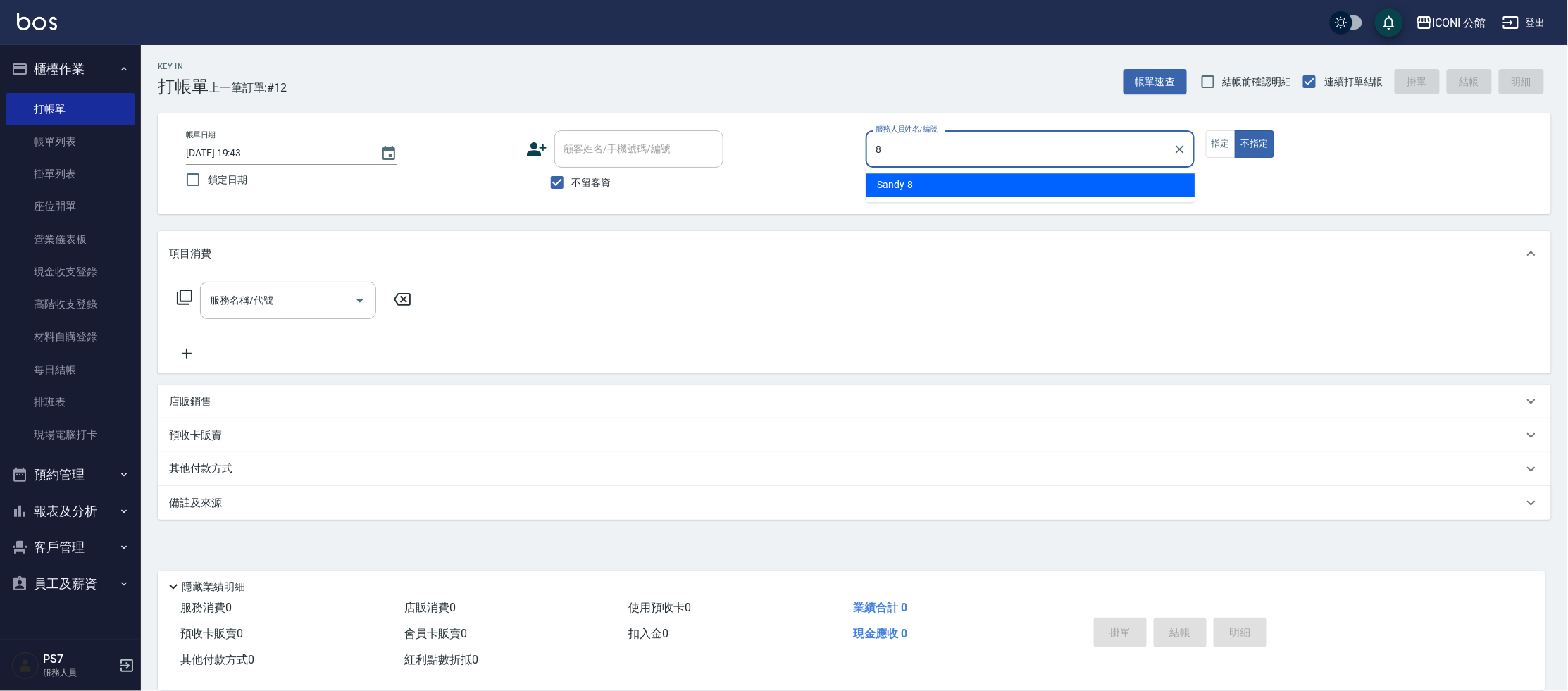
type input "Sandy-8"
type button "false"
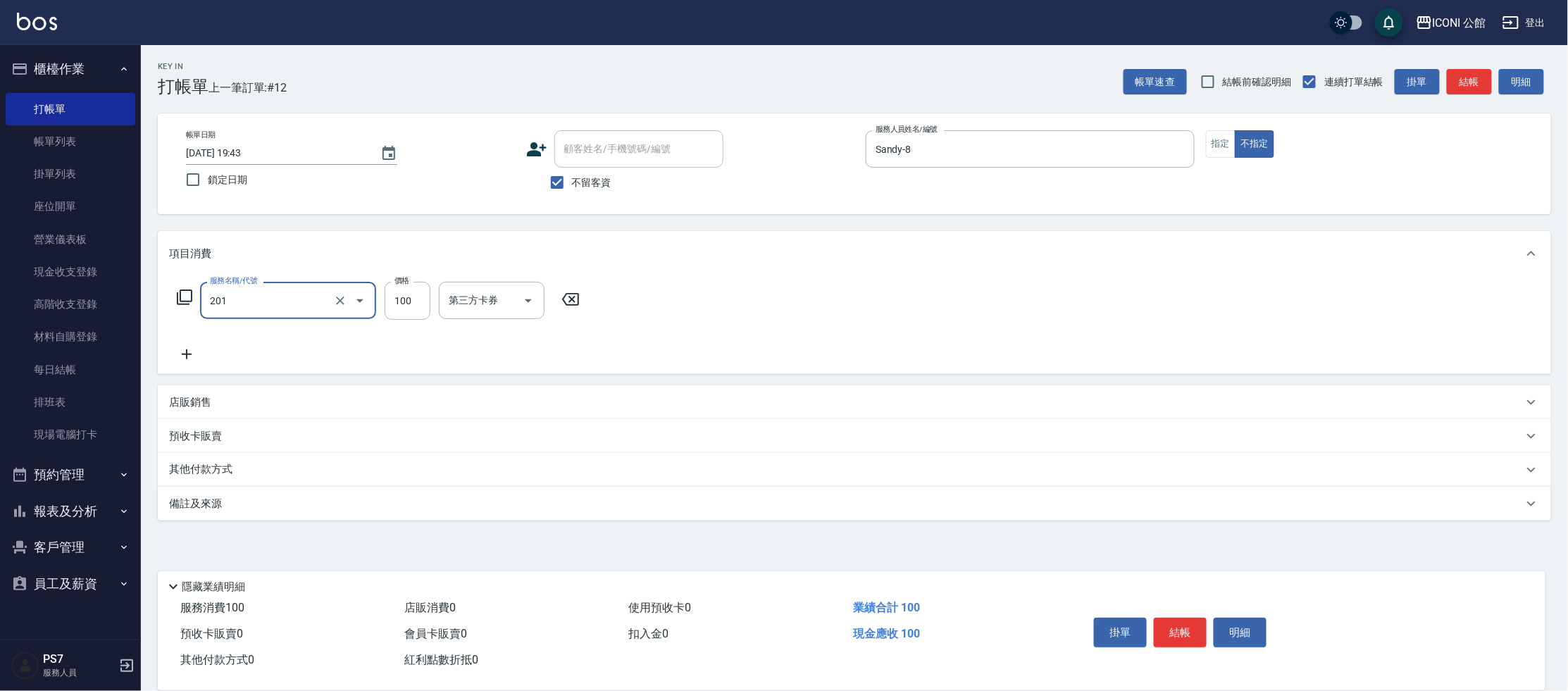
type input "剪瀏(201)"
type input "[DATE] 19:44"
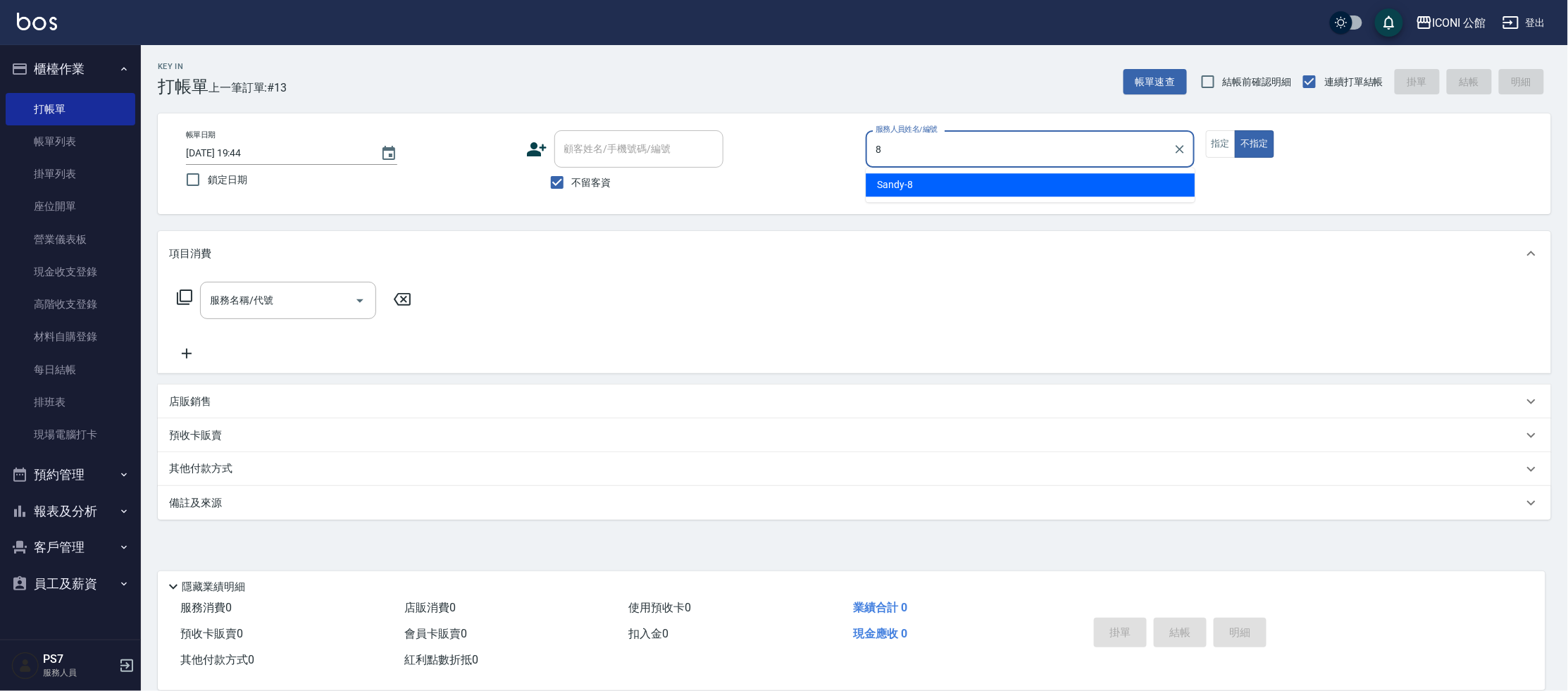
type input "Sandy-8"
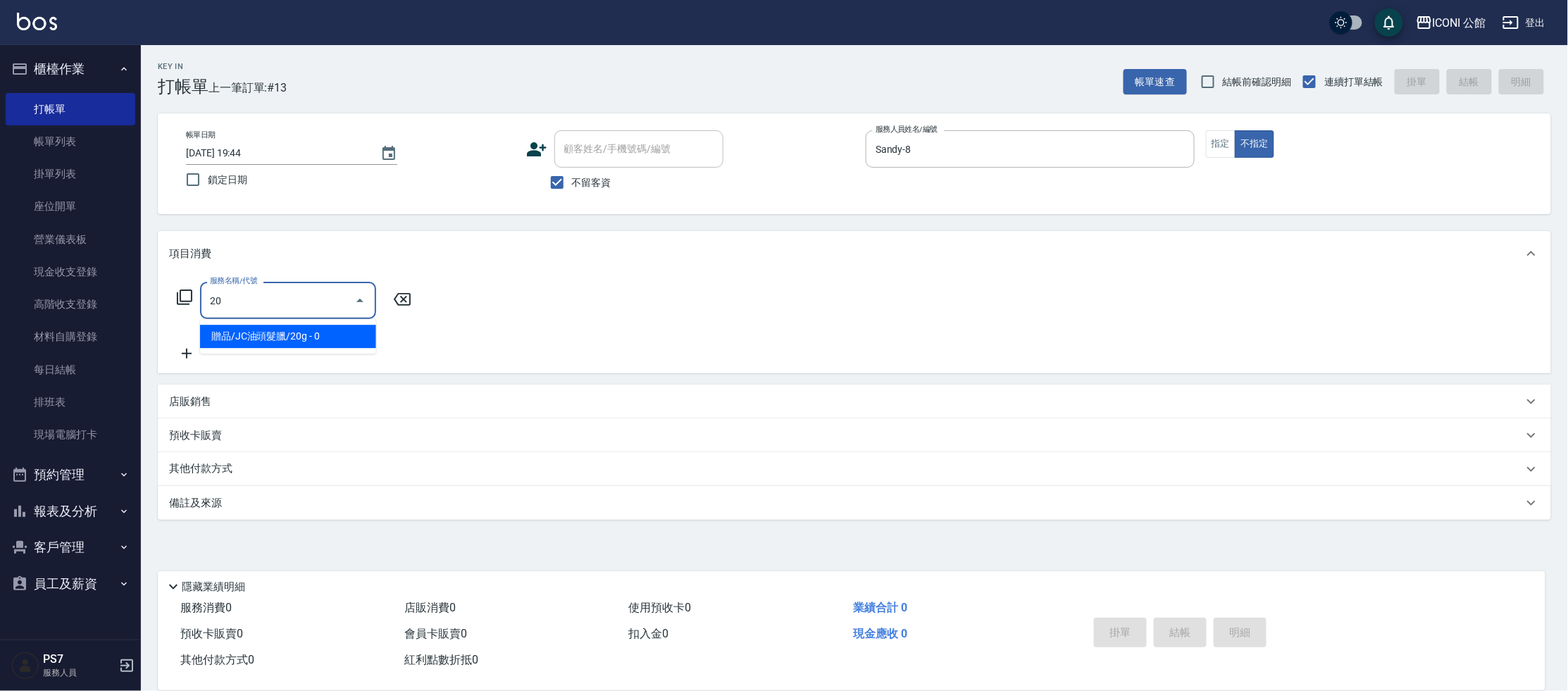
type input "204"
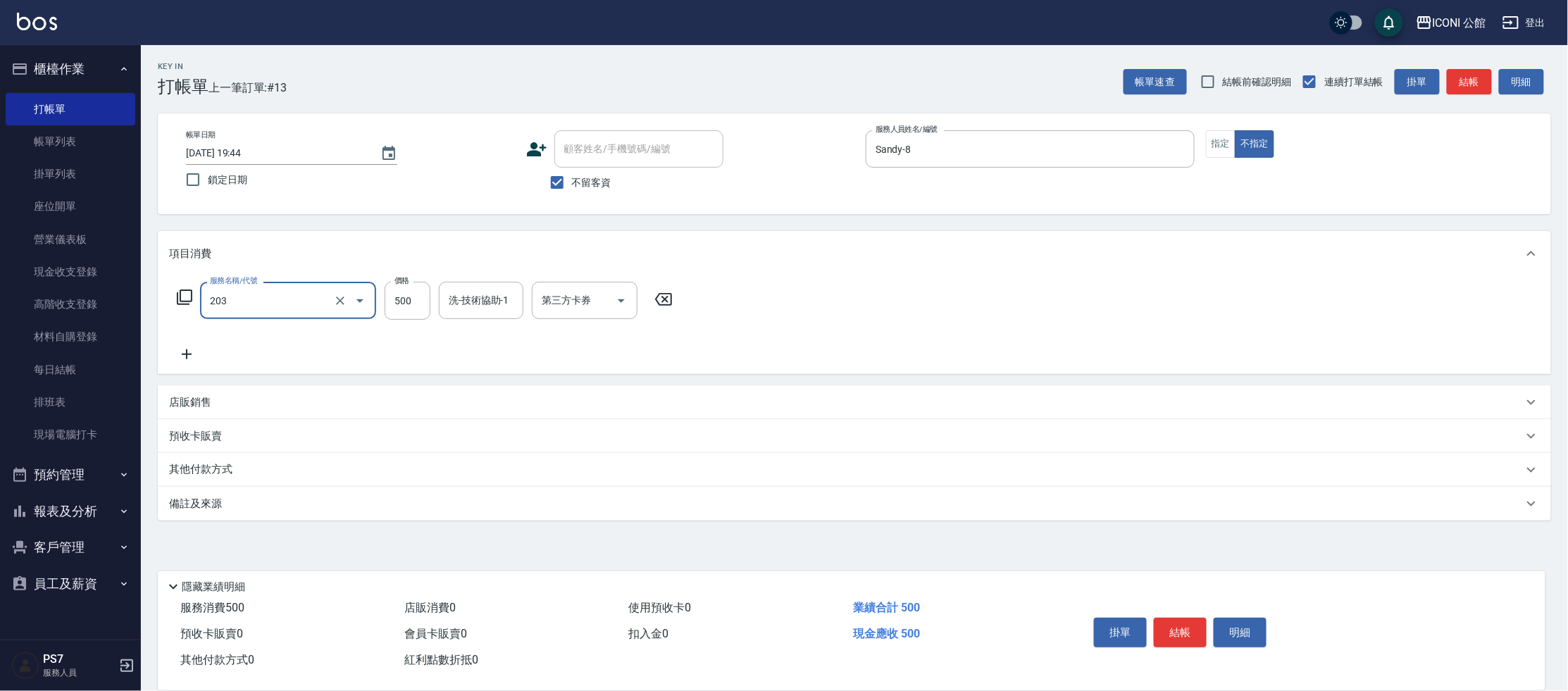
type input "不指定洗+剪(203)"
type input "[PERSON_NAME]-24"
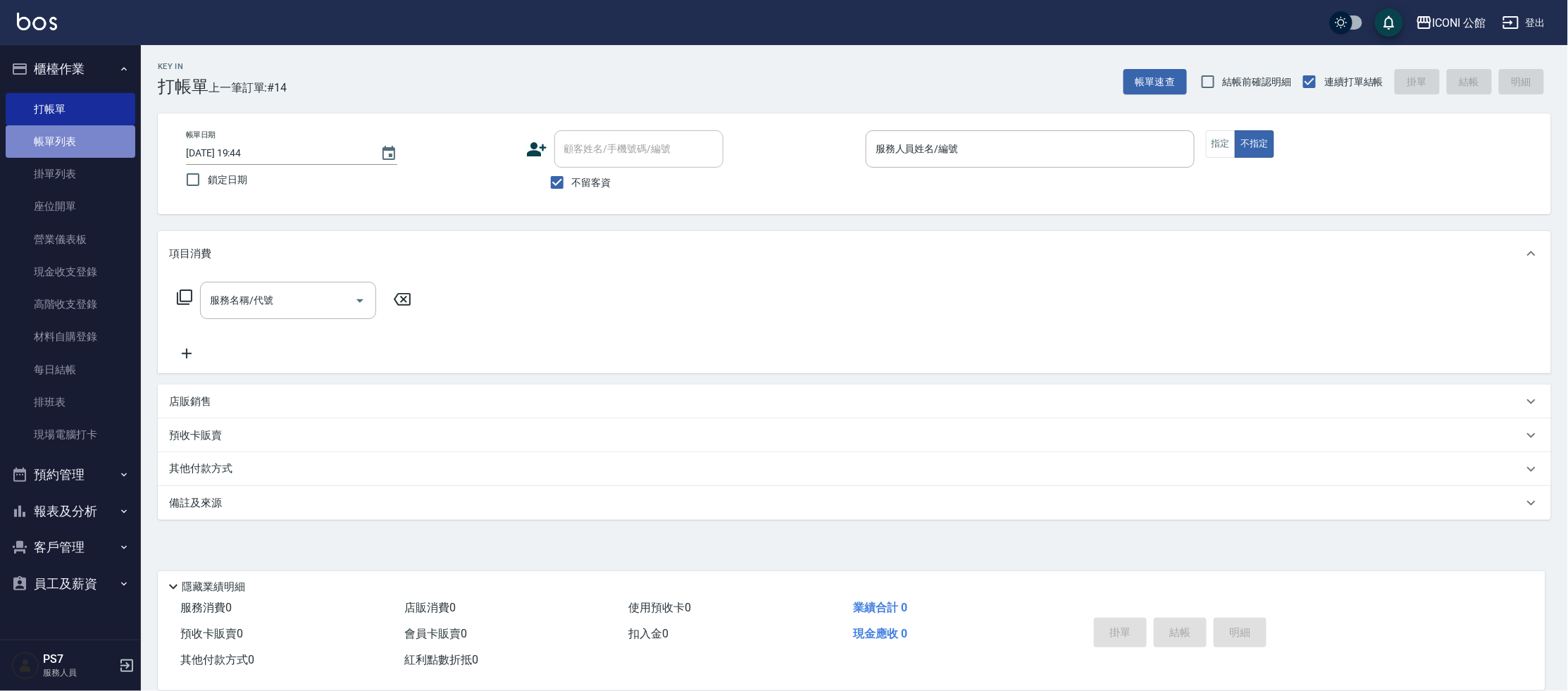
click at [76, 154] on link "帳單列表" at bounding box center [71, 141] width 130 height 32
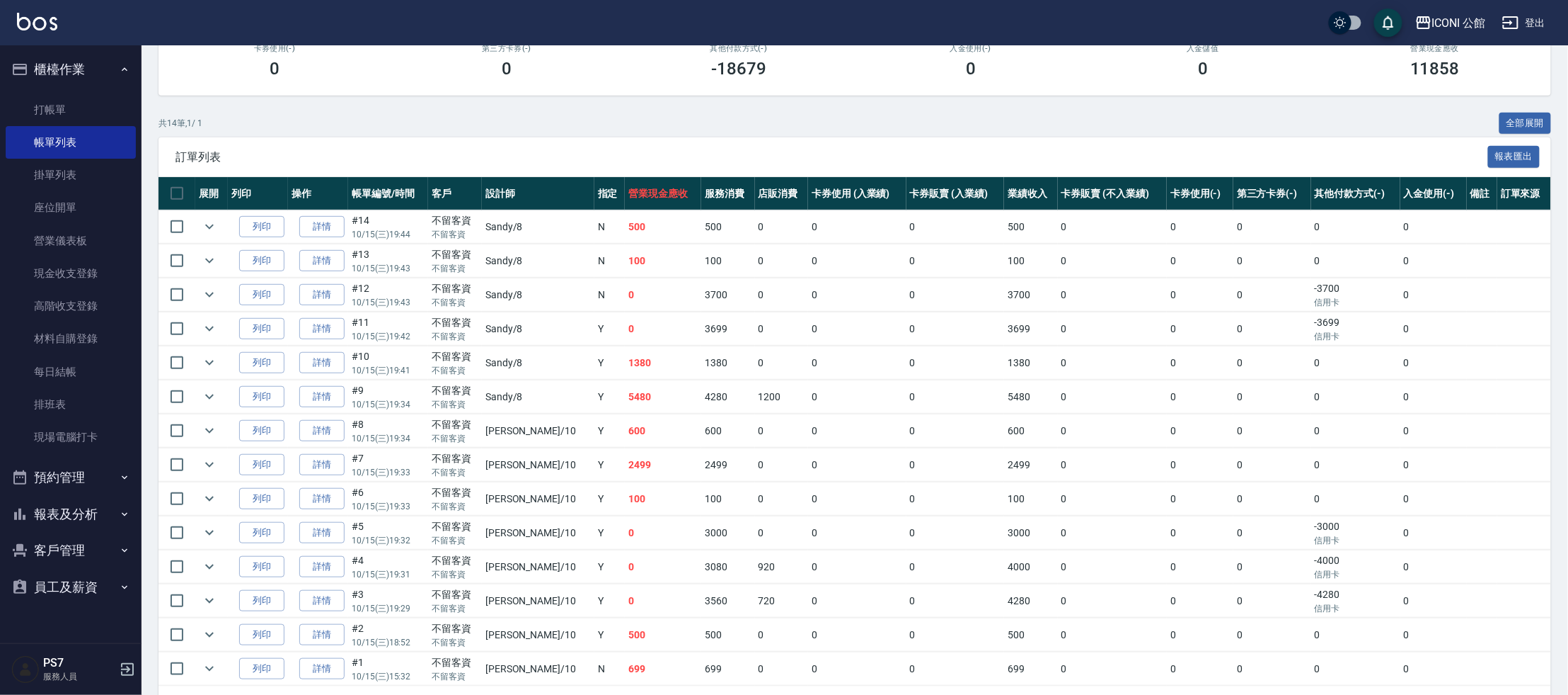
scroll to position [252, 0]
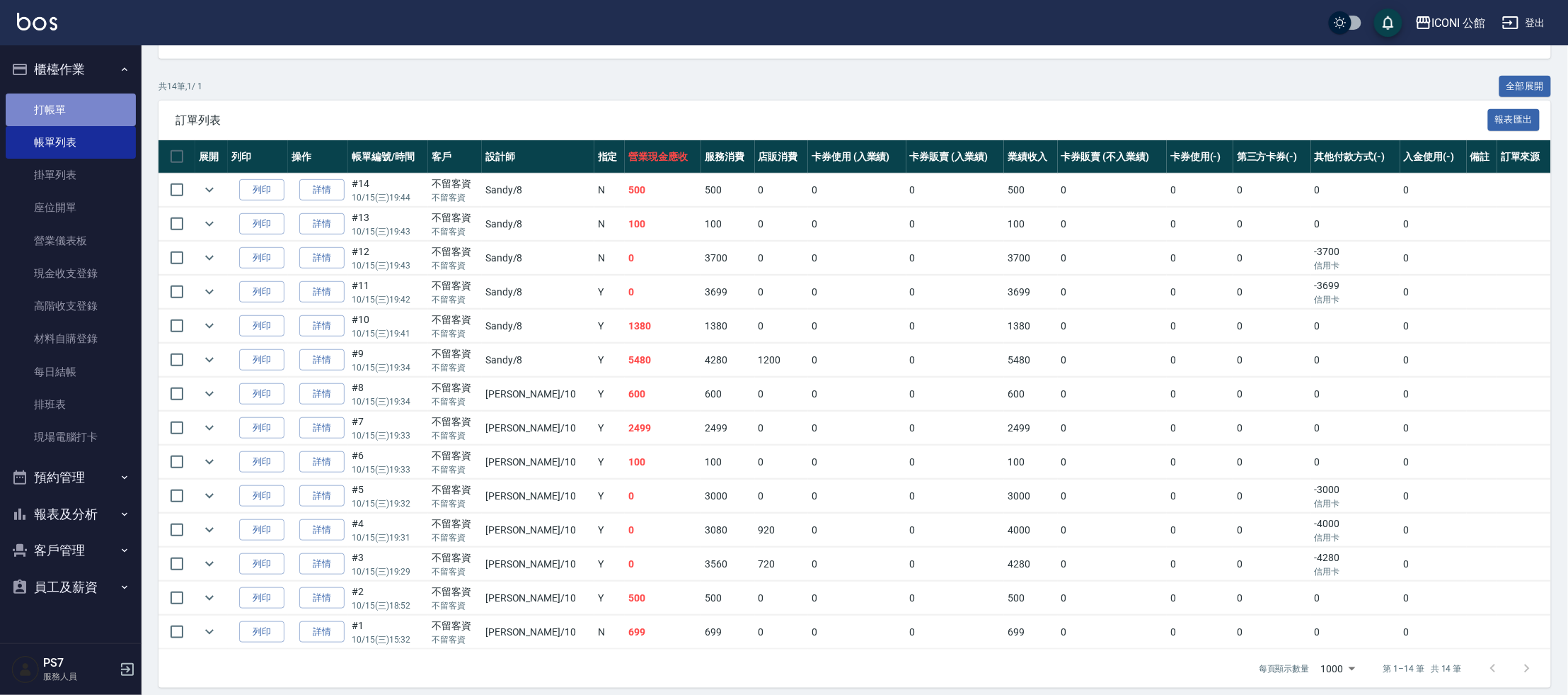
click at [58, 110] on link "打帳單" at bounding box center [71, 109] width 131 height 33
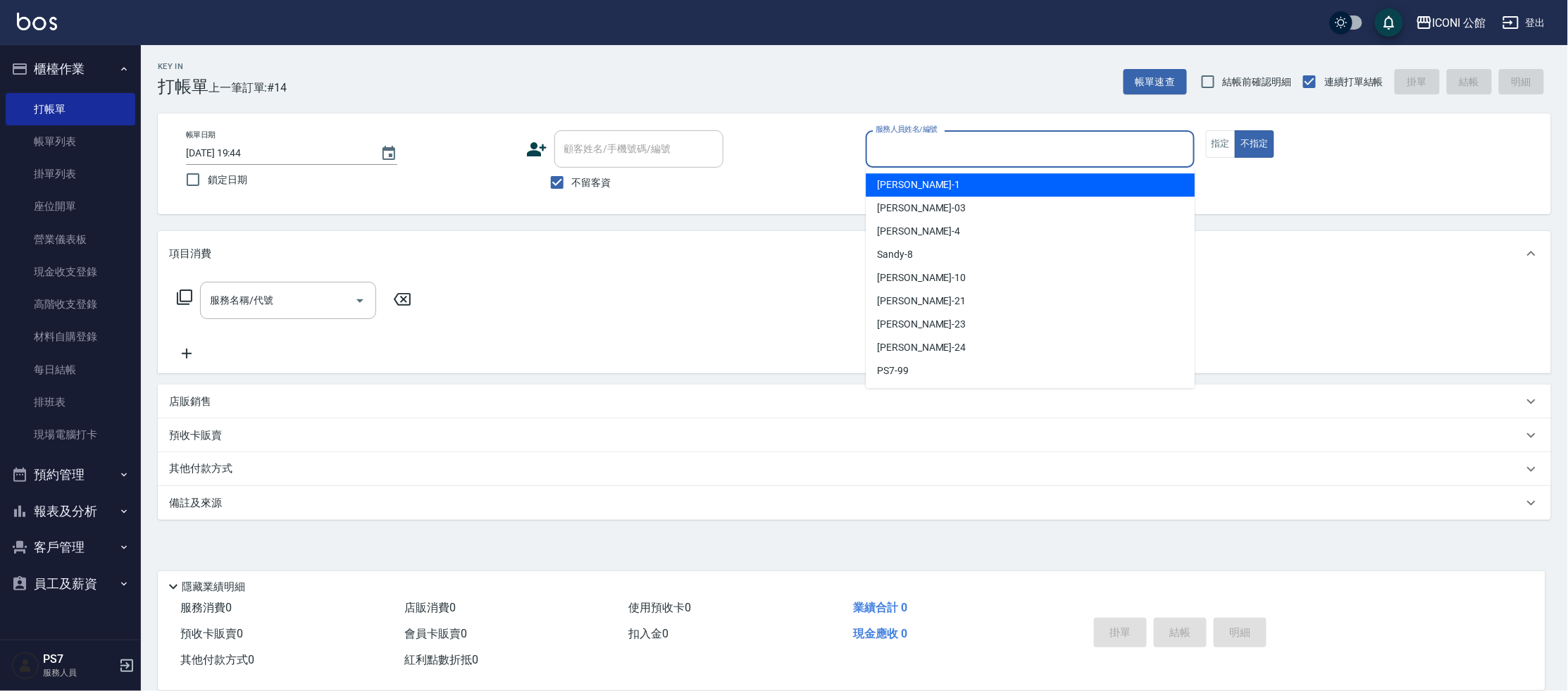
click at [1039, 159] on input "服務人員姓名/編號" at bounding box center [1029, 149] width 316 height 25
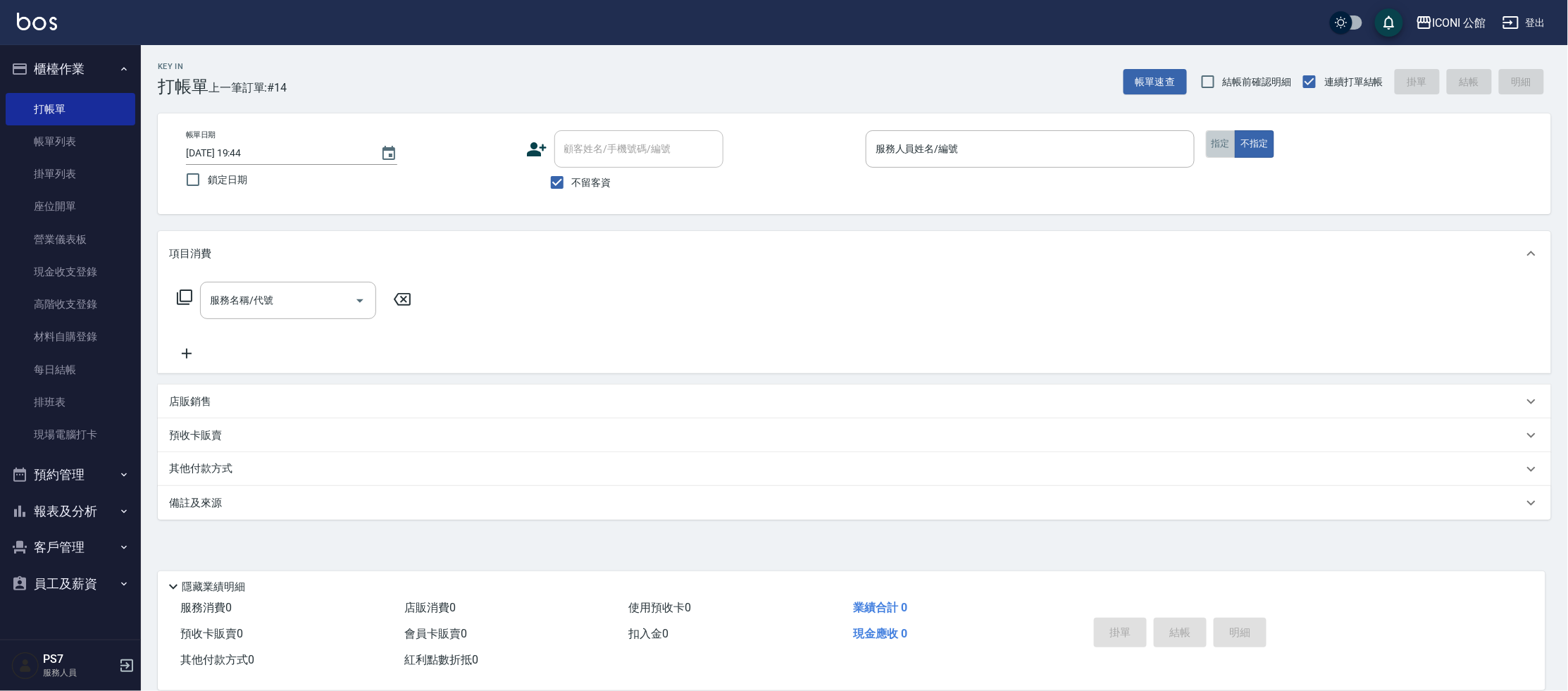
click at [1212, 148] on button "指定" at bounding box center [1221, 143] width 31 height 28
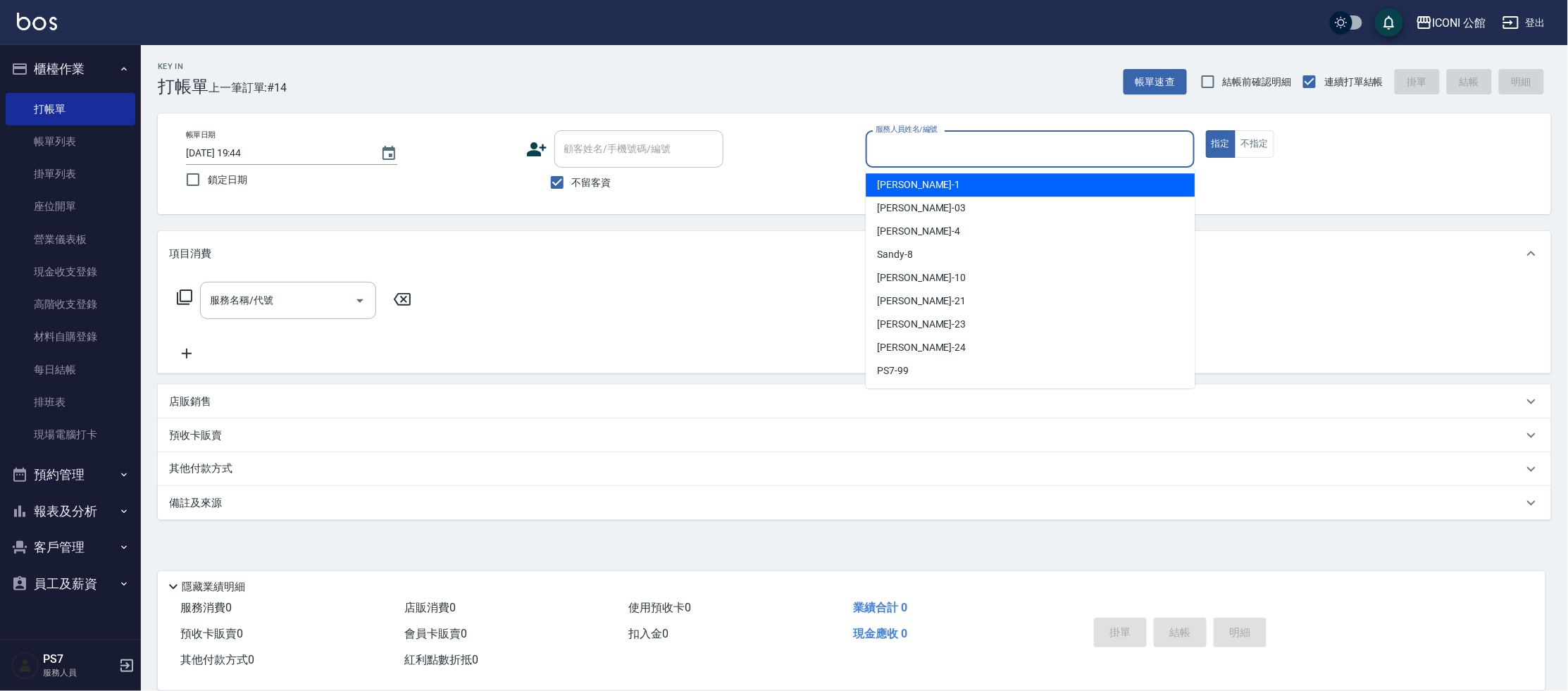
click at [955, 141] on input "服務人員姓名/編號" at bounding box center [1029, 149] width 316 height 25
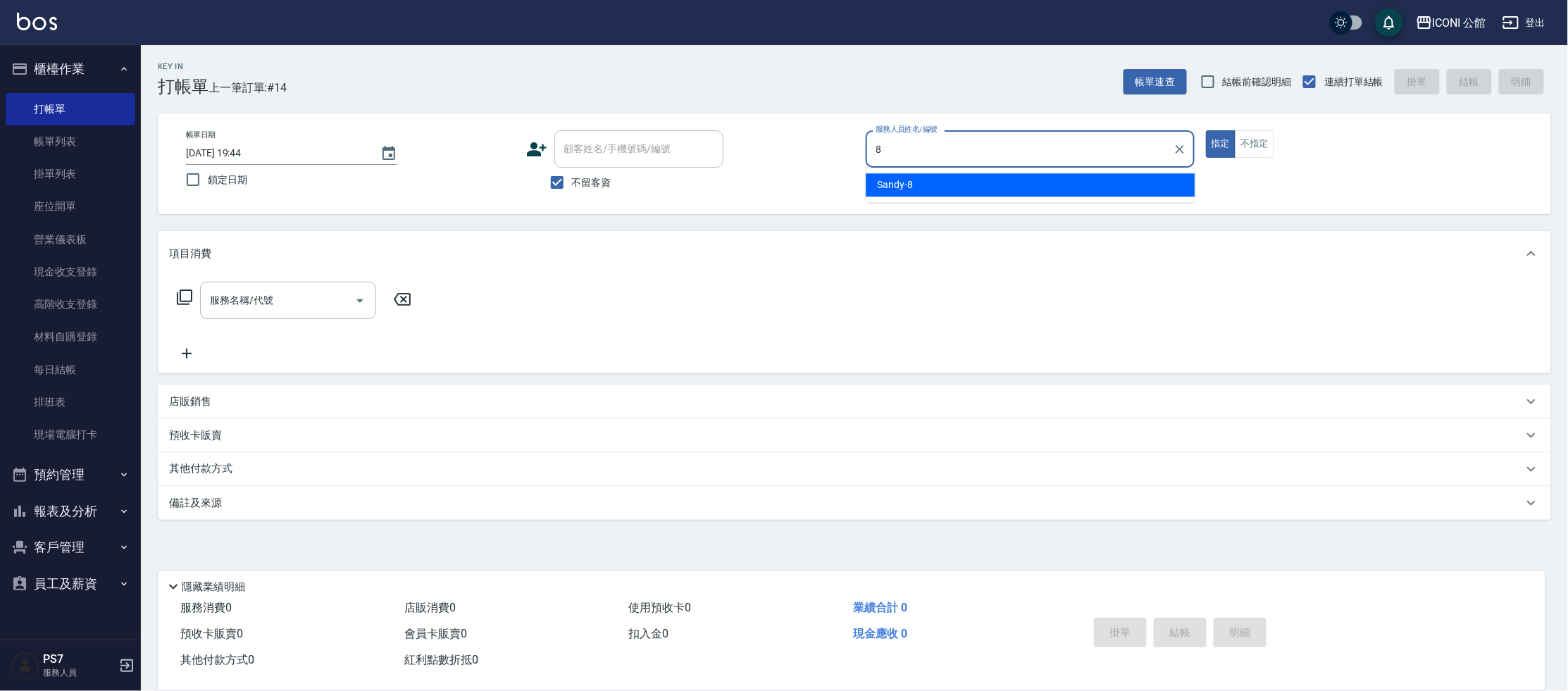
type input "Sandy-8"
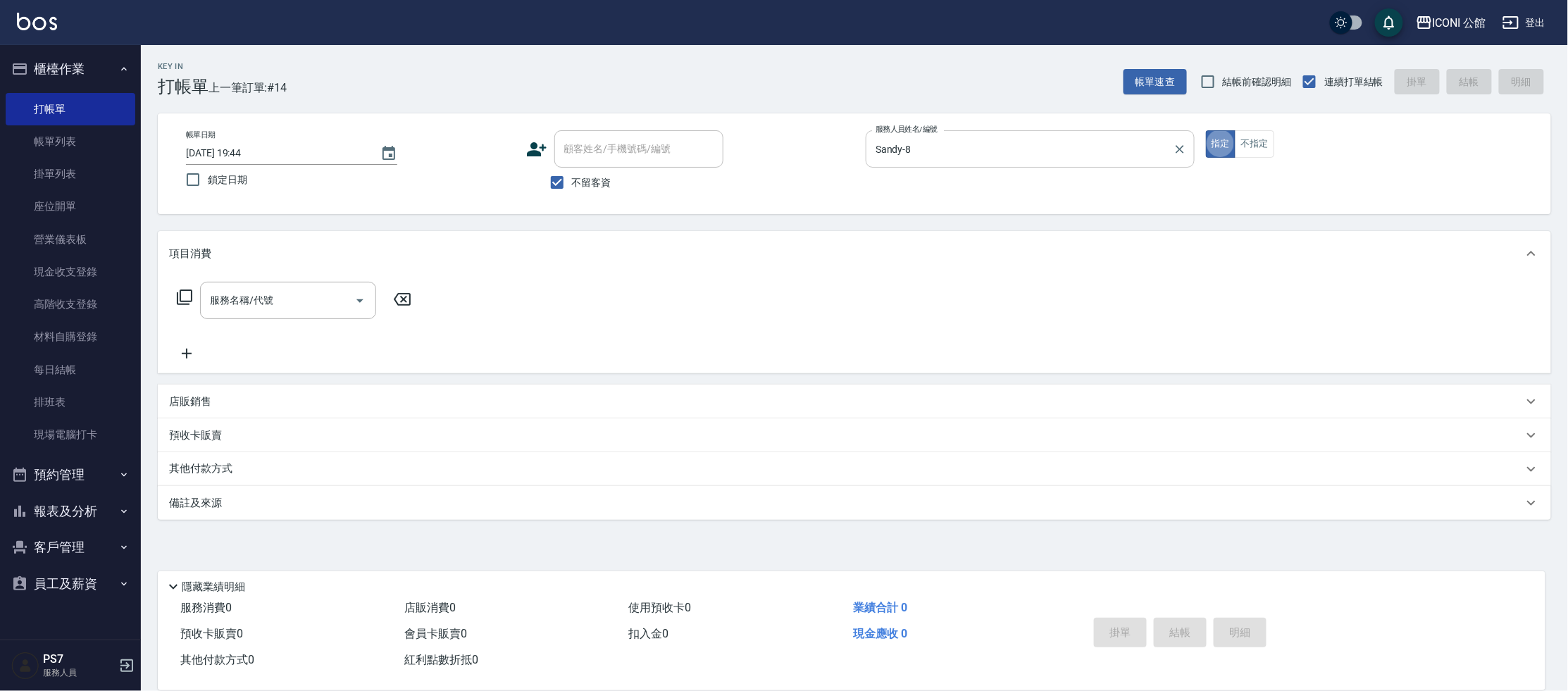
type button "true"
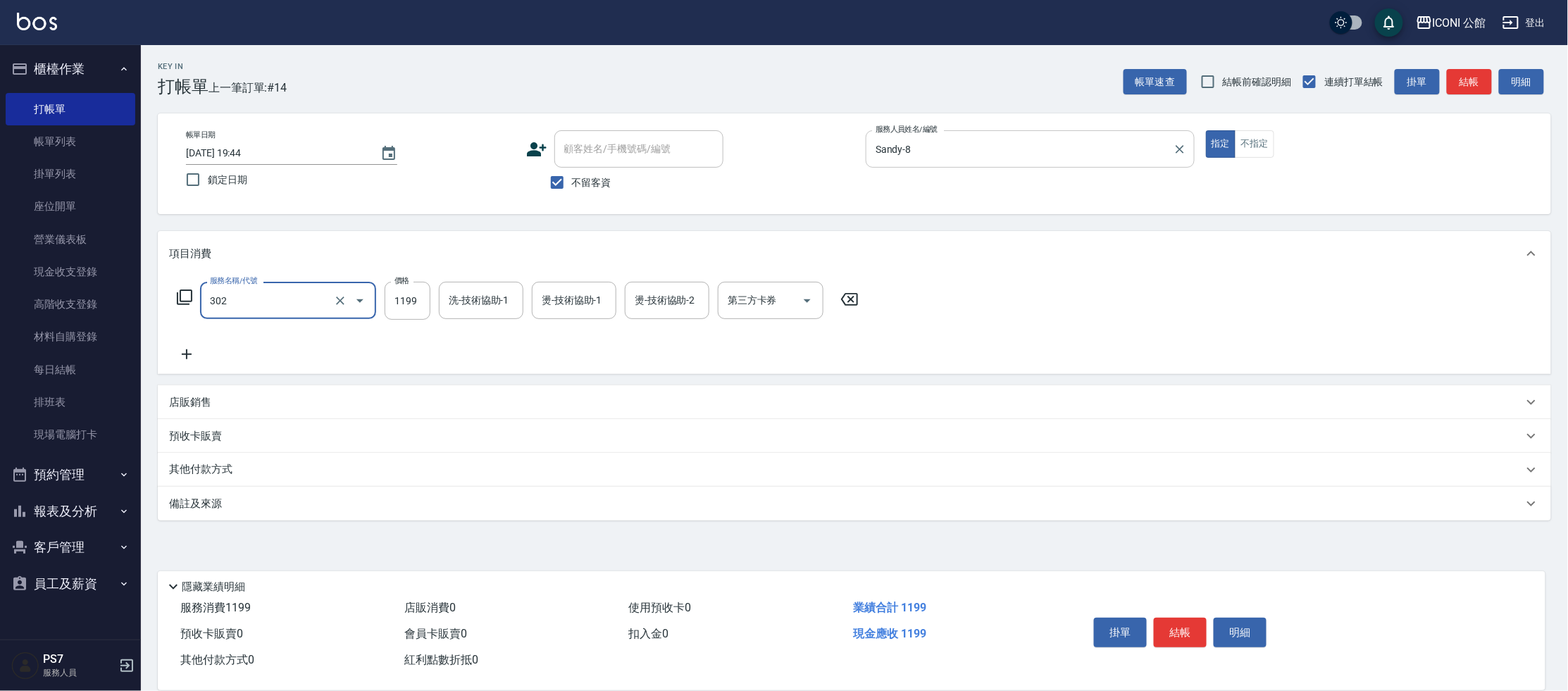
type input "設計燙髮(302)"
type input "1380"
type input "[PERSON_NAME]-24"
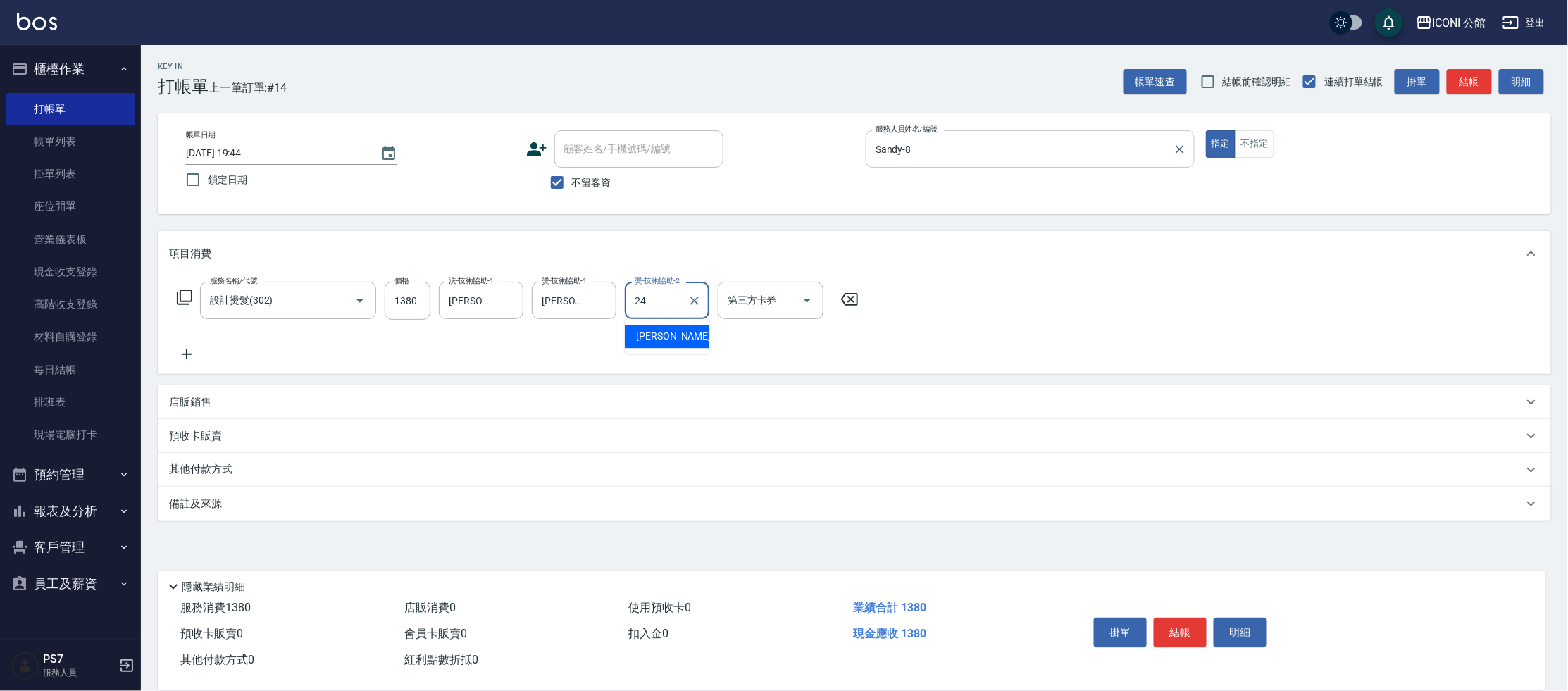
type input "[PERSON_NAME]-24"
click at [96, 146] on link "帳單列表" at bounding box center [71, 141] width 130 height 32
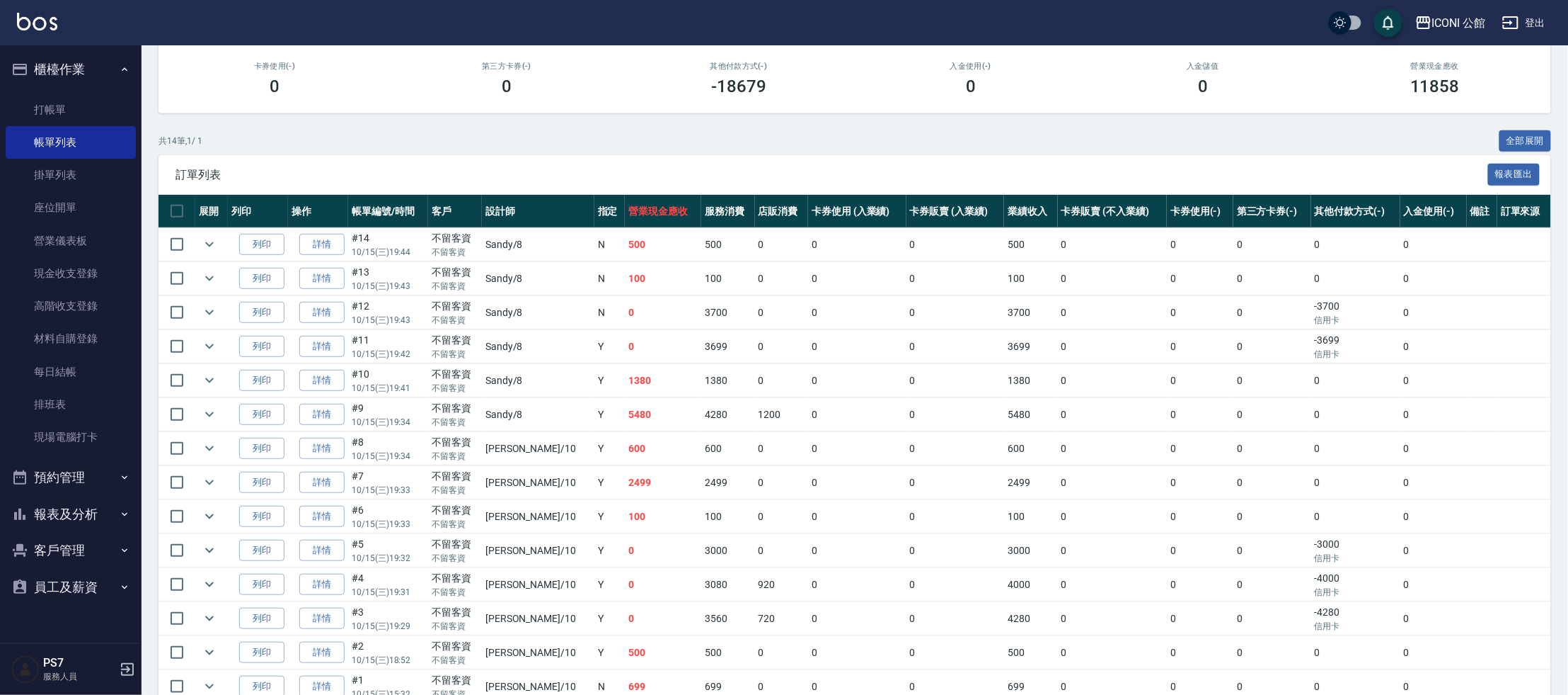
scroll to position [252, 0]
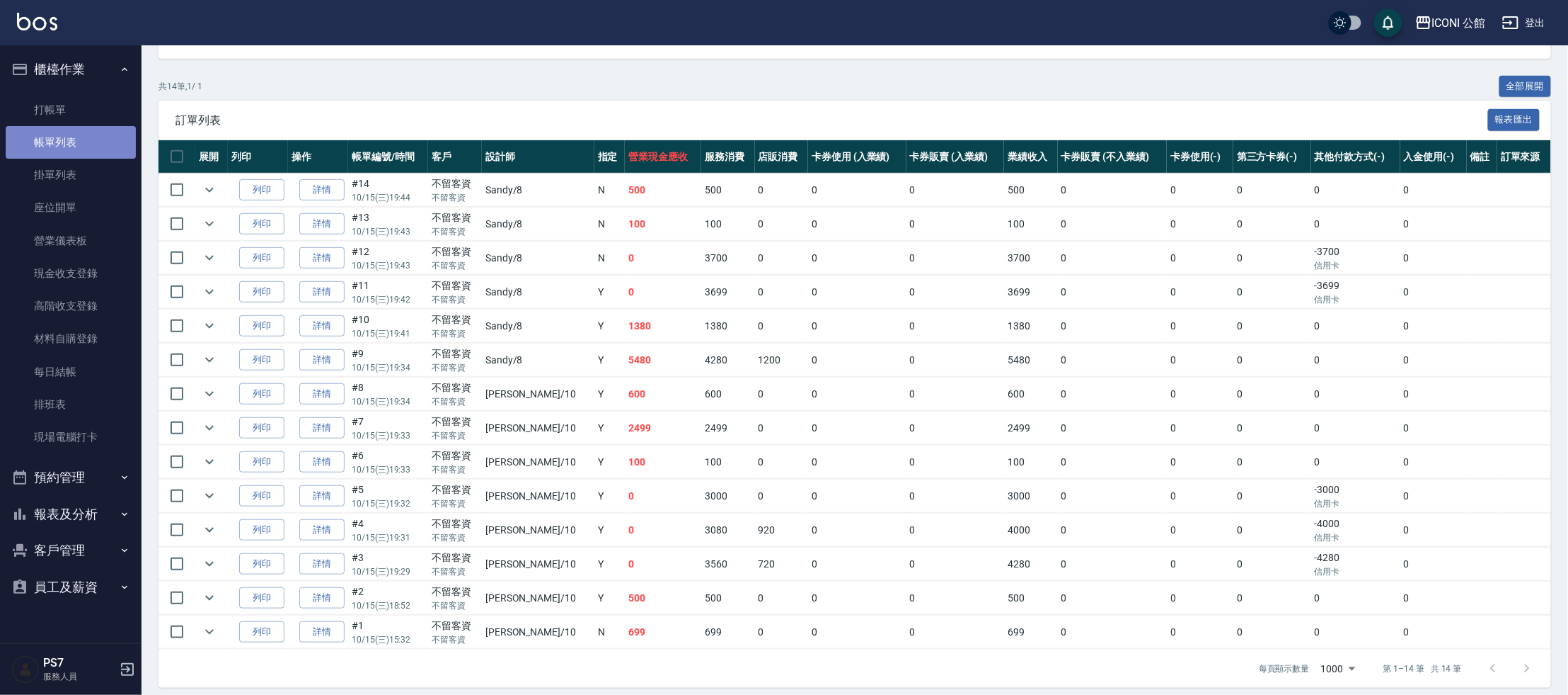
click at [100, 149] on link "帳單列表" at bounding box center [71, 142] width 131 height 33
click at [72, 110] on link "打帳單" at bounding box center [71, 109] width 131 height 33
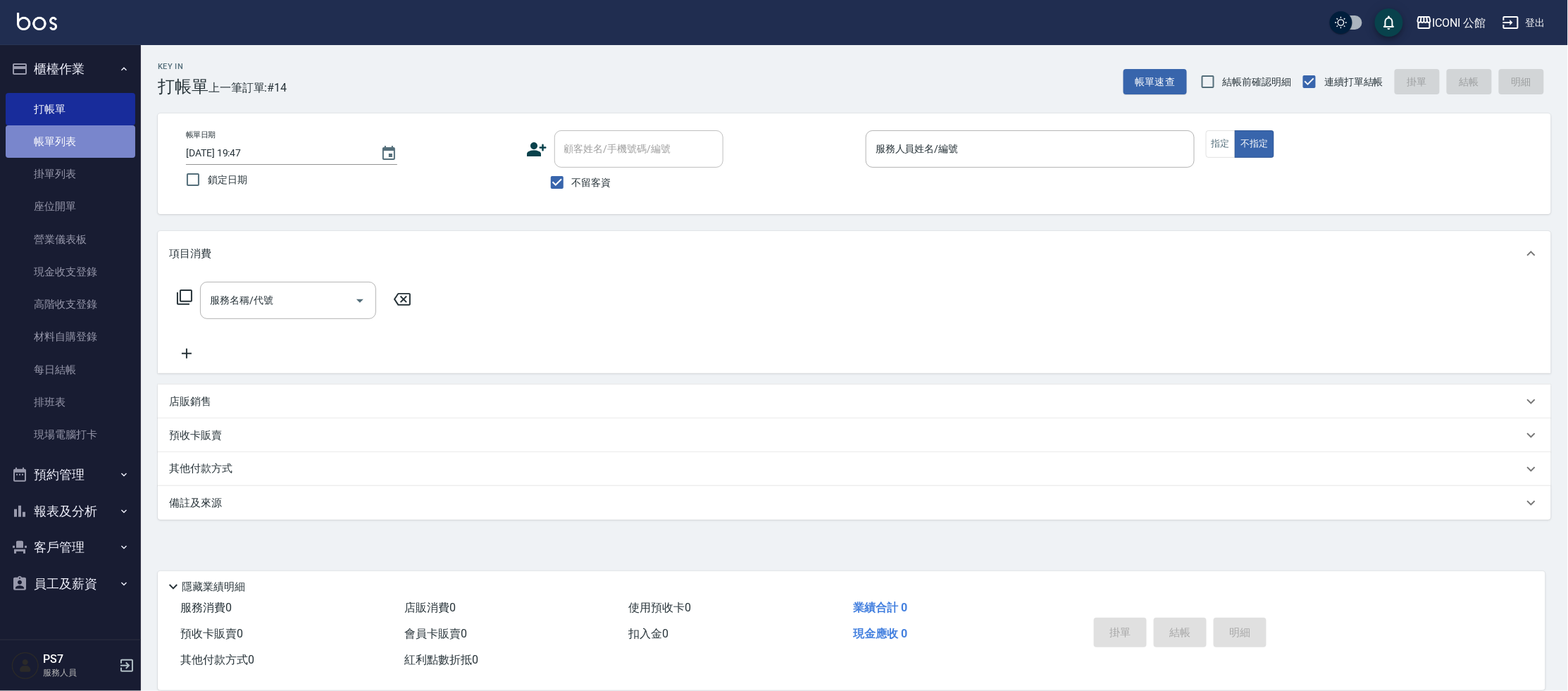
click at [67, 143] on link "帳單列表" at bounding box center [71, 141] width 130 height 32
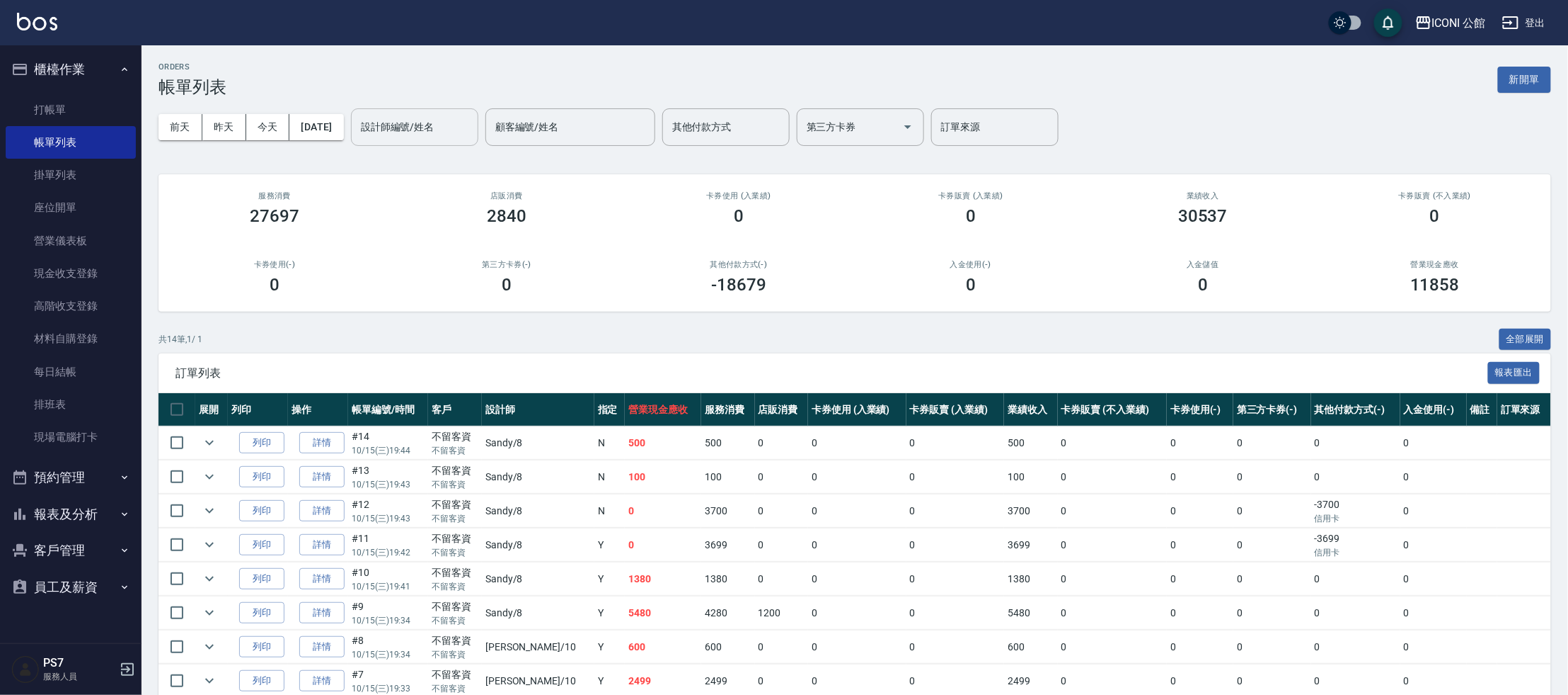
click at [425, 132] on input "設計師編號/姓名" at bounding box center [414, 127] width 114 height 25
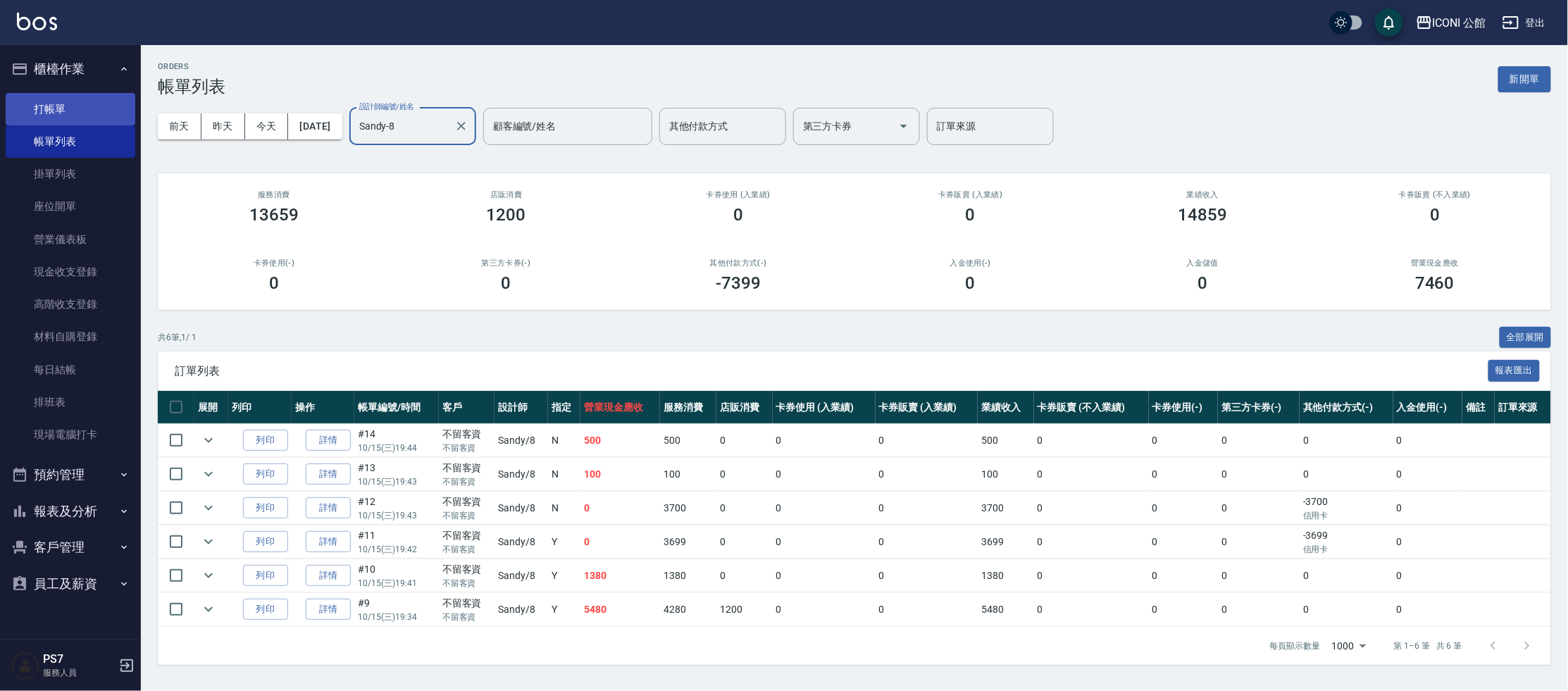
type input "Sandy-8"
click at [47, 102] on link "打帳單" at bounding box center [71, 109] width 130 height 32
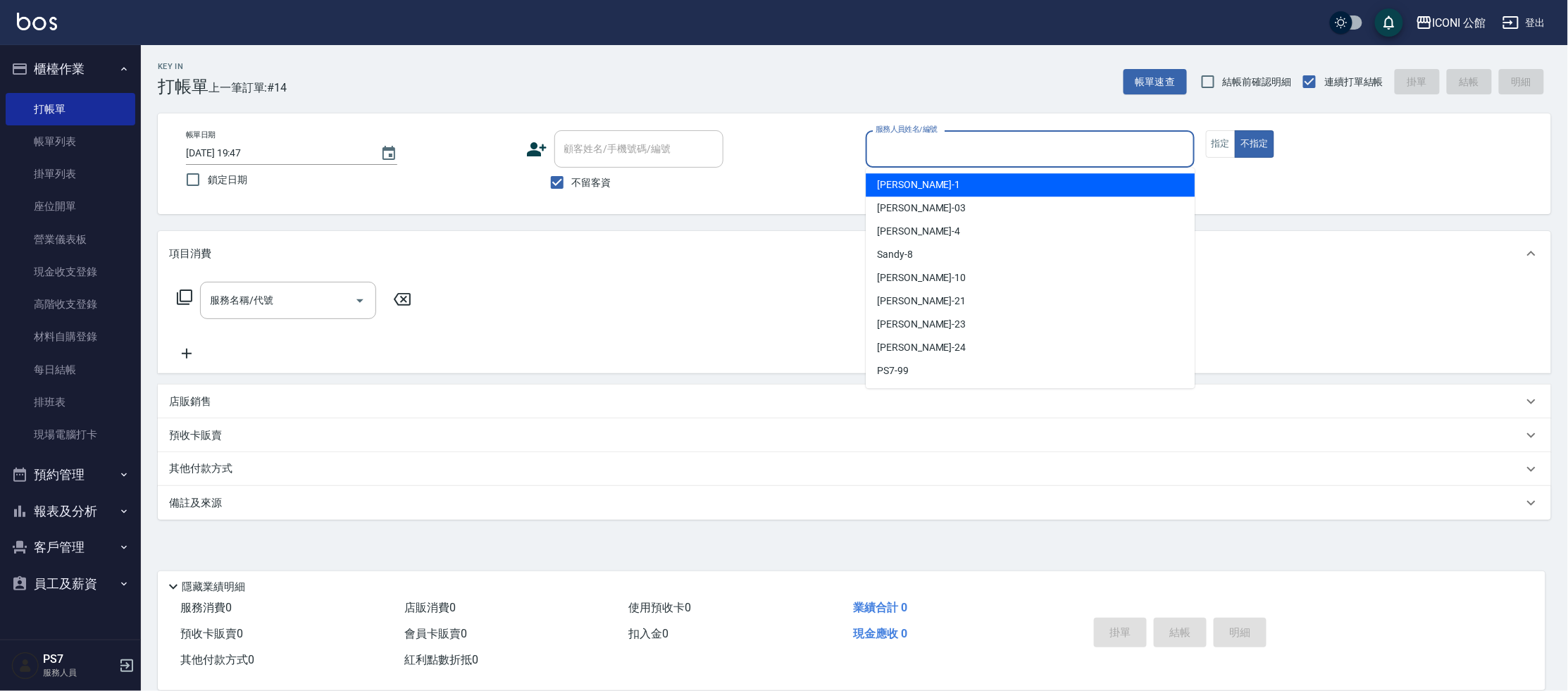
click at [1062, 143] on input "服務人員姓名/編號" at bounding box center [1029, 149] width 316 height 25
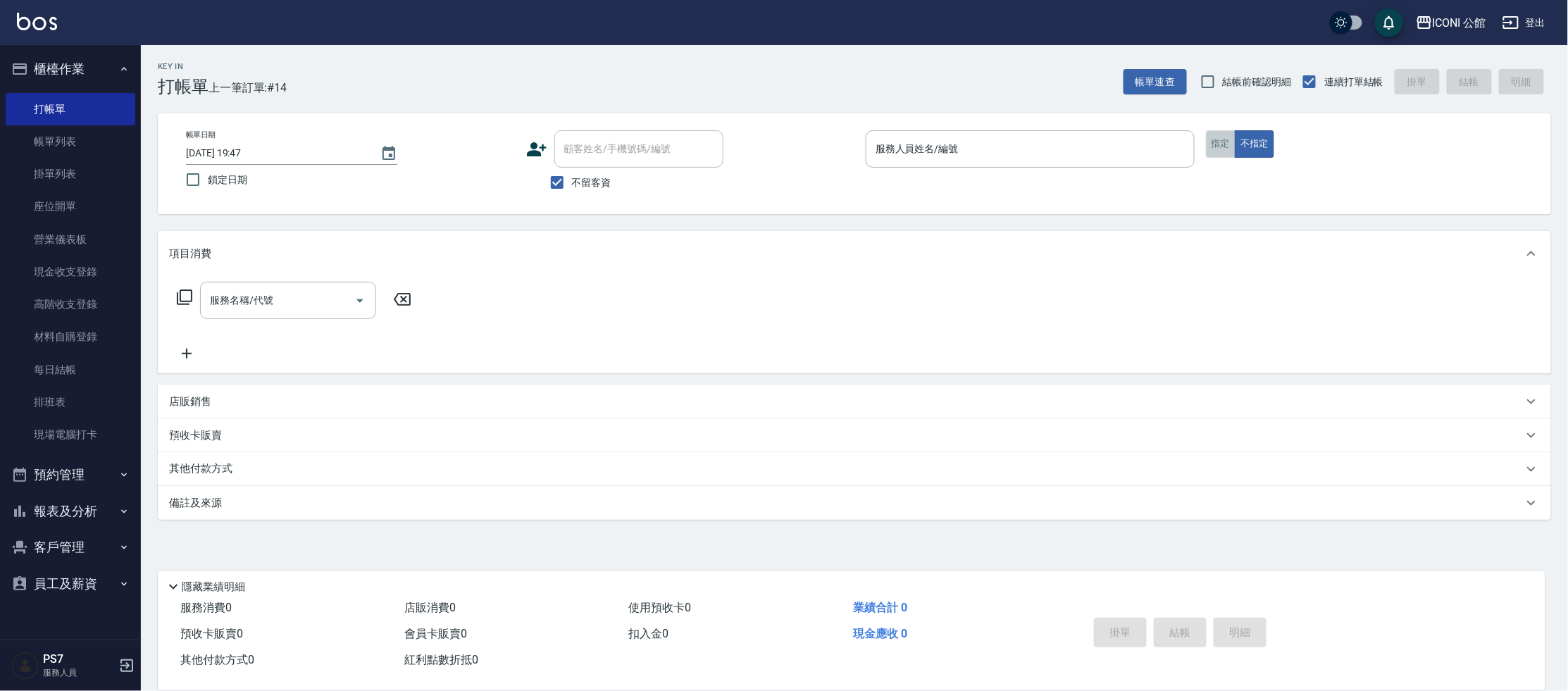
click at [1223, 147] on button "指定" at bounding box center [1221, 143] width 31 height 28
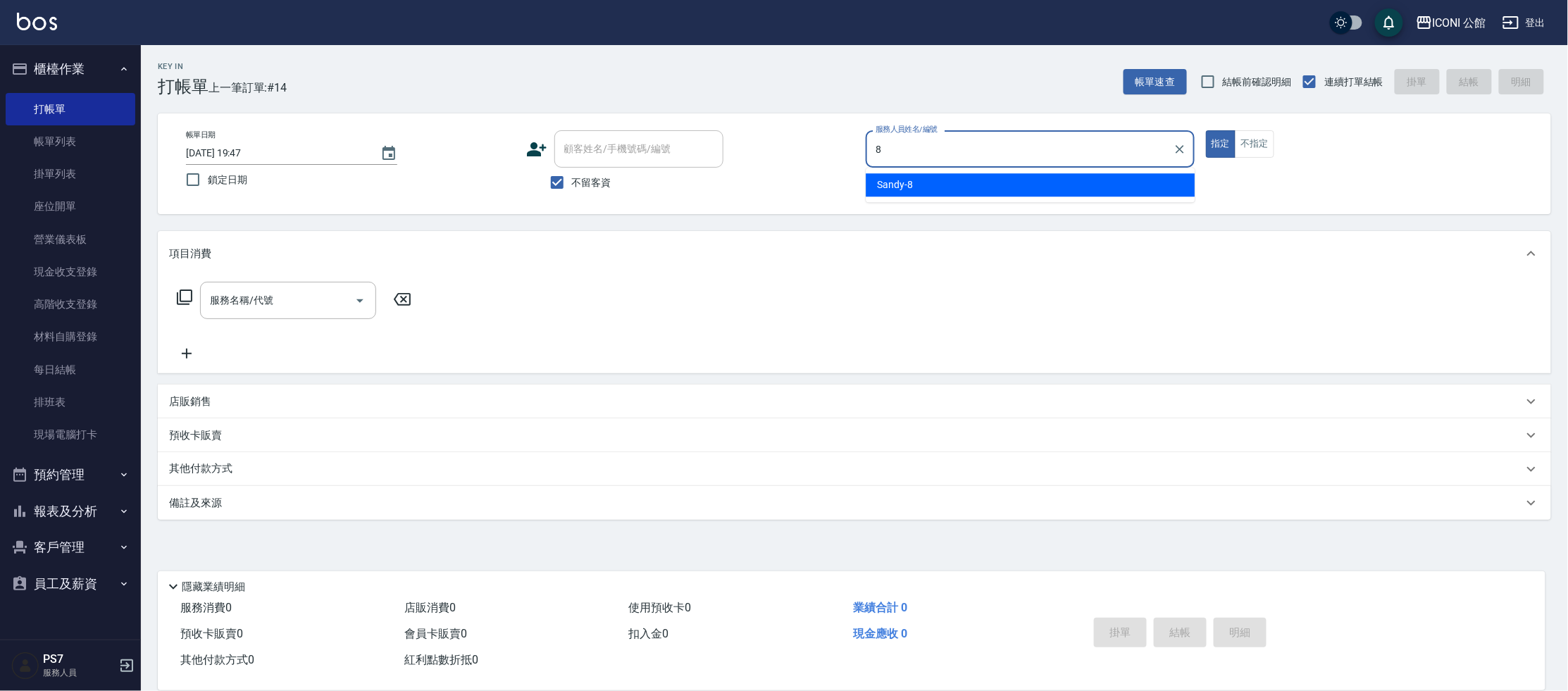
type input "Sandy-8"
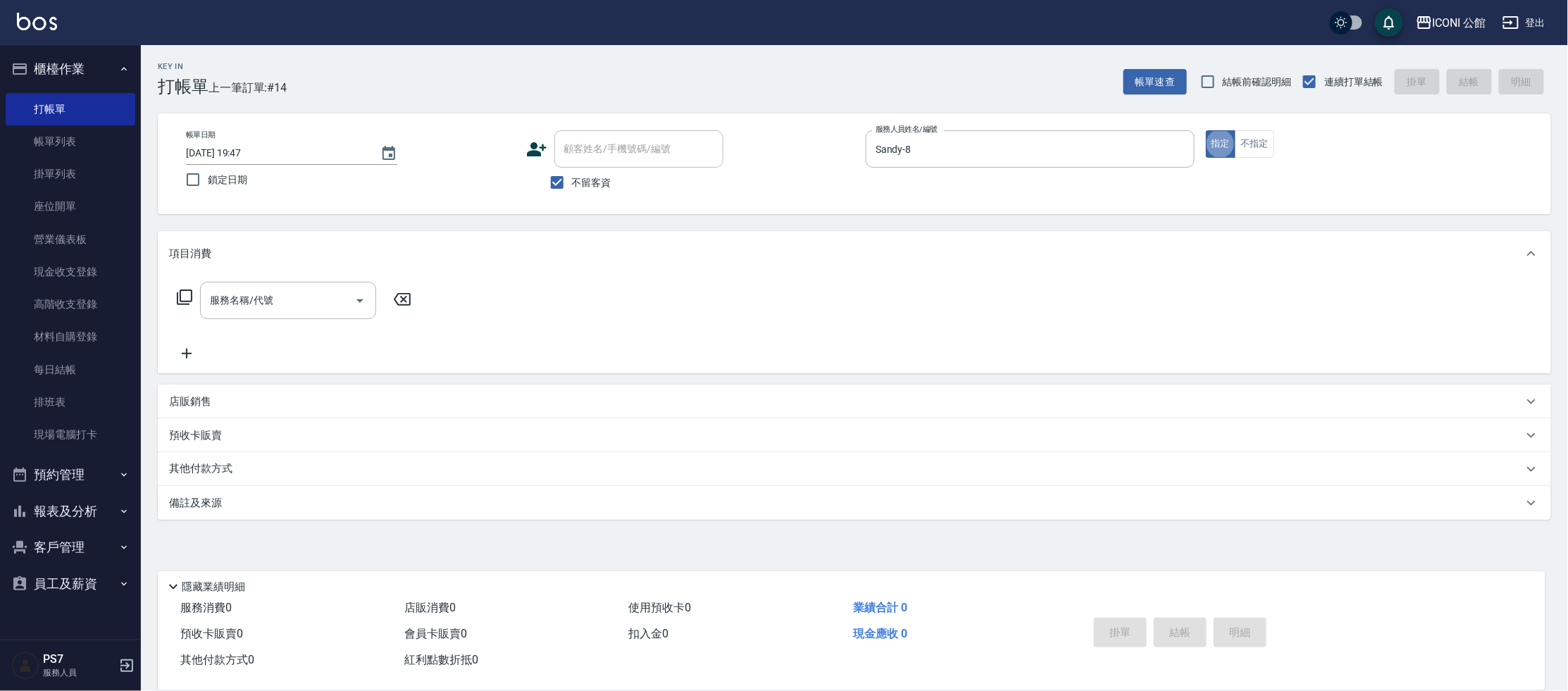
type button "true"
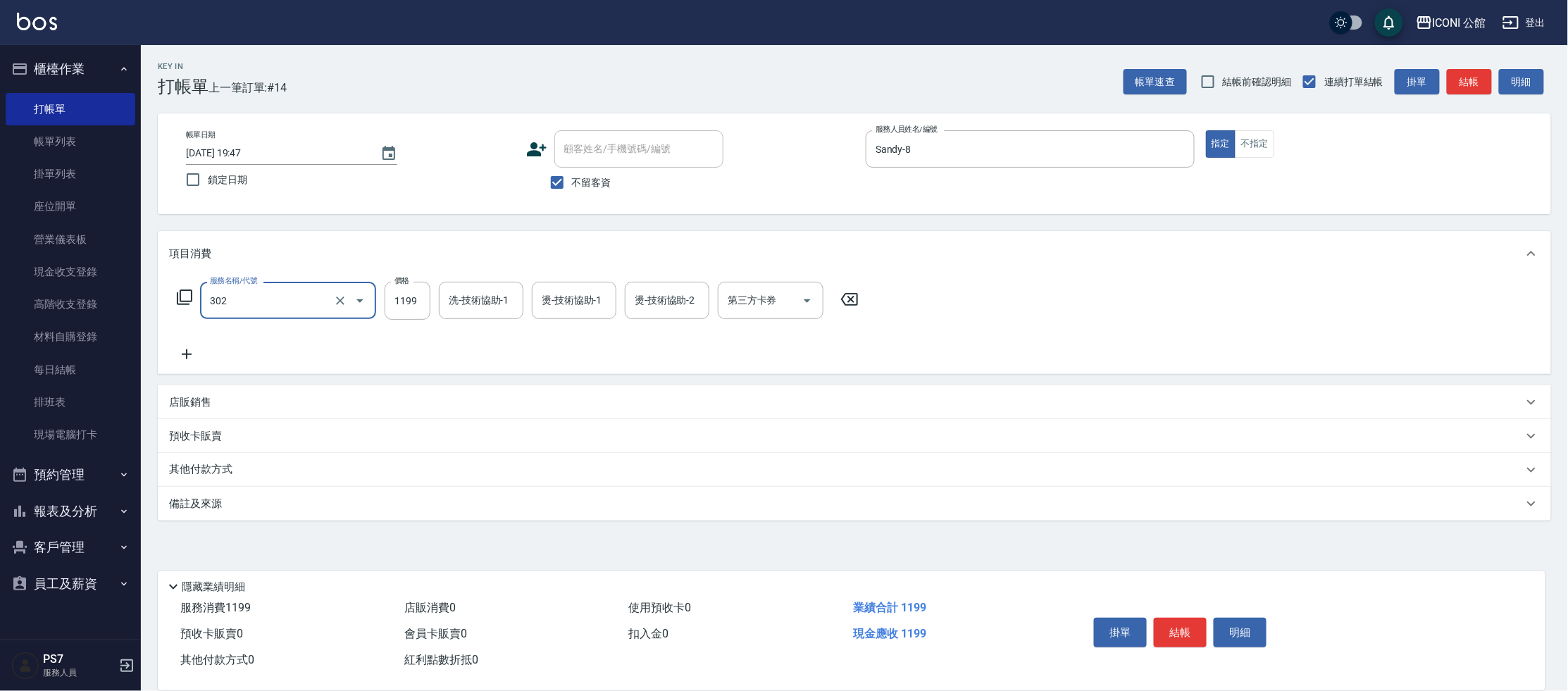
type input "設計燙髮(302)"
type input "1380"
type input "Sandy-8"
type input "[PERSON_NAME]-24"
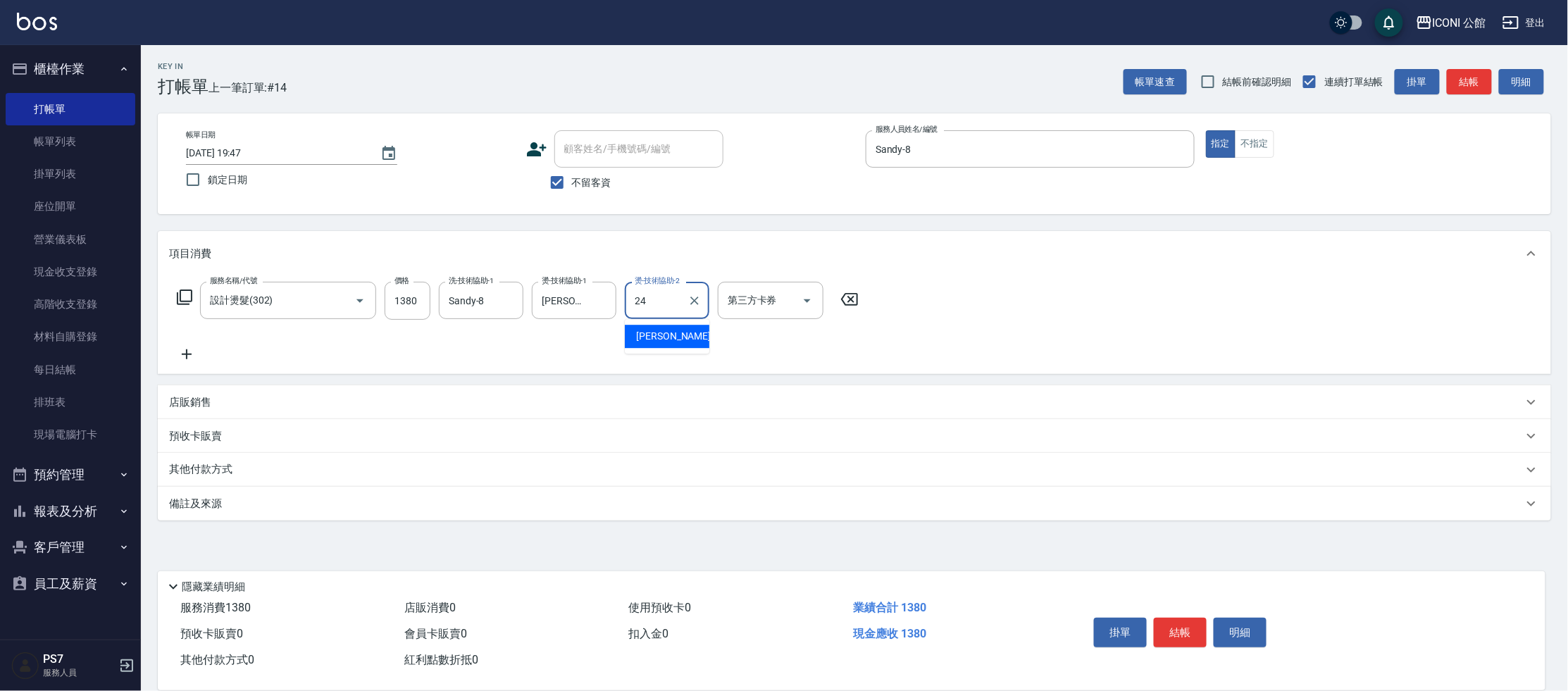
type input "[PERSON_NAME]-24"
click at [496, 298] on div "[PERSON_NAME]-8 洗-技術協助-1" at bounding box center [481, 300] width 85 height 37
type input "S"
type input "[PERSON_NAME]-24"
click at [1185, 631] on button "結帳" at bounding box center [1179, 632] width 53 height 30
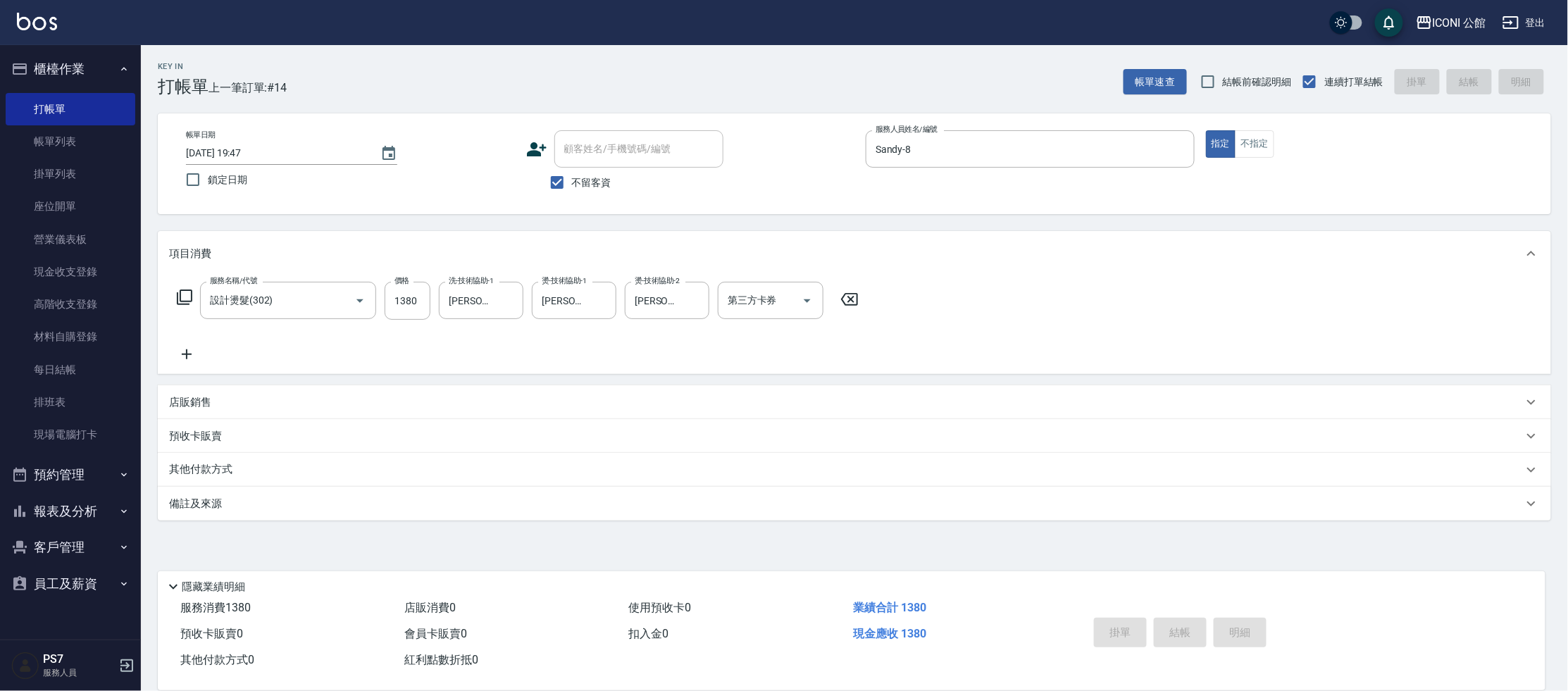
type input "[DATE] 19:48"
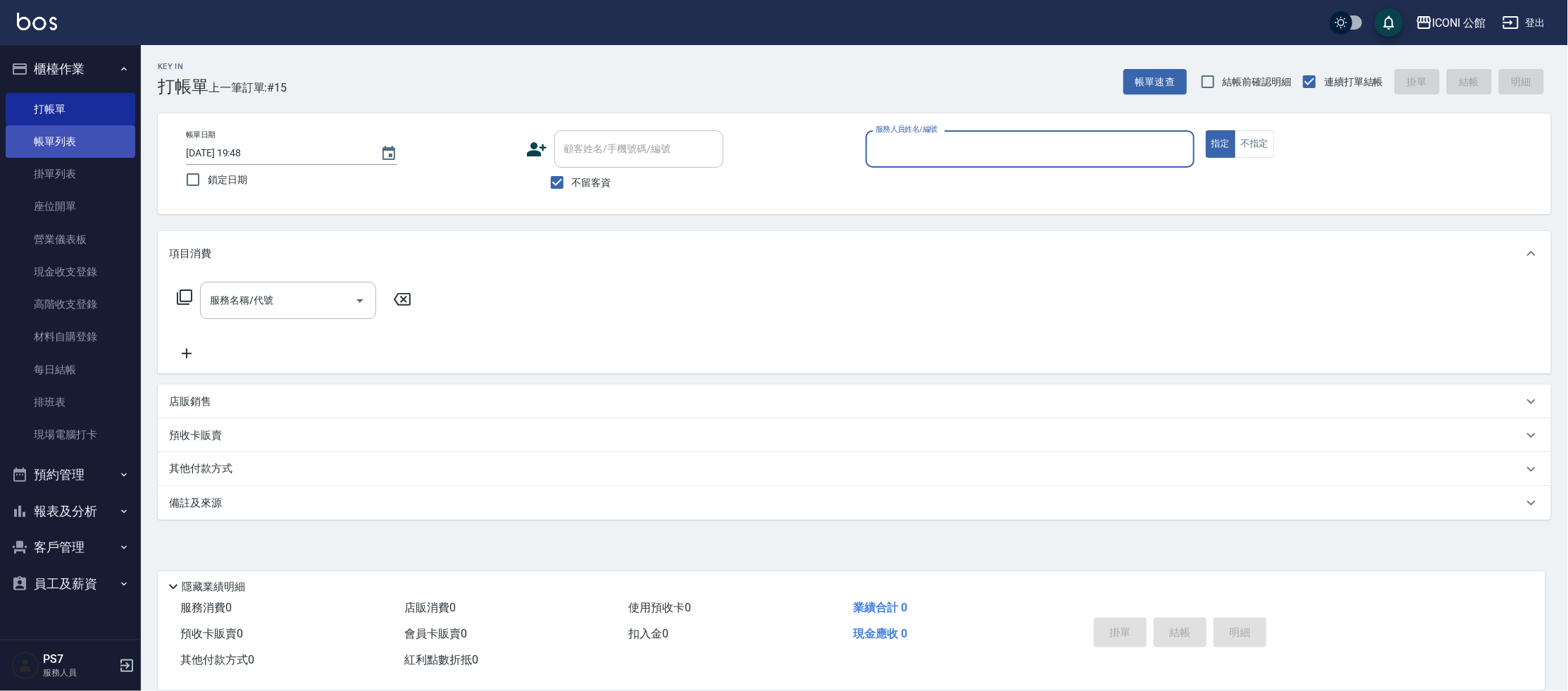
click at [74, 143] on link "帳單列表" at bounding box center [71, 141] width 130 height 32
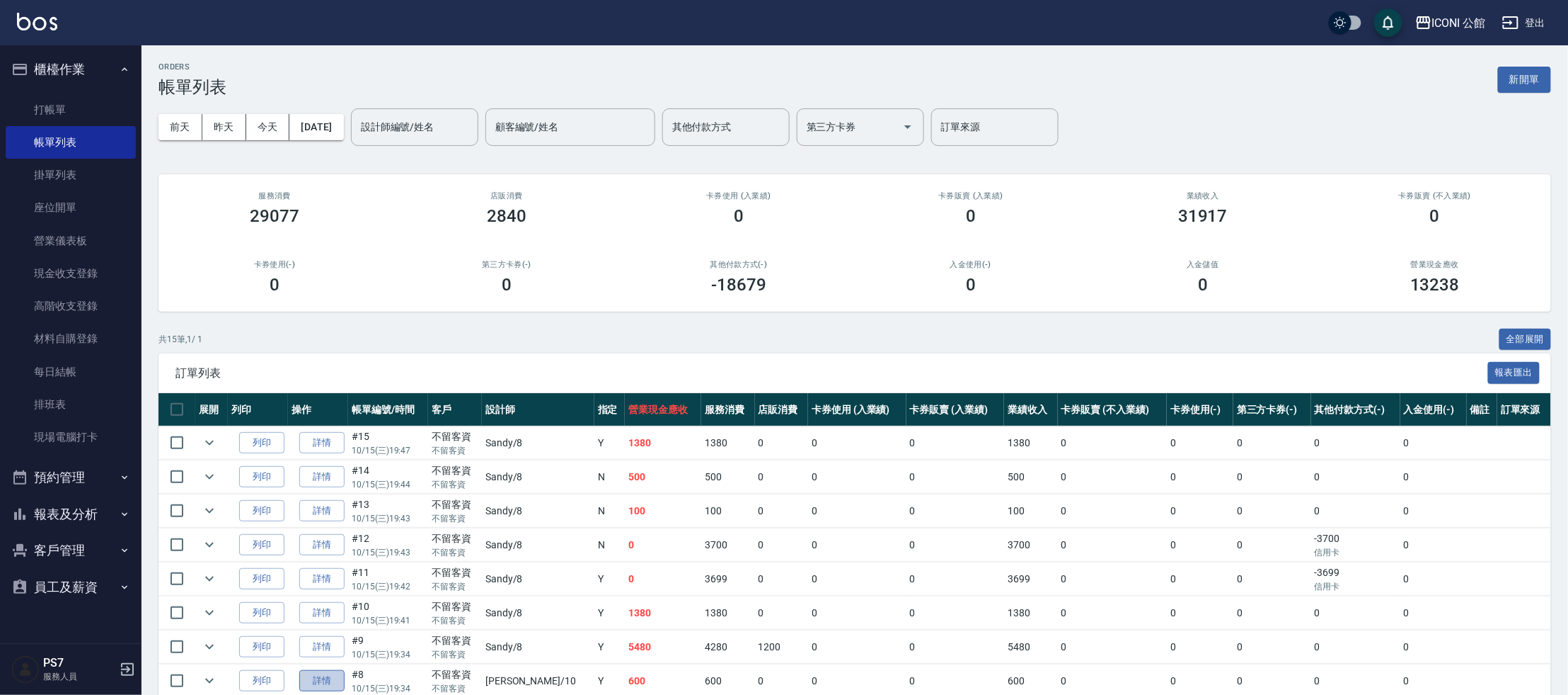
click at [332, 679] on link "詳情" at bounding box center [321, 681] width 45 height 22
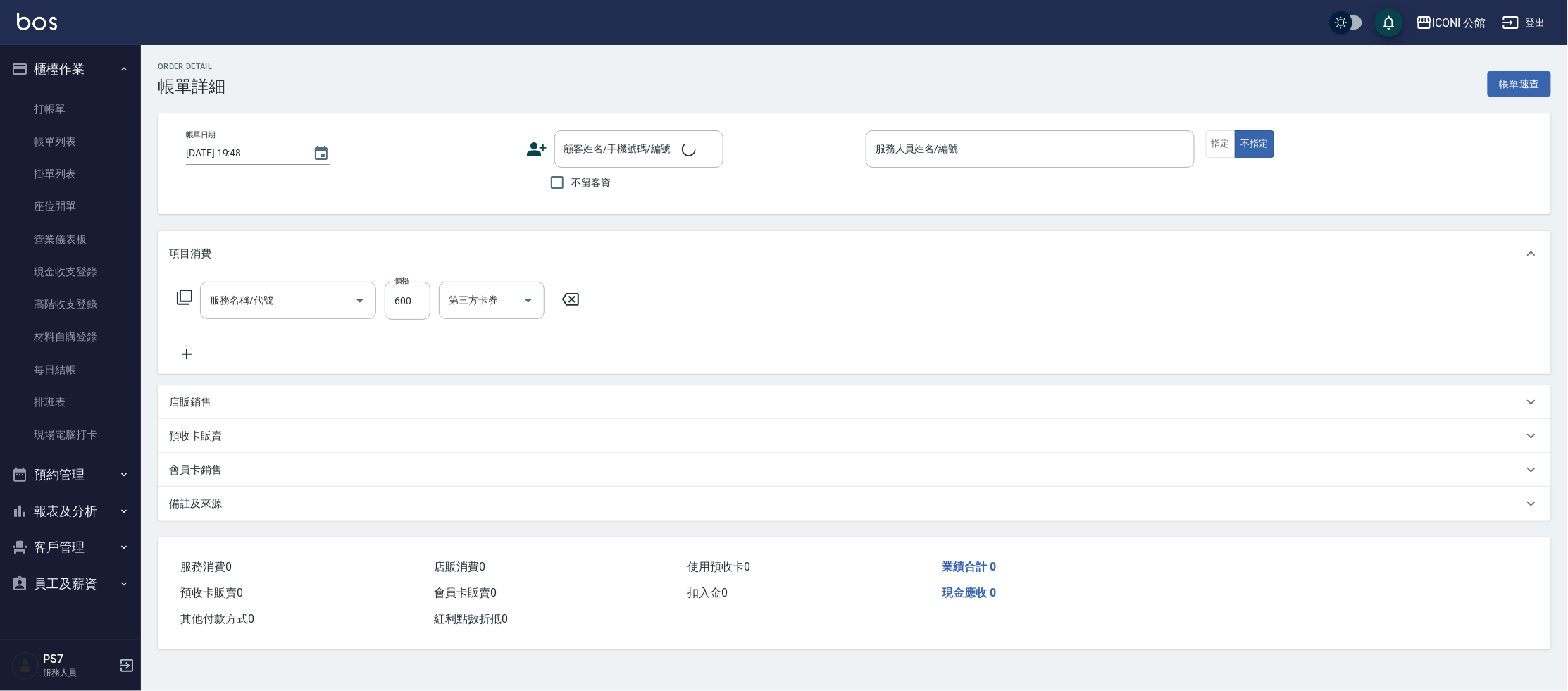
type input "[DATE] 19:34"
checkbox input "true"
type input "[PERSON_NAME]-10"
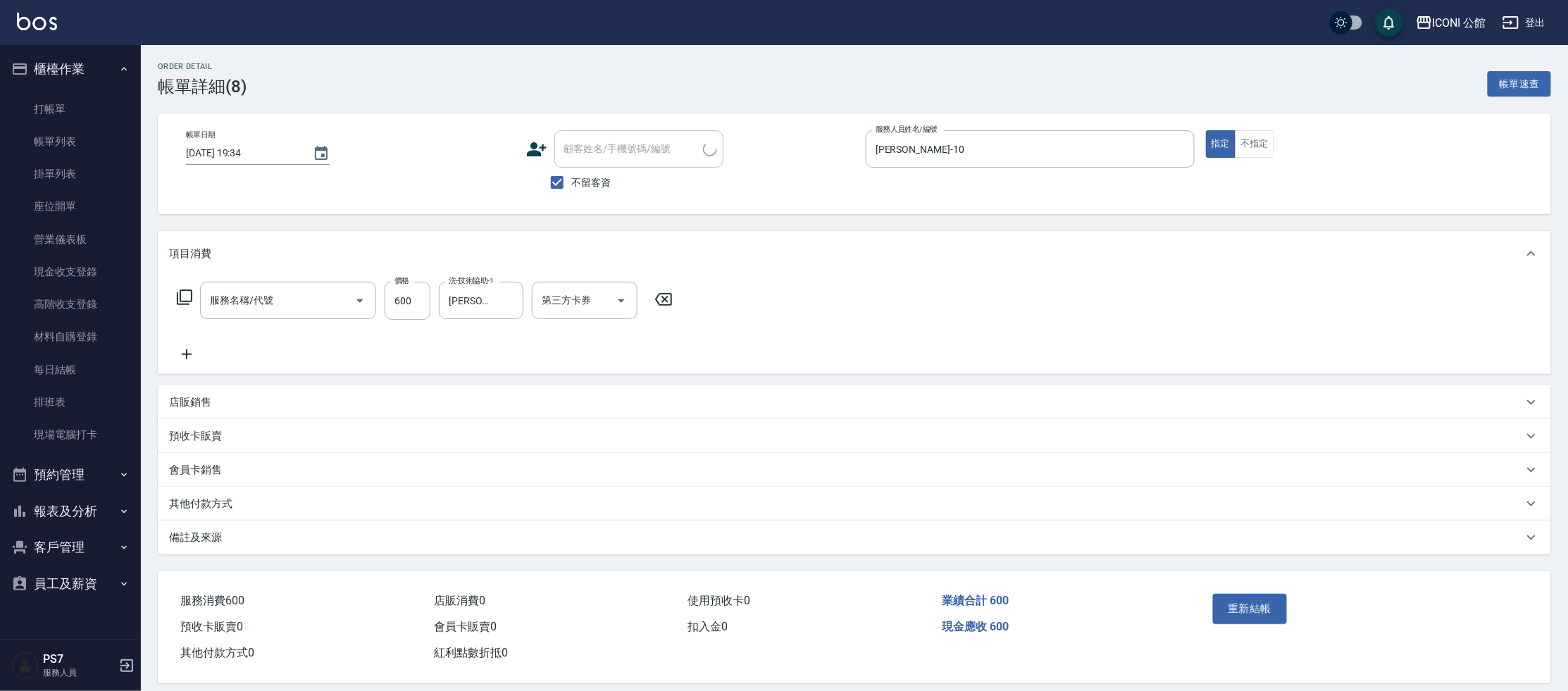
type input "指定洗+剪(204)"
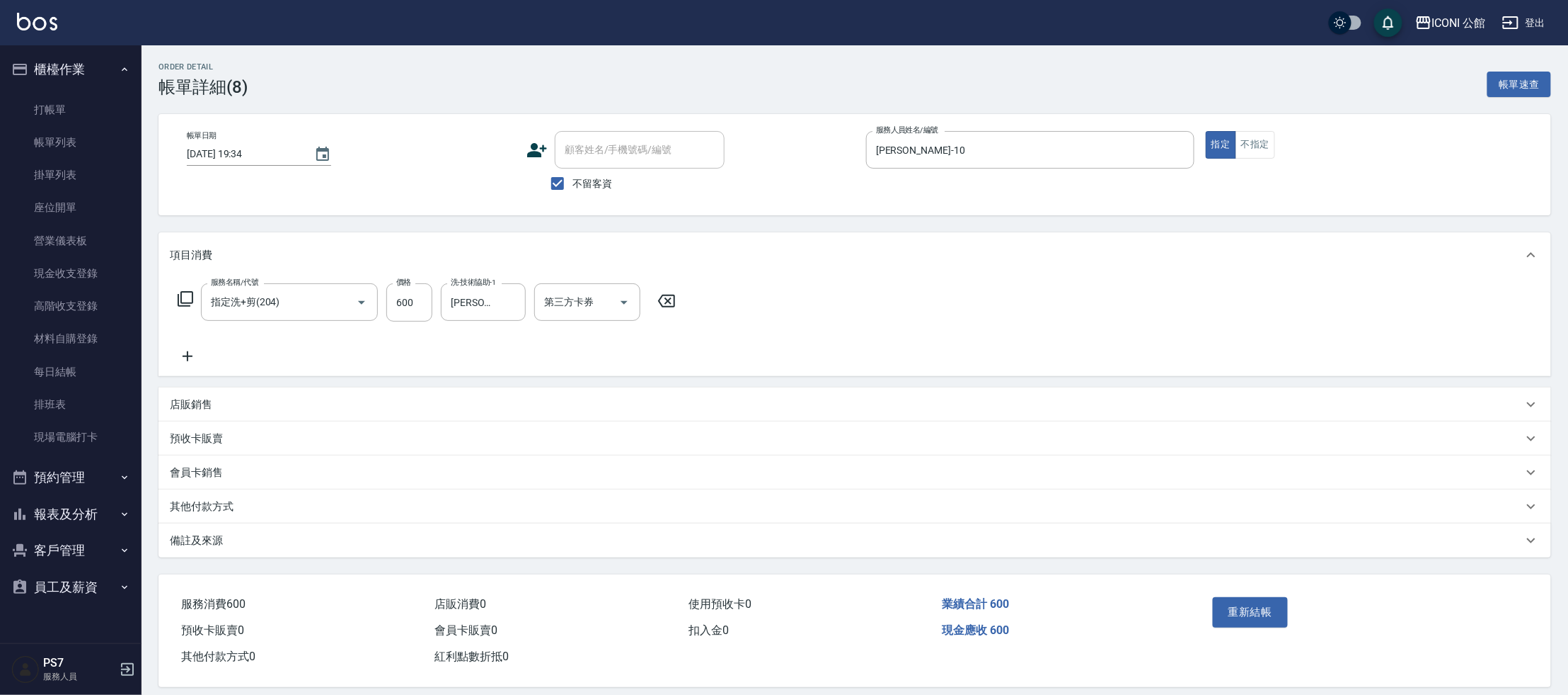
click at [197, 502] on p "其他付款方式" at bounding box center [202, 506] width 63 height 14
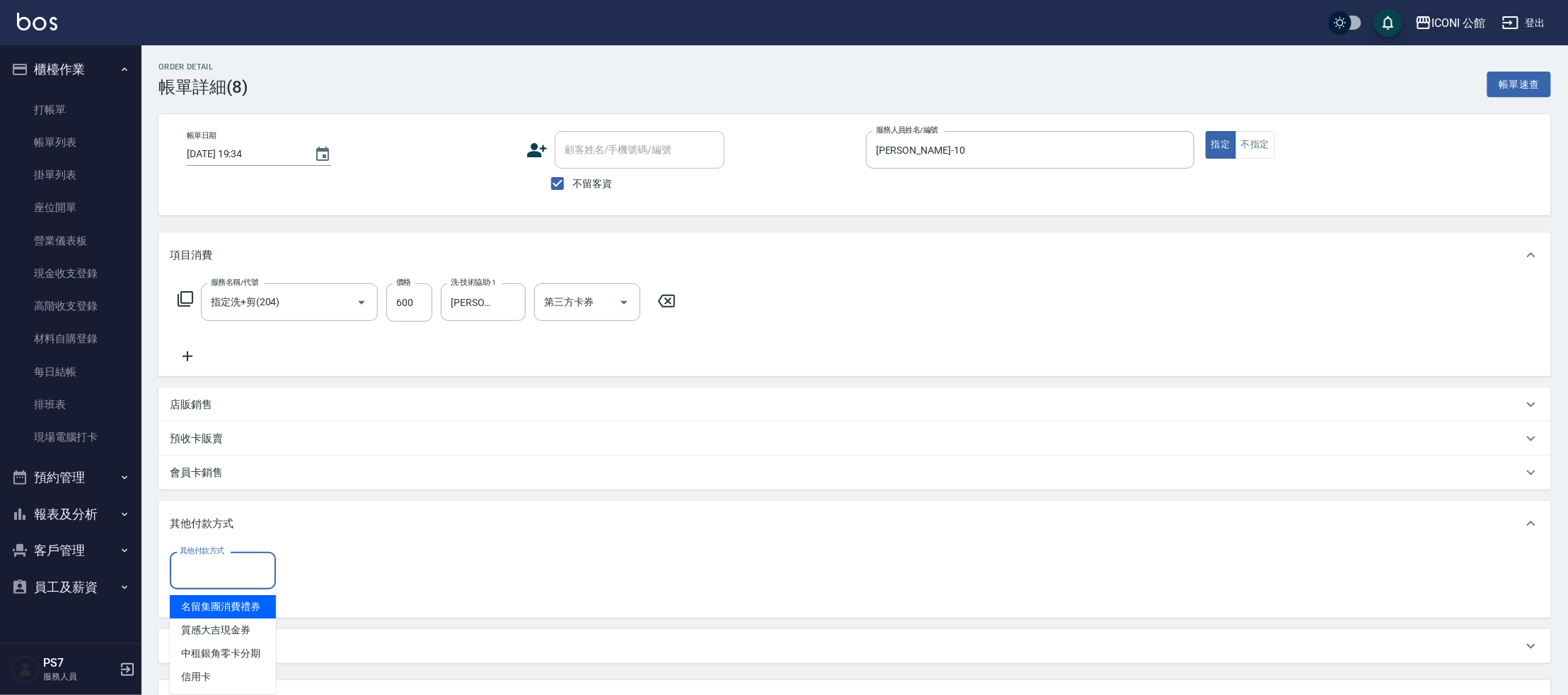
click at [230, 570] on input "其他付款方式" at bounding box center [223, 570] width 93 height 25
click at [240, 676] on span "信用卡" at bounding box center [223, 677] width 107 height 23
type input "信用卡"
click at [339, 585] on input "0" at bounding box center [338, 571] width 107 height 38
type input "600"
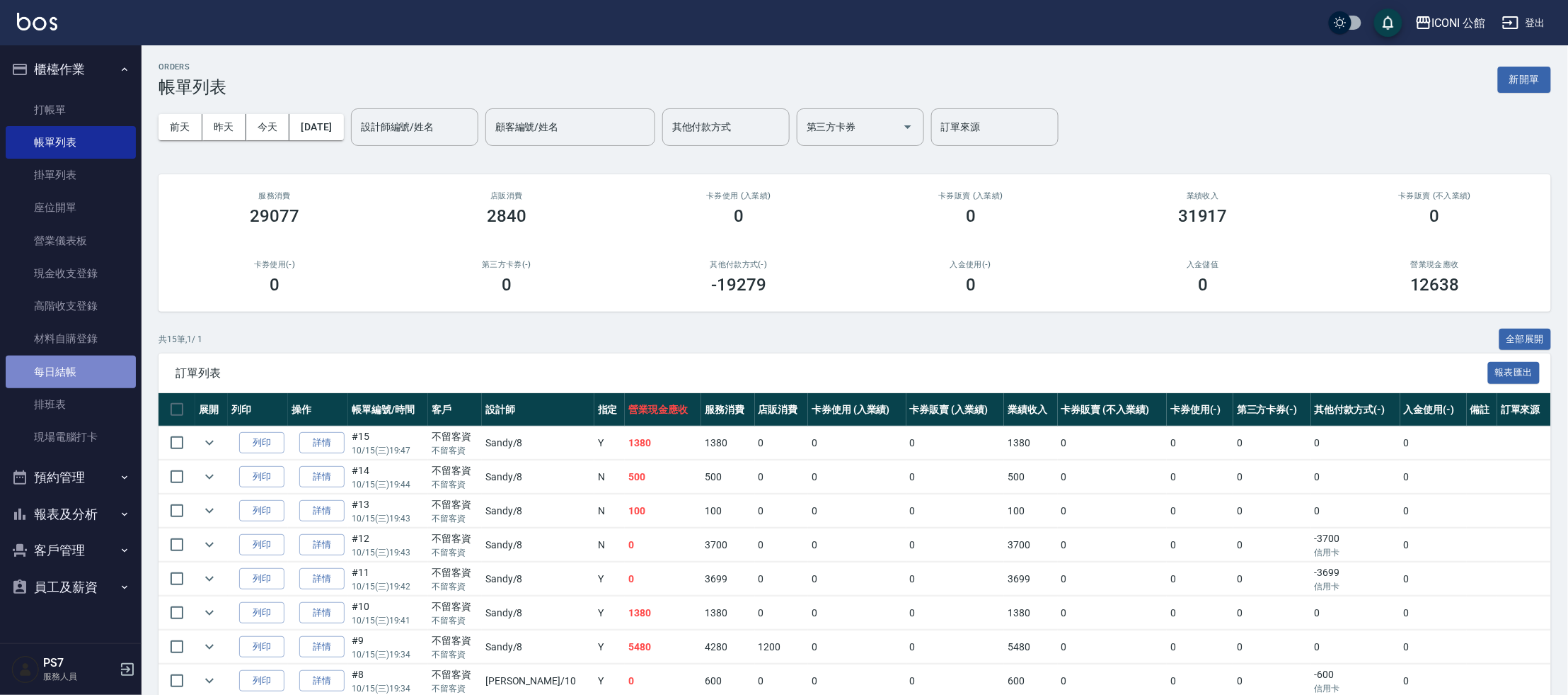
click at [83, 374] on link "每日結帳" at bounding box center [71, 371] width 131 height 33
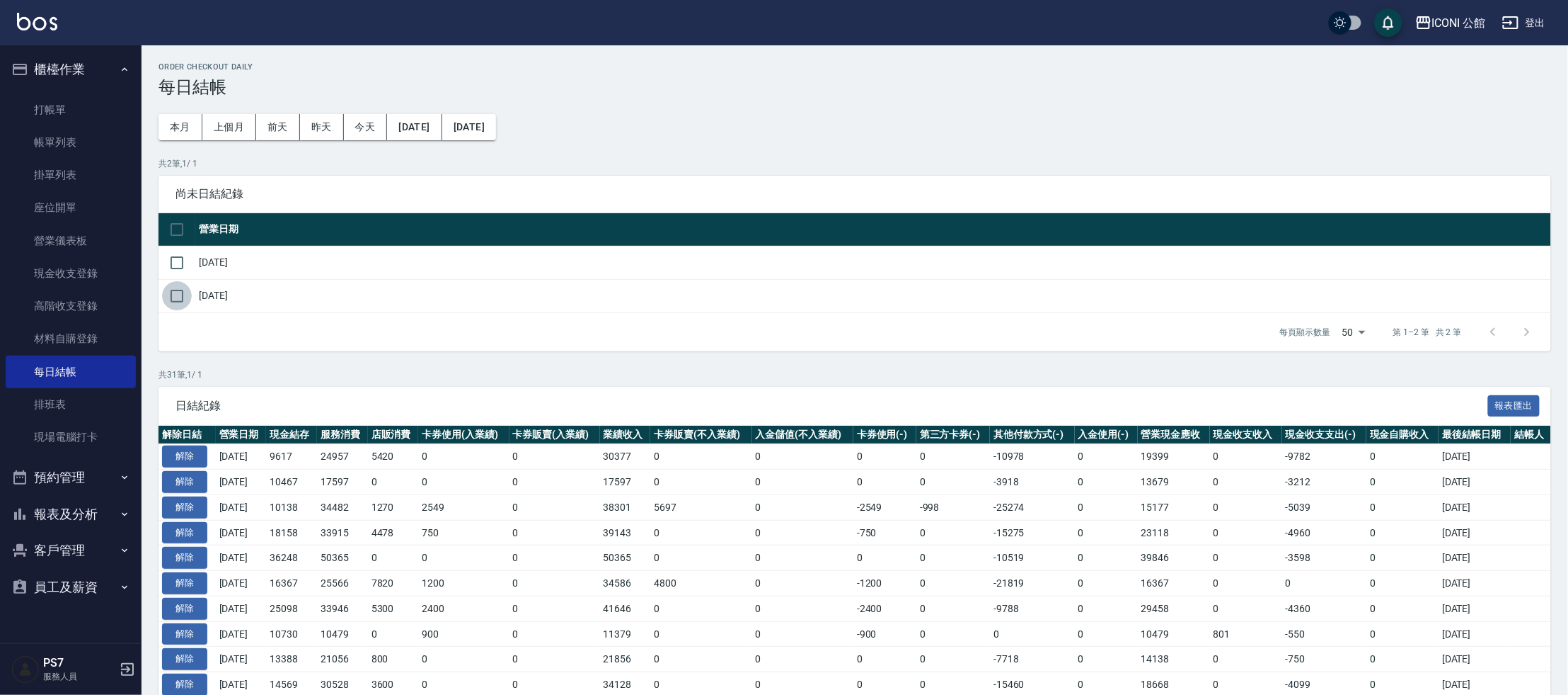
click at [179, 296] on input "checkbox" at bounding box center [177, 296] width 30 height 30
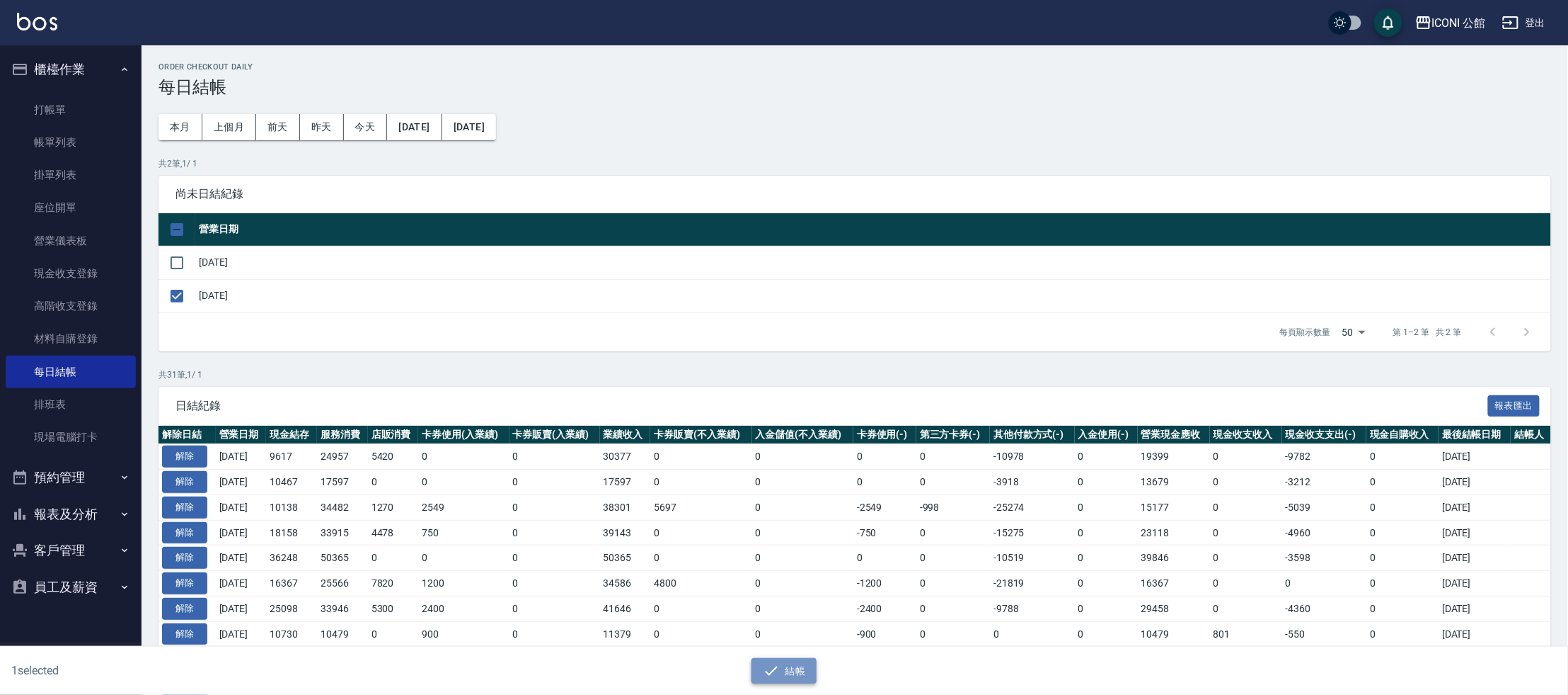
click at [797, 670] on button "結帳" at bounding box center [784, 670] width 66 height 26
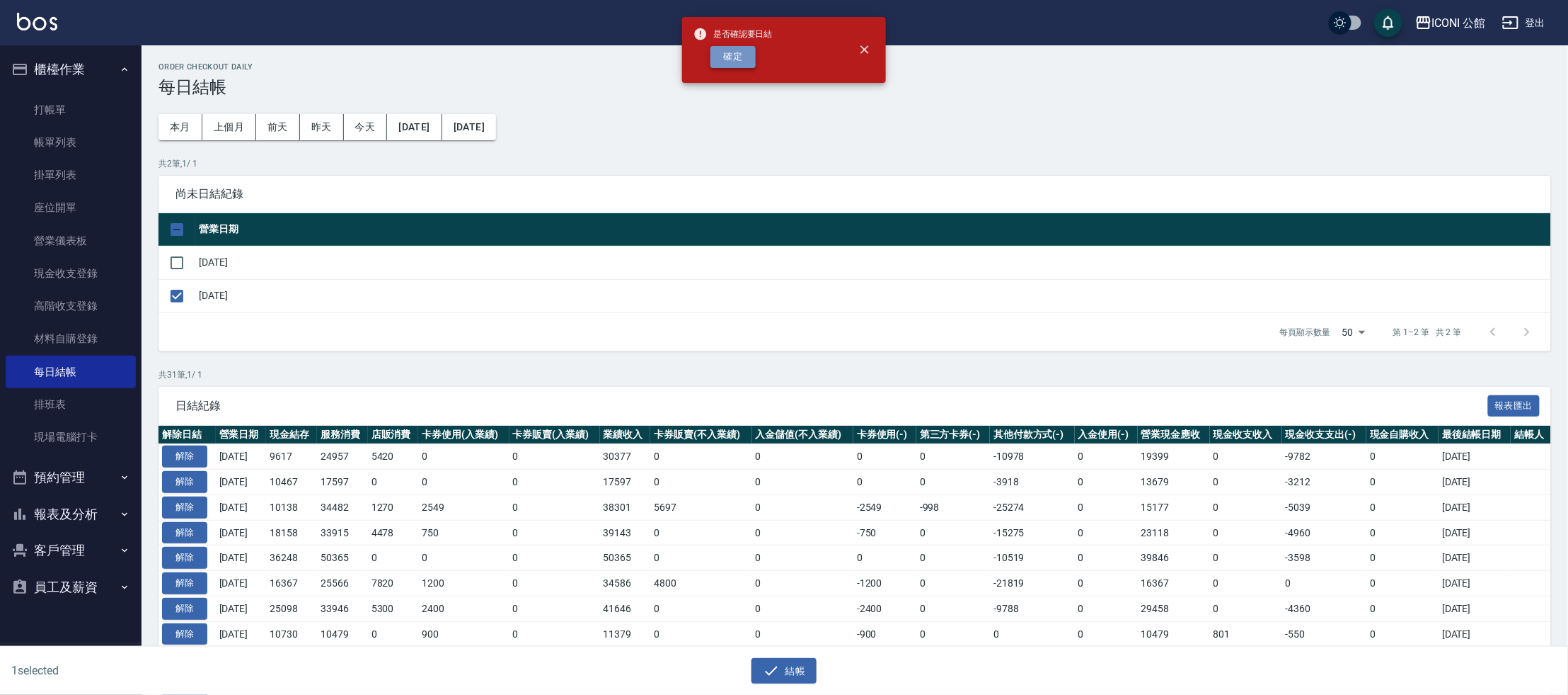
click at [735, 60] on button "確定" at bounding box center [733, 57] width 45 height 22
checkbox input "false"
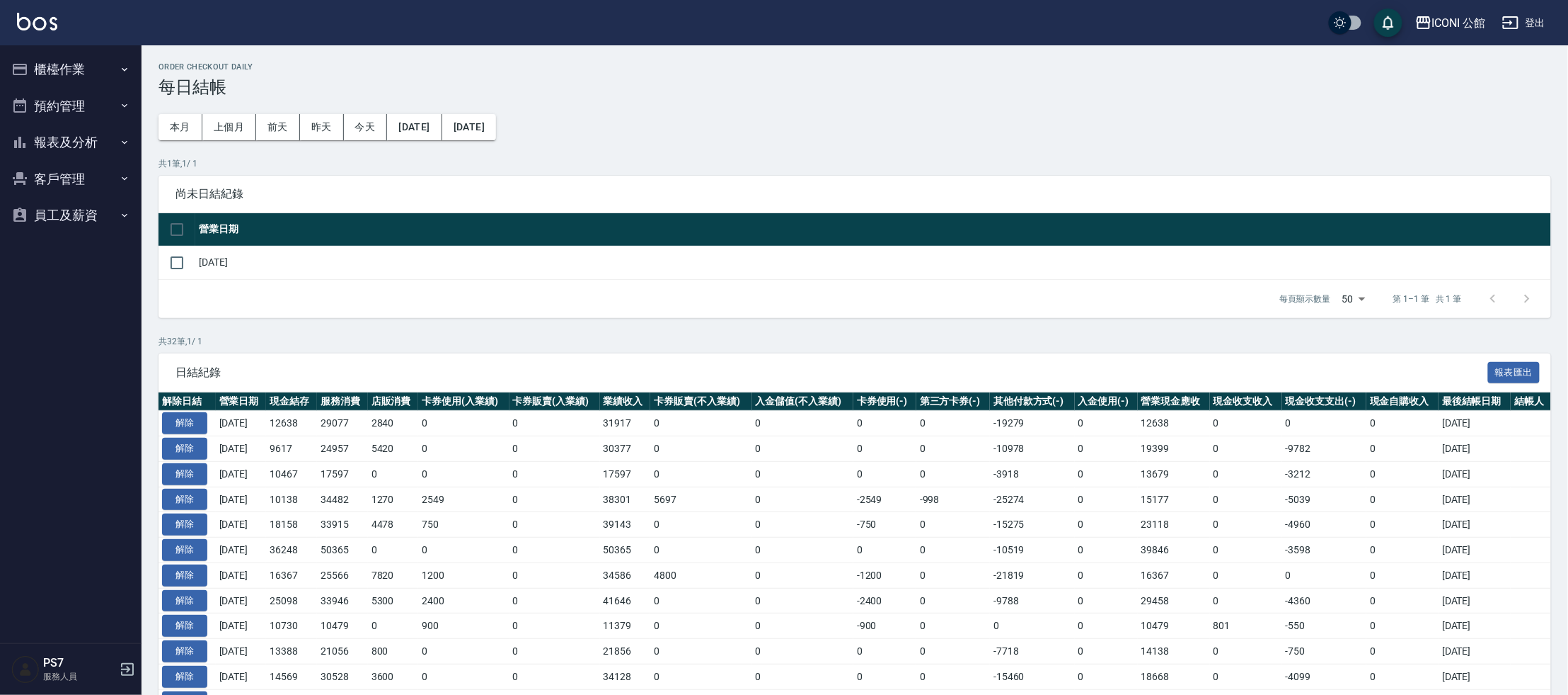
click at [53, 141] on button "報表及分析" at bounding box center [71, 142] width 131 height 36
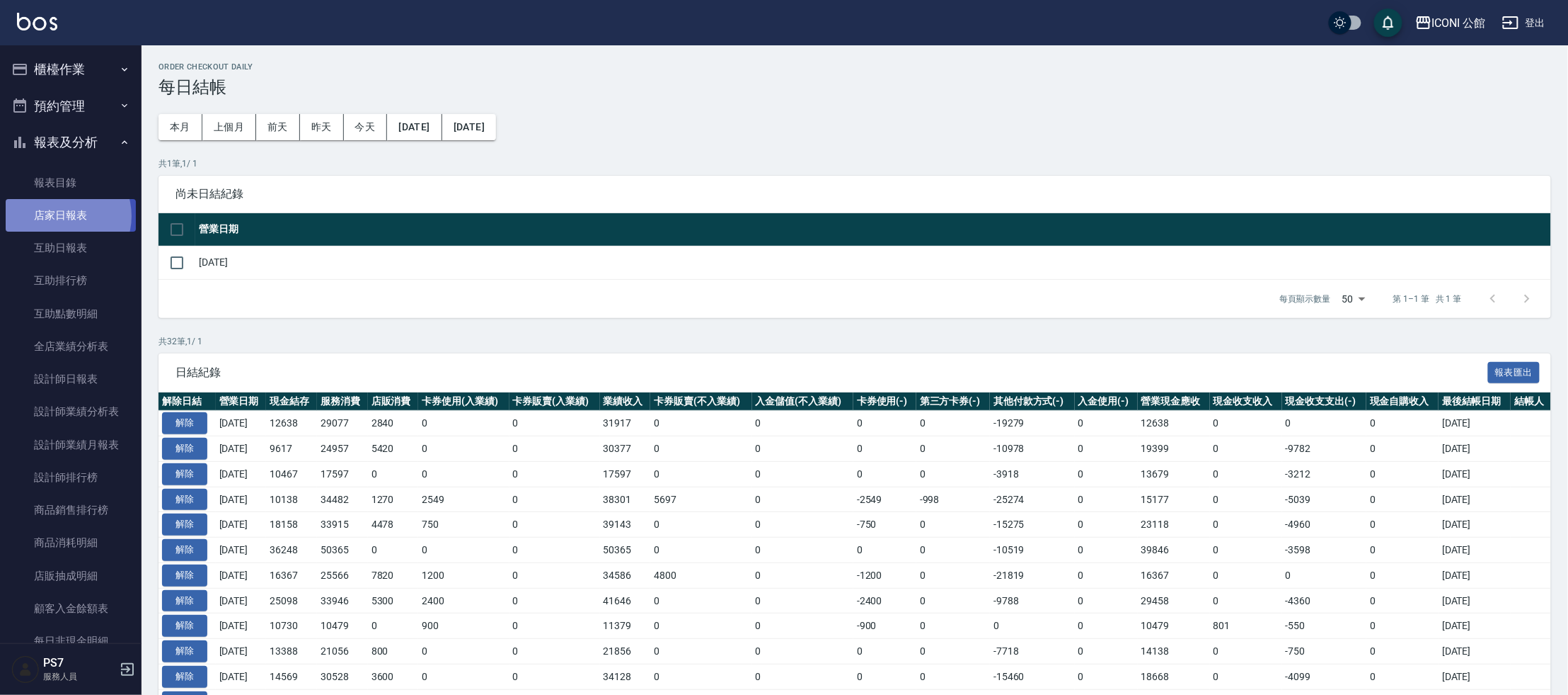
click at [62, 216] on link "店家日報表" at bounding box center [71, 215] width 131 height 33
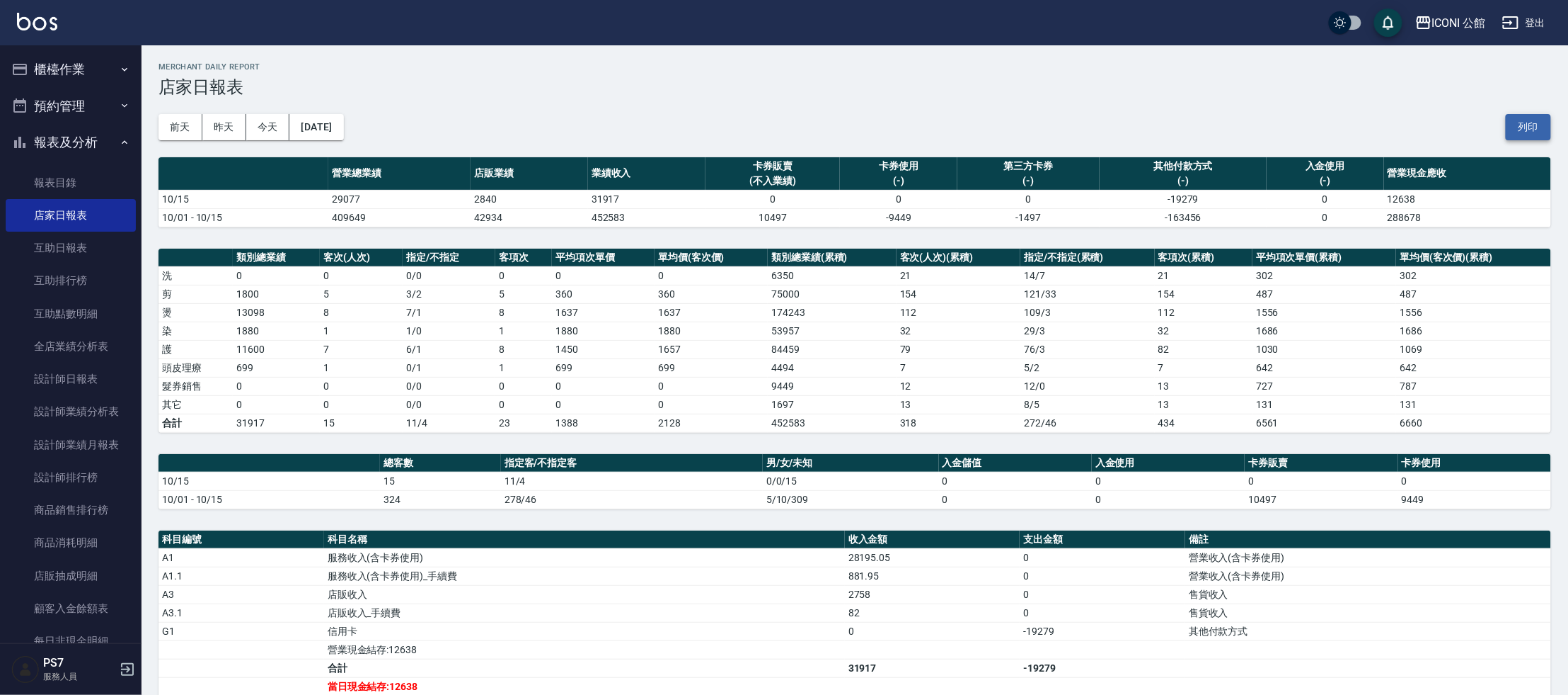
click at [1532, 126] on button "列印" at bounding box center [1529, 127] width 45 height 26
click at [84, 479] on link "設計師排行榜" at bounding box center [71, 477] width 131 height 33
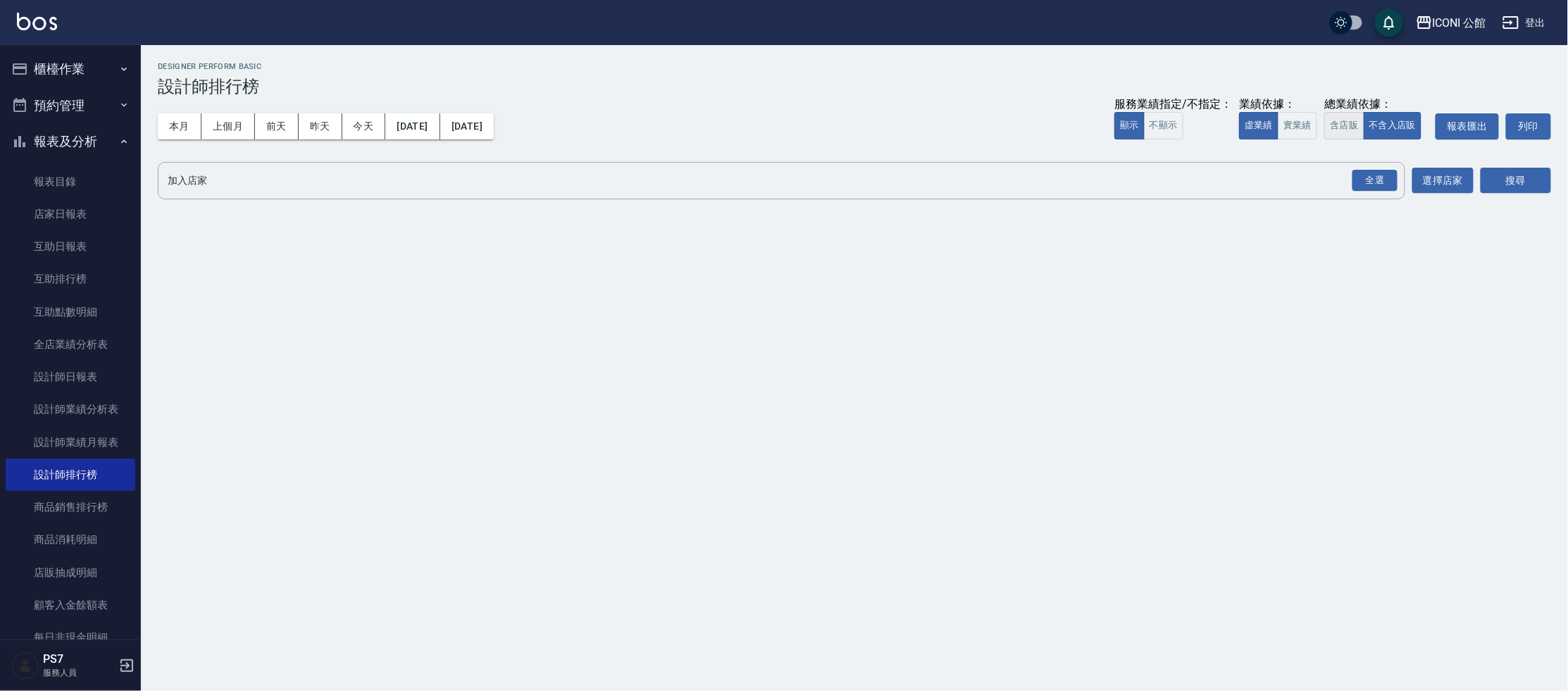
click at [1342, 126] on button "含店販" at bounding box center [1344, 125] width 39 height 28
click at [1373, 184] on div "全選" at bounding box center [1374, 180] width 45 height 22
click at [1535, 188] on button "搜尋" at bounding box center [1515, 180] width 71 height 26
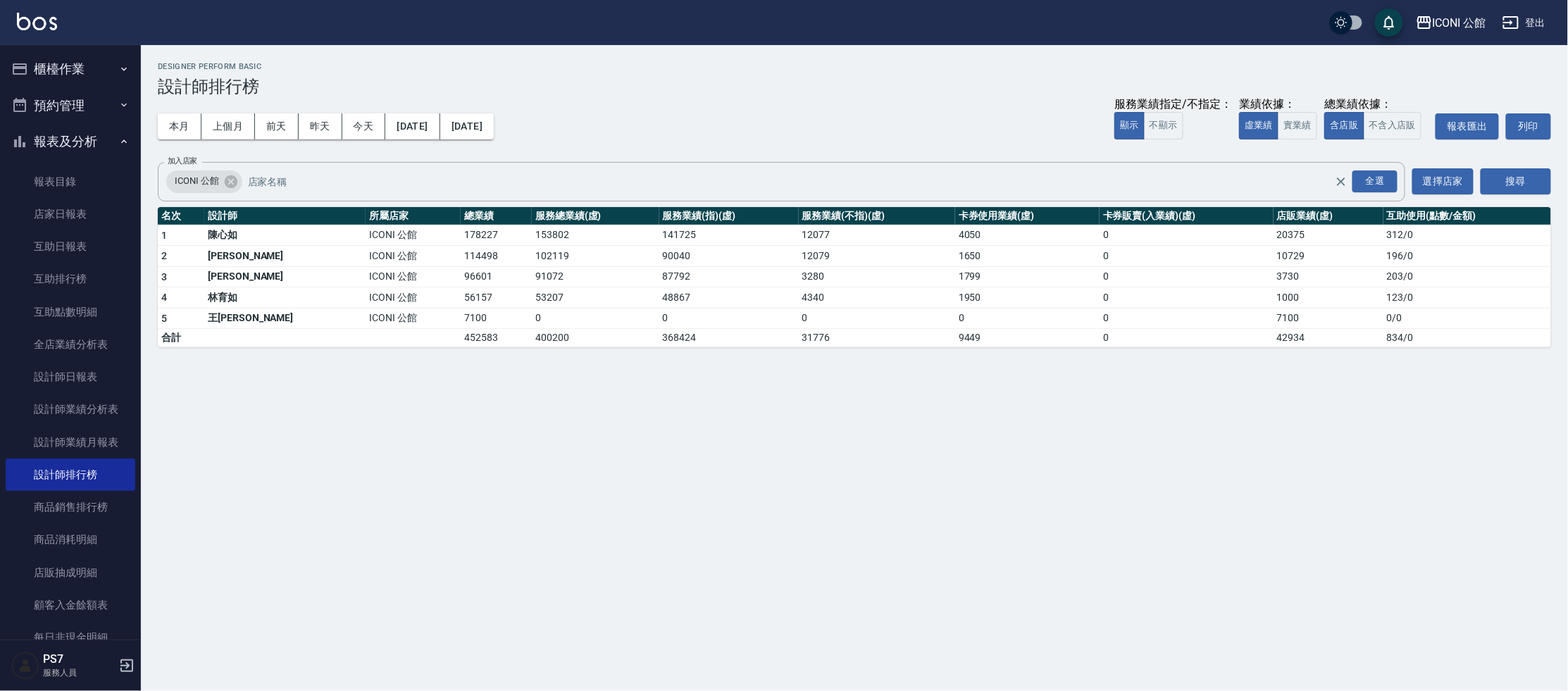
click at [63, 73] on button "櫃檯作業" at bounding box center [71, 69] width 130 height 36
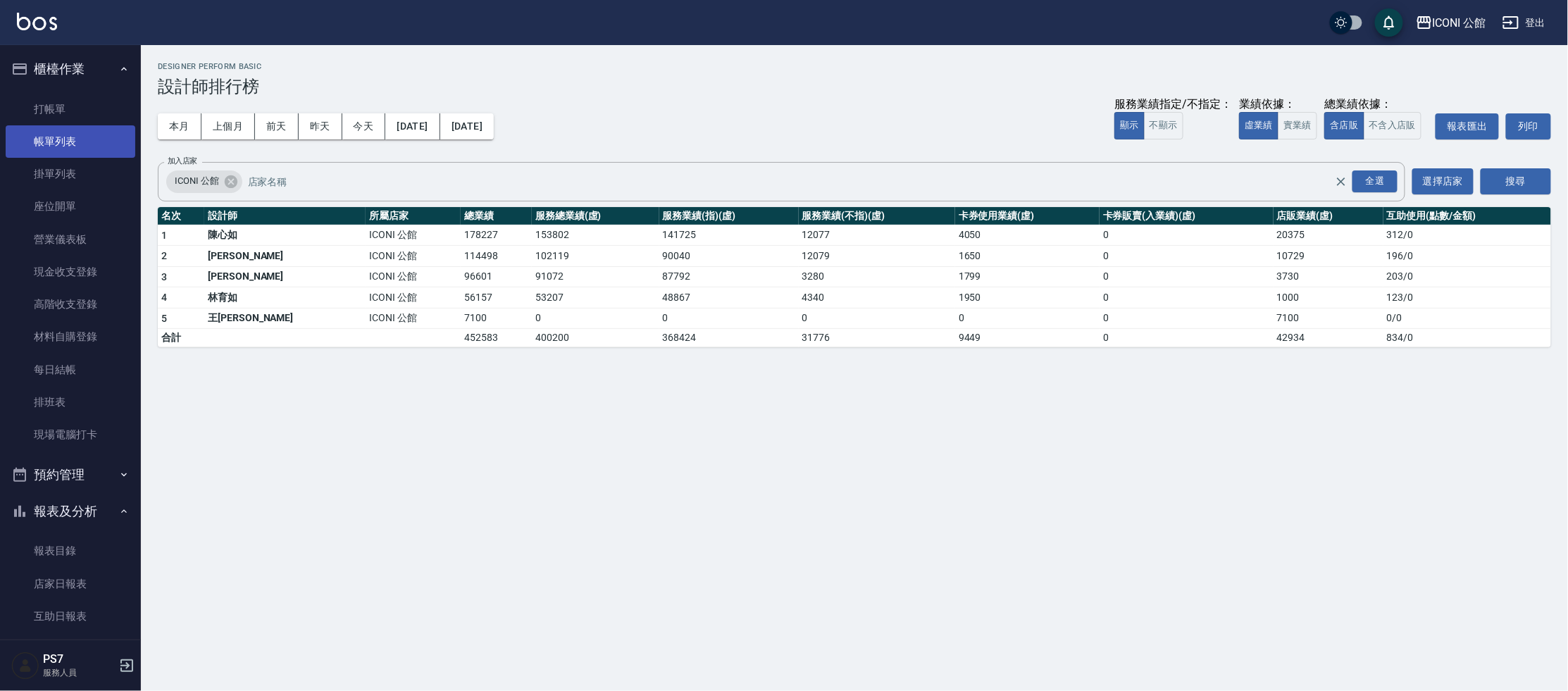
click at [67, 142] on link "帳單列表" at bounding box center [71, 141] width 130 height 32
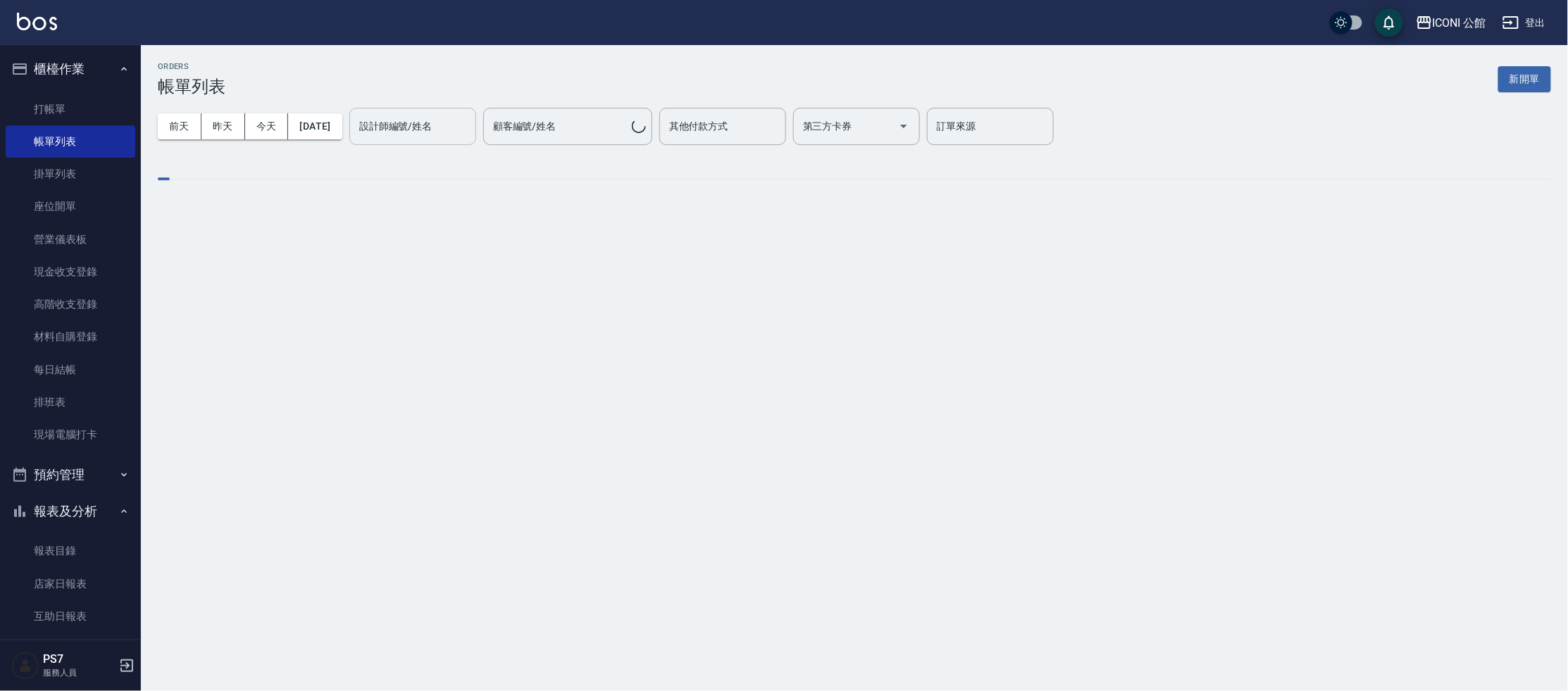
click at [446, 124] on div "設計師編號/姓名 設計師編號/姓名" at bounding box center [413, 126] width 127 height 37
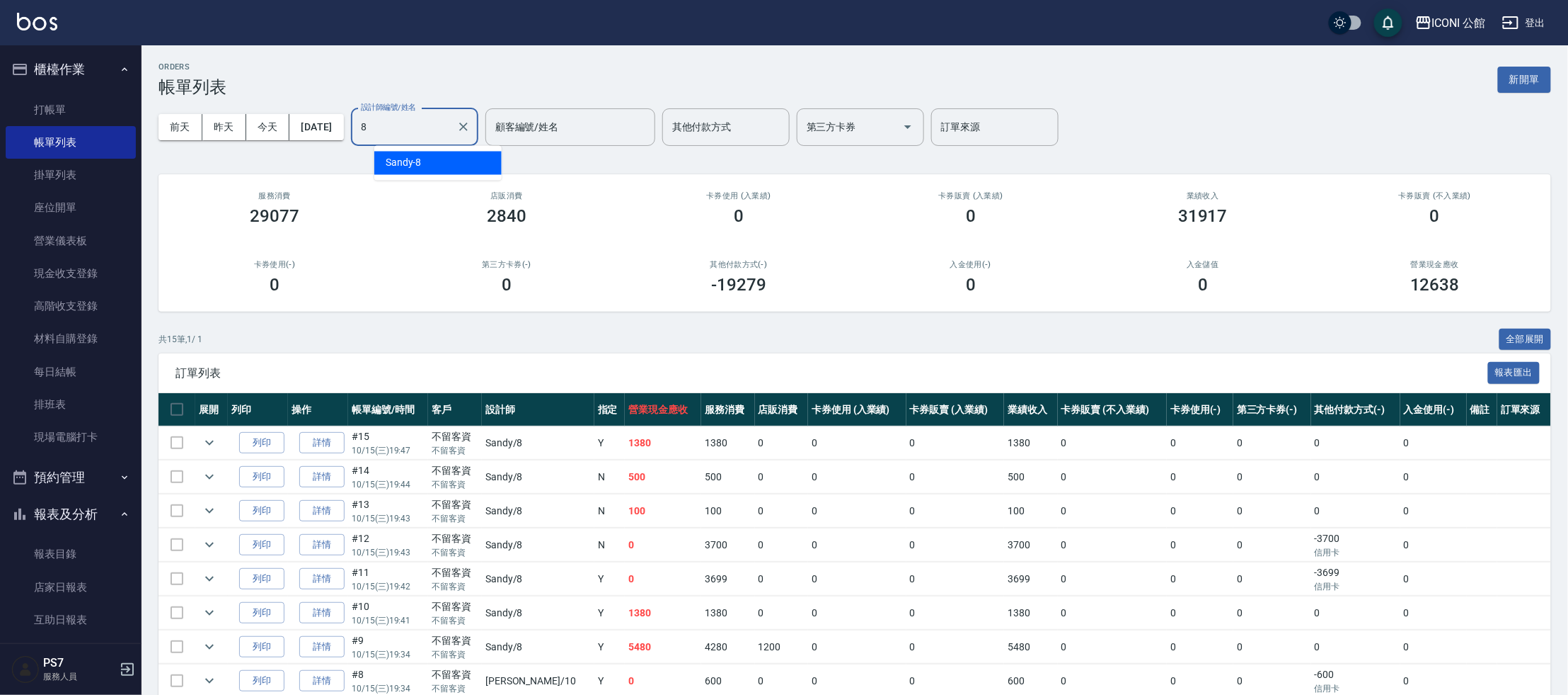
type input "Sandy-8"
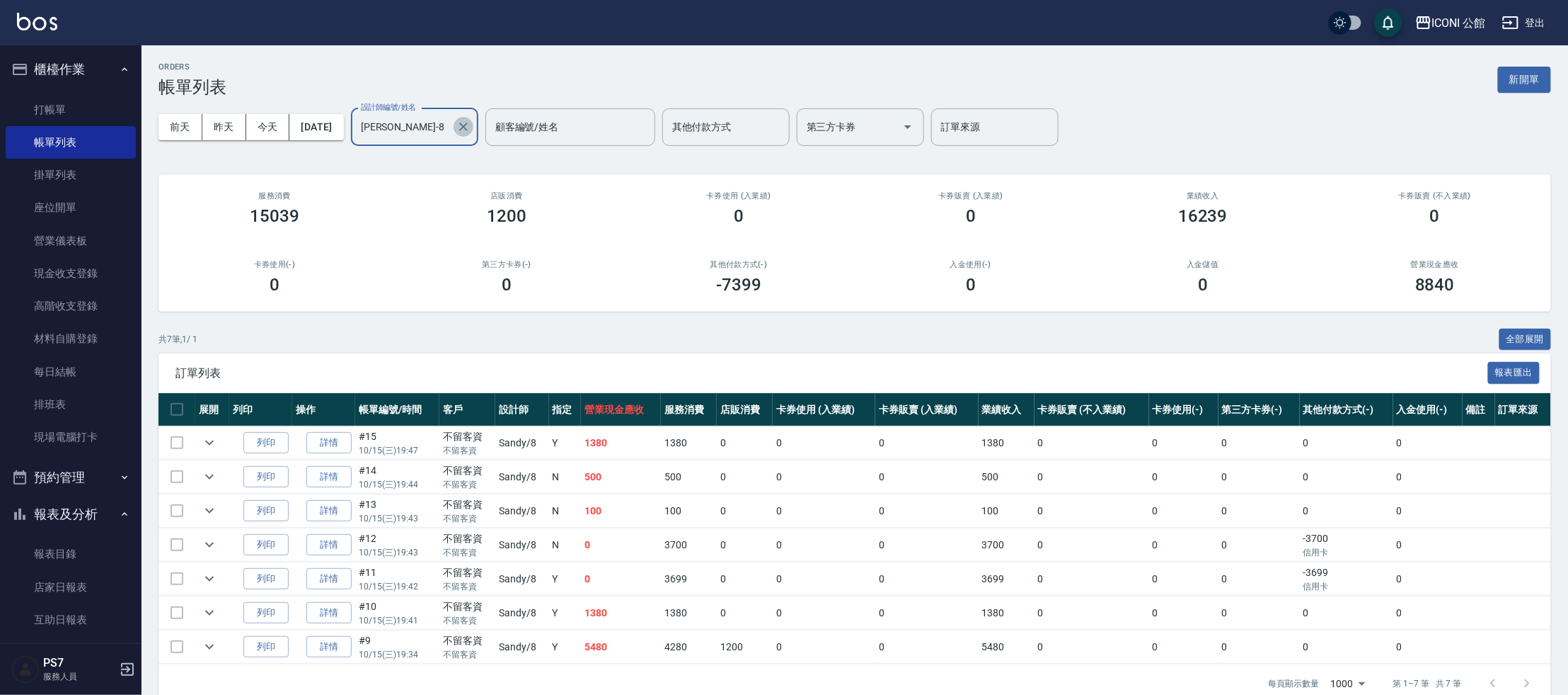
click at [470, 121] on icon "Clear" at bounding box center [463, 127] width 14 height 14
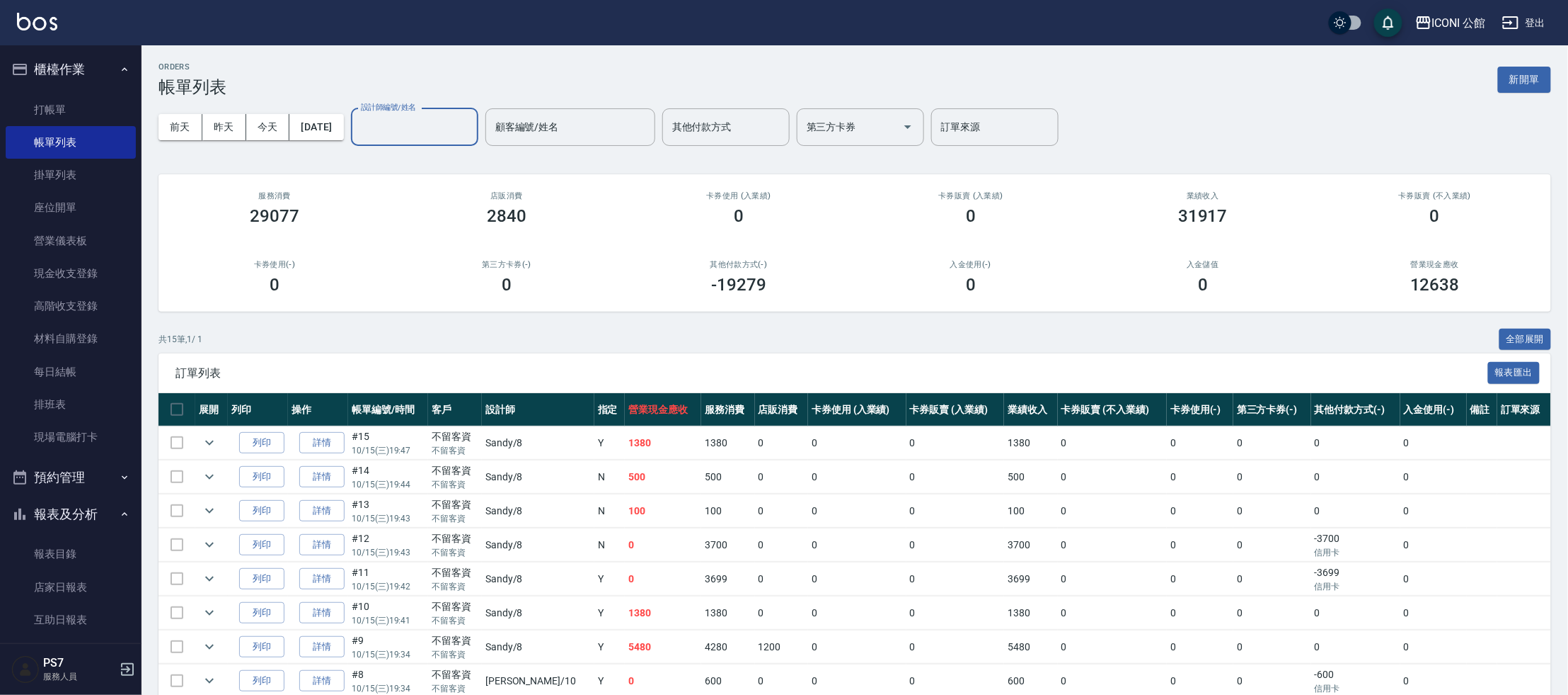
click at [462, 144] on div "設計師編號/姓名" at bounding box center [415, 127] width 128 height 37
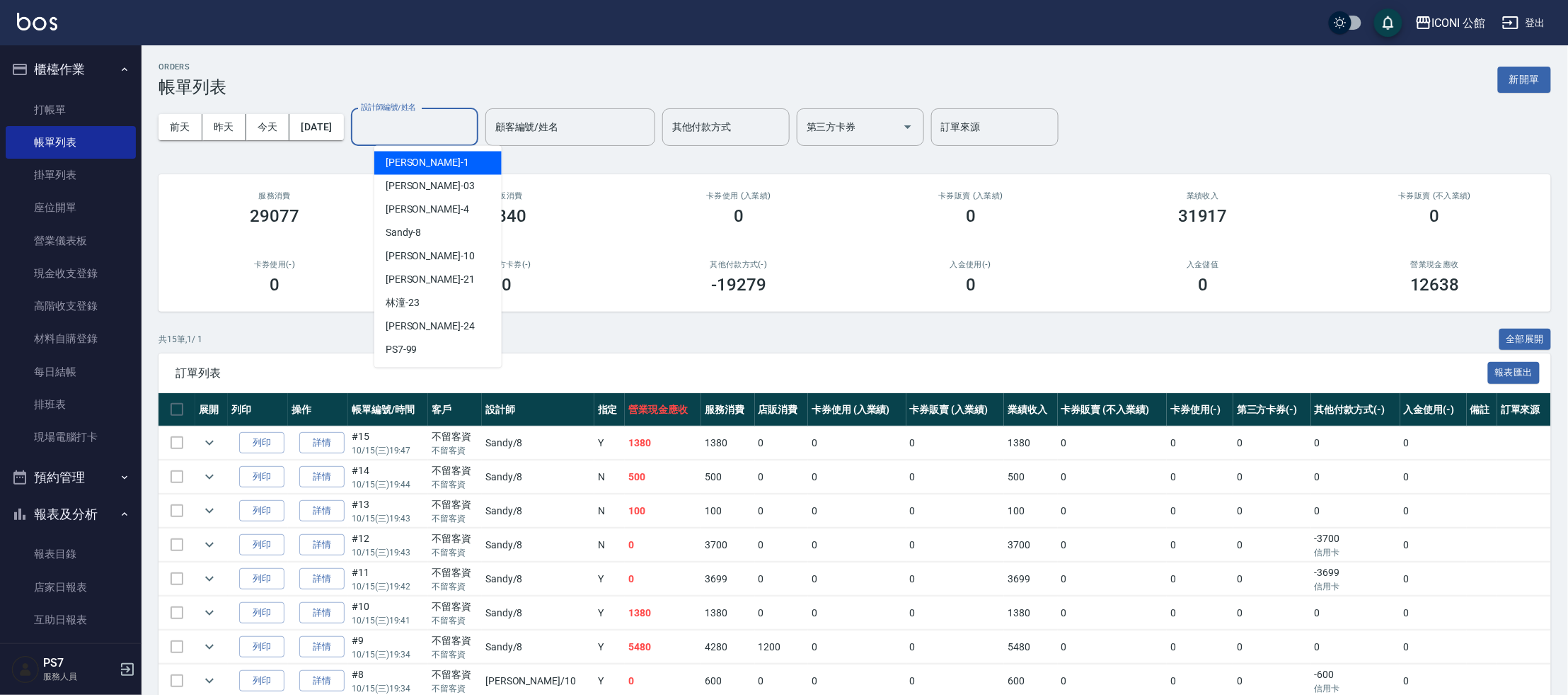
click at [463, 138] on input "設計師編號/姓名" at bounding box center [414, 127] width 114 height 25
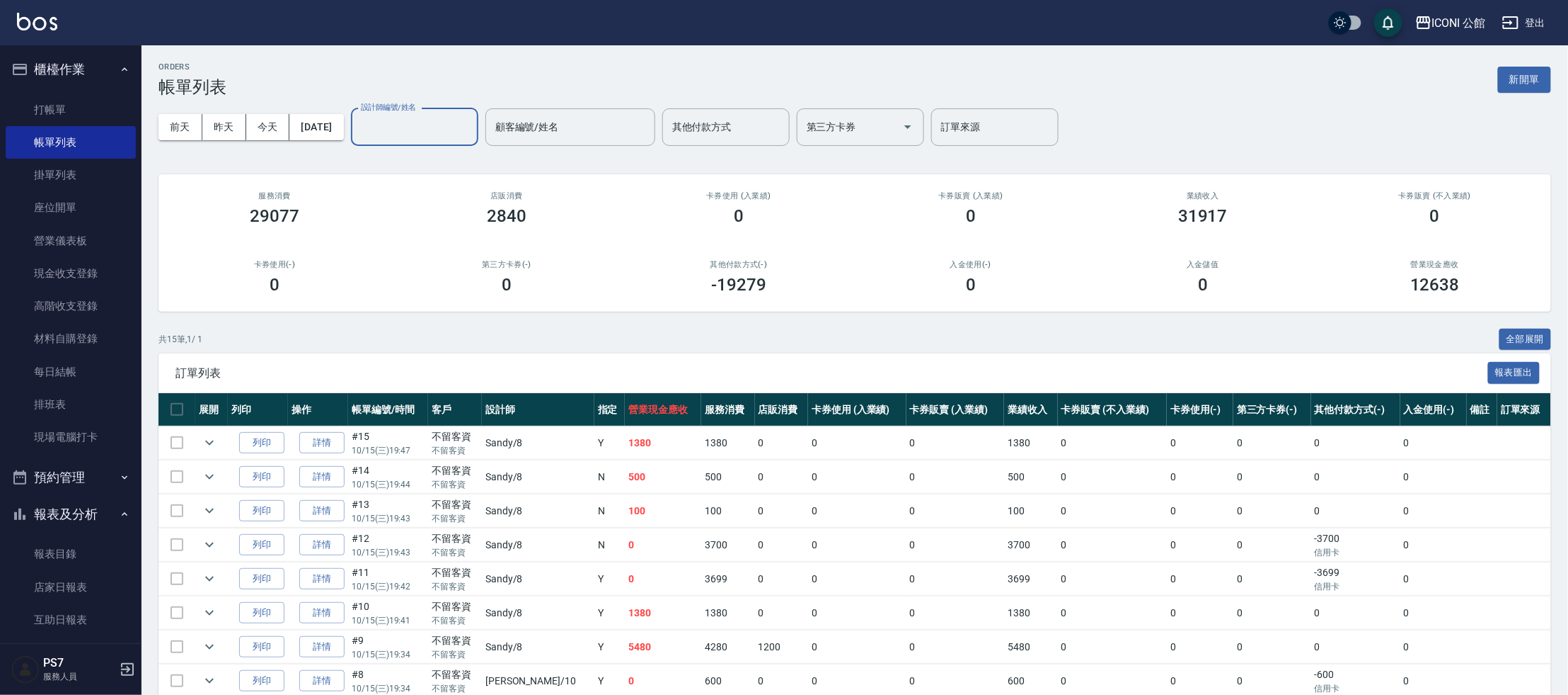
drag, startPoint x: 463, startPoint y: 123, endPoint x: 457, endPoint y: 131, distance: 10.0
click at [463, 123] on input "設計師編號/姓名" at bounding box center [414, 127] width 114 height 25
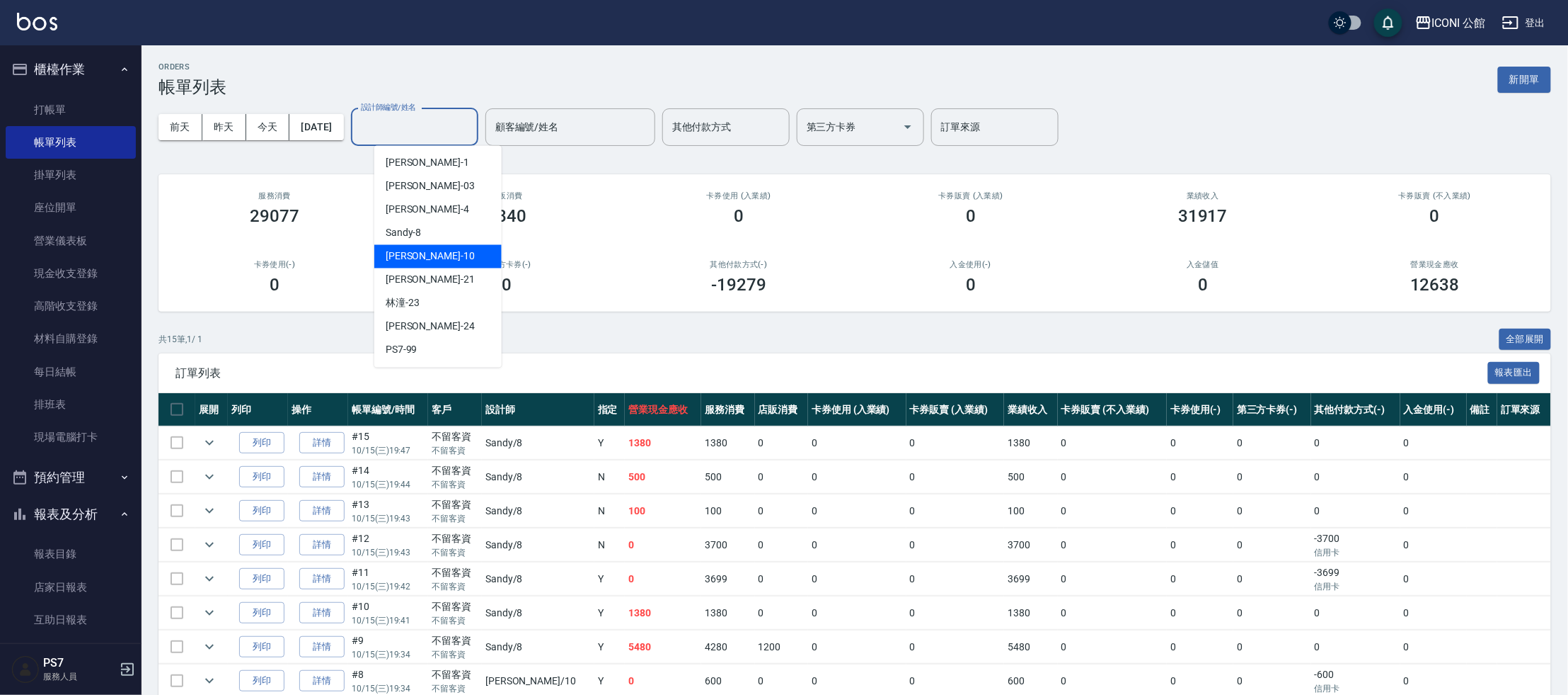
click at [440, 255] on div "[PERSON_NAME] -10" at bounding box center [438, 256] width 128 height 23
type input "[PERSON_NAME]-10"
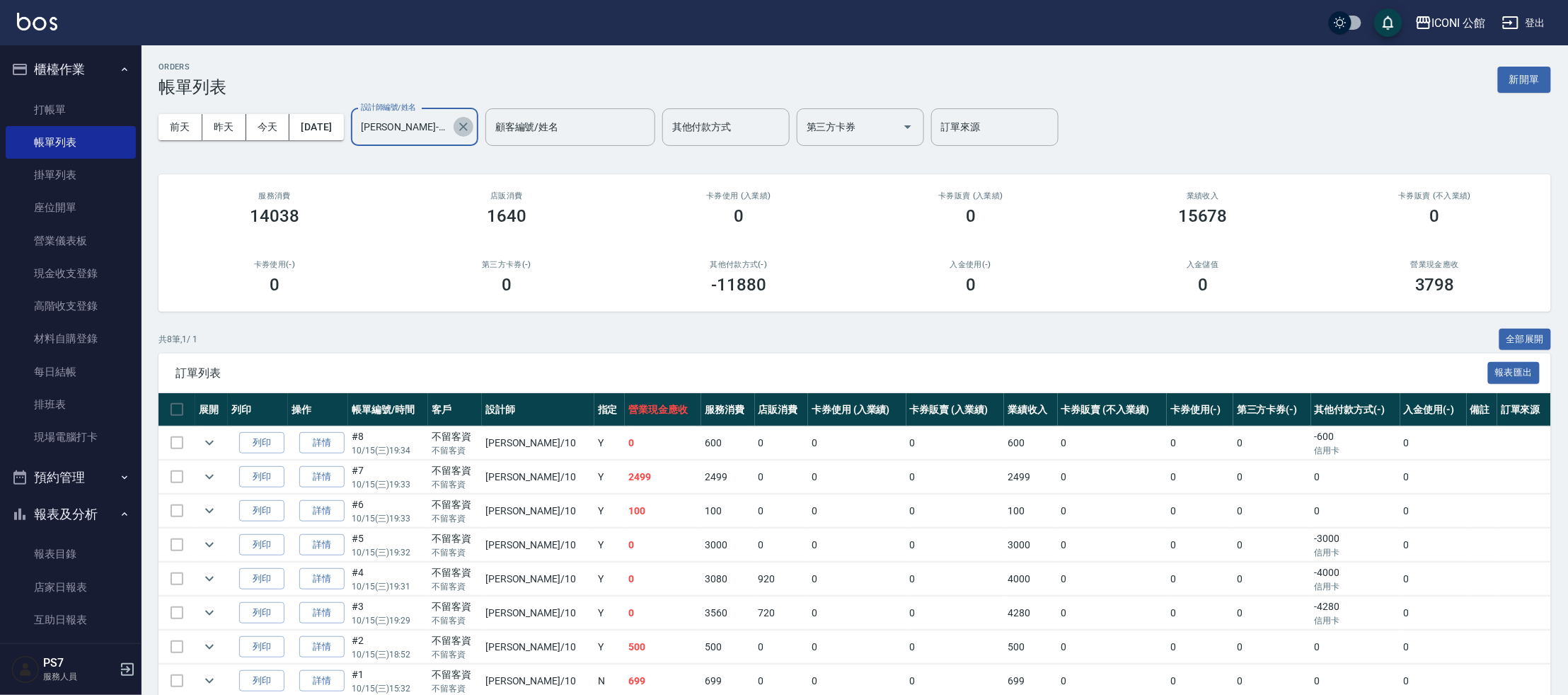
click at [470, 120] on icon "Clear" at bounding box center [463, 127] width 14 height 14
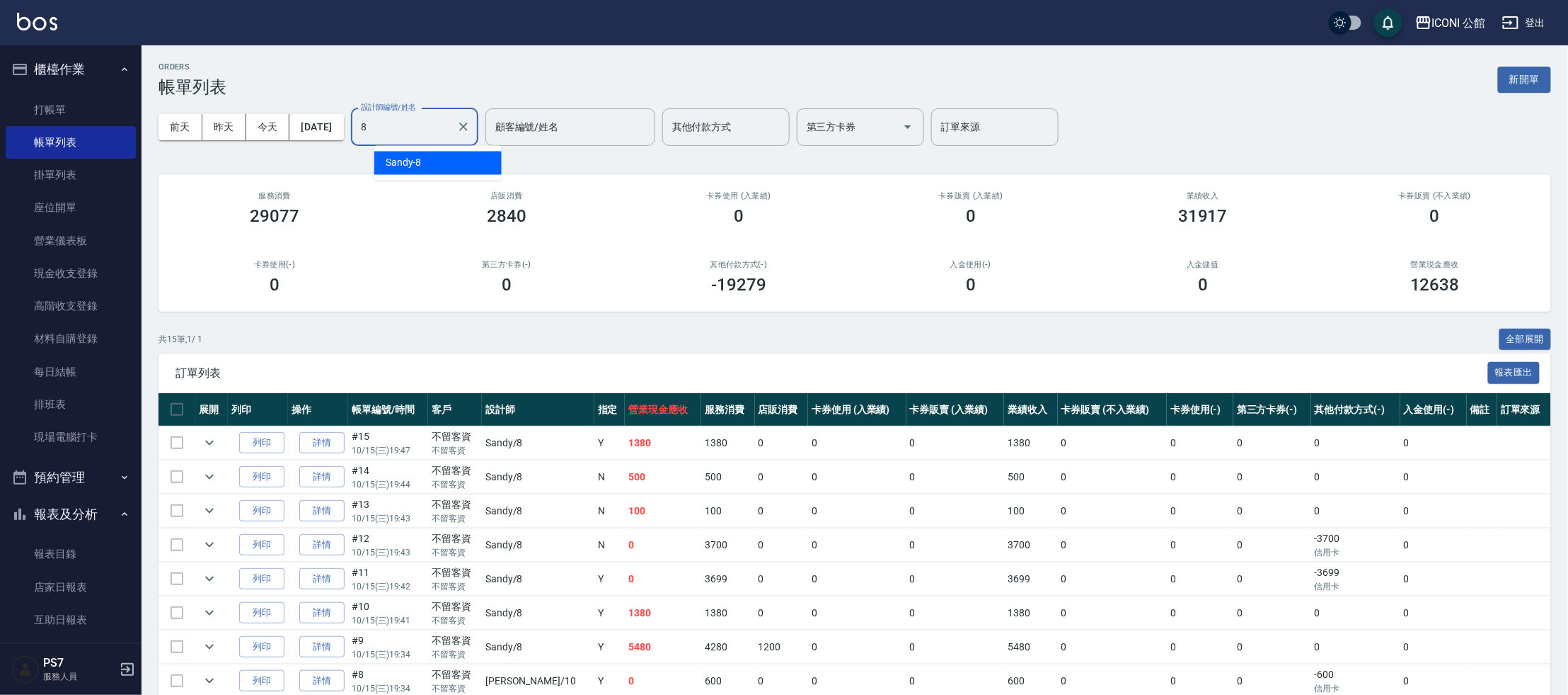
type input "Sandy-8"
